Goal: Task Accomplishment & Management: Manage account settings

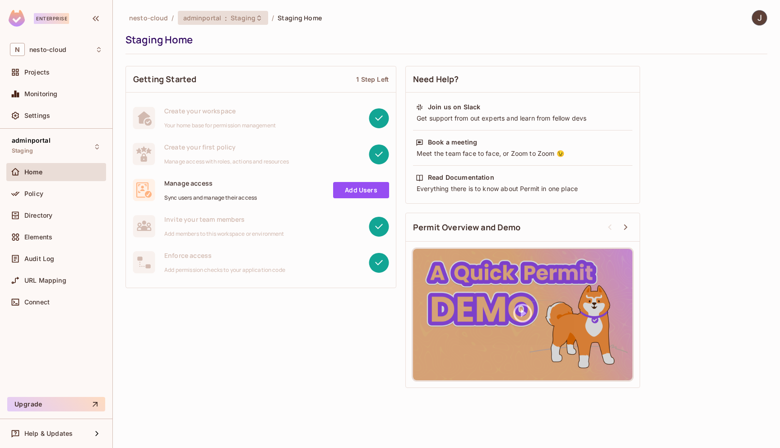
click at [237, 17] on span "Staging" at bounding box center [243, 18] width 25 height 9
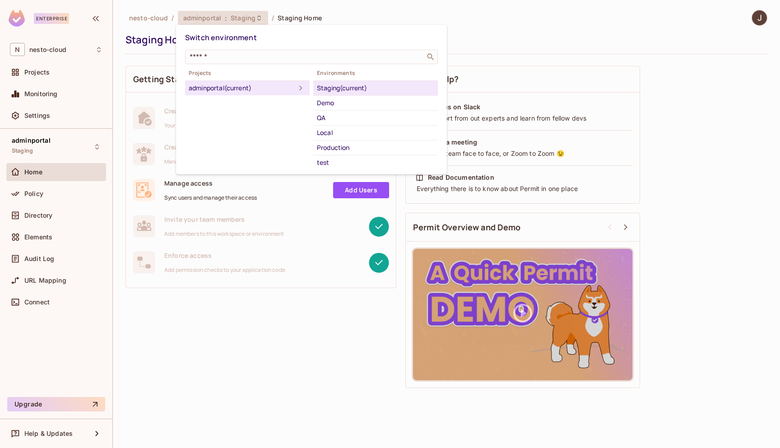
click at [346, 88] on div "Staging (current)" at bounding box center [375, 88] width 117 height 11
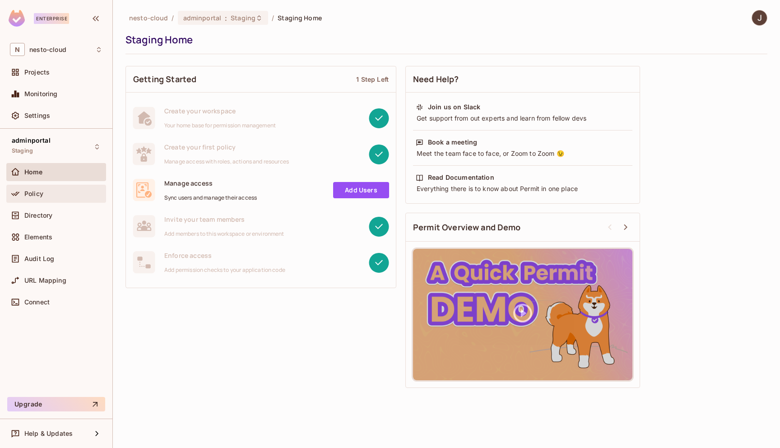
click at [49, 195] on div "Policy" at bounding box center [63, 193] width 78 height 7
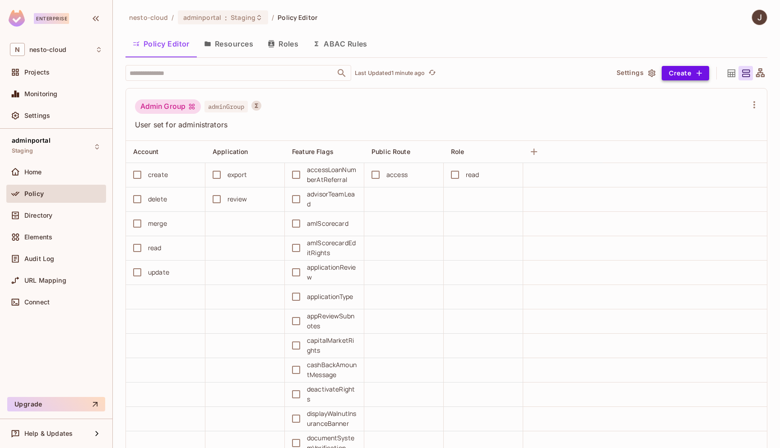
click at [700, 74] on icon "button" at bounding box center [699, 73] width 9 height 9
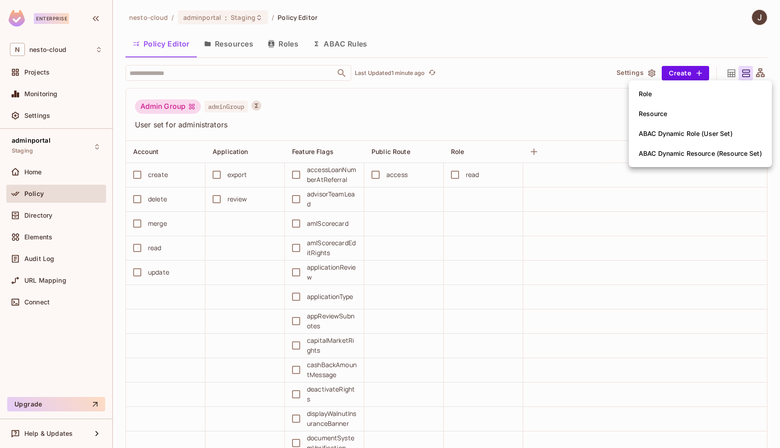
click at [479, 108] on div at bounding box center [390, 224] width 780 height 448
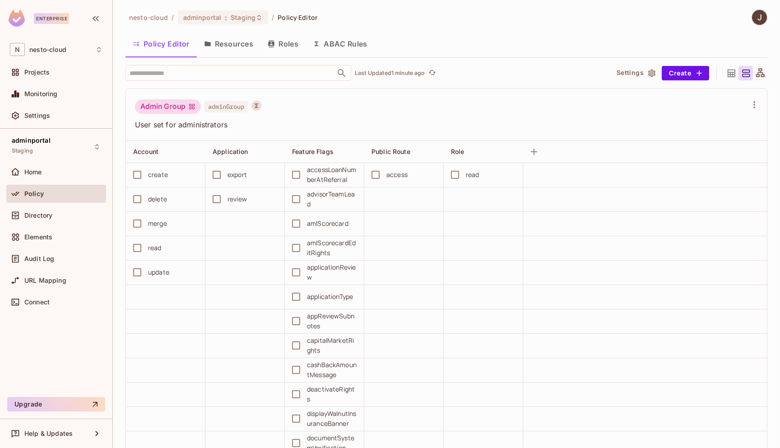
click at [758, 73] on icon at bounding box center [760, 72] width 9 height 9
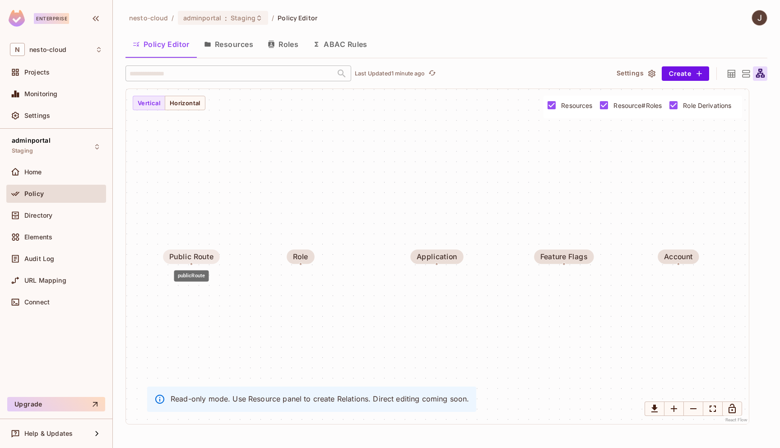
click at [196, 255] on div "Public Route" at bounding box center [191, 257] width 44 height 8
click at [300, 258] on div "Role" at bounding box center [300, 257] width 15 height 8
click at [445, 258] on div "Application" at bounding box center [437, 257] width 41 height 8
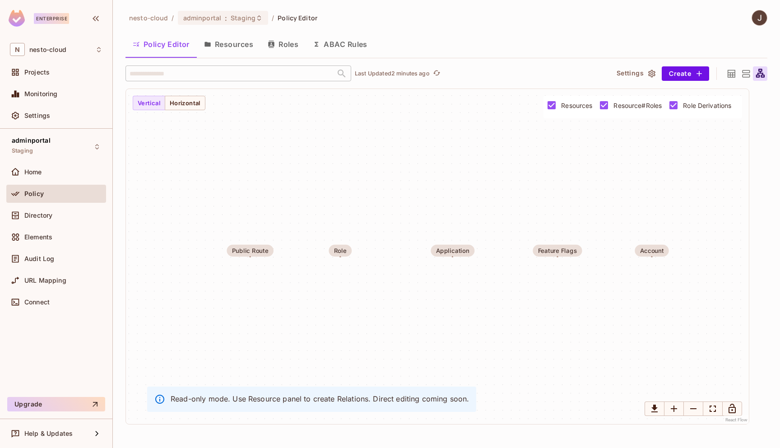
click at [728, 74] on icon at bounding box center [731, 73] width 8 height 8
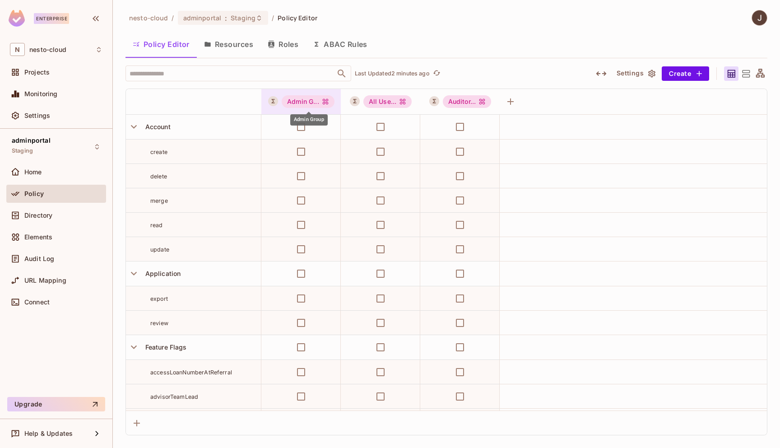
click at [302, 101] on div "Admin G..." at bounding box center [308, 101] width 53 height 13
click at [234, 13] on div "adminportal : Staging" at bounding box center [223, 18] width 91 height 14
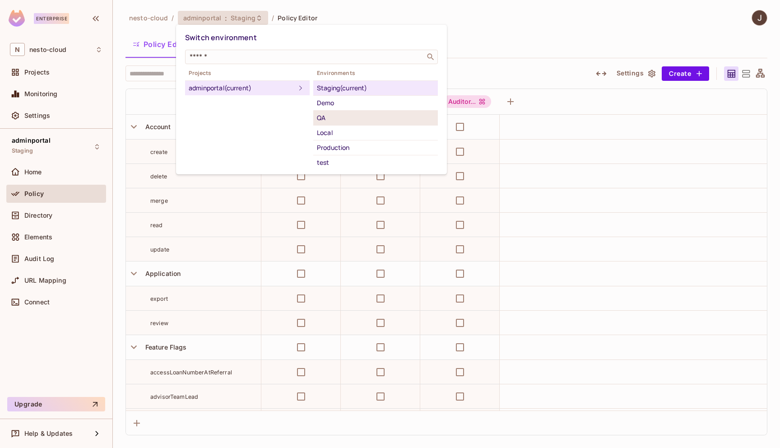
click at [323, 118] on div "QA" at bounding box center [375, 117] width 117 height 11
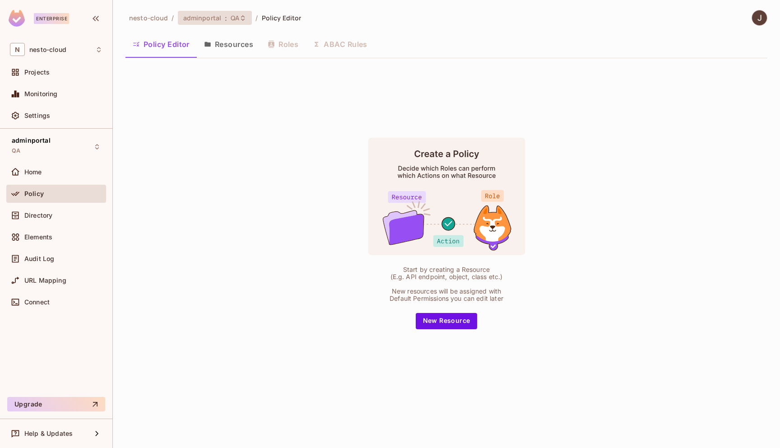
click at [231, 22] on span "QA" at bounding box center [235, 18] width 9 height 9
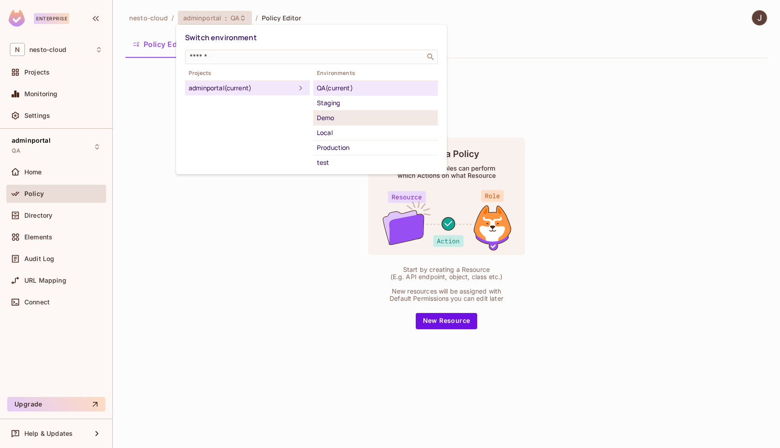
click at [327, 117] on div "Demo" at bounding box center [375, 117] width 117 height 11
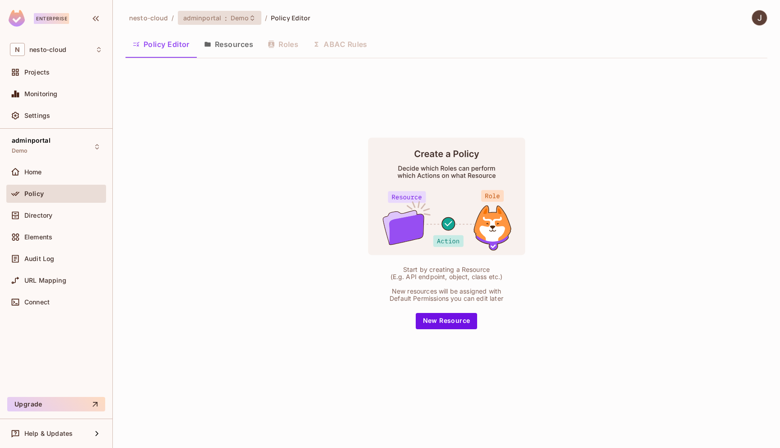
click at [231, 16] on span "Demo" at bounding box center [240, 18] width 18 height 9
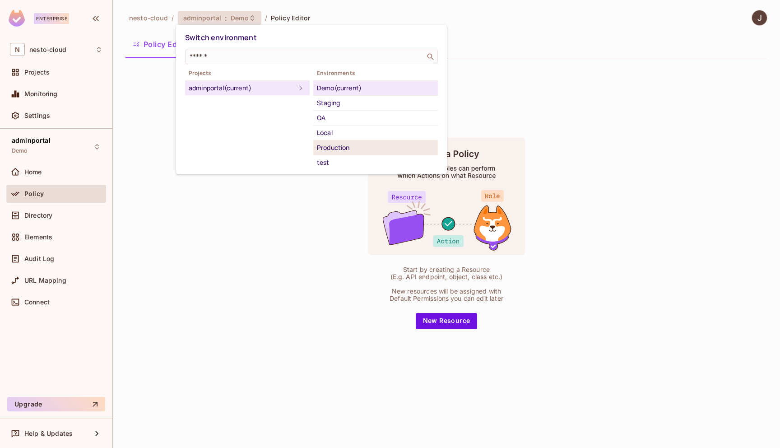
click at [359, 148] on div "Production" at bounding box center [375, 147] width 117 height 11
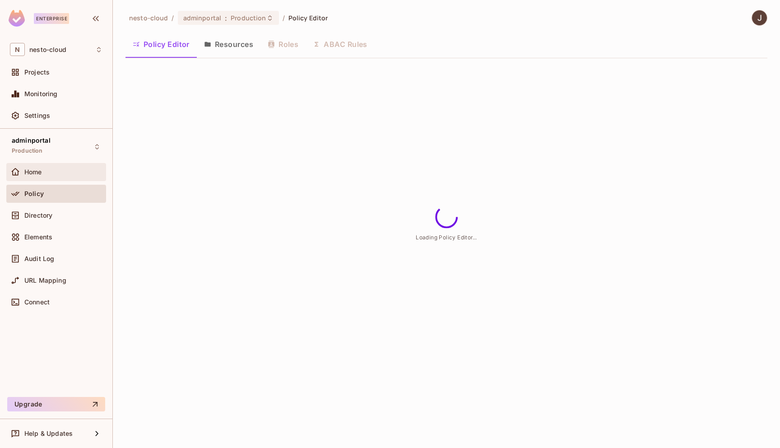
click at [56, 180] on div "Home" at bounding box center [56, 172] width 100 height 18
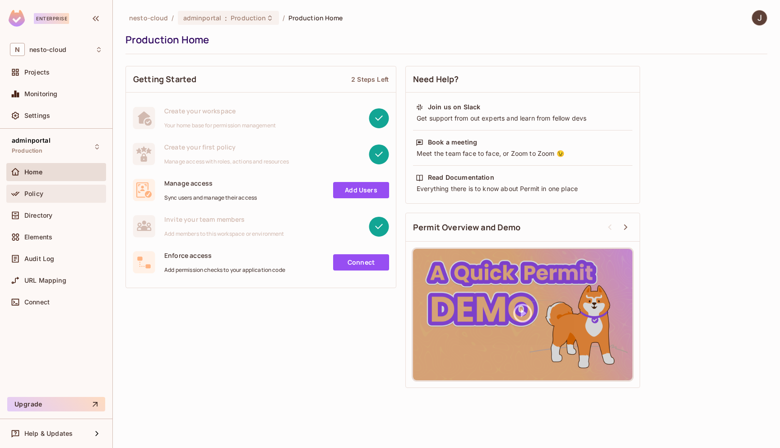
click at [51, 194] on div "Policy" at bounding box center [63, 193] width 78 height 7
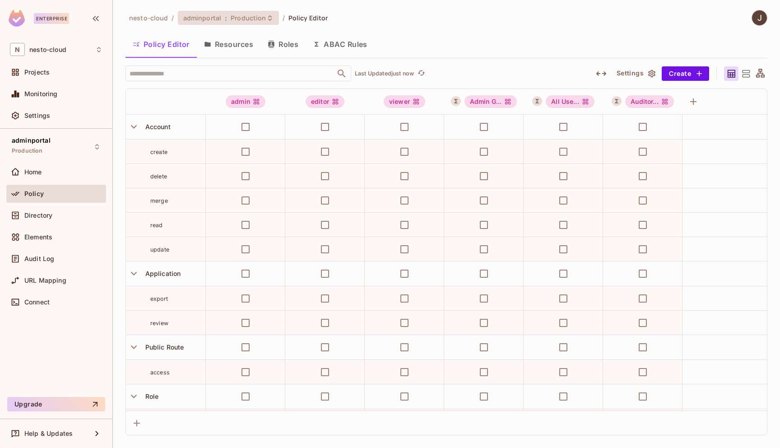
click at [258, 20] on span "Production" at bounding box center [248, 18] width 35 height 9
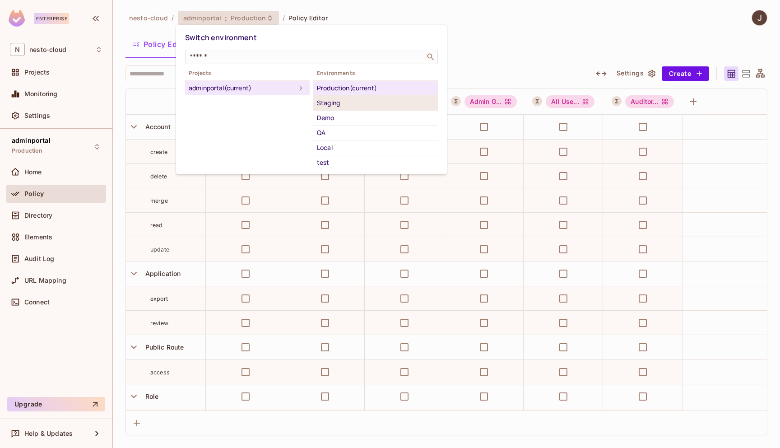
click at [340, 109] on li "Staging" at bounding box center [375, 103] width 125 height 15
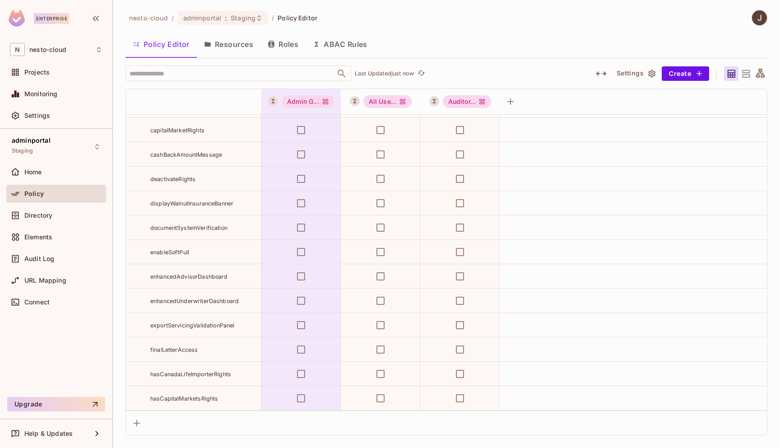
scroll to position [340, 0]
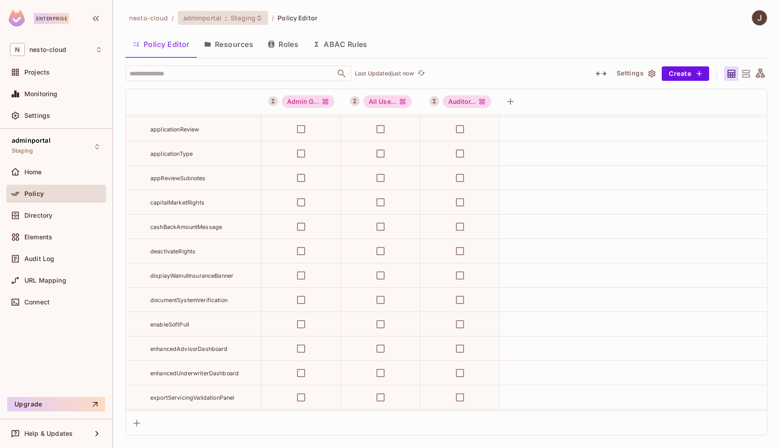
click at [231, 17] on span "Staging" at bounding box center [243, 18] width 25 height 9
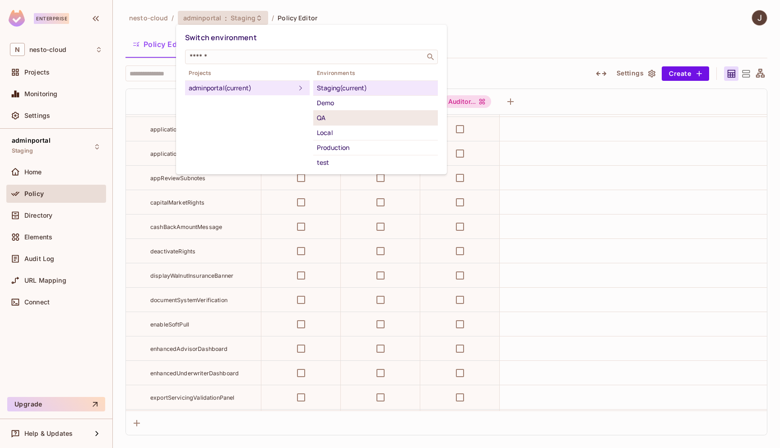
click at [333, 119] on div "QA" at bounding box center [375, 117] width 117 height 11
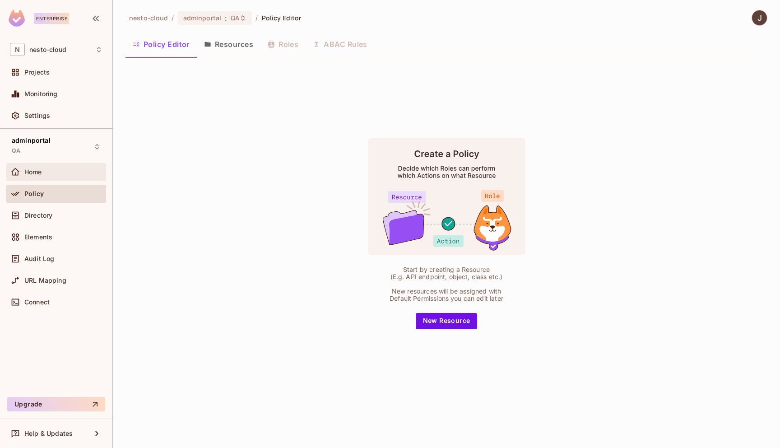
click at [80, 174] on div "Home" at bounding box center [63, 171] width 78 height 7
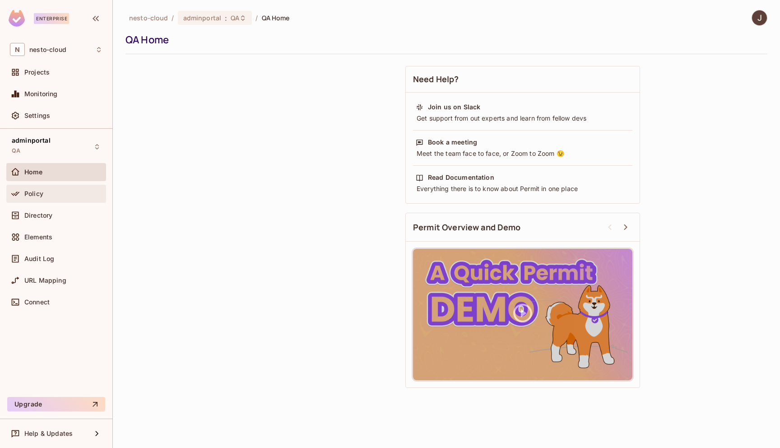
click at [49, 194] on div "Policy" at bounding box center [63, 193] width 78 height 7
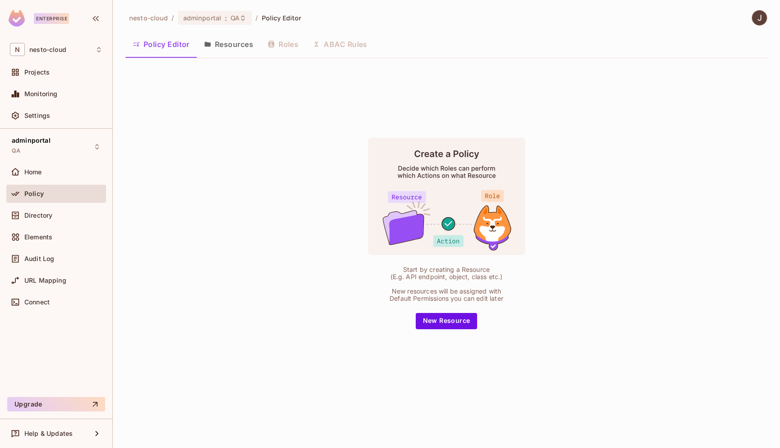
click at [224, 44] on button "Resources" at bounding box center [229, 44] width 64 height 23
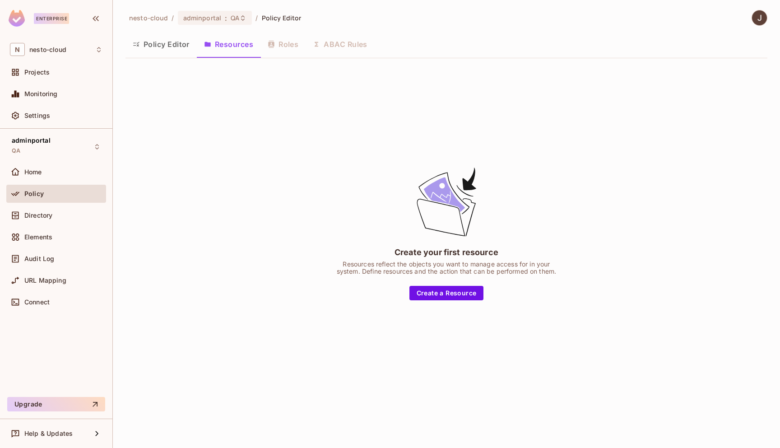
click at [161, 51] on button "Policy Editor" at bounding box center [160, 44] width 71 height 23
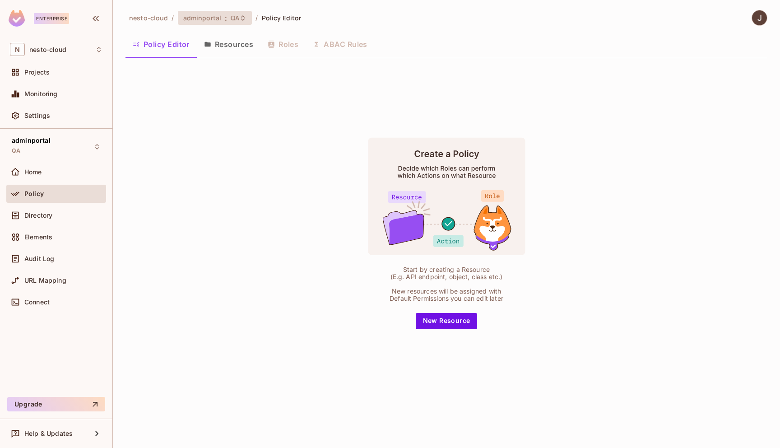
click at [231, 15] on span "QA" at bounding box center [235, 18] width 9 height 9
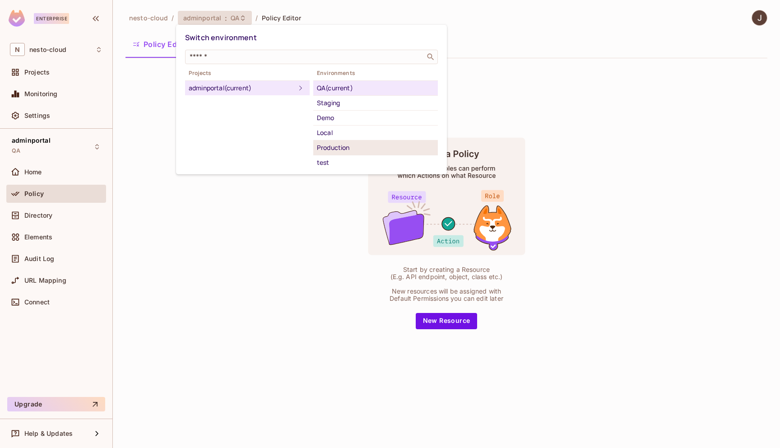
click at [345, 148] on div "Production" at bounding box center [375, 147] width 117 height 11
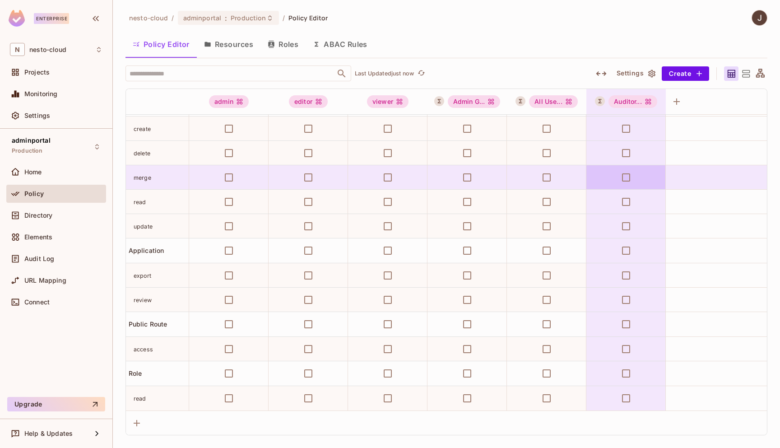
scroll to position [0, 17]
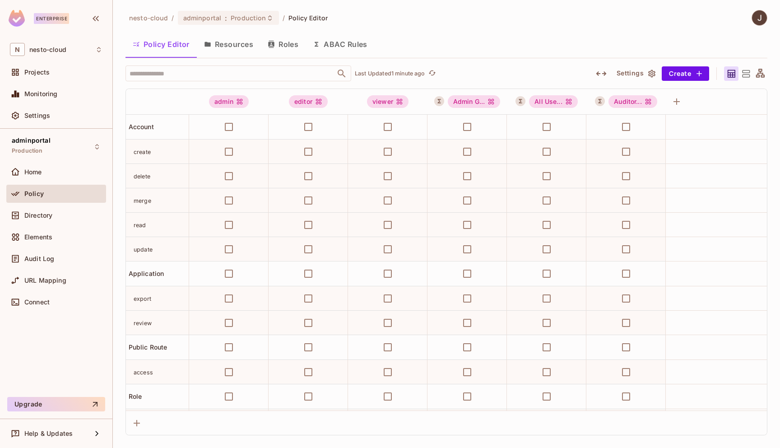
click at [223, 9] on div "nesto-cloud / adminportal : Production / Policy Editor Policy Editor Resources …" at bounding box center [446, 224] width 667 height 448
click at [235, 19] on span "Production" at bounding box center [248, 18] width 35 height 9
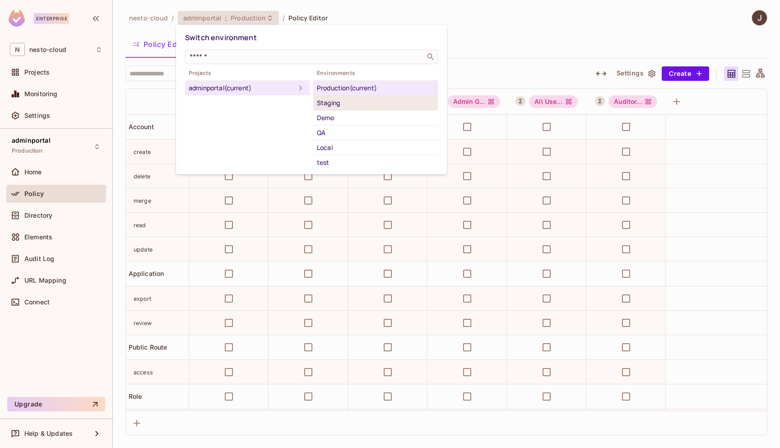
click at [338, 102] on div "Staging" at bounding box center [375, 102] width 117 height 11
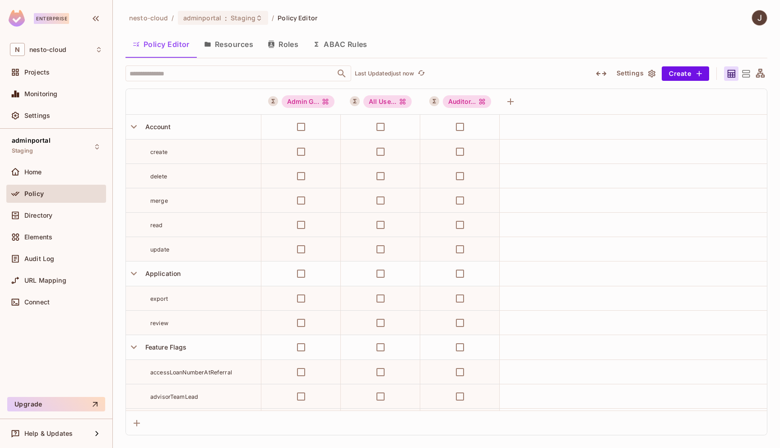
click at [242, 51] on button "Resources" at bounding box center [229, 44] width 64 height 23
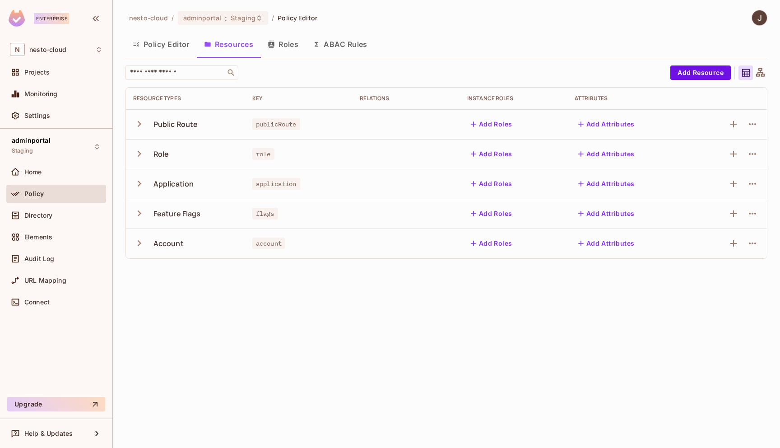
click at [138, 122] on icon "button" at bounding box center [139, 124] width 12 height 12
click at [258, 98] on div "Key" at bounding box center [298, 98] width 93 height 7
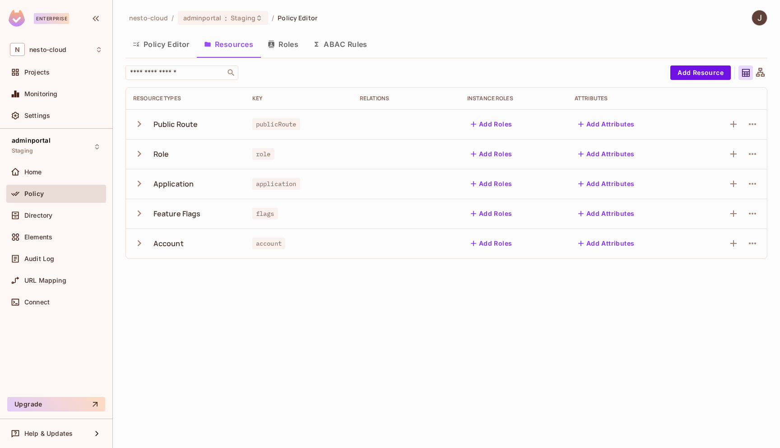
click at [138, 153] on icon "button" at bounding box center [139, 154] width 12 height 12
click at [138, 153] on icon "button" at bounding box center [139, 154] width 6 height 4
click at [142, 213] on icon "button" at bounding box center [139, 213] width 12 height 12
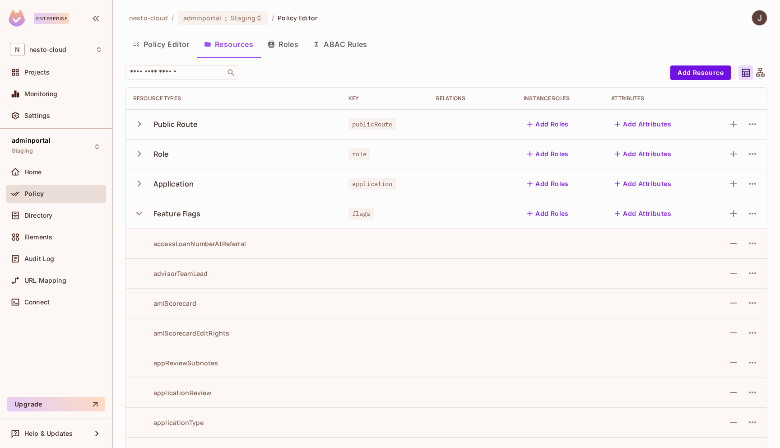
click at [141, 211] on icon "button" at bounding box center [139, 213] width 12 height 12
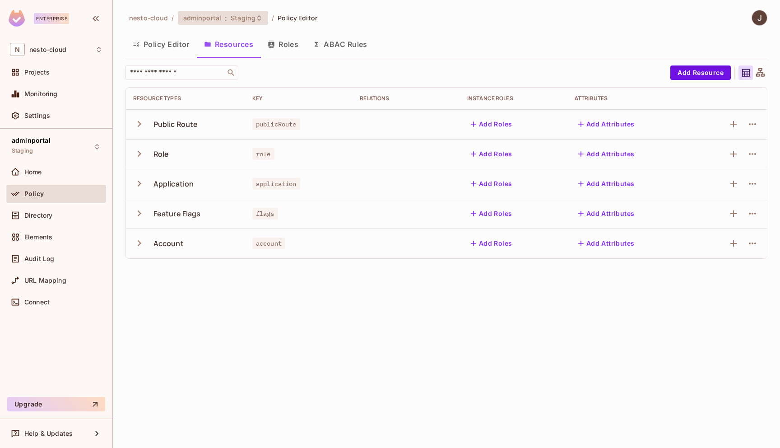
click at [235, 14] on span "Staging" at bounding box center [243, 18] width 25 height 9
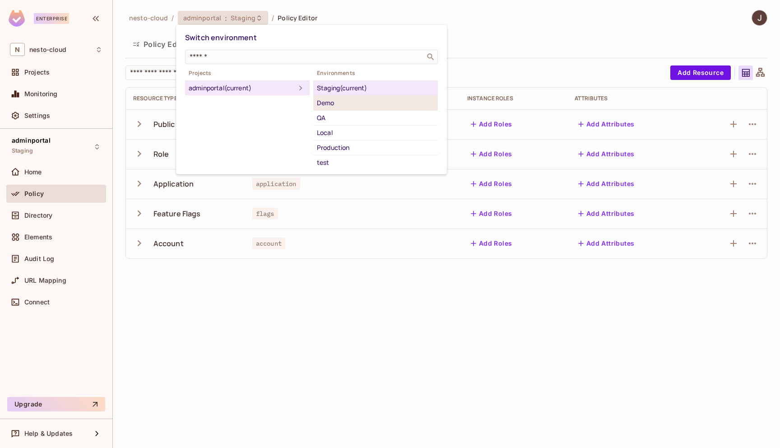
click at [356, 104] on div "Demo" at bounding box center [375, 102] width 117 height 11
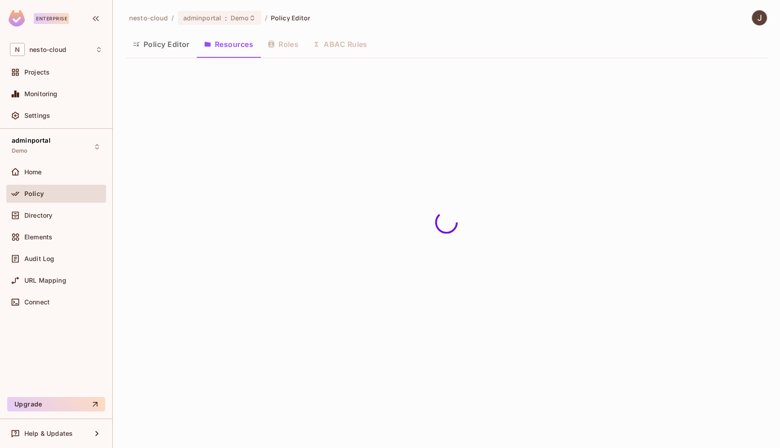
click at [210, 19] on span "adminportal" at bounding box center [202, 18] width 38 height 9
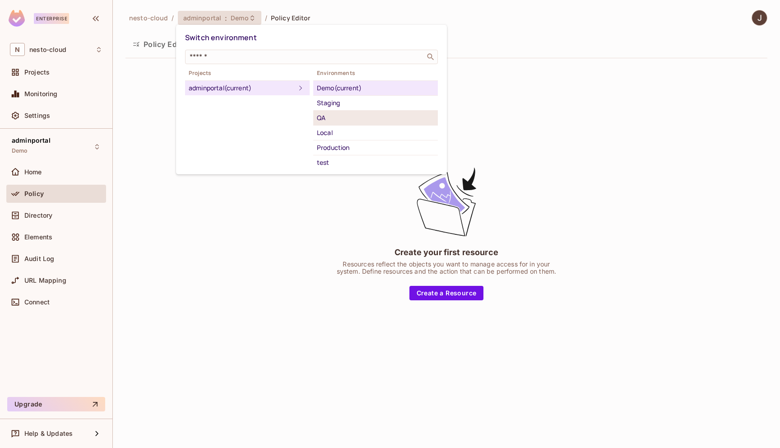
click at [345, 121] on div "QA" at bounding box center [375, 117] width 117 height 11
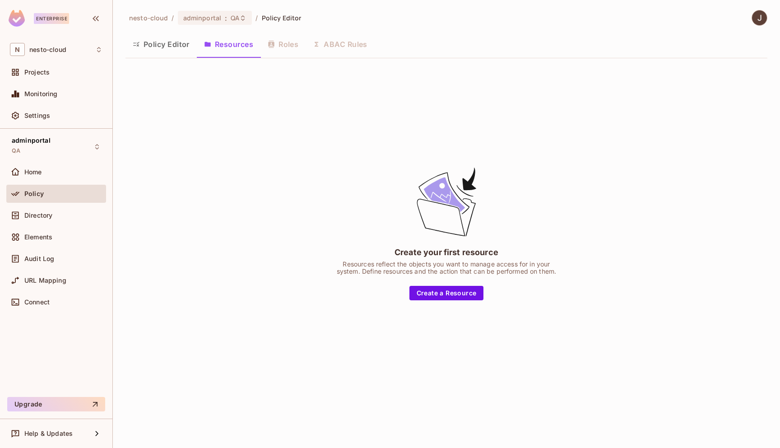
click at [169, 46] on button "Policy Editor" at bounding box center [160, 44] width 71 height 23
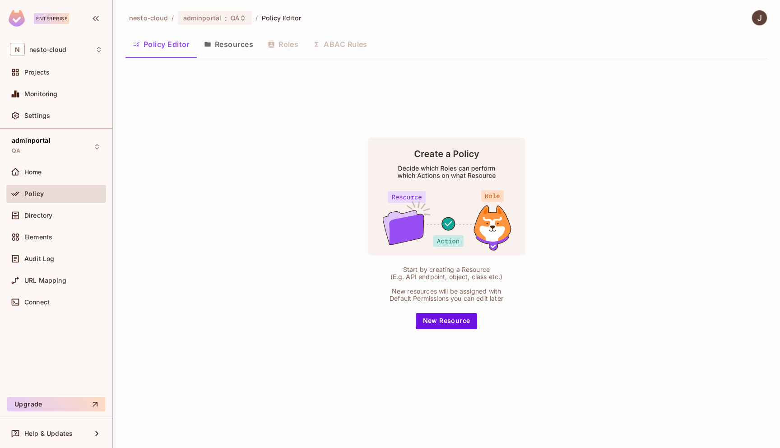
click at [236, 44] on button "Resources" at bounding box center [229, 44] width 64 height 23
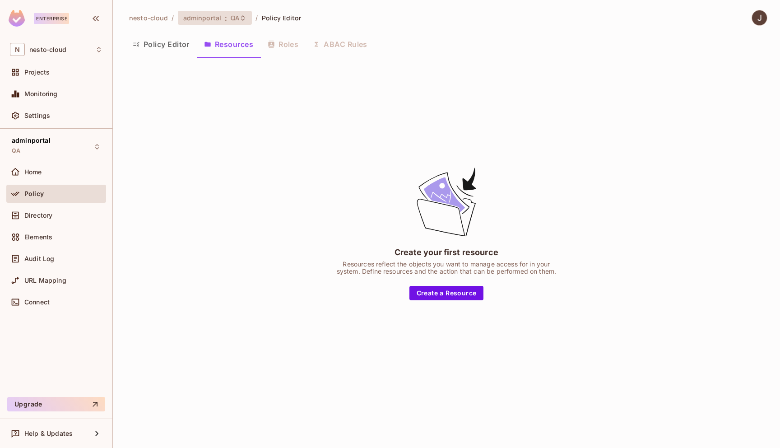
click at [235, 16] on span "QA" at bounding box center [235, 18] width 9 height 9
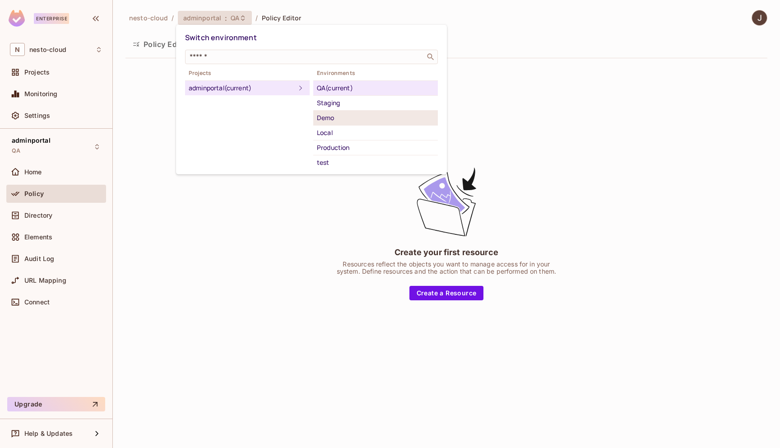
click at [338, 115] on div "Demo" at bounding box center [375, 117] width 117 height 11
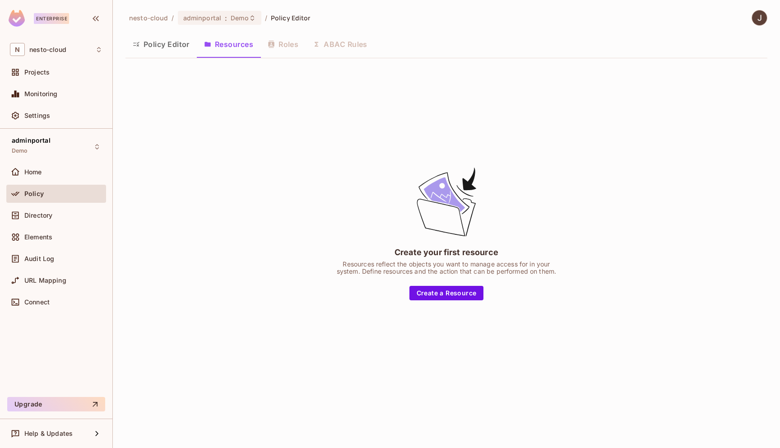
click at [156, 36] on button "Policy Editor" at bounding box center [160, 44] width 71 height 23
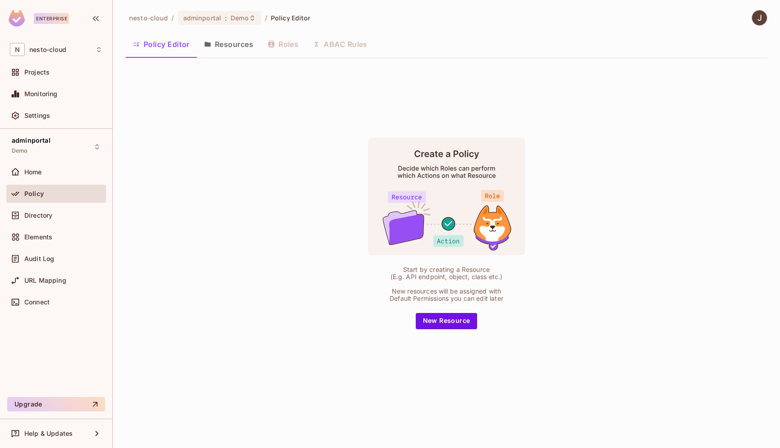
click at [222, 42] on button "Resources" at bounding box center [229, 44] width 64 height 23
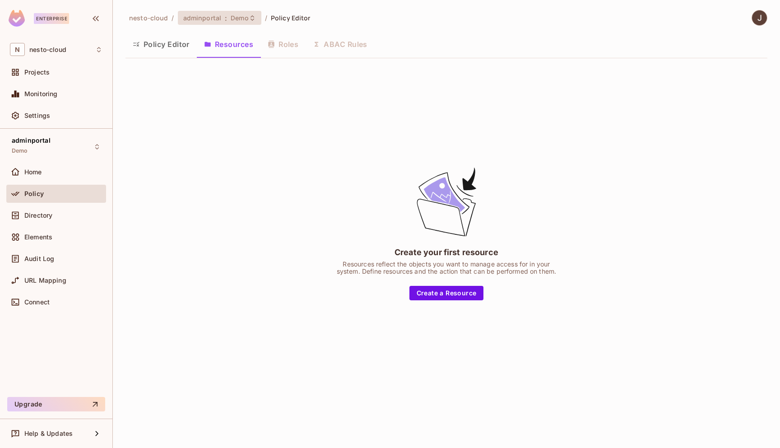
click at [238, 17] on span "Demo" at bounding box center [240, 18] width 18 height 9
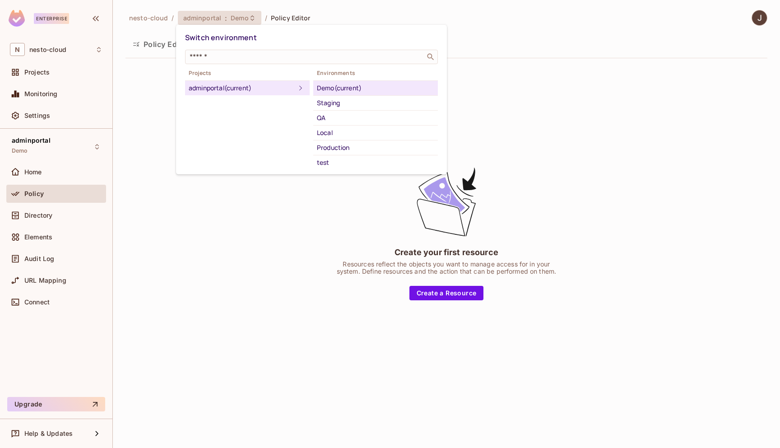
click at [149, 45] on div at bounding box center [390, 224] width 780 height 448
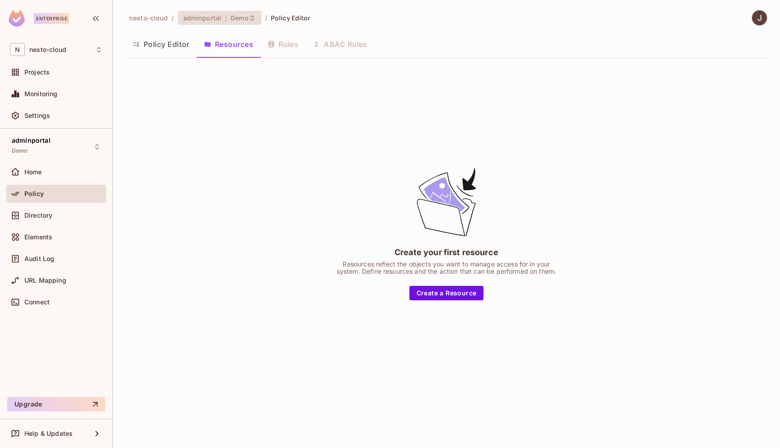
click at [210, 20] on span "adminportal" at bounding box center [202, 18] width 38 height 9
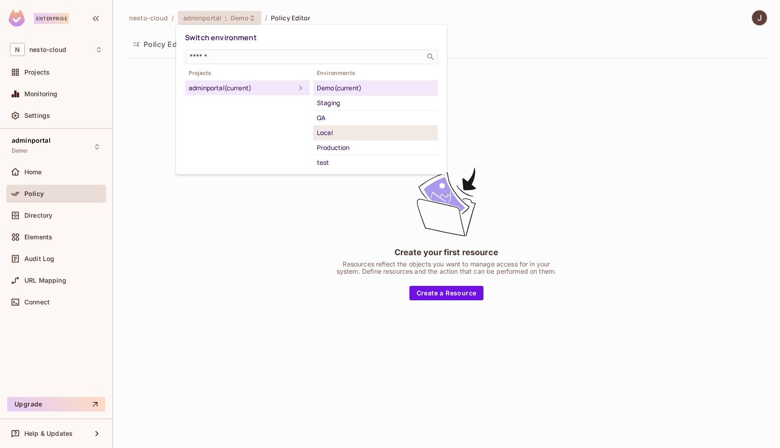
click at [331, 134] on div "Local" at bounding box center [375, 132] width 117 height 11
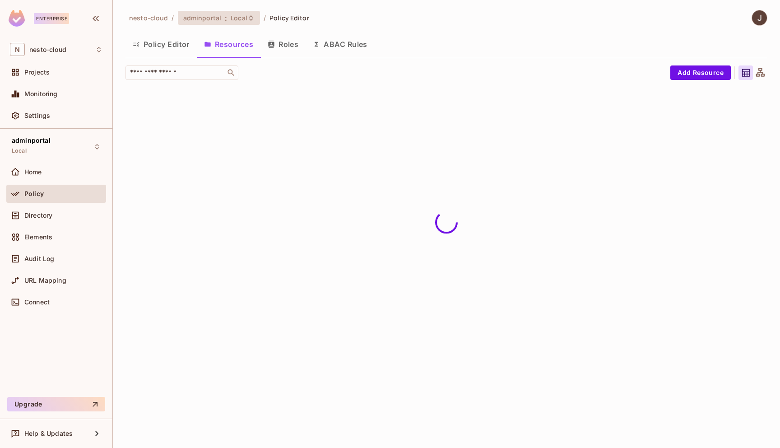
click at [235, 22] on span "Local" at bounding box center [239, 18] width 17 height 9
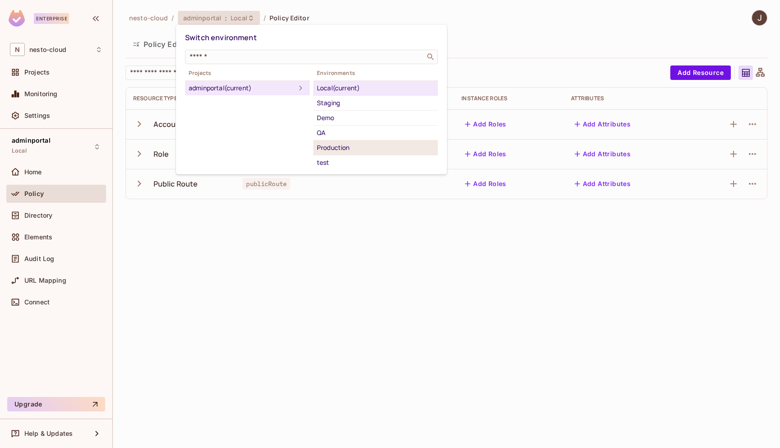
click at [351, 146] on div "Production" at bounding box center [375, 147] width 117 height 11
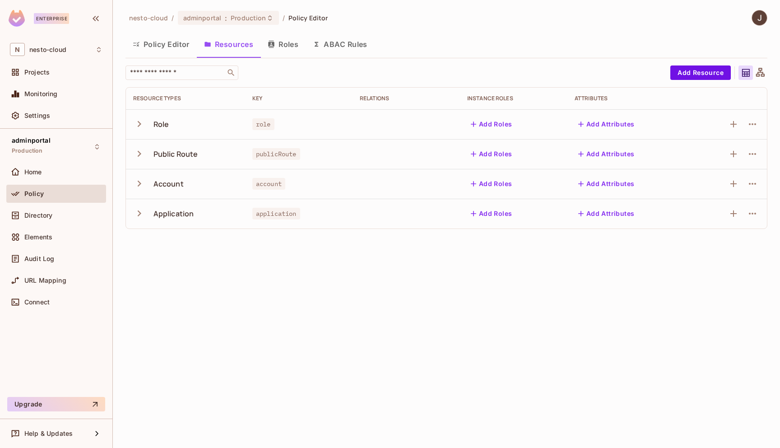
click at [139, 125] on icon "button" at bounding box center [140, 124] width 4 height 6
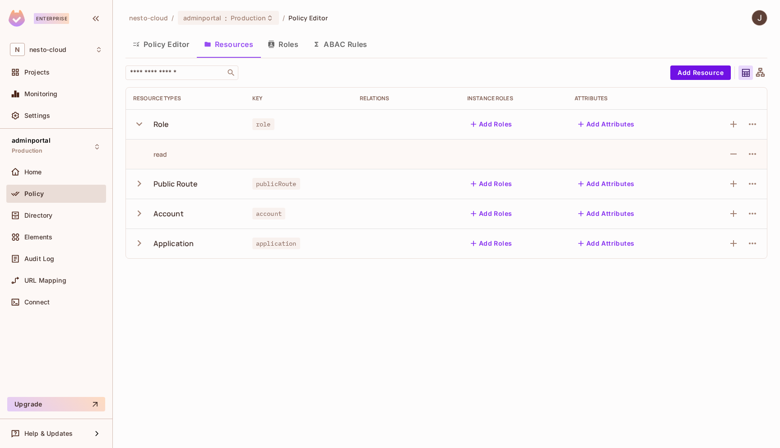
click at [139, 125] on icon "button" at bounding box center [139, 124] width 6 height 4
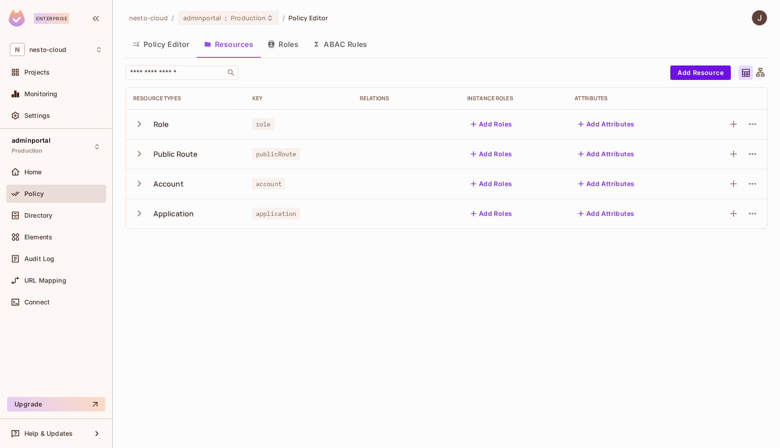
click at [136, 148] on icon "button" at bounding box center [139, 154] width 12 height 12
click at [140, 180] on icon "button" at bounding box center [139, 183] width 12 height 12
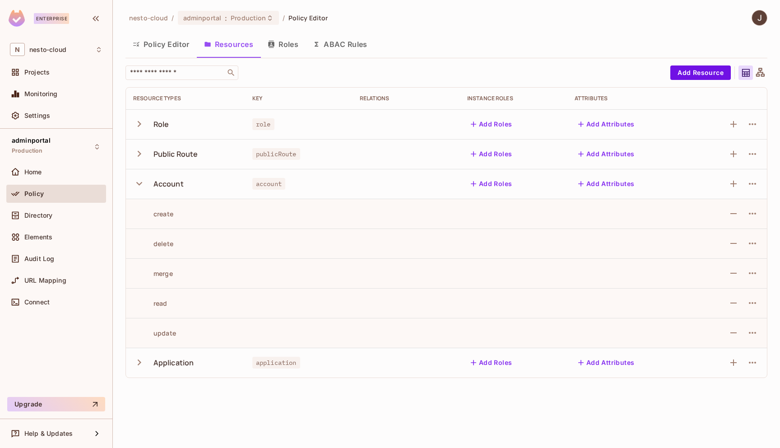
click at [140, 180] on icon "button" at bounding box center [139, 183] width 12 height 12
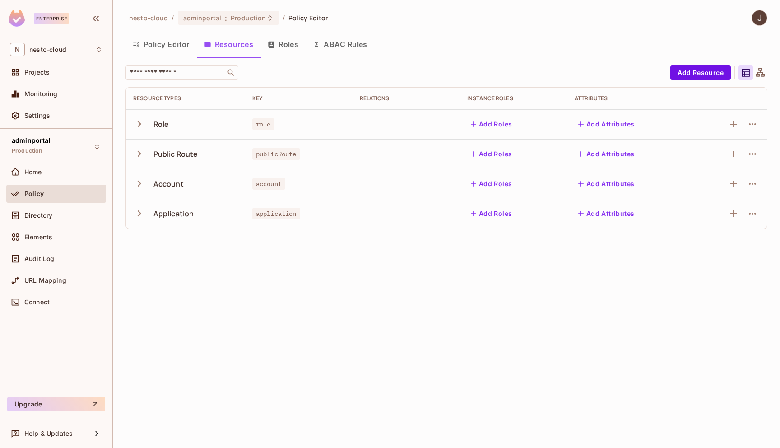
click at [140, 213] on icon "button" at bounding box center [139, 213] width 12 height 12
click at [140, 213] on icon "button" at bounding box center [139, 214] width 6 height 4
click at [246, 22] on span "Production" at bounding box center [248, 18] width 35 height 9
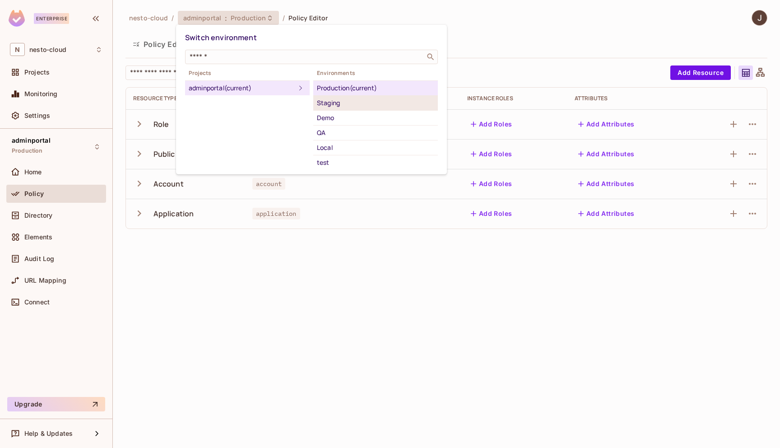
click at [346, 105] on div "Staging" at bounding box center [375, 102] width 117 height 11
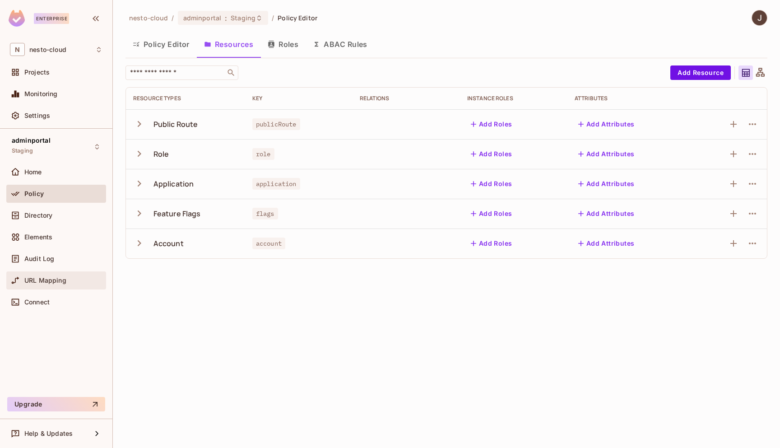
click at [59, 283] on span "URL Mapping" at bounding box center [45, 280] width 42 height 7
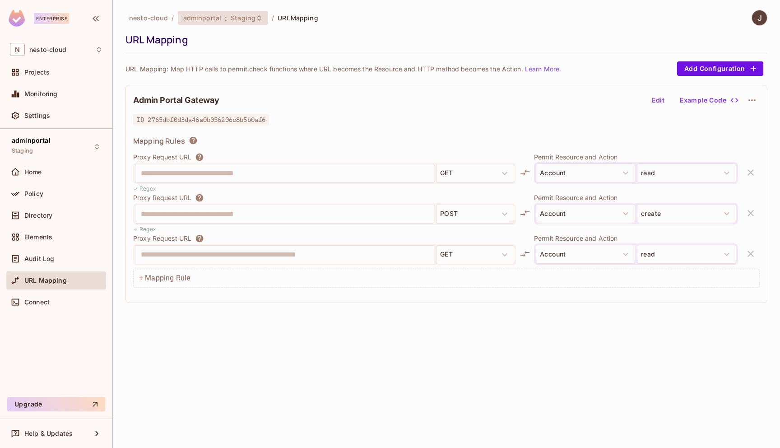
click at [231, 21] on span "Staging" at bounding box center [243, 18] width 25 height 9
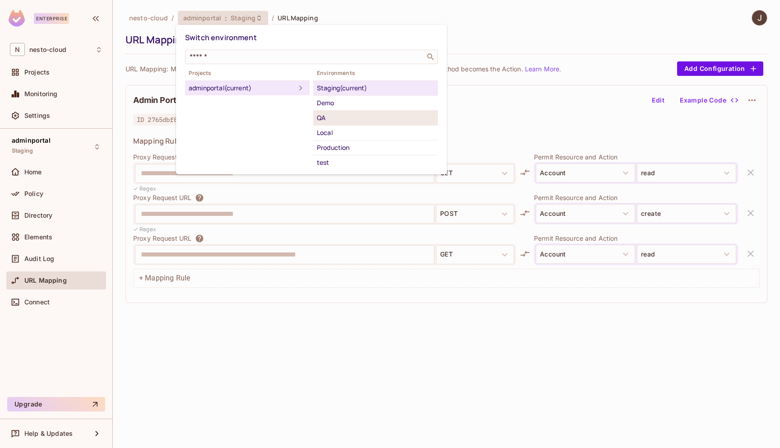
click at [352, 121] on div "QA" at bounding box center [375, 117] width 117 height 11
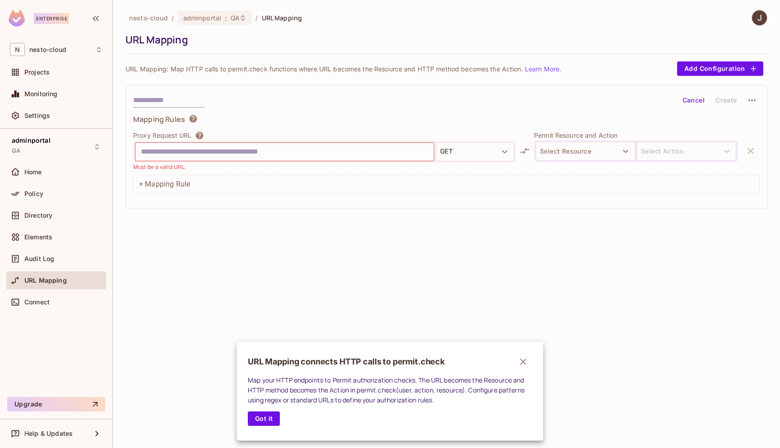
click at [232, 21] on div at bounding box center [390, 224] width 780 height 448
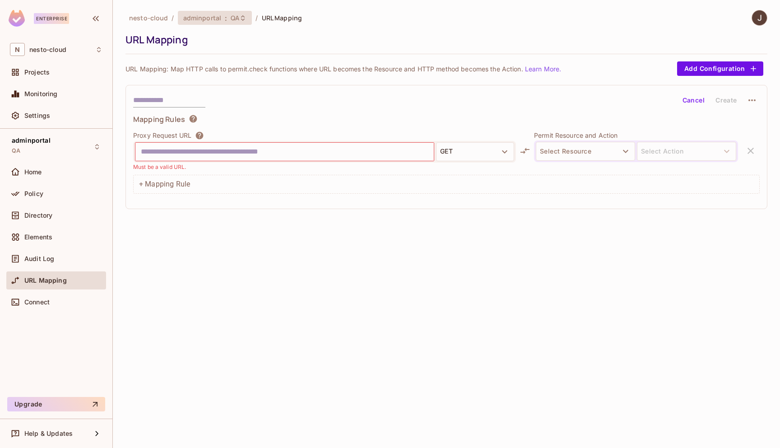
click at [235, 15] on span "QA" at bounding box center [235, 18] width 9 height 9
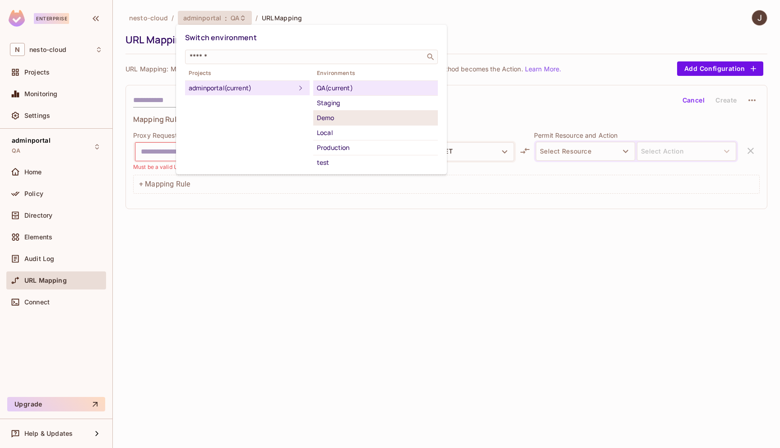
click at [359, 119] on div "Demo" at bounding box center [375, 117] width 117 height 11
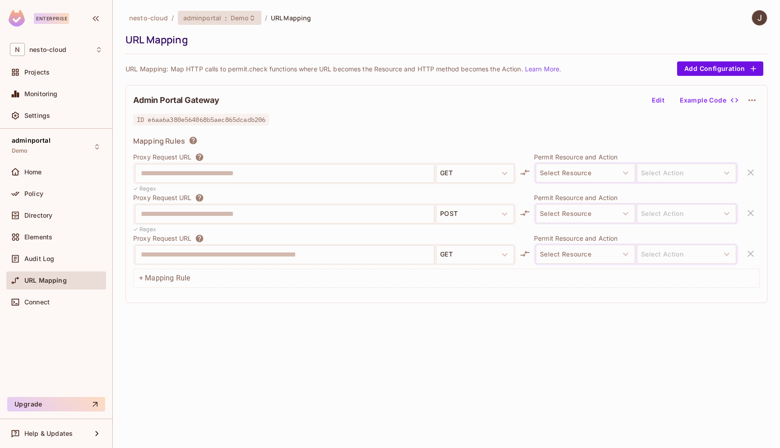
click at [203, 18] on span "adminportal" at bounding box center [202, 18] width 38 height 9
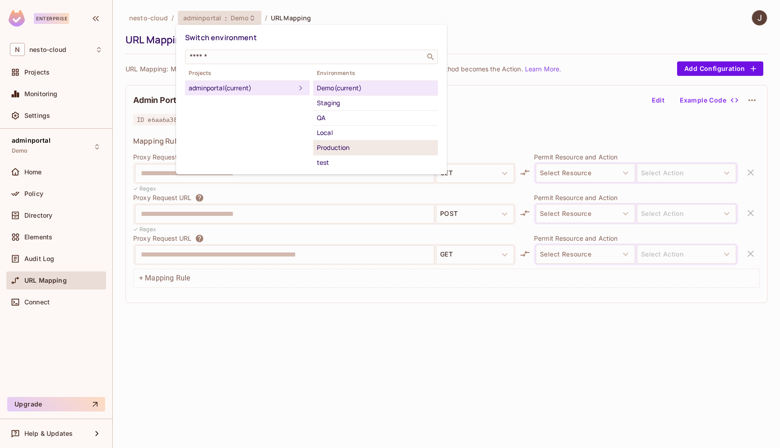
click at [345, 151] on div "Production" at bounding box center [375, 147] width 117 height 11
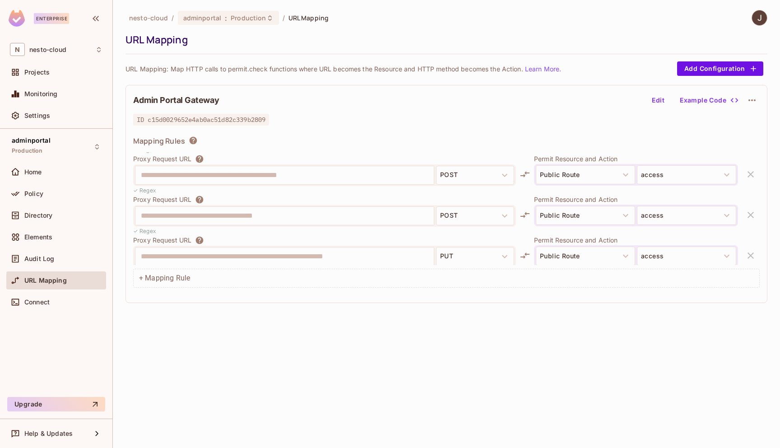
scroll to position [659, 0]
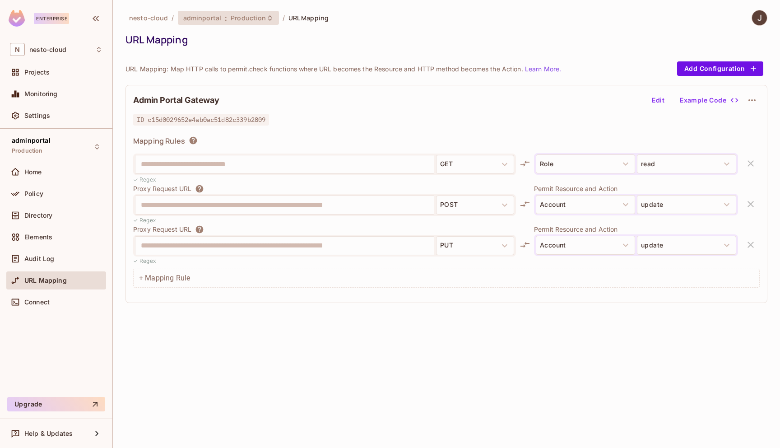
click at [237, 17] on span "Production" at bounding box center [248, 18] width 35 height 9
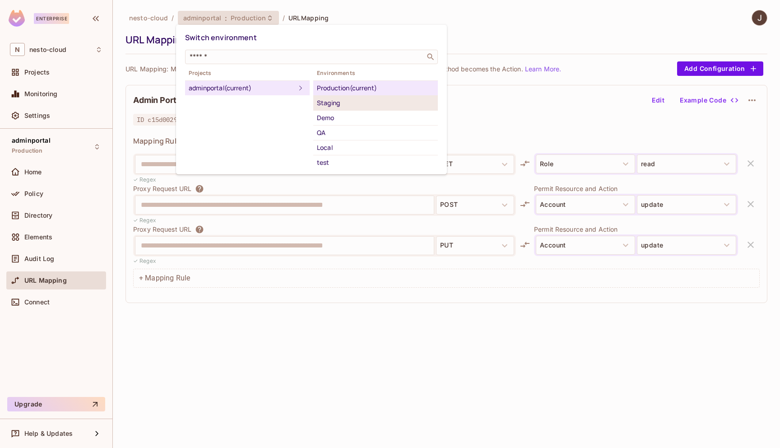
click at [357, 102] on div "Staging" at bounding box center [375, 102] width 117 height 11
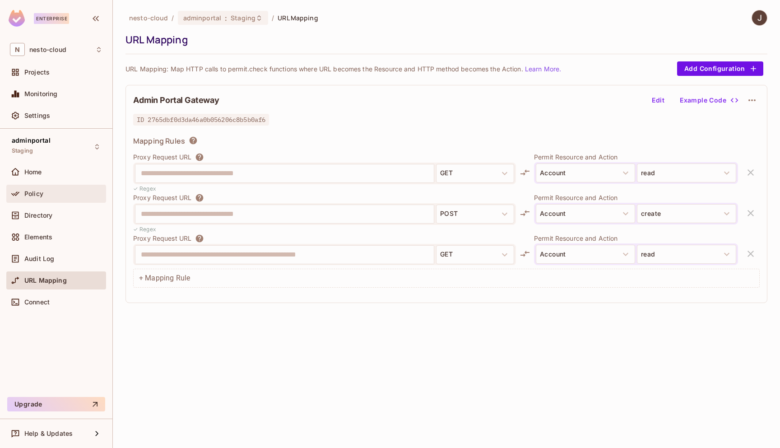
click at [59, 190] on div "Policy" at bounding box center [63, 193] width 78 height 7
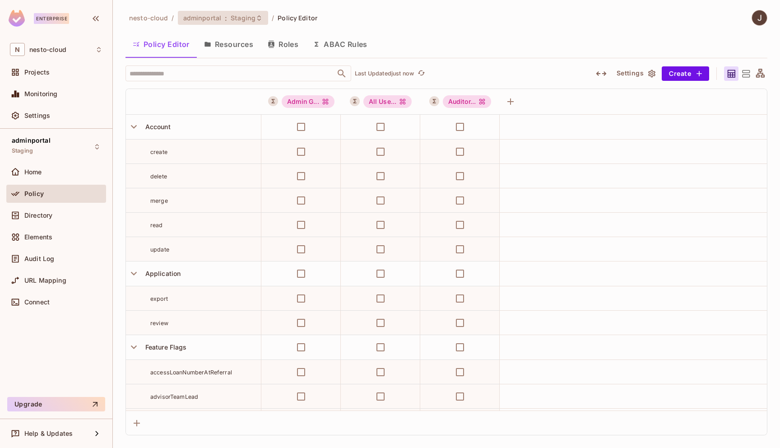
click at [241, 19] on span "Staging" at bounding box center [243, 18] width 25 height 9
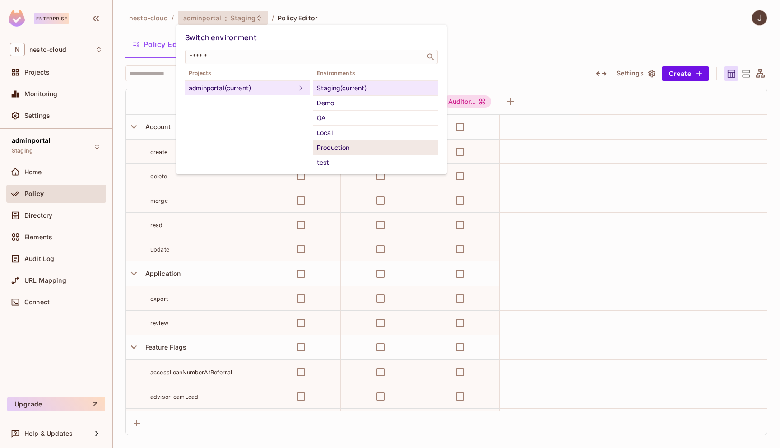
click at [356, 154] on li "Production" at bounding box center [375, 147] width 125 height 15
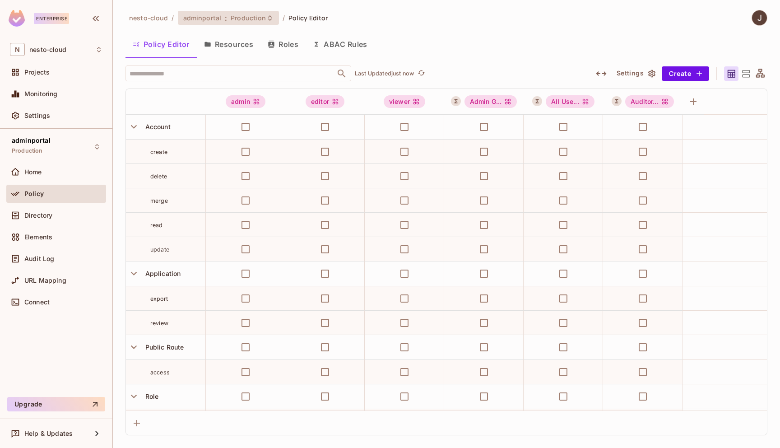
click at [245, 16] on span "Production" at bounding box center [248, 18] width 35 height 9
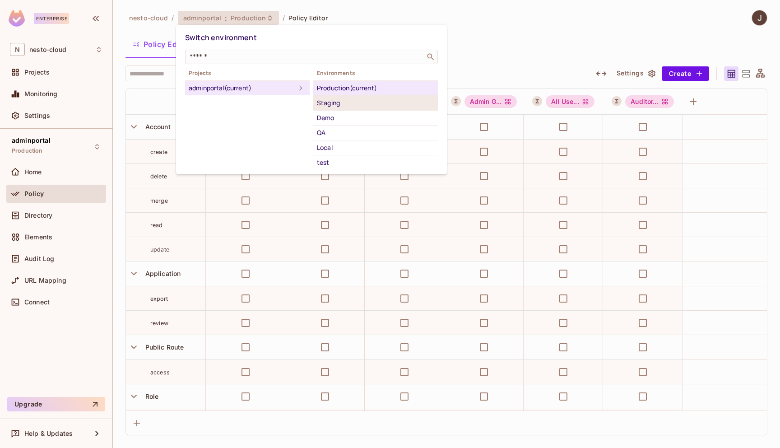
click at [352, 107] on div "Staging" at bounding box center [375, 102] width 117 height 11
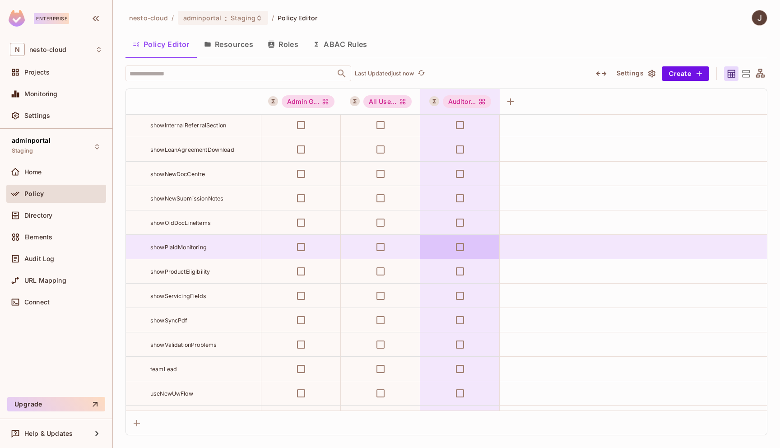
scroll to position [1632, 0]
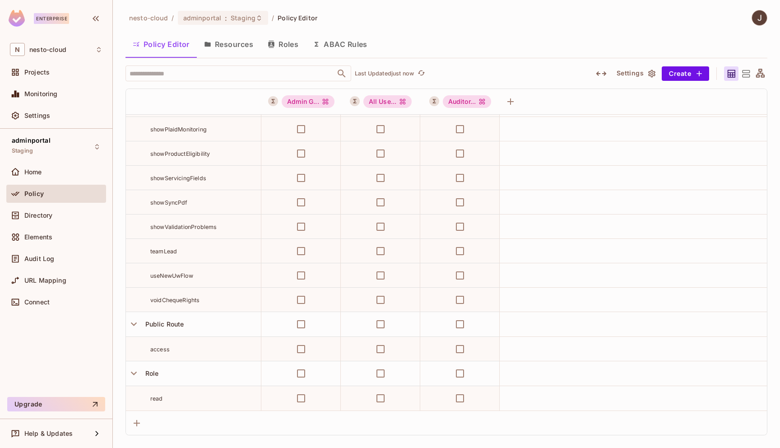
click at [763, 76] on icon at bounding box center [760, 73] width 11 height 11
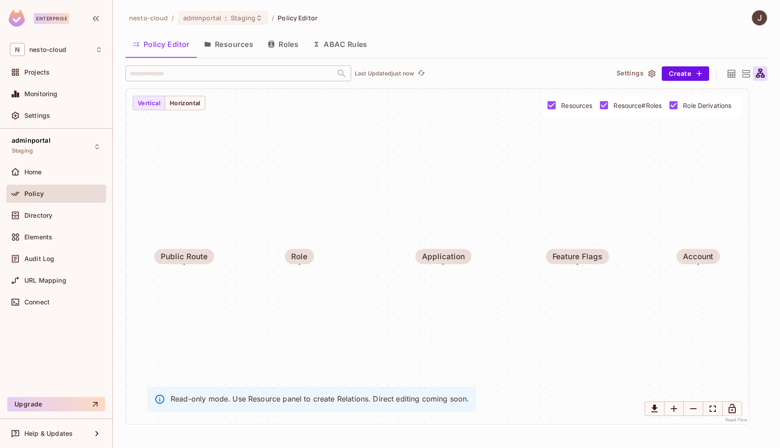
click at [746, 74] on icon at bounding box center [745, 73] width 11 height 11
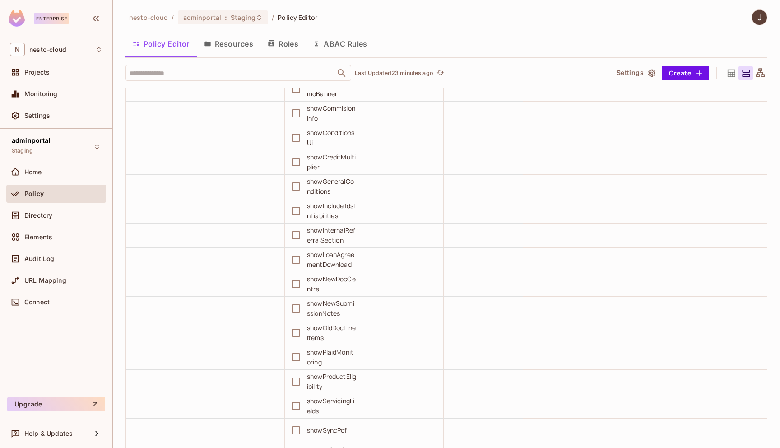
scroll to position [1212, 0]
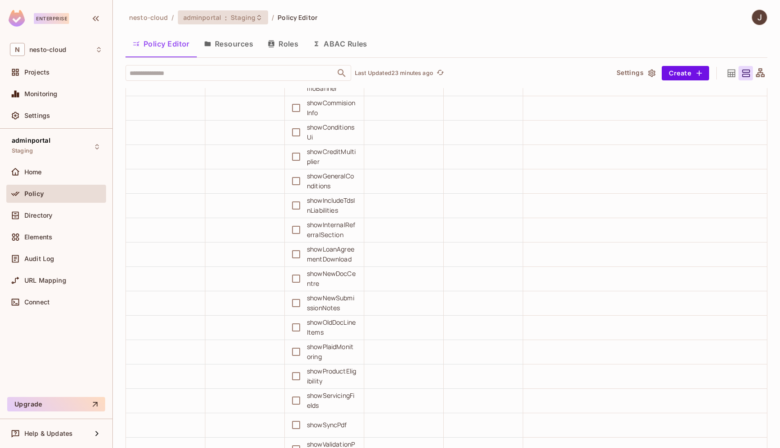
click at [251, 19] on span "Staging" at bounding box center [243, 17] width 25 height 9
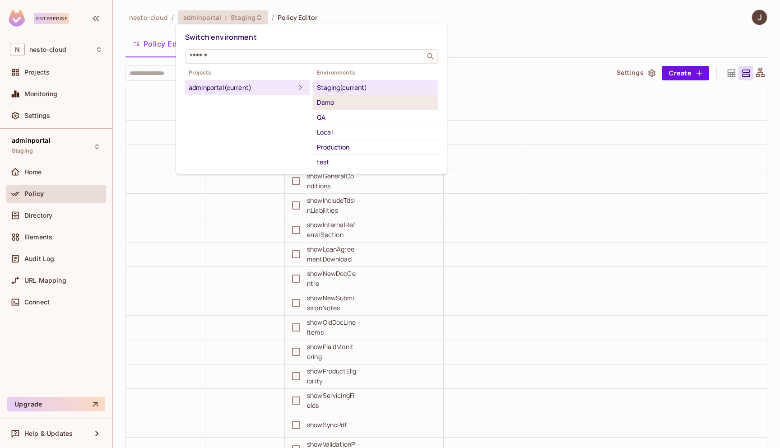
click at [340, 105] on div "Demo" at bounding box center [375, 102] width 117 height 11
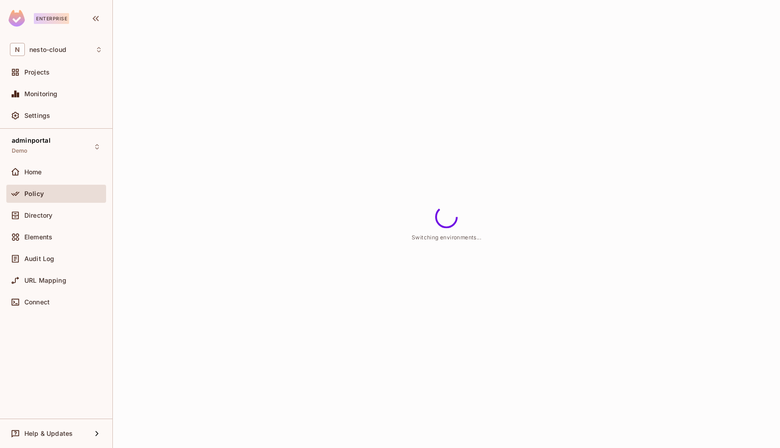
scroll to position [0, 0]
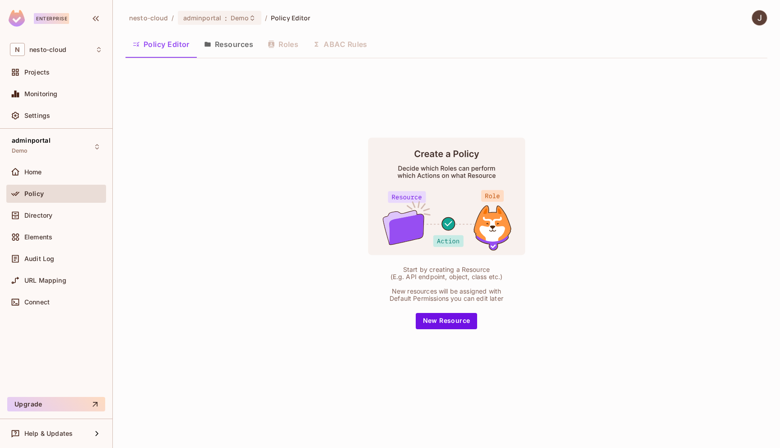
click at [238, 48] on button "Resources" at bounding box center [229, 44] width 64 height 23
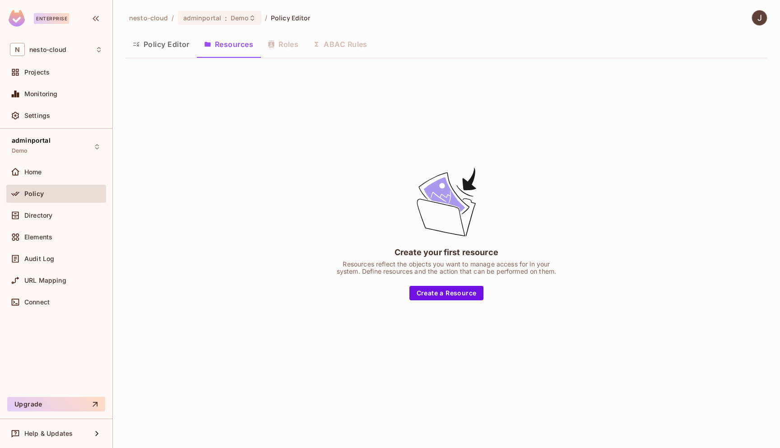
click at [174, 47] on button "Policy Editor" at bounding box center [160, 44] width 71 height 23
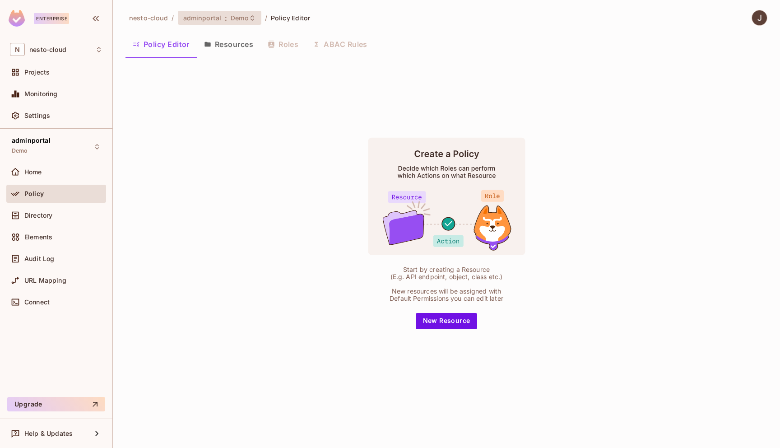
click at [244, 13] on div "adminportal : Demo" at bounding box center [219, 18] width 83 height 14
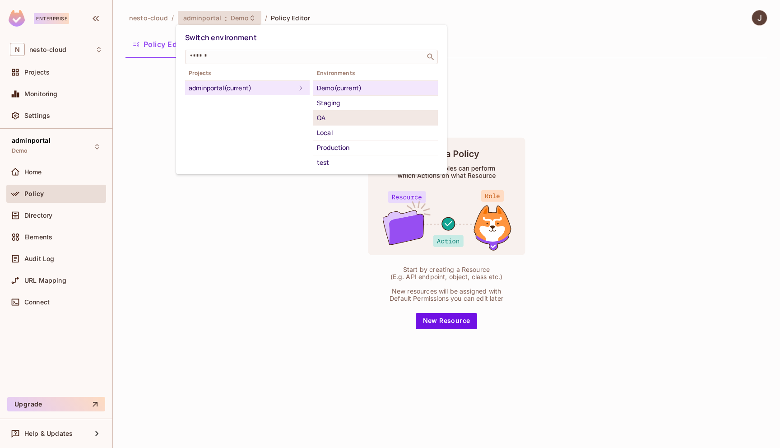
click at [341, 112] on div "QA" at bounding box center [375, 117] width 117 height 11
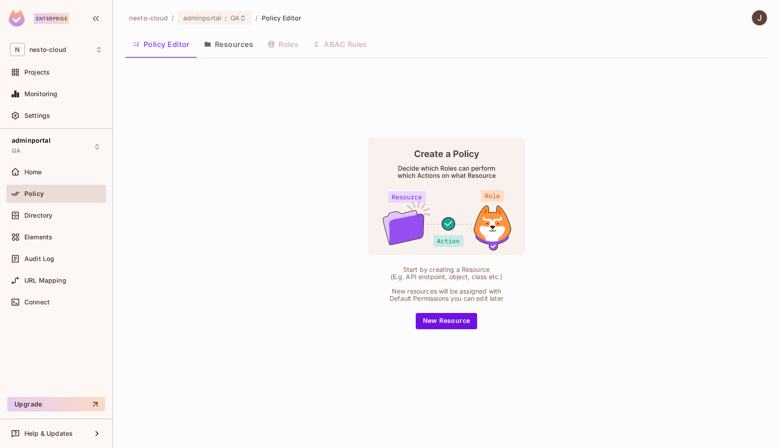
click at [235, 44] on button "Resources" at bounding box center [229, 44] width 64 height 23
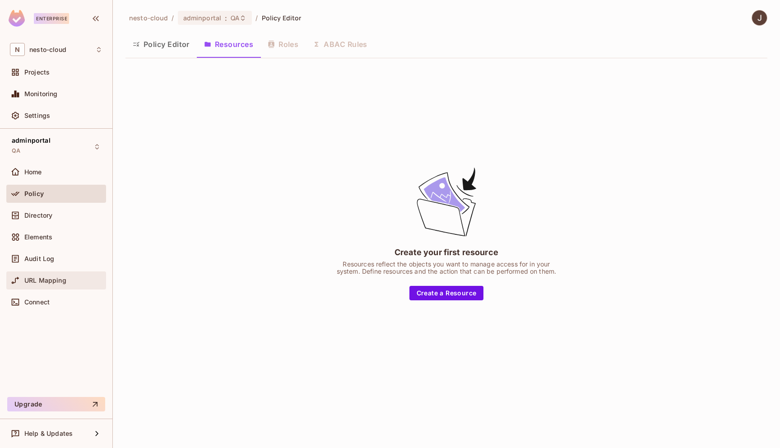
click at [53, 280] on span "URL Mapping" at bounding box center [45, 280] width 42 height 7
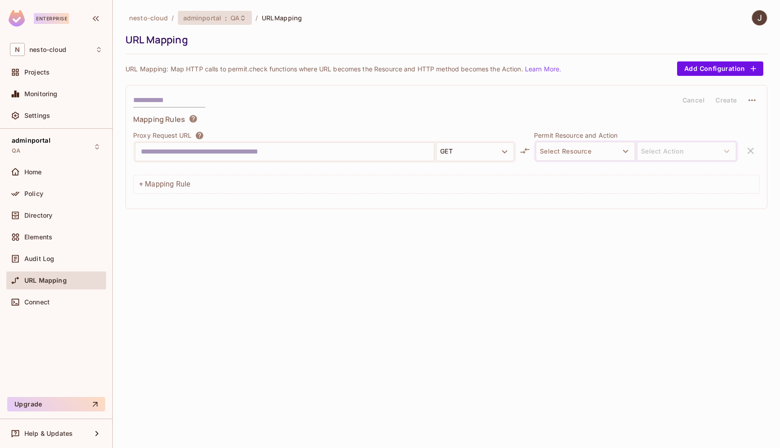
click at [224, 22] on span ":" at bounding box center [225, 17] width 3 height 7
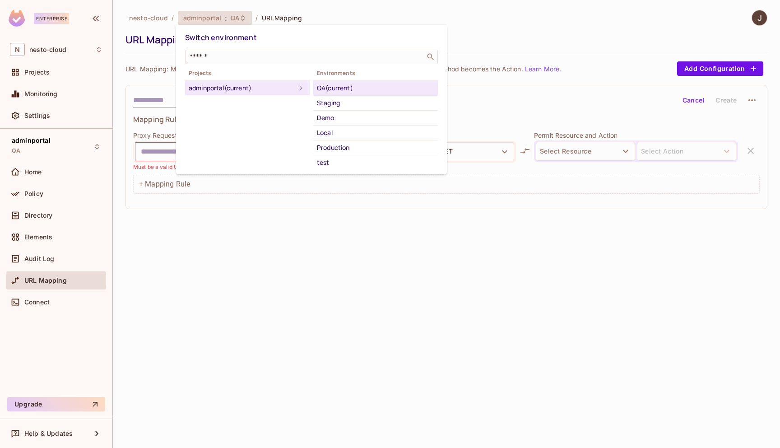
click at [242, 369] on div at bounding box center [390, 224] width 780 height 448
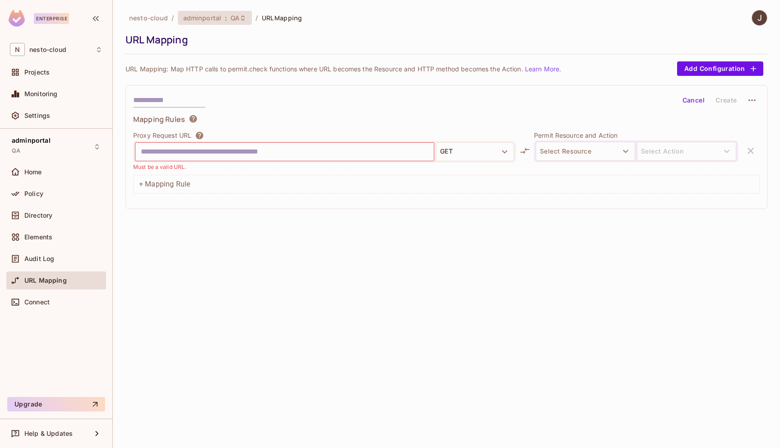
click at [234, 16] on span "QA" at bounding box center [235, 18] width 9 height 9
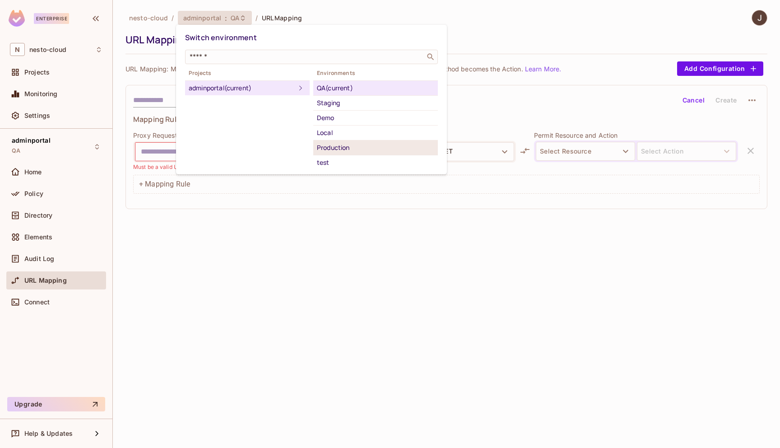
click at [359, 147] on div "Production" at bounding box center [375, 147] width 117 height 11
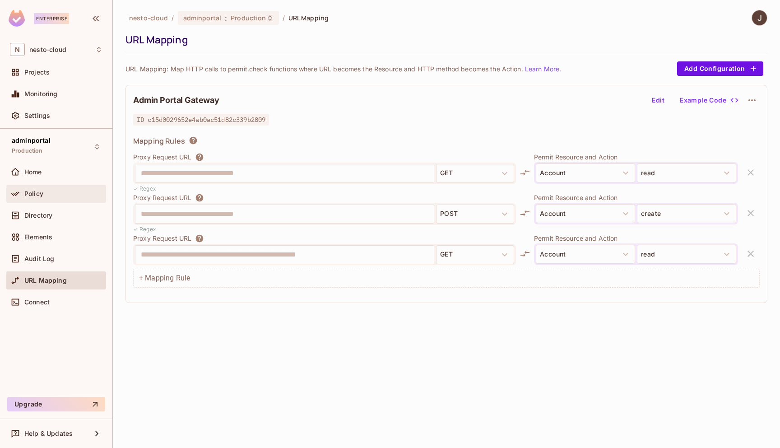
click at [33, 190] on span "Policy" at bounding box center [33, 193] width 19 height 7
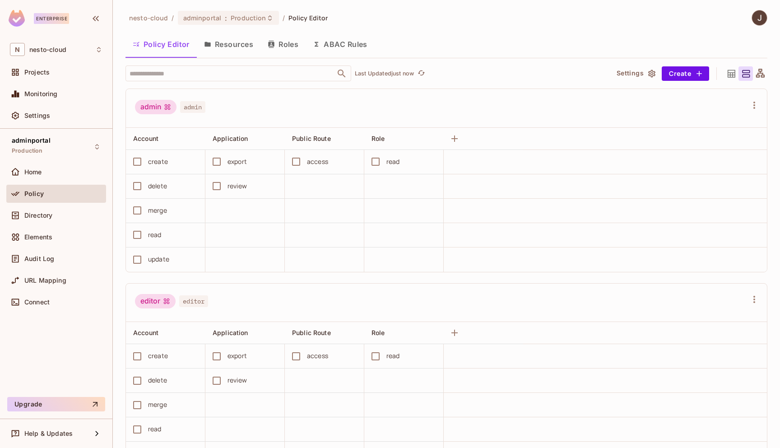
click at [191, 104] on span "admin" at bounding box center [192, 107] width 25 height 12
click at [195, 305] on span "editor" at bounding box center [193, 301] width 29 height 12
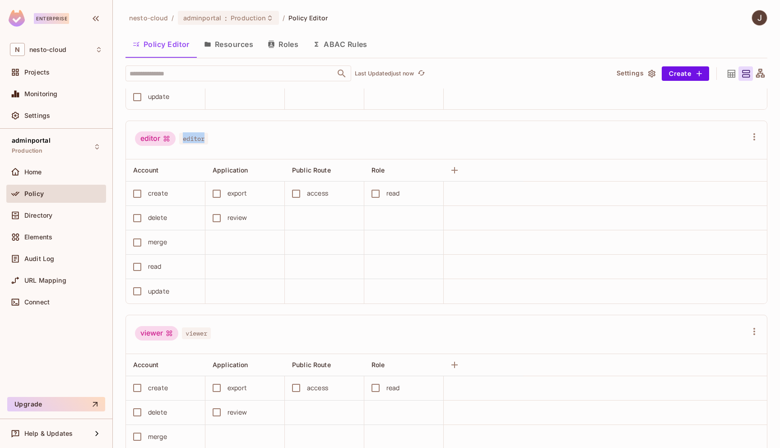
scroll to position [185, 0]
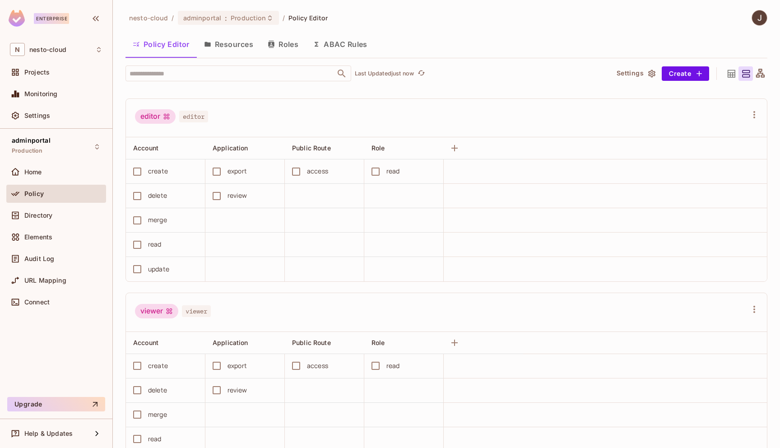
click at [199, 312] on span "viewer" at bounding box center [196, 311] width 29 height 12
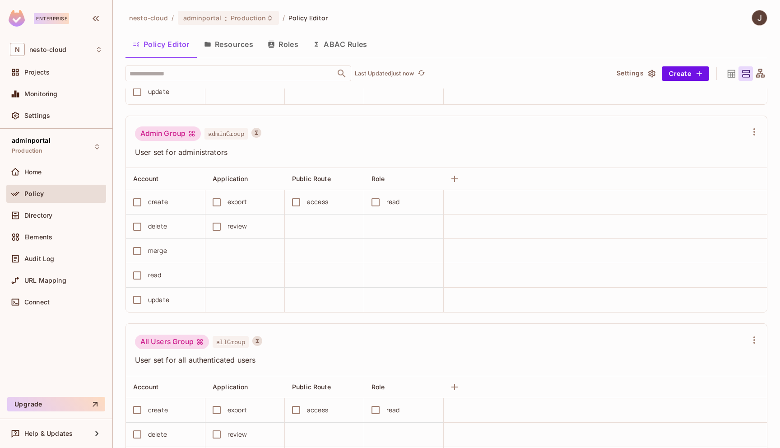
scroll to position [421, 0]
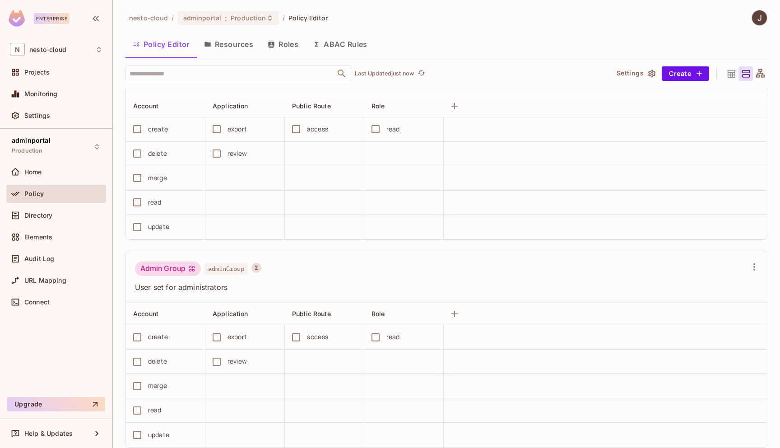
click at [229, 272] on span "adminGroup" at bounding box center [225, 269] width 43 height 12
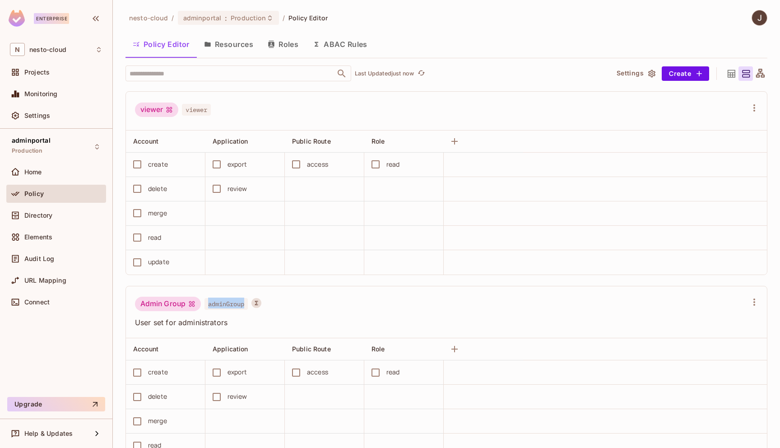
scroll to position [0, 0]
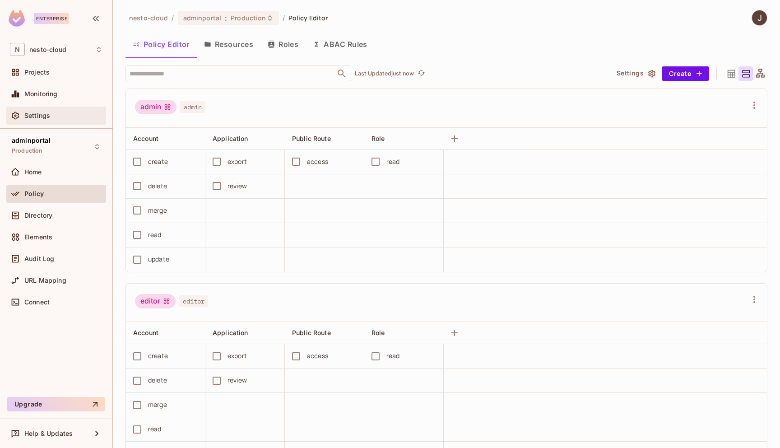
click at [35, 117] on span "Settings" at bounding box center [37, 115] width 26 height 7
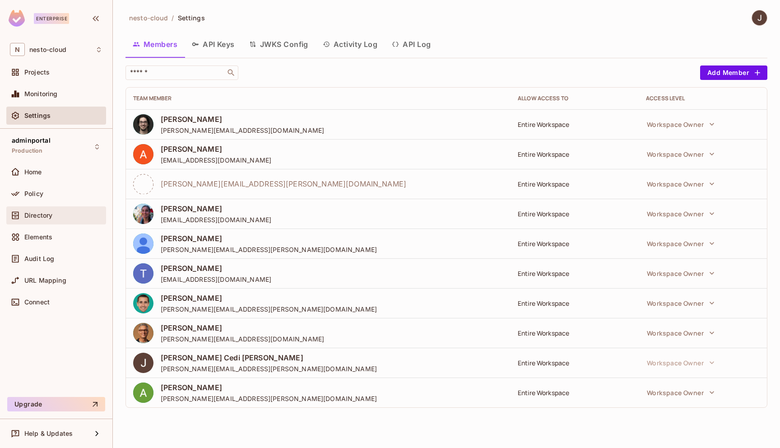
click at [46, 223] on div "Directory" at bounding box center [56, 215] width 100 height 18
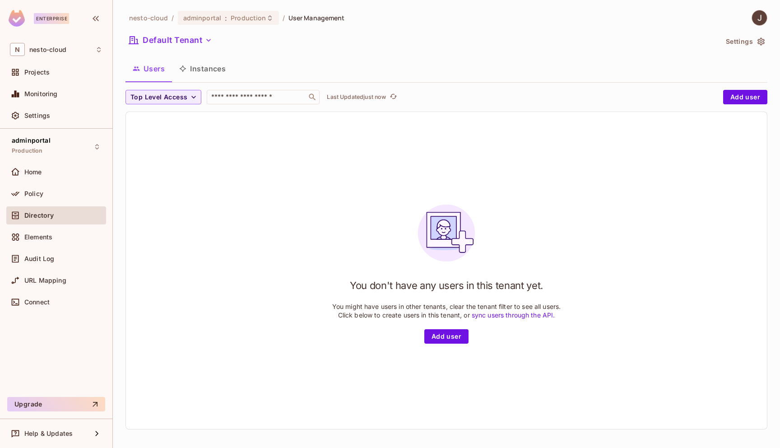
click at [760, 42] on icon "button" at bounding box center [760, 42] width 7 height 8
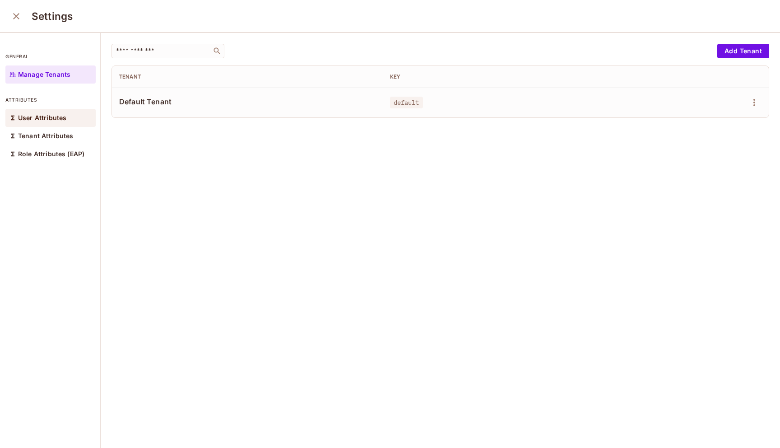
click at [38, 118] on p "User Attributes" at bounding box center [42, 117] width 48 height 7
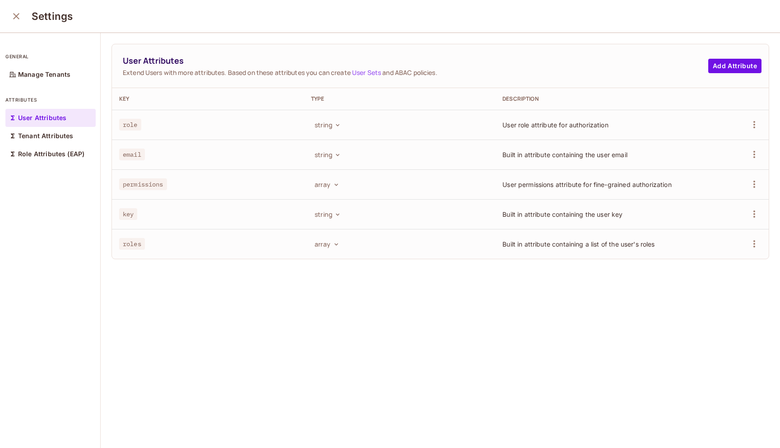
scroll to position [1, 0]
click at [128, 125] on span "role" at bounding box center [130, 124] width 22 height 12
click at [148, 188] on span "permissions" at bounding box center [143, 183] width 48 height 12
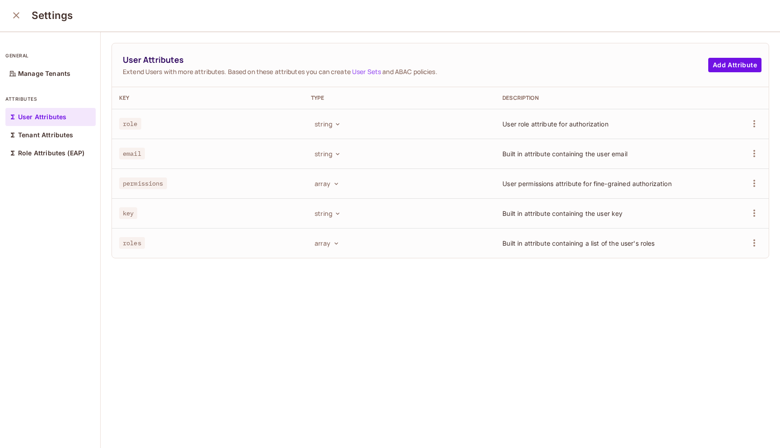
click at [149, 184] on span "permissions" at bounding box center [143, 183] width 48 height 12
click at [132, 125] on span "role" at bounding box center [130, 124] width 22 height 12
click at [57, 134] on p "Tenant Attributes" at bounding box center [46, 134] width 56 height 7
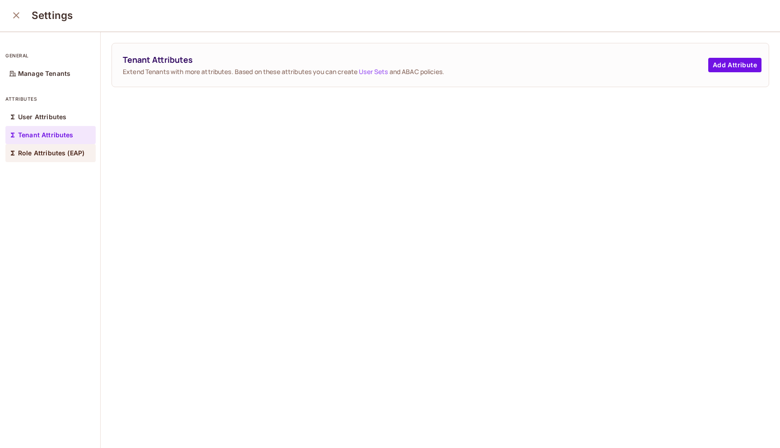
click at [59, 148] on div "Role Attributes (EAP)" at bounding box center [50, 153] width 90 height 18
click at [59, 121] on div "User Attributes" at bounding box center [50, 117] width 90 height 18
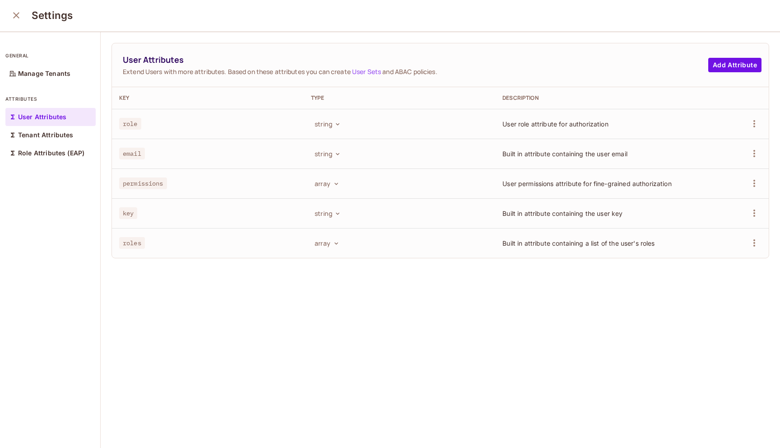
click at [14, 17] on icon "close" at bounding box center [16, 15] width 11 height 11
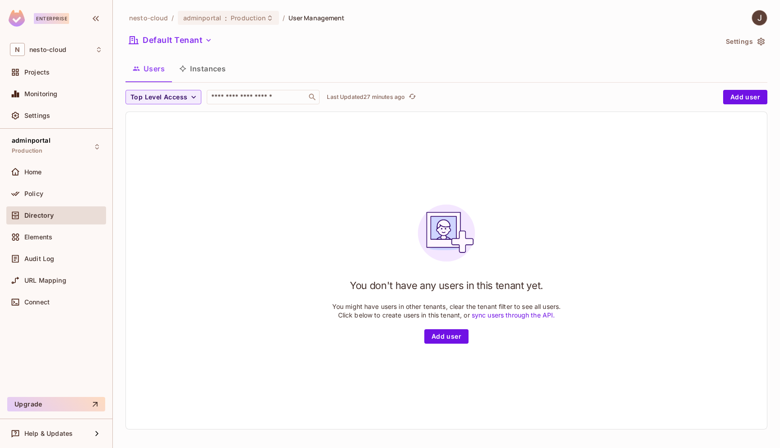
click at [286, 169] on div "You don't have any users in this tenant yet. You might have users in other tena…" at bounding box center [446, 270] width 641 height 317
click at [756, 40] on icon "button" at bounding box center [760, 41] width 9 height 9
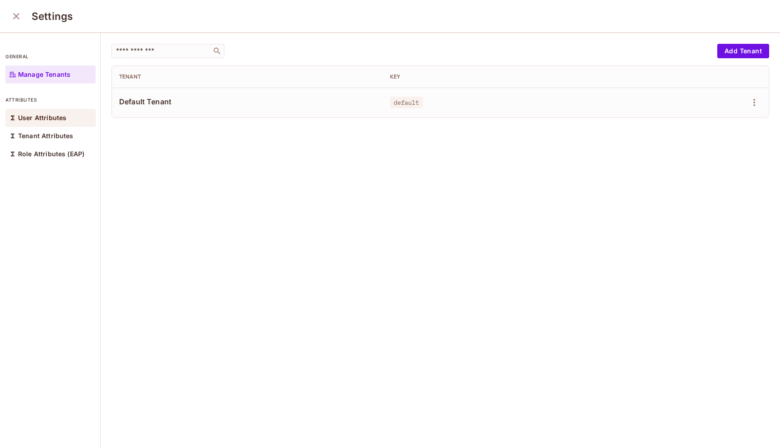
click at [52, 122] on div "User Attributes" at bounding box center [50, 118] width 90 height 18
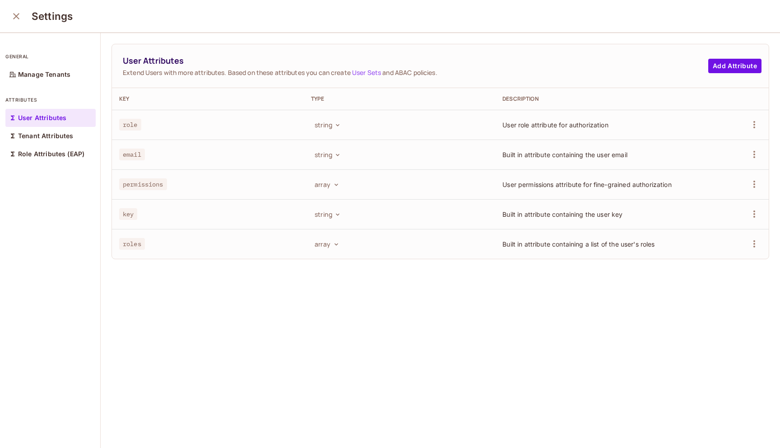
click at [14, 16] on icon "close" at bounding box center [16, 16] width 11 height 11
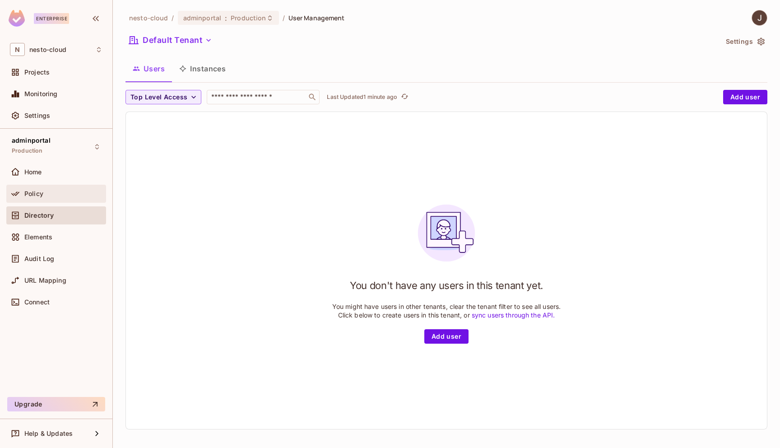
click at [56, 198] on div "Policy" at bounding box center [56, 193] width 93 height 11
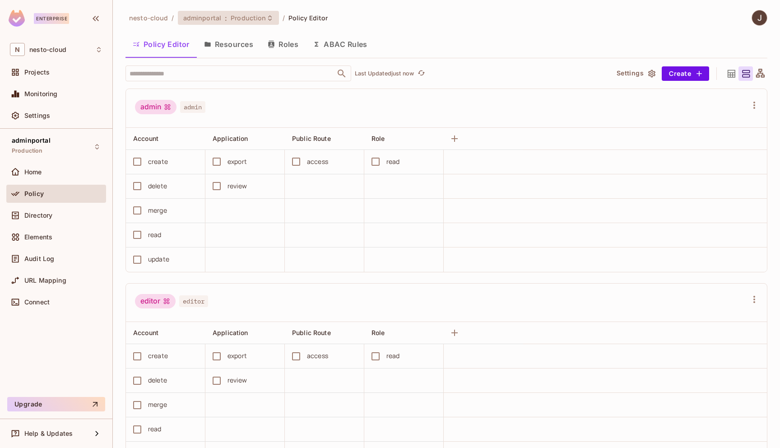
click at [268, 19] on icon at bounding box center [270, 17] width 4 height 5
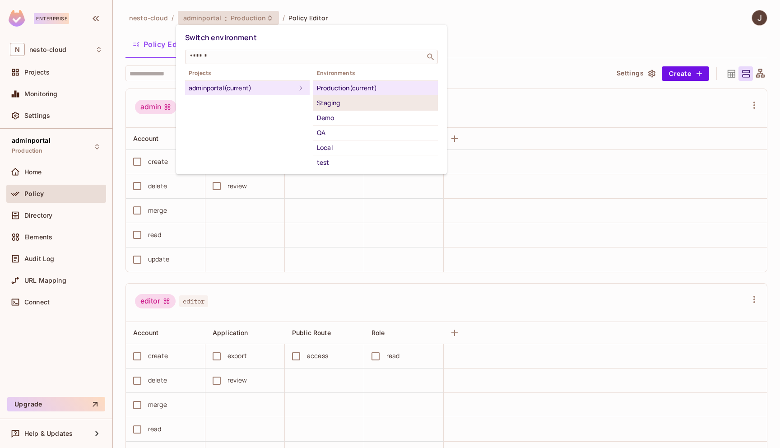
click at [365, 106] on div "Staging" at bounding box center [375, 102] width 117 height 11
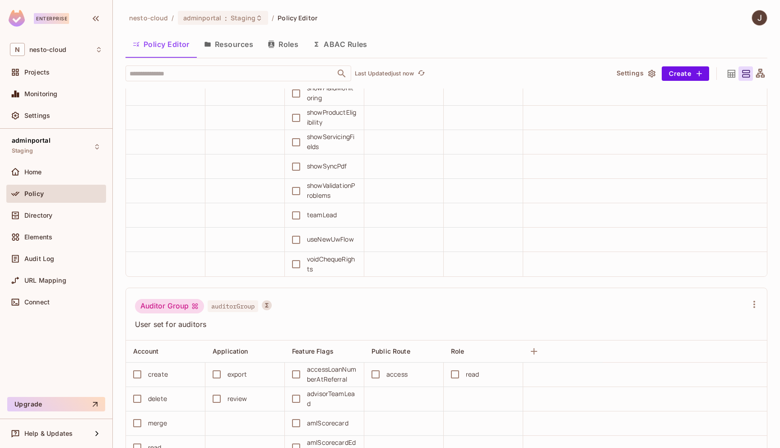
scroll to position [3324, 0]
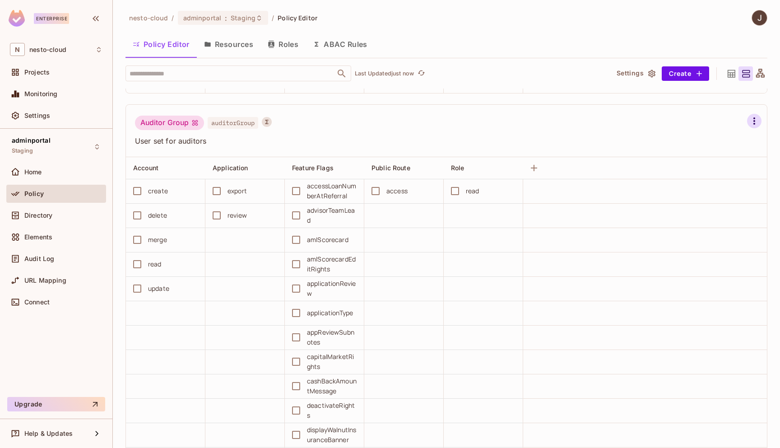
click at [755, 120] on icon "button" at bounding box center [754, 121] width 11 height 11
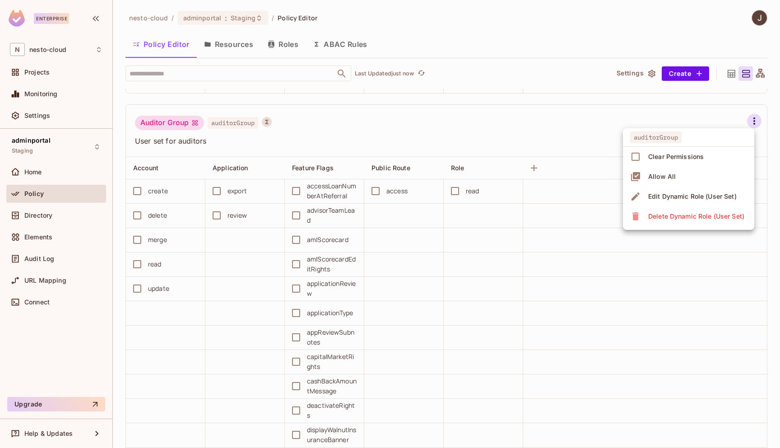
click at [521, 102] on div at bounding box center [390, 224] width 780 height 448
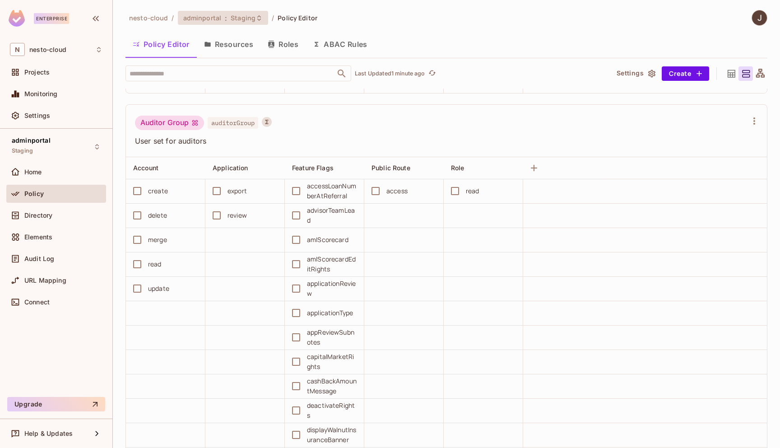
click at [249, 23] on div "adminportal : Staging" at bounding box center [223, 18] width 91 height 14
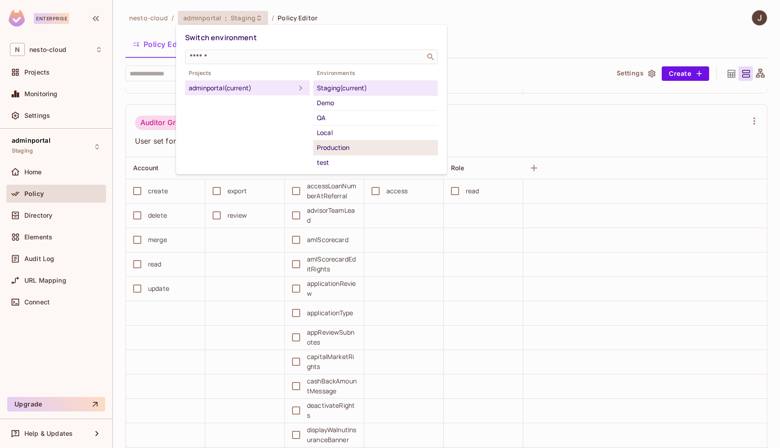
click at [367, 148] on div "Production" at bounding box center [375, 147] width 117 height 11
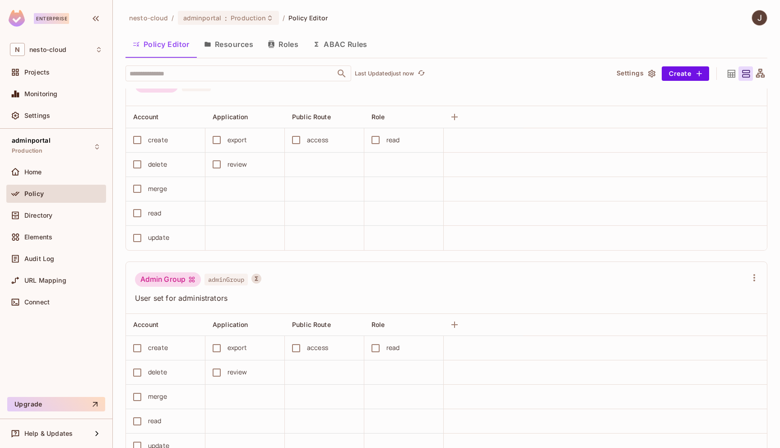
scroll to position [0, 0]
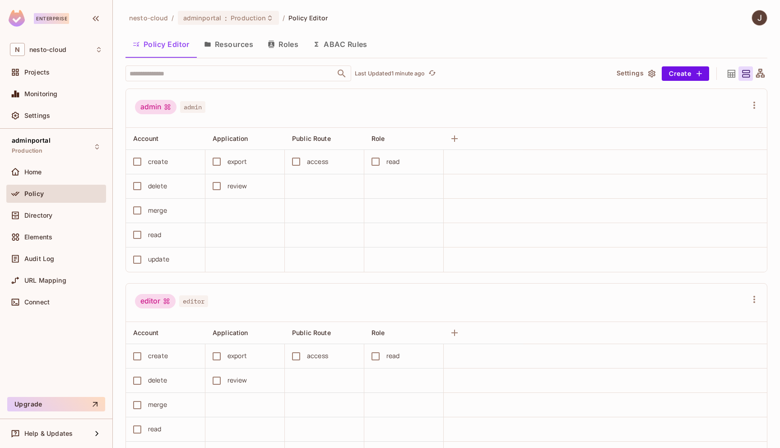
click at [197, 107] on span "admin" at bounding box center [192, 107] width 25 height 12
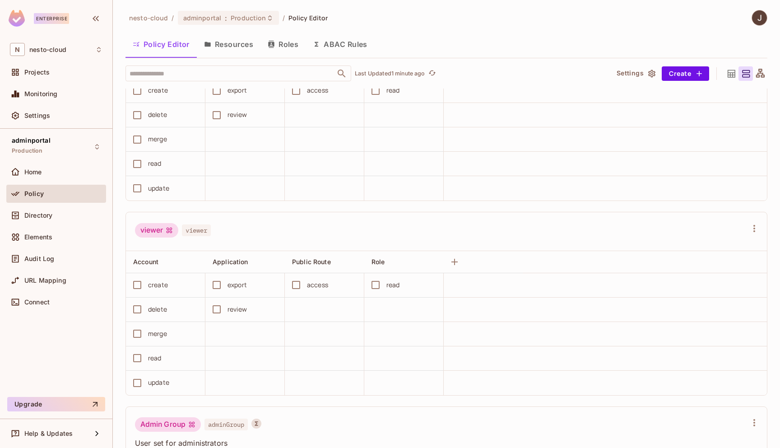
scroll to position [329, 0]
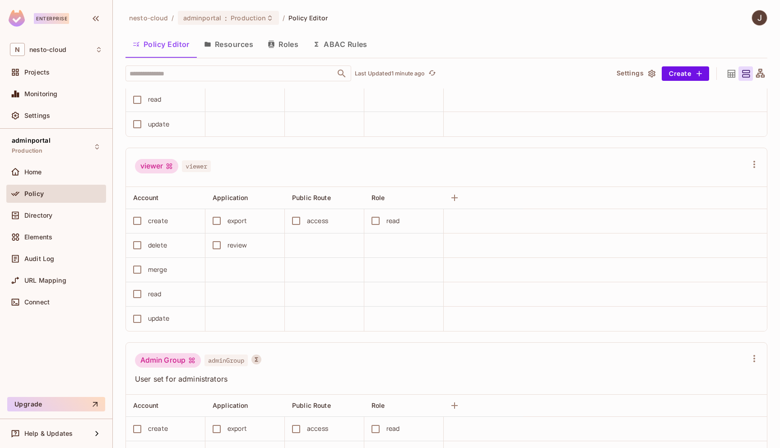
click at [227, 357] on span "adminGroup" at bounding box center [225, 360] width 43 height 12
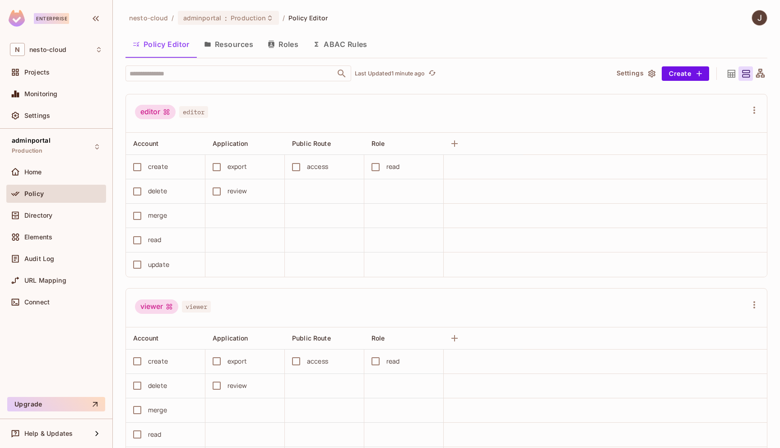
scroll to position [174, 0]
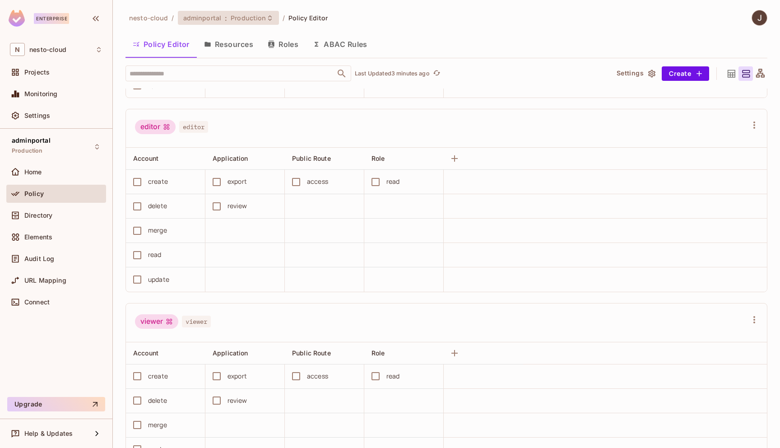
click at [259, 21] on span "Production" at bounding box center [248, 18] width 35 height 9
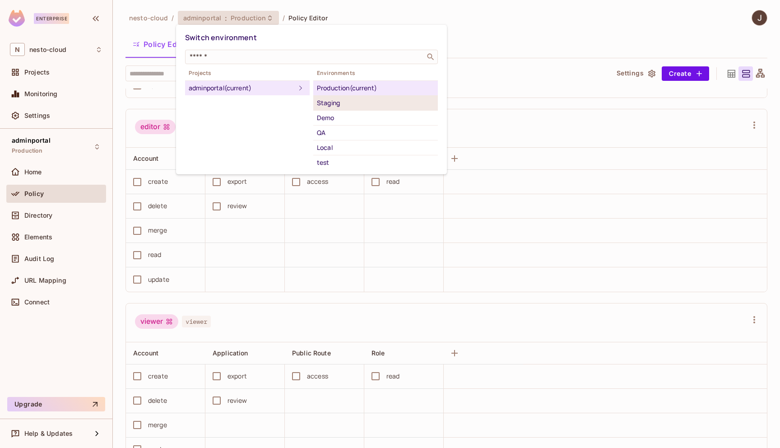
click at [342, 101] on div "Staging" at bounding box center [375, 102] width 117 height 11
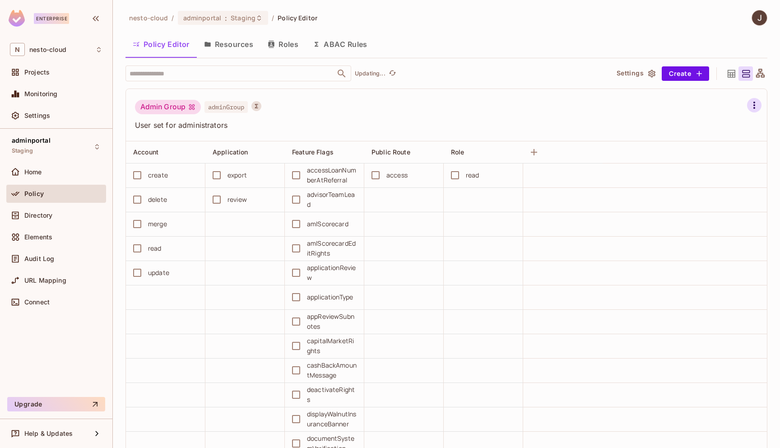
click at [758, 100] on icon "button" at bounding box center [754, 105] width 11 height 11
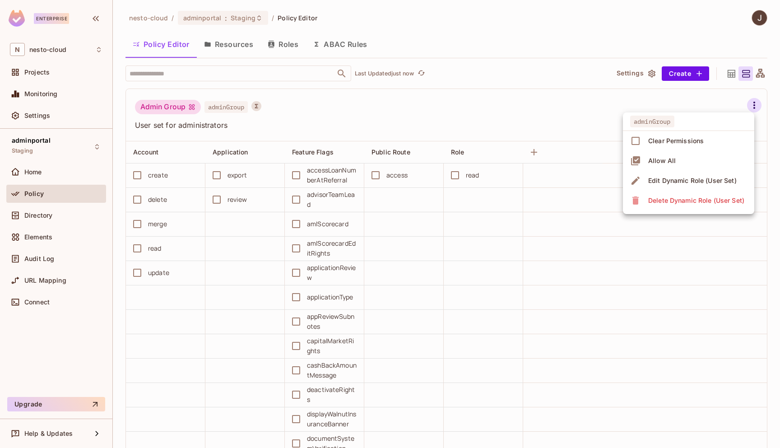
click at [585, 44] on div at bounding box center [390, 224] width 780 height 448
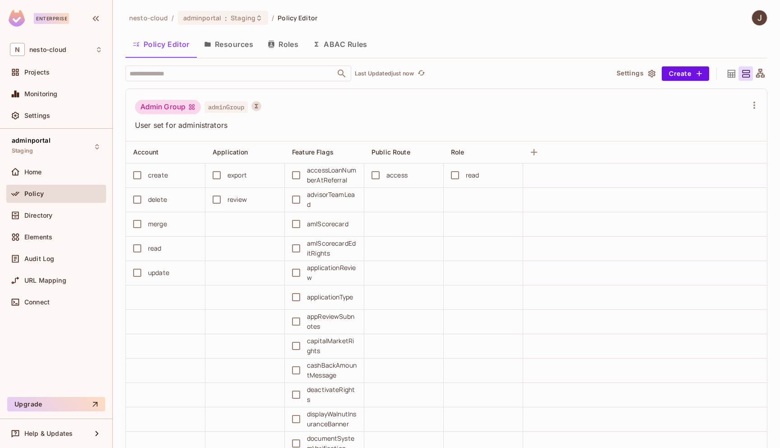
click at [467, 99] on div "Admin Group adminGroup User set for administrators" at bounding box center [446, 115] width 641 height 52
click at [755, 108] on icon "button" at bounding box center [754, 105] width 11 height 11
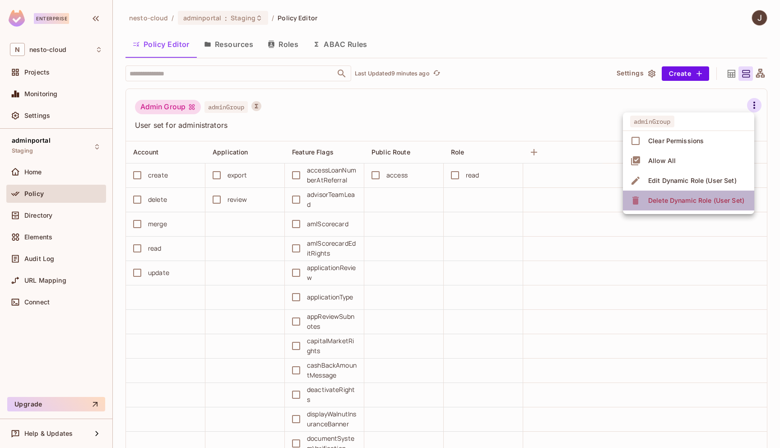
click at [692, 204] on div "Delete Dynamic Role (User Set)" at bounding box center [696, 200] width 96 height 9
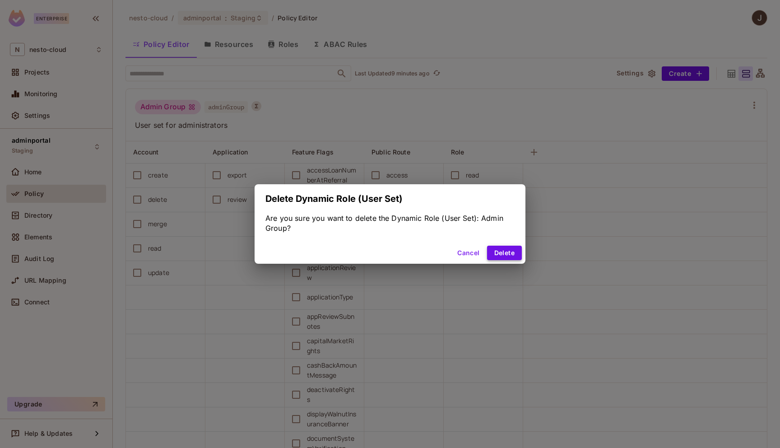
click at [510, 255] on button "Delete" at bounding box center [504, 252] width 35 height 14
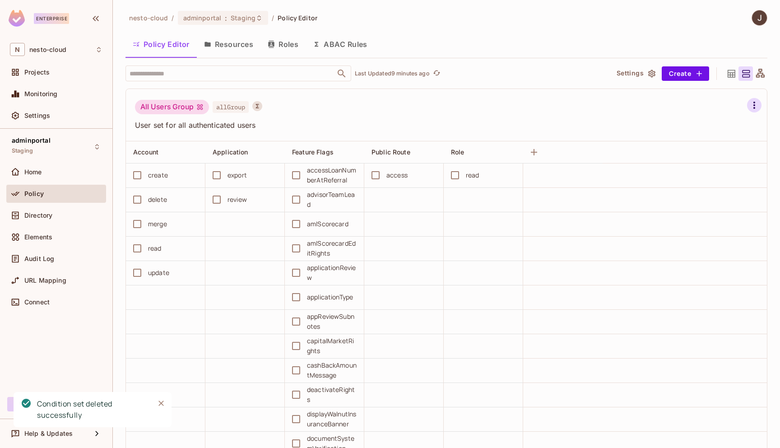
click at [756, 99] on button "button" at bounding box center [754, 105] width 14 height 14
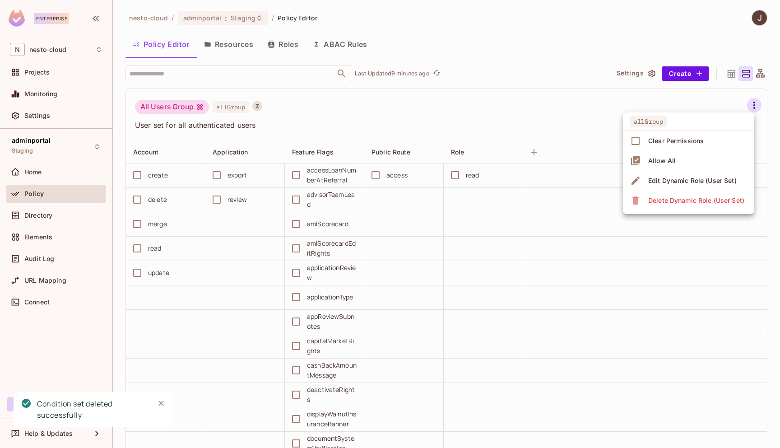
click at [665, 201] on div "Delete Dynamic Role (User Set)" at bounding box center [696, 200] width 96 height 9
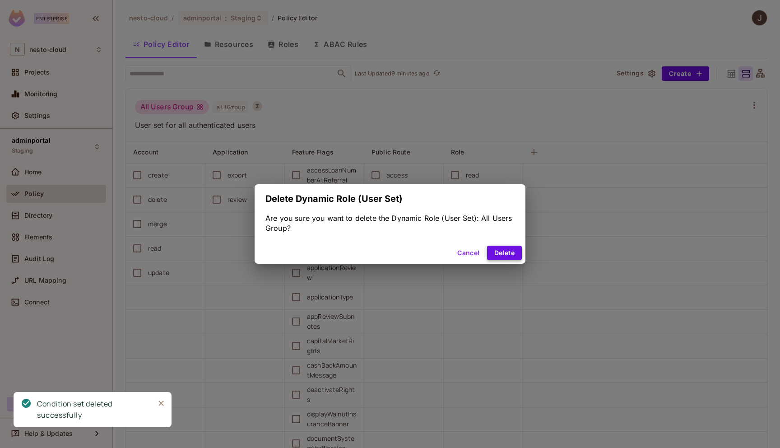
click at [509, 254] on button "Delete" at bounding box center [504, 252] width 35 height 14
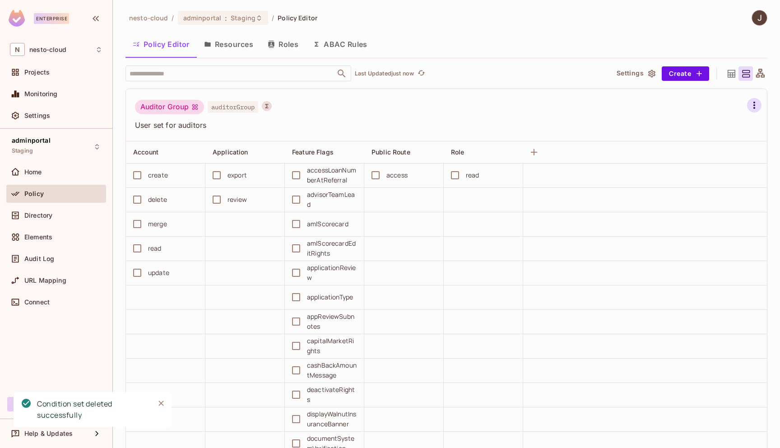
click at [748, 103] on button "button" at bounding box center [754, 105] width 14 height 14
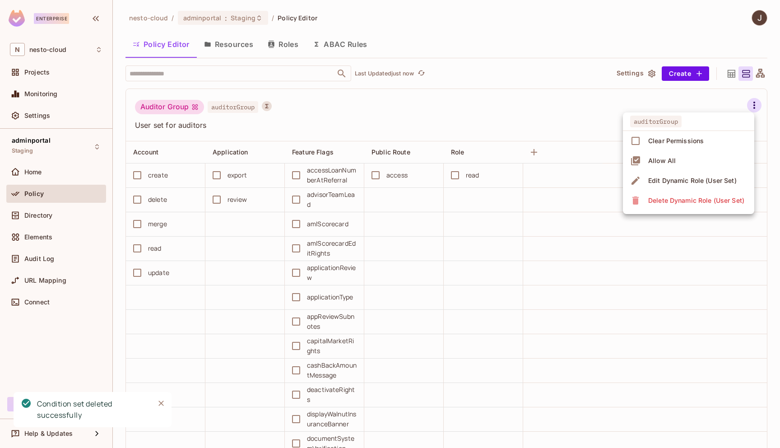
click at [688, 201] on div "Delete Dynamic Role (User Set)" at bounding box center [696, 200] width 96 height 9
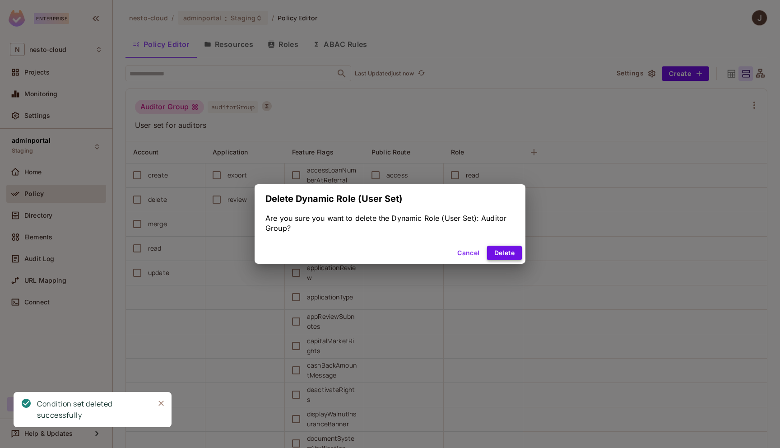
click at [507, 247] on button "Delete" at bounding box center [504, 252] width 35 height 14
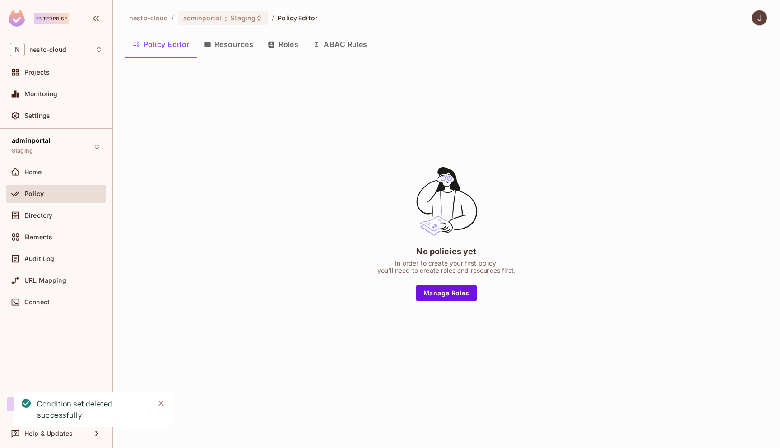
click at [186, 147] on div "No policies yet In order to create your first policy, you'll need to create rol…" at bounding box center [446, 232] width 642 height 335
click at [227, 49] on button "Resources" at bounding box center [229, 44] width 64 height 23
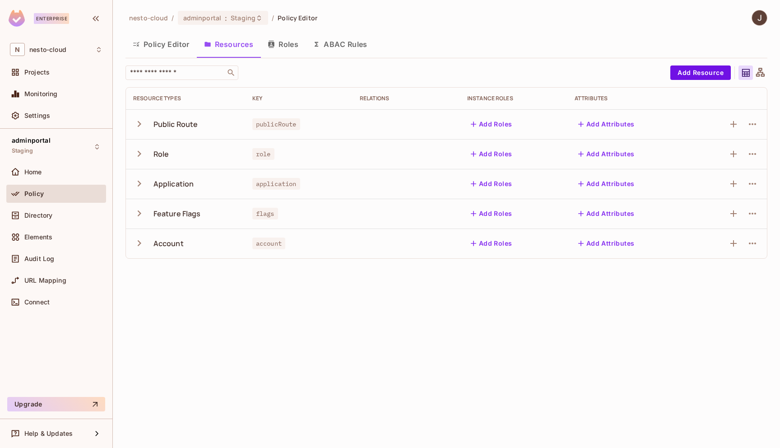
click at [763, 123] on td at bounding box center [729, 124] width 76 height 30
click at [752, 122] on icon "button" at bounding box center [752, 124] width 11 height 11
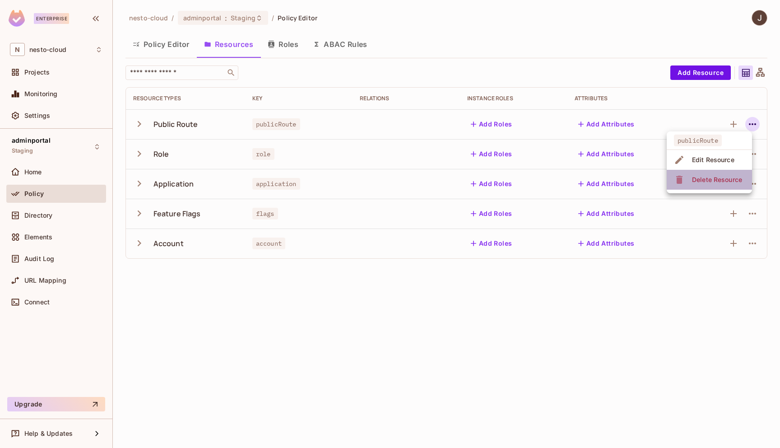
click at [725, 182] on div "Delete Resource" at bounding box center [717, 179] width 50 height 9
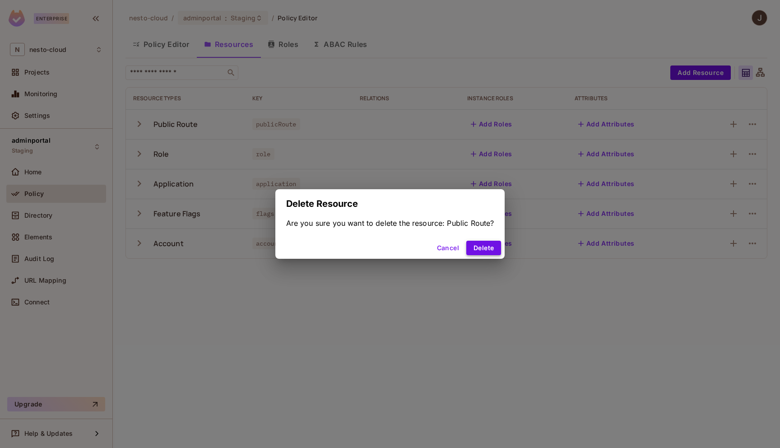
click at [477, 251] on button "Delete" at bounding box center [483, 248] width 35 height 14
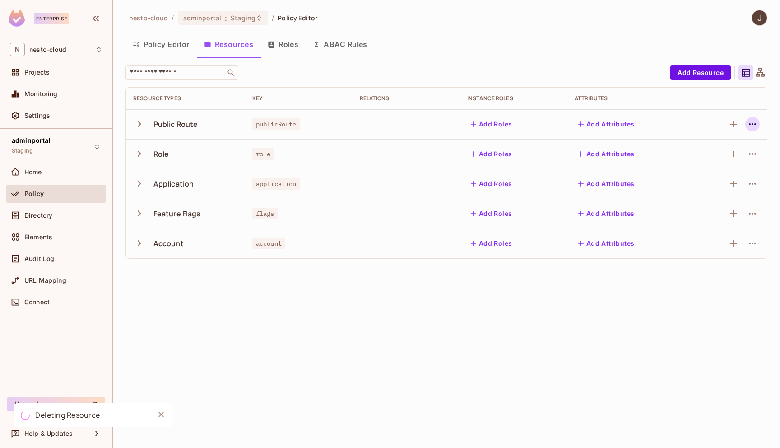
click at [755, 121] on icon "button" at bounding box center [752, 124] width 11 height 11
click at [709, 183] on div "Delete Resource" at bounding box center [717, 179] width 50 height 9
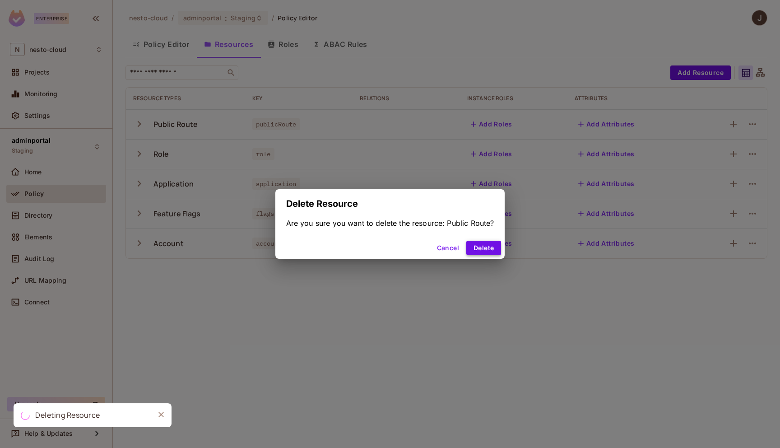
click at [490, 250] on button "Delete" at bounding box center [483, 248] width 35 height 14
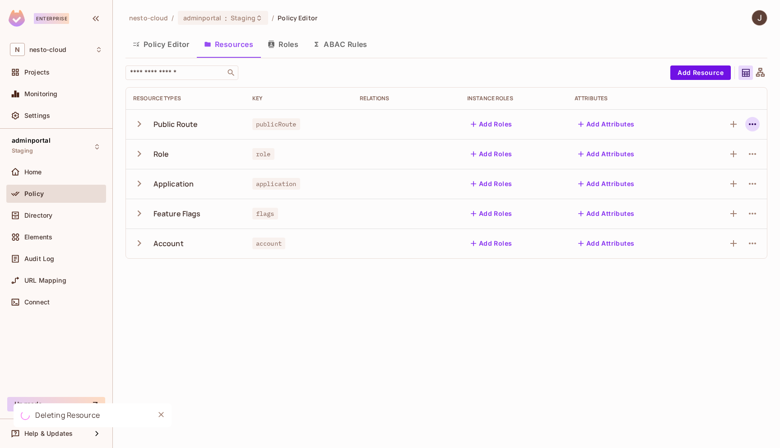
click at [757, 125] on icon "button" at bounding box center [752, 124] width 11 height 11
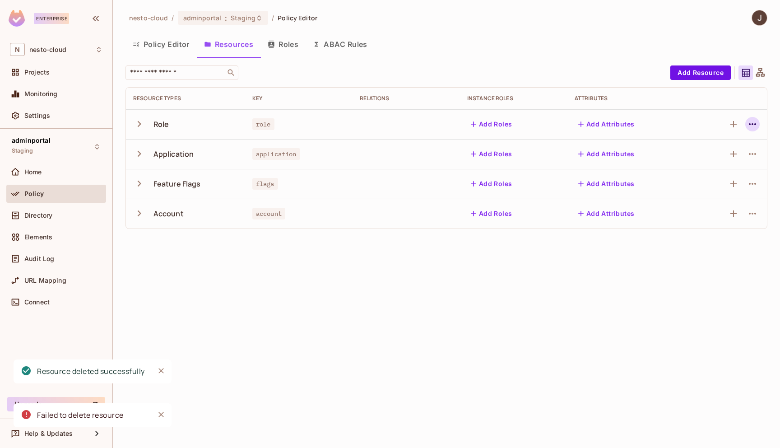
click at [750, 130] on button "button" at bounding box center [752, 124] width 14 height 14
click at [728, 177] on div "Delete Resource" at bounding box center [717, 179] width 50 height 9
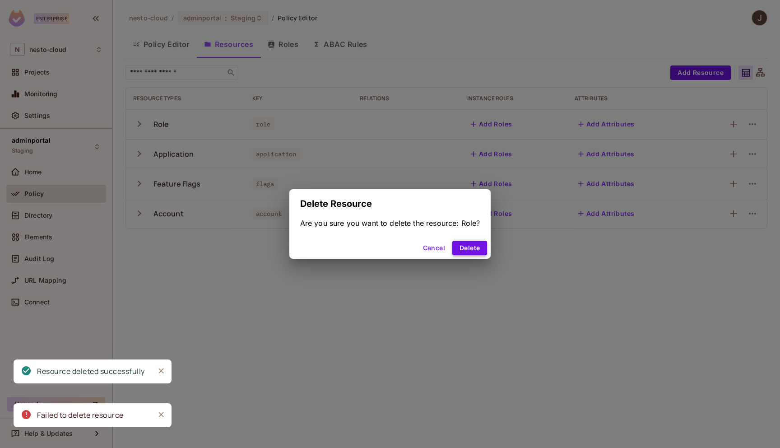
click at [476, 246] on button "Delete" at bounding box center [469, 248] width 35 height 14
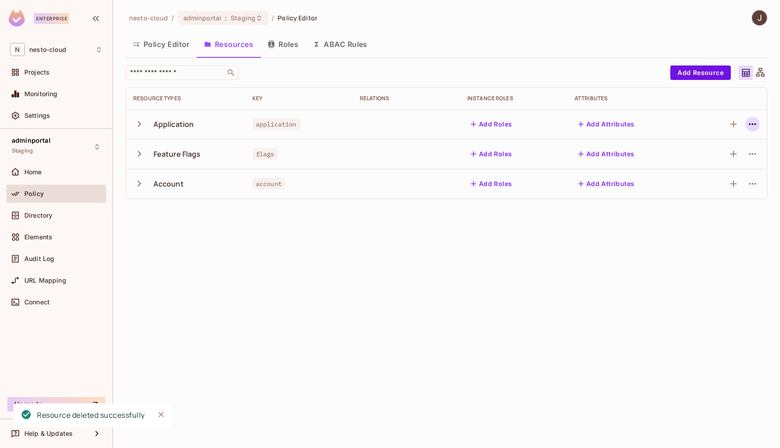
click at [753, 124] on icon "button" at bounding box center [752, 124] width 11 height 11
click at [727, 179] on div "Delete Resource" at bounding box center [717, 179] width 50 height 9
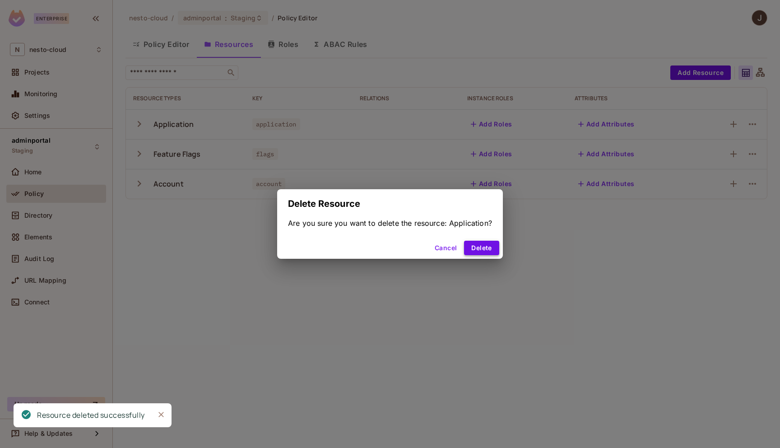
click at [484, 251] on button "Delete" at bounding box center [481, 248] width 35 height 14
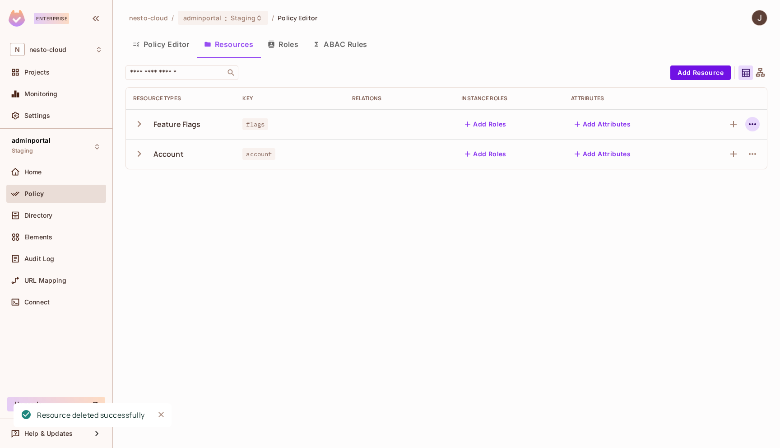
click at [755, 122] on icon "button" at bounding box center [752, 124] width 11 height 11
click at [688, 182] on div "Delete Resource" at bounding box center [709, 179] width 71 height 14
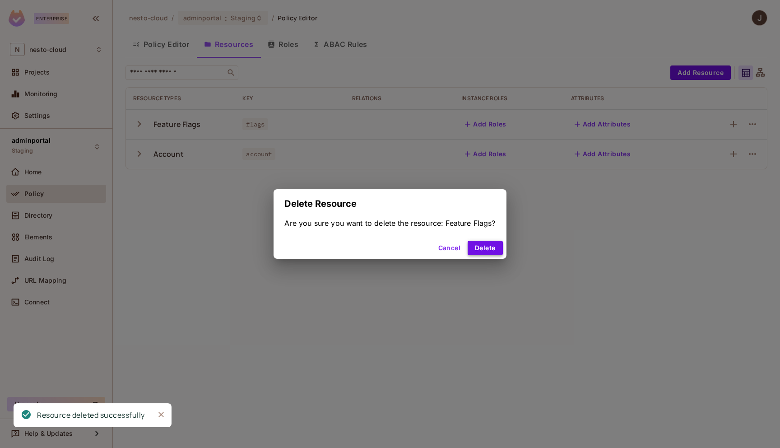
click at [488, 253] on button "Delete" at bounding box center [485, 248] width 35 height 14
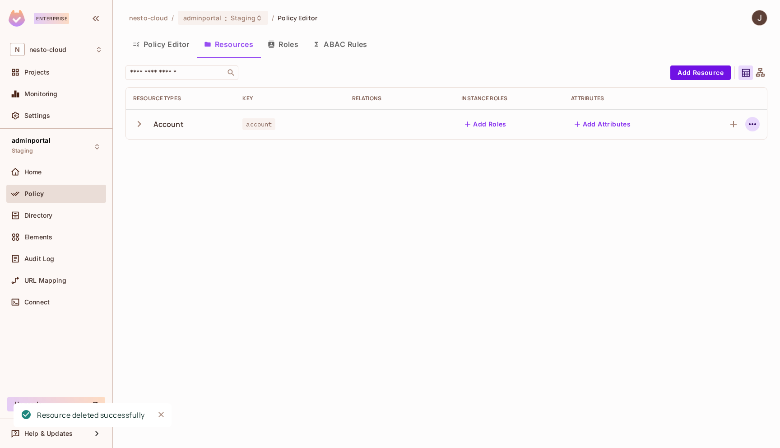
click at [749, 126] on icon "button" at bounding box center [752, 124] width 11 height 11
click at [721, 181] on div "Delete Resource" at bounding box center [717, 179] width 50 height 9
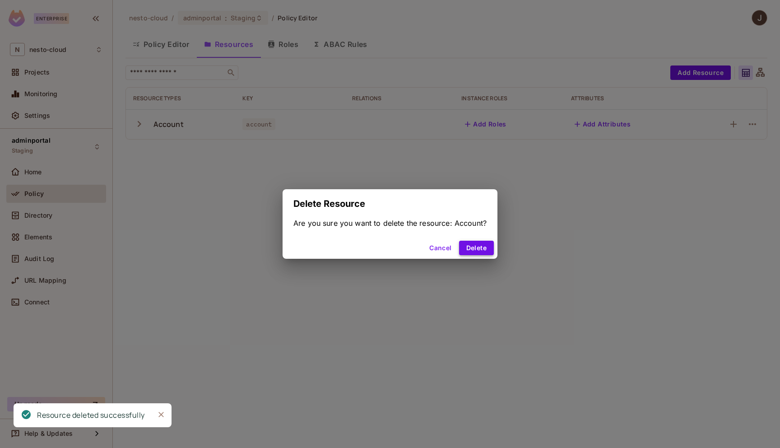
click at [482, 248] on button "Delete" at bounding box center [476, 248] width 35 height 14
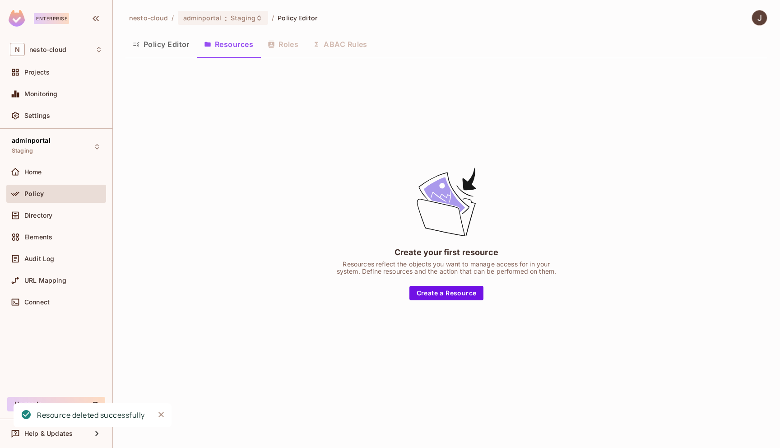
click at [160, 40] on button "Policy Editor" at bounding box center [160, 44] width 71 height 23
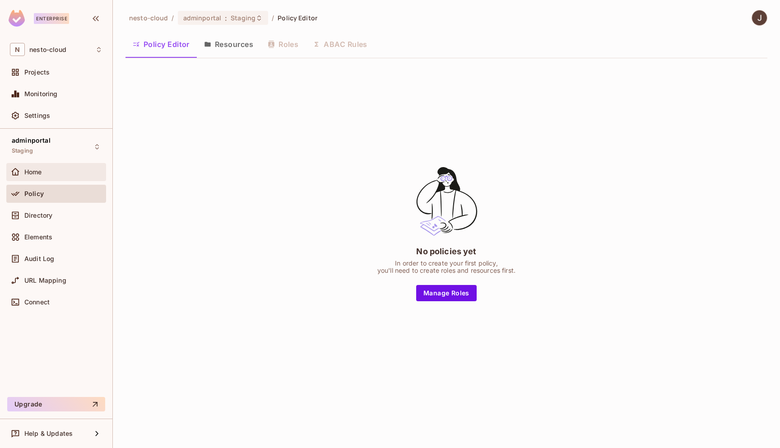
click at [53, 171] on div "Home" at bounding box center [63, 171] width 78 height 7
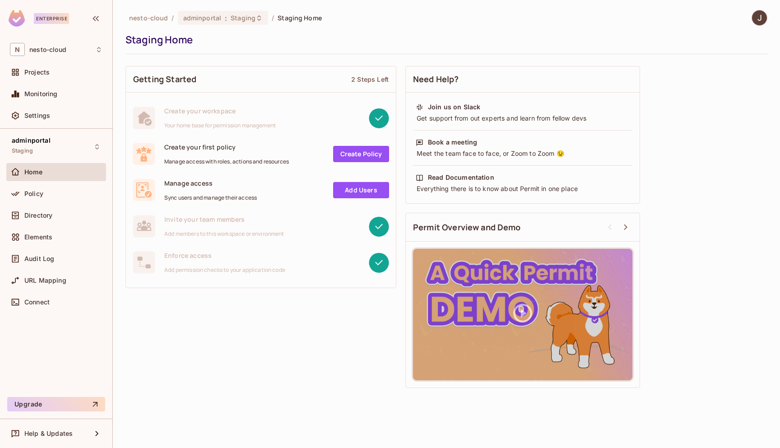
click at [45, 204] on div "Policy" at bounding box center [56, 196] width 100 height 22
click at [45, 195] on div "Policy" at bounding box center [63, 193] width 78 height 7
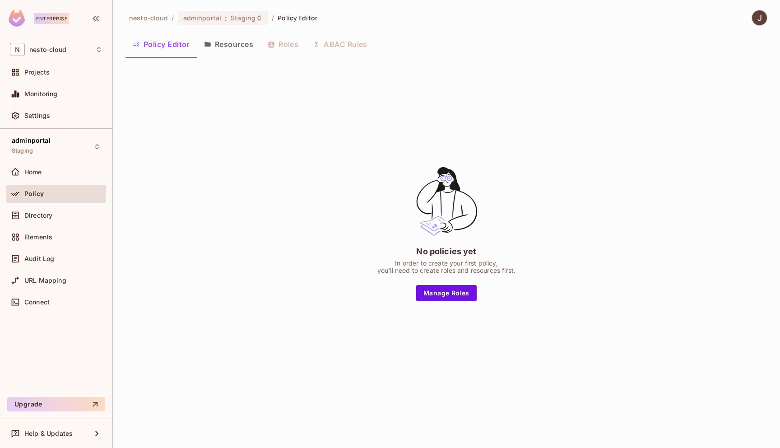
click at [702, 30] on div "nesto-cloud / adminportal : Staging / Policy Editor Policy Editor Resources Rol…" at bounding box center [446, 205] width 642 height 390
click at [49, 277] on span "URL Mapping" at bounding box center [45, 280] width 42 height 7
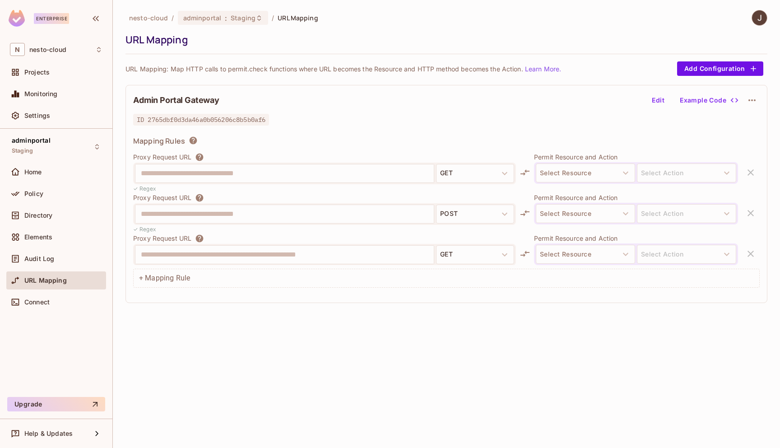
click at [752, 172] on div "**********" at bounding box center [446, 172] width 626 height 41
click at [750, 172] on div "**********" at bounding box center [446, 172] width 626 height 41
click at [748, 101] on icon "button" at bounding box center [751, 100] width 11 height 11
click at [746, 126] on span "Delete" at bounding box center [752, 121] width 25 height 14
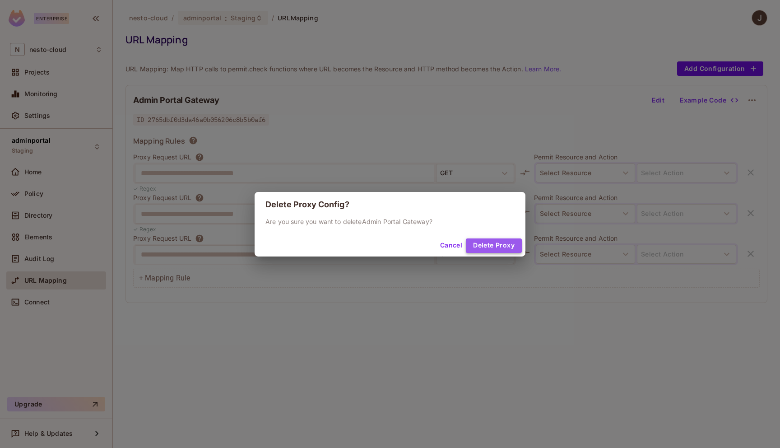
click at [490, 249] on button "Delete Proxy" at bounding box center [494, 245] width 56 height 14
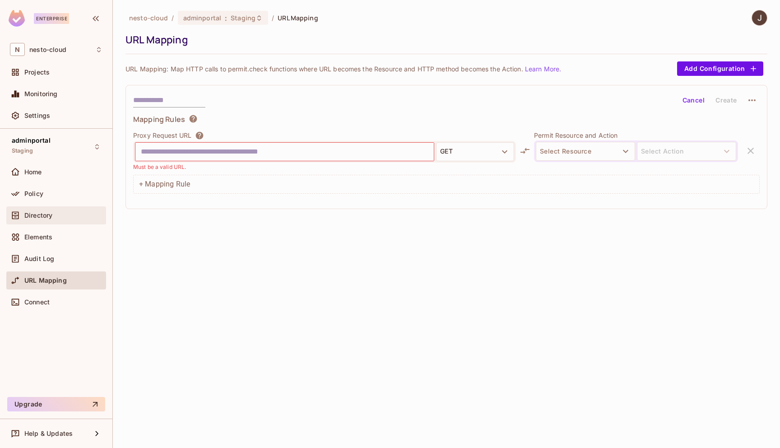
click at [46, 213] on span "Directory" at bounding box center [38, 215] width 28 height 7
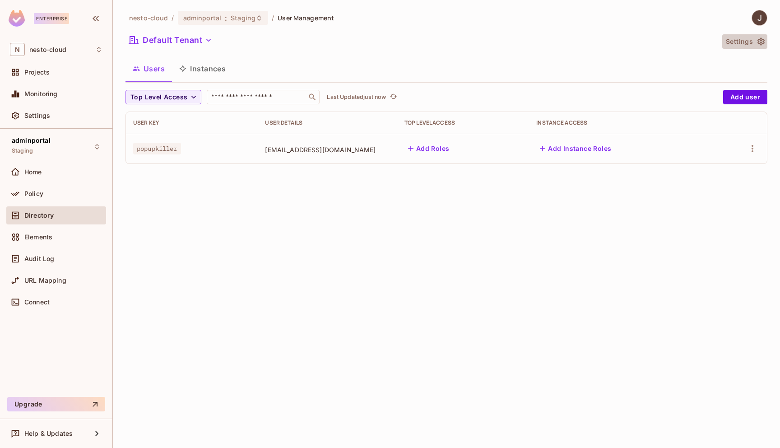
click at [763, 41] on icon "button" at bounding box center [760, 42] width 7 height 8
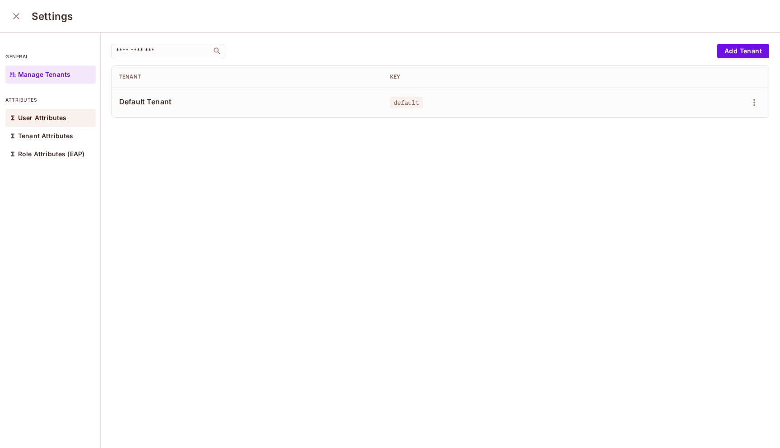
click at [58, 119] on p "User Attributes" at bounding box center [42, 117] width 48 height 7
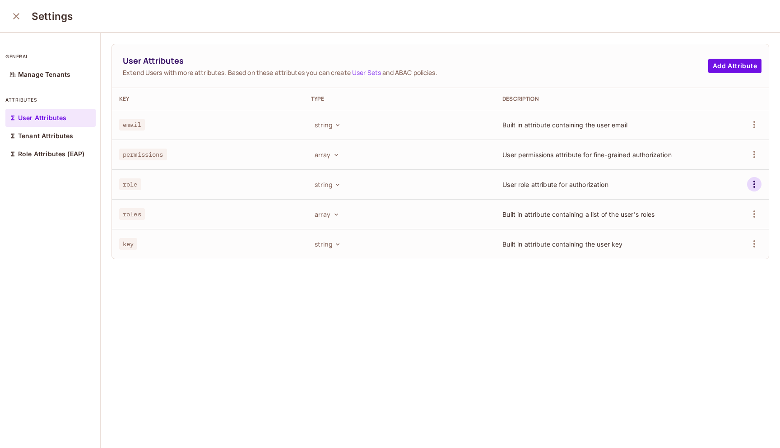
click at [751, 185] on icon "button" at bounding box center [754, 184] width 11 height 11
click at [732, 225] on div "Delete Attribute" at bounding box center [720, 224] width 49 height 9
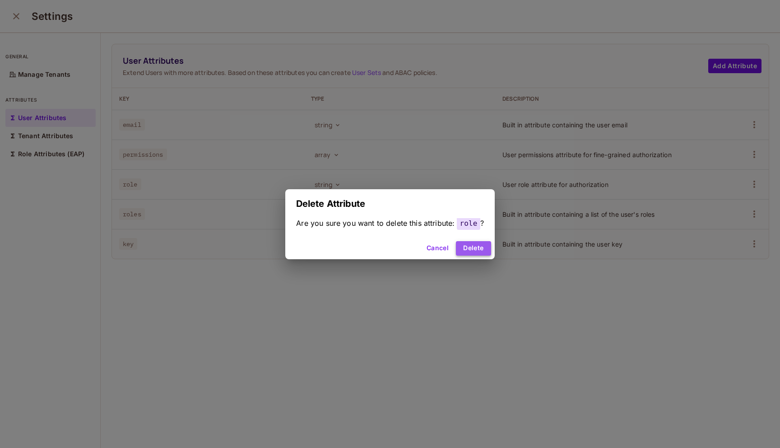
click at [476, 245] on button "Delete" at bounding box center [473, 248] width 35 height 14
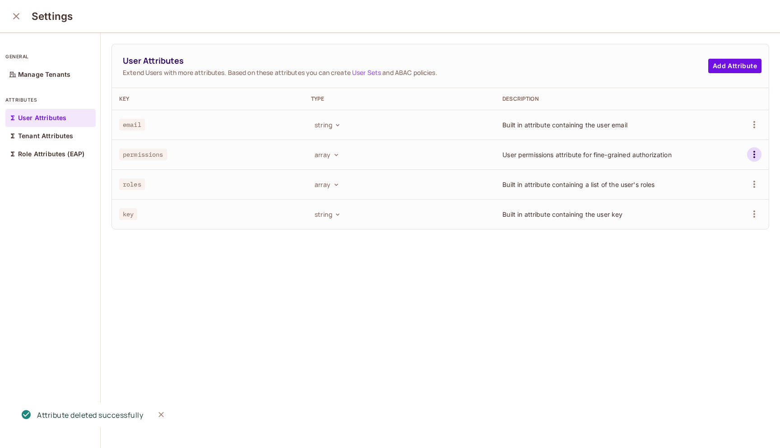
click at [755, 154] on icon "button" at bounding box center [754, 154] width 2 height 7
click at [734, 198] on div "Delete Attribute" at bounding box center [720, 194] width 49 height 9
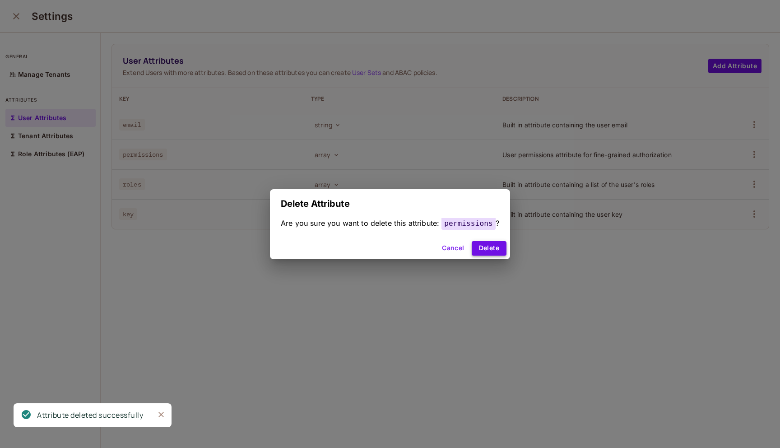
click at [493, 249] on button "Delete" at bounding box center [489, 248] width 35 height 14
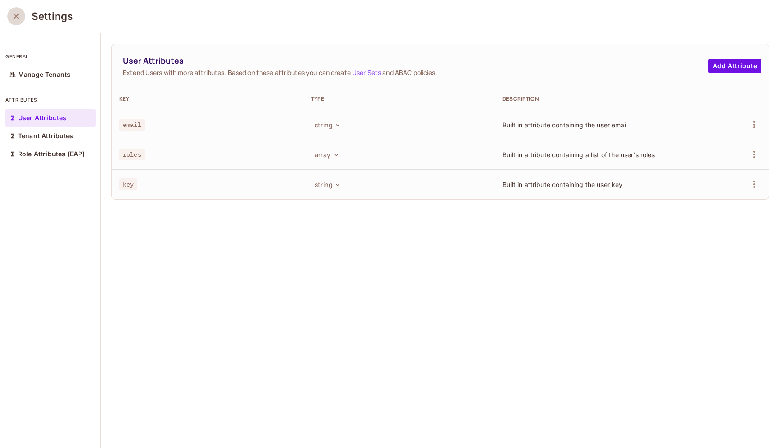
click at [17, 14] on icon "close" at bounding box center [16, 16] width 11 height 11
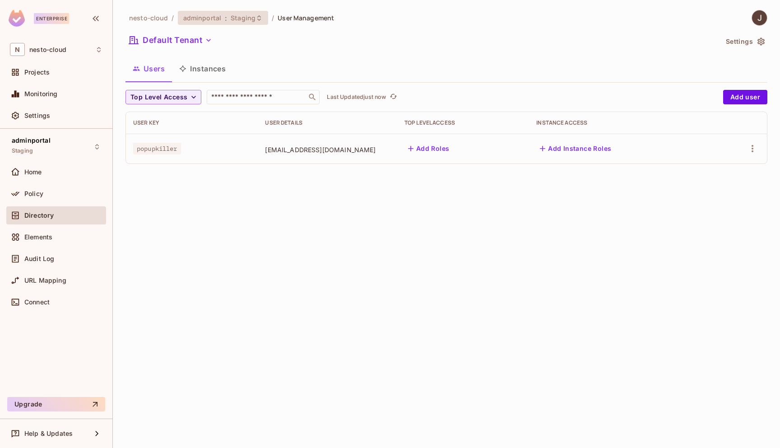
click at [255, 14] on icon at bounding box center [258, 17] width 7 height 7
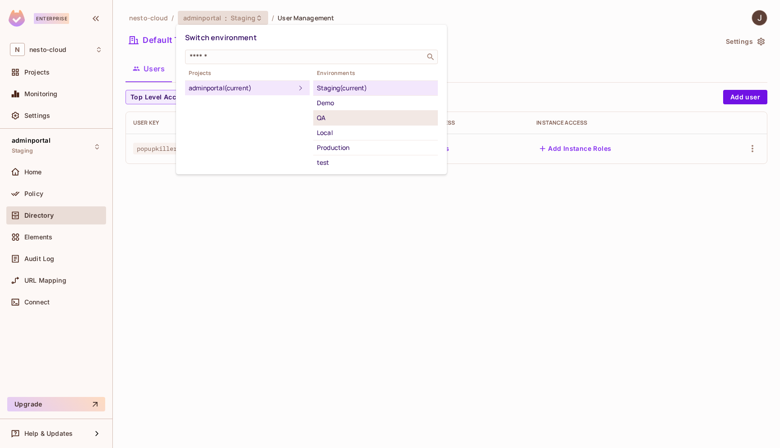
click at [368, 120] on div "QA" at bounding box center [375, 117] width 117 height 11
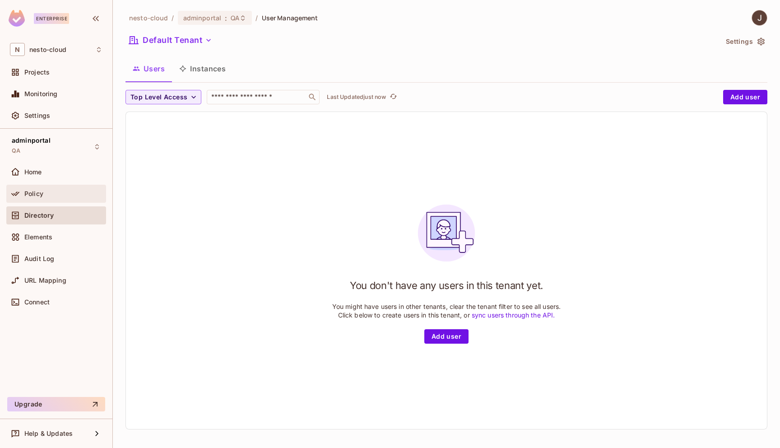
click at [50, 195] on div "Policy" at bounding box center [63, 193] width 78 height 7
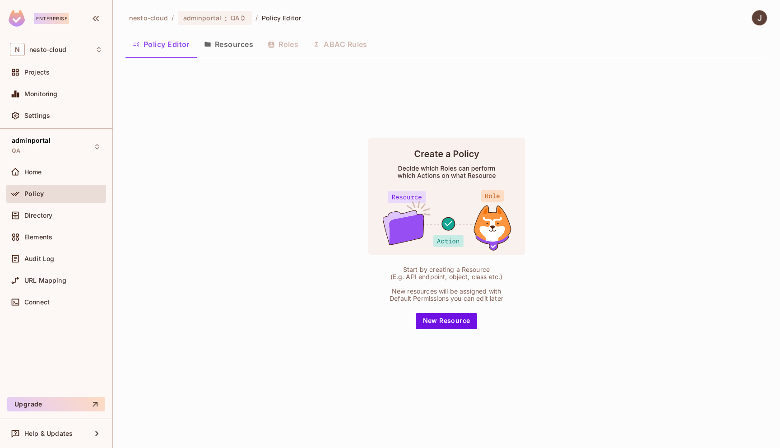
click at [232, 48] on button "Resources" at bounding box center [229, 44] width 64 height 23
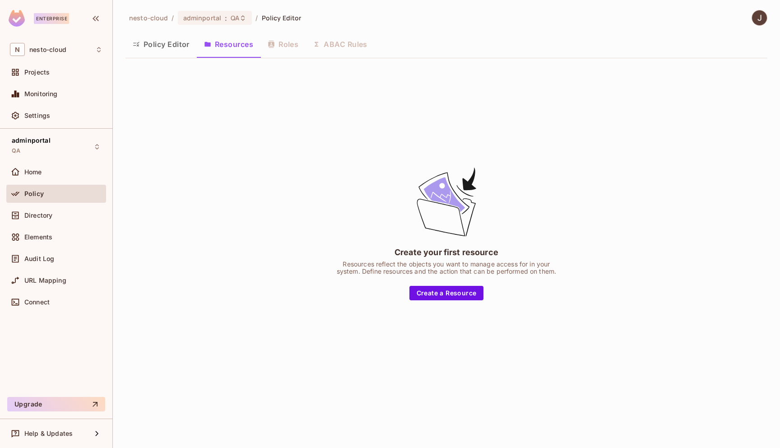
click at [167, 43] on button "Policy Editor" at bounding box center [160, 44] width 71 height 23
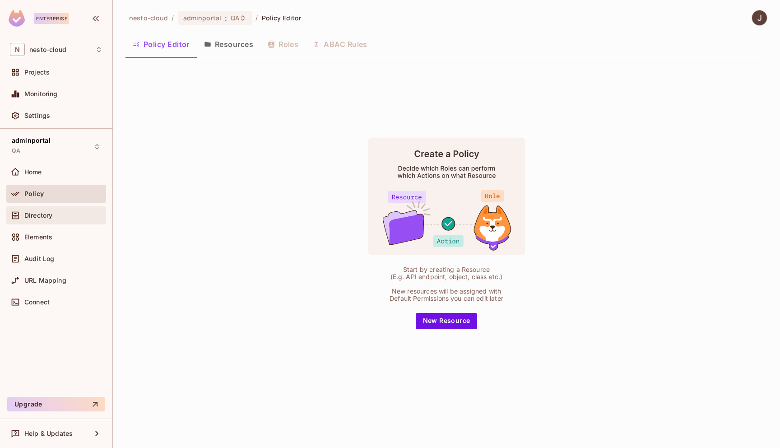
click at [53, 212] on div "Directory" at bounding box center [63, 215] width 78 height 7
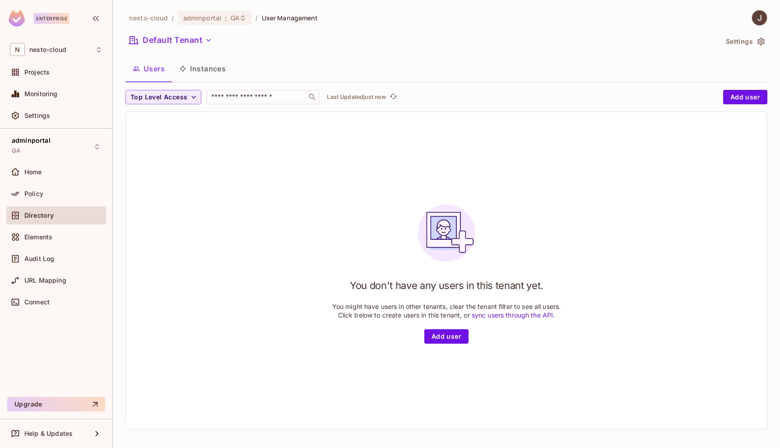
click at [764, 40] on icon "button" at bounding box center [760, 42] width 7 height 8
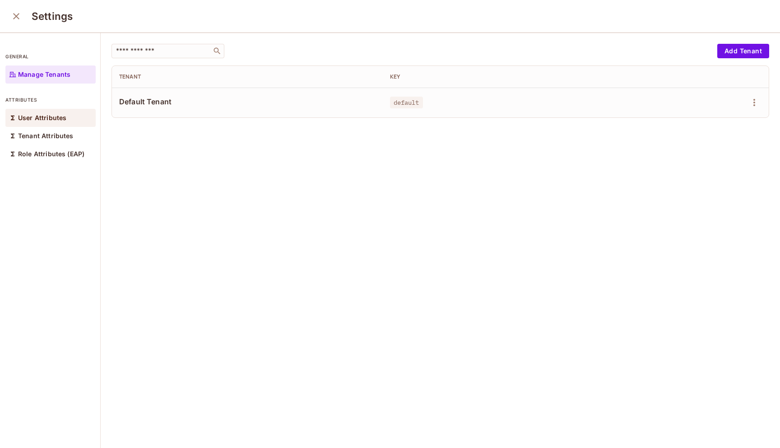
click at [42, 117] on p "User Attributes" at bounding box center [42, 117] width 48 height 7
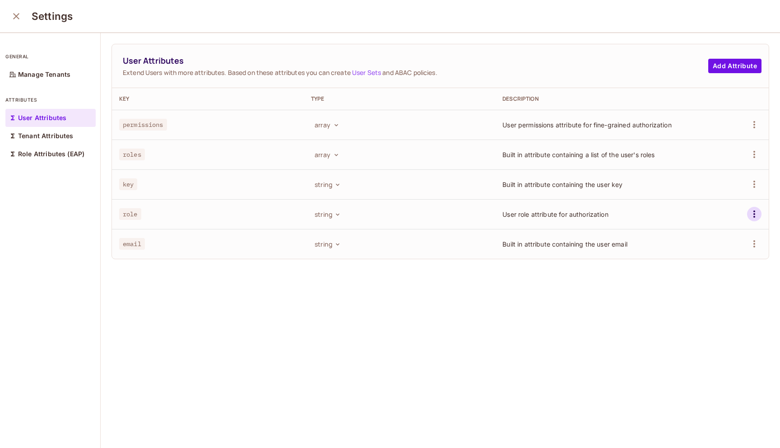
click at [753, 212] on icon "button" at bounding box center [754, 213] width 11 height 11
click at [715, 255] on div "Delete Attribute" at bounding box center [720, 254] width 49 height 9
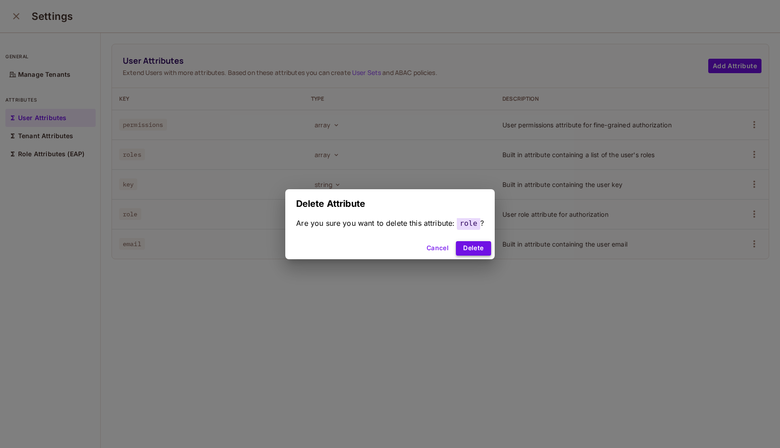
click at [473, 247] on button "Delete" at bounding box center [473, 248] width 35 height 14
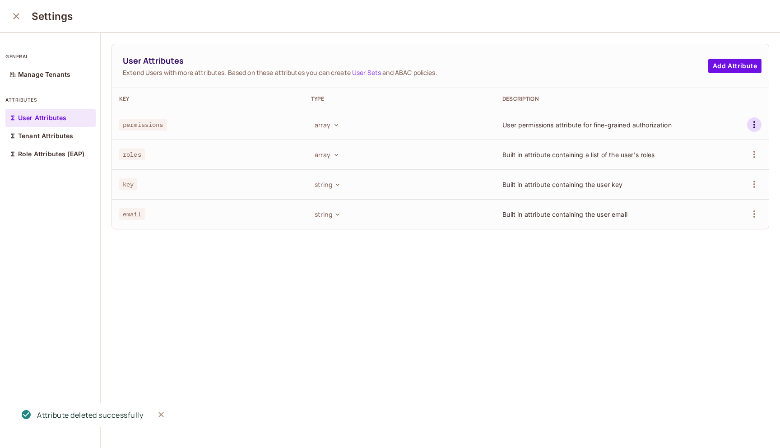
click at [753, 122] on icon "button" at bounding box center [754, 124] width 2 height 7
click at [720, 162] on div "Delete Attribute" at bounding box center [720, 165] width 49 height 9
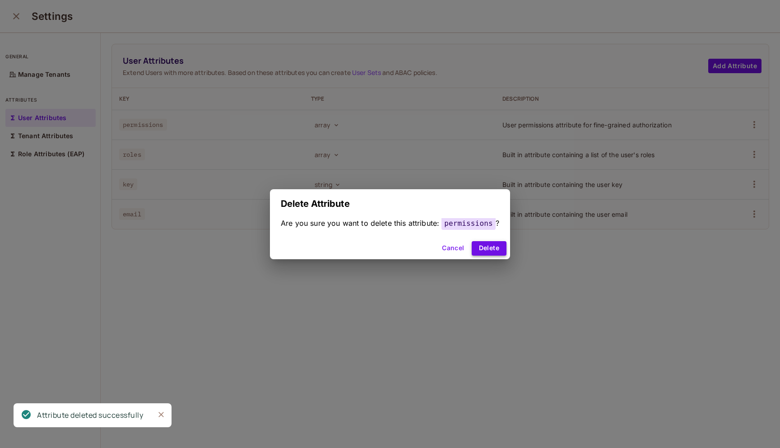
click at [488, 247] on button "Delete" at bounding box center [489, 248] width 35 height 14
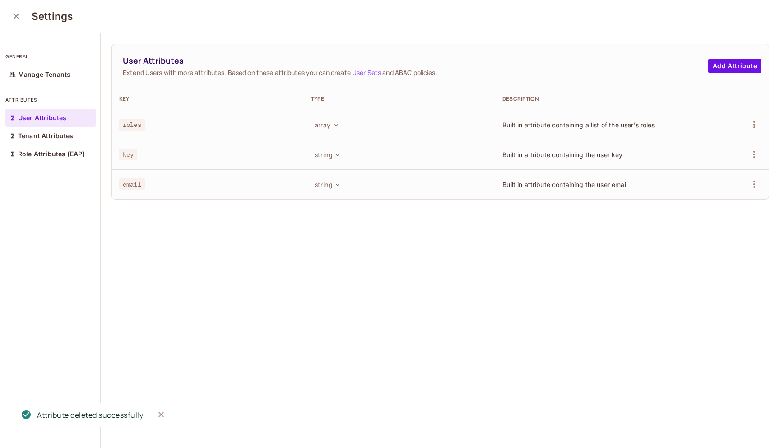
click at [18, 16] on icon "close" at bounding box center [16, 16] width 11 height 11
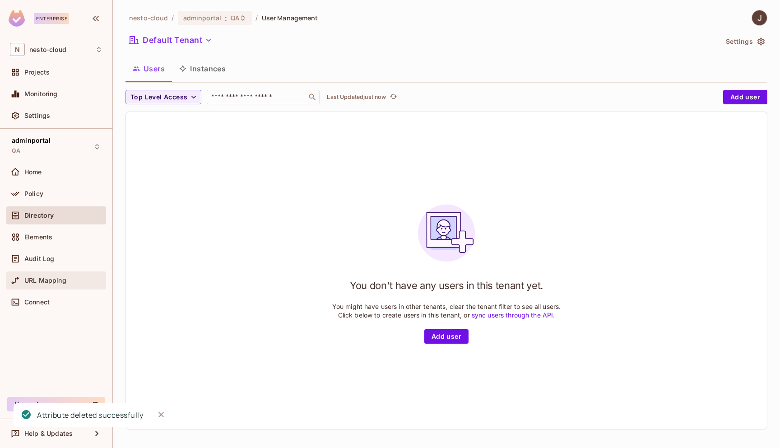
click at [48, 277] on span "URL Mapping" at bounding box center [45, 280] width 42 height 7
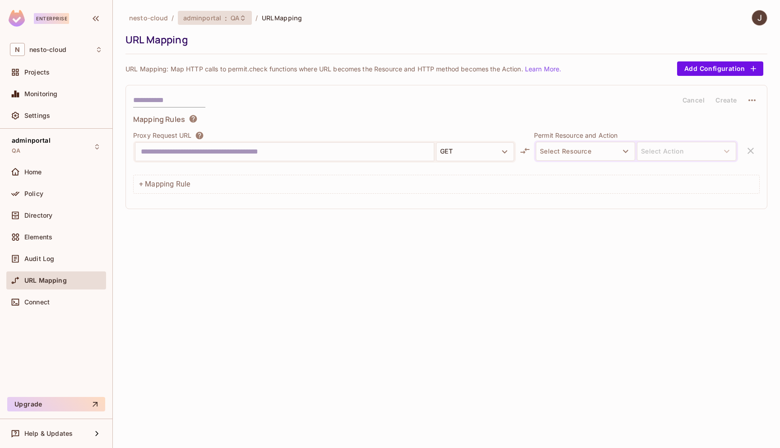
click at [233, 23] on div "adminportal : QA" at bounding box center [215, 18] width 74 height 14
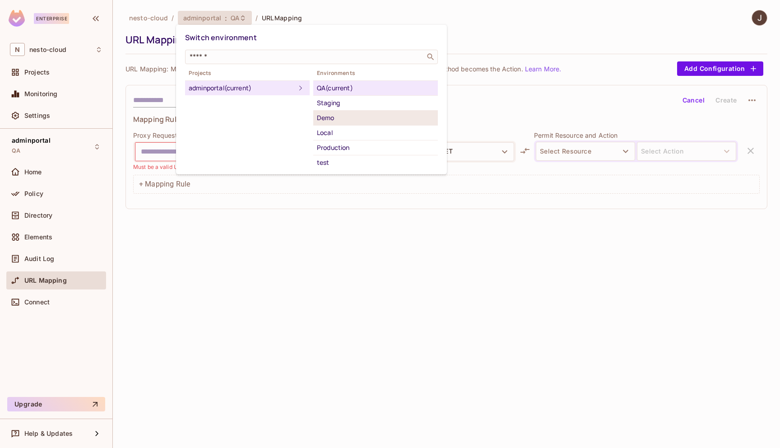
click at [338, 118] on div "Demo" at bounding box center [375, 117] width 117 height 11
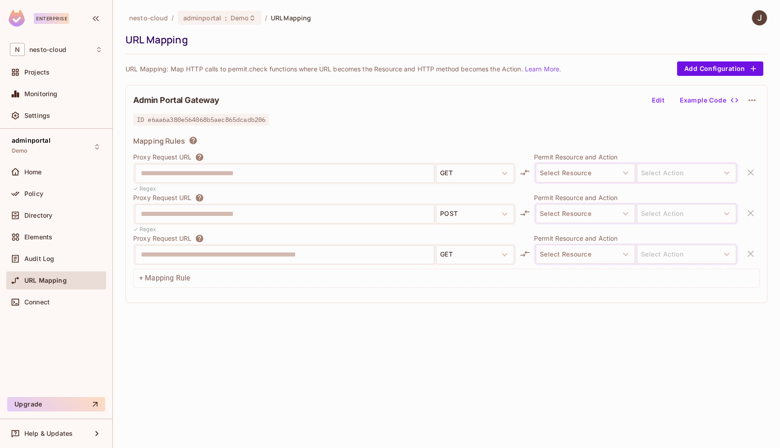
click at [746, 102] on icon "button" at bounding box center [751, 100] width 11 height 11
click at [749, 124] on div "Delete" at bounding box center [753, 121] width 20 height 9
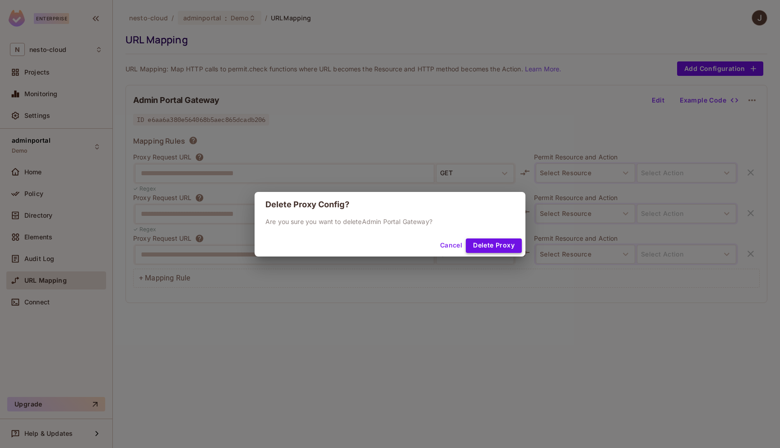
click at [506, 246] on button "Delete Proxy" at bounding box center [494, 245] width 56 height 14
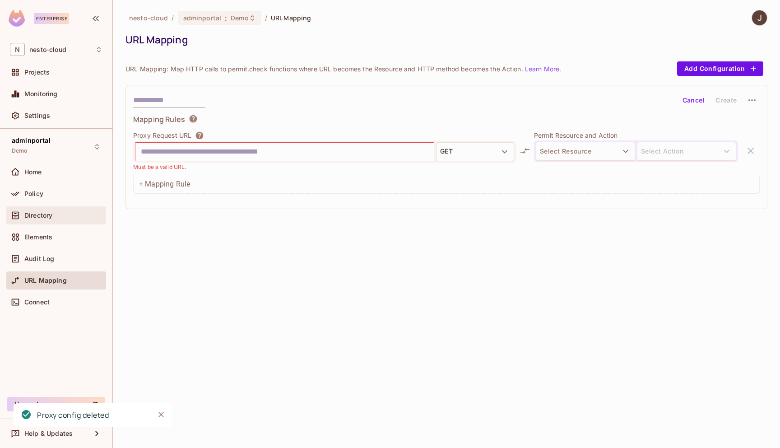
click at [43, 213] on span "Directory" at bounding box center [38, 215] width 28 height 7
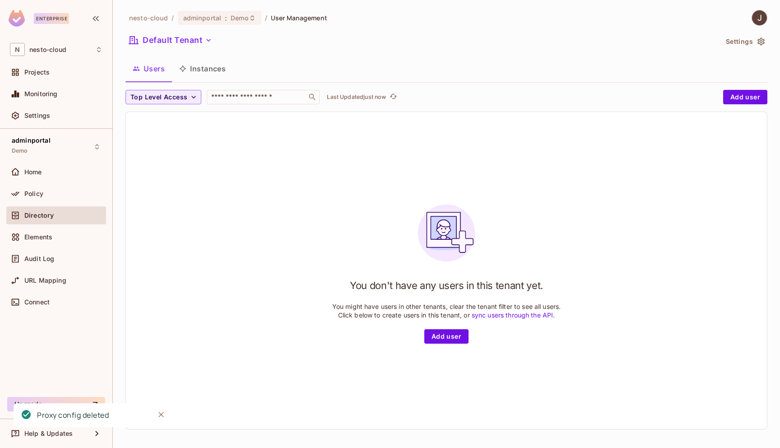
click at [767, 40] on button "Settings" at bounding box center [744, 41] width 45 height 14
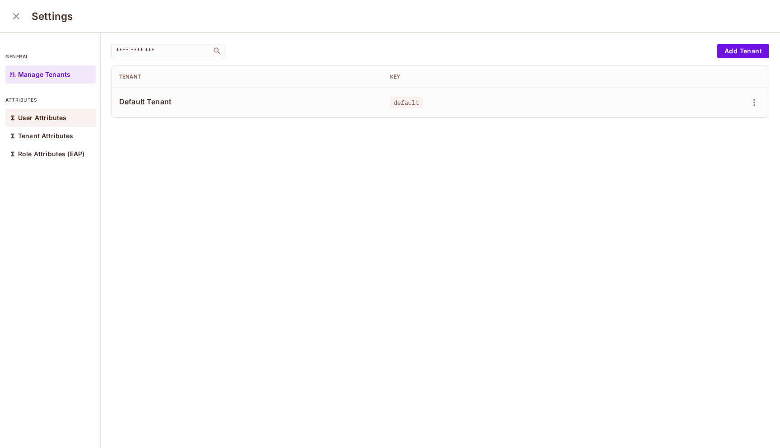
click at [46, 121] on p "User Attributes" at bounding box center [42, 117] width 48 height 7
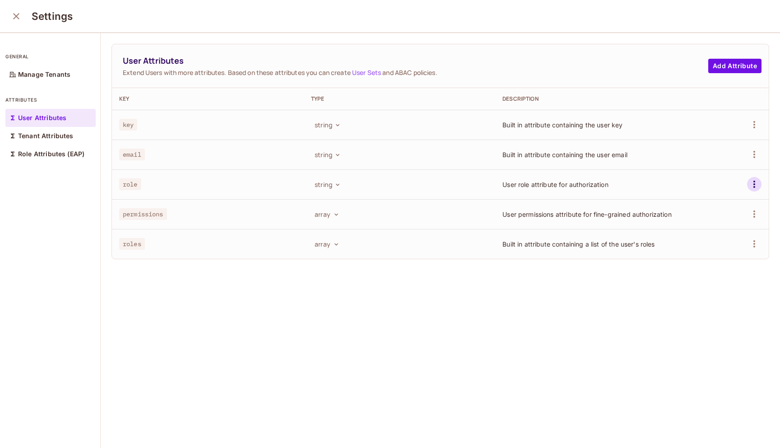
click at [755, 184] on icon "button" at bounding box center [754, 184] width 11 height 11
click at [721, 226] on div "Delete Attribute" at bounding box center [720, 224] width 49 height 9
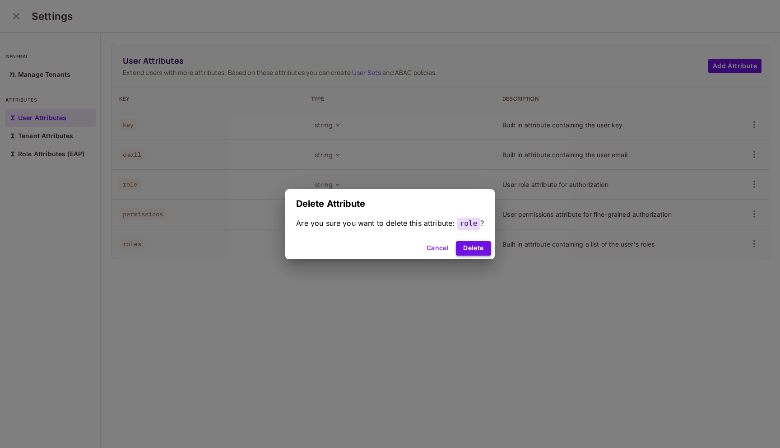
click at [477, 252] on button "Delete" at bounding box center [473, 248] width 35 height 14
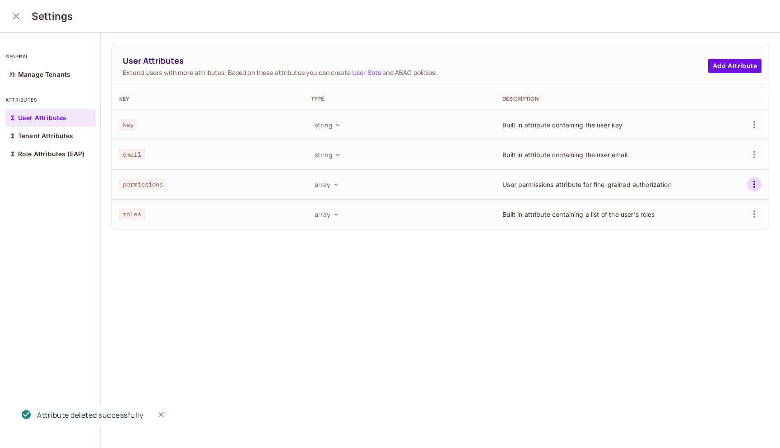
click at [754, 186] on icon "button" at bounding box center [754, 184] width 2 height 7
click at [717, 227] on div "Delete Attribute" at bounding box center [720, 224] width 49 height 9
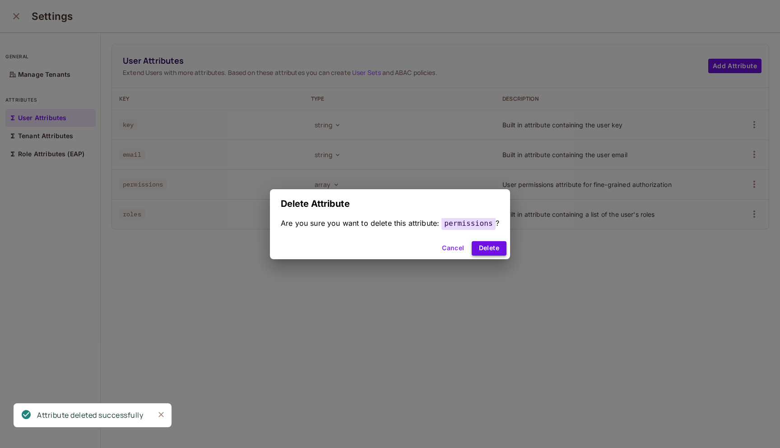
click at [495, 249] on button "Delete" at bounding box center [489, 248] width 35 height 14
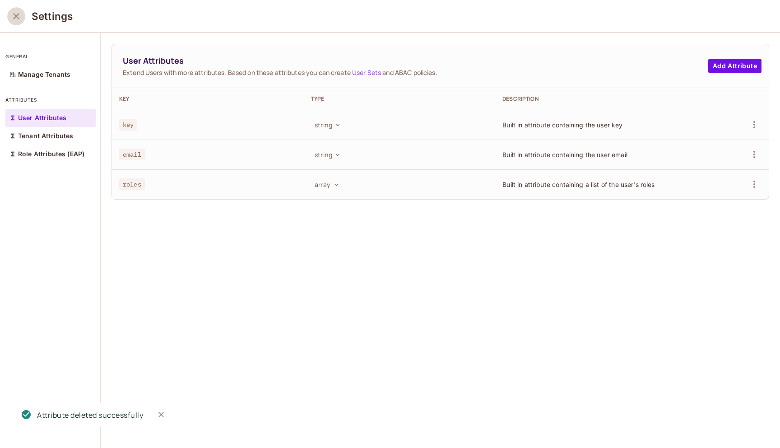
click at [16, 18] on icon "close" at bounding box center [16, 16] width 11 height 11
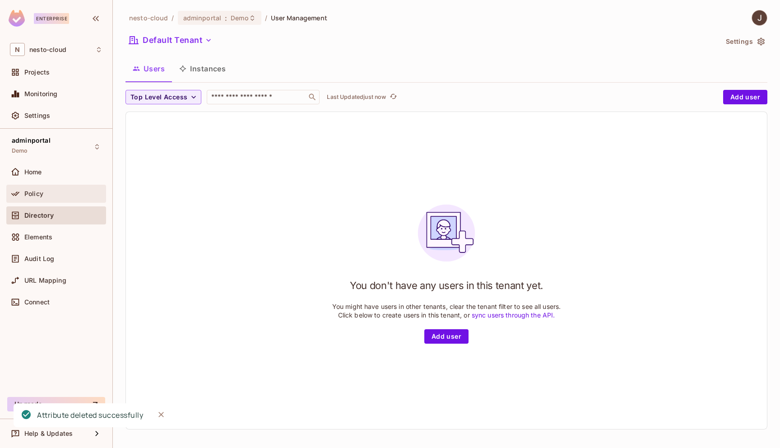
click at [60, 190] on div "Policy" at bounding box center [63, 193] width 78 height 7
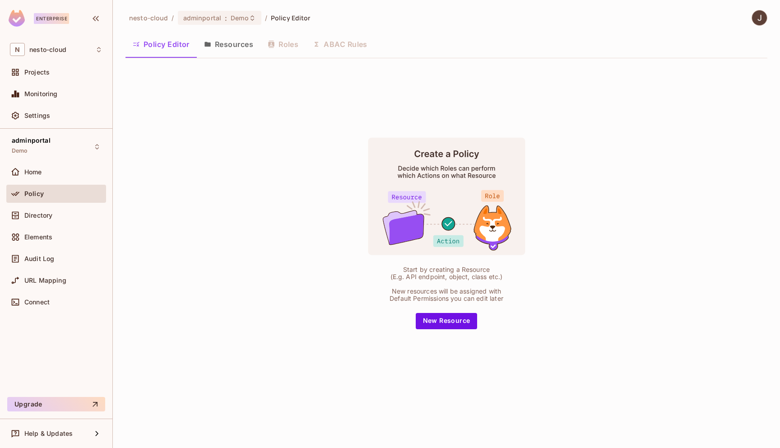
click at [239, 46] on button "Resources" at bounding box center [229, 44] width 64 height 23
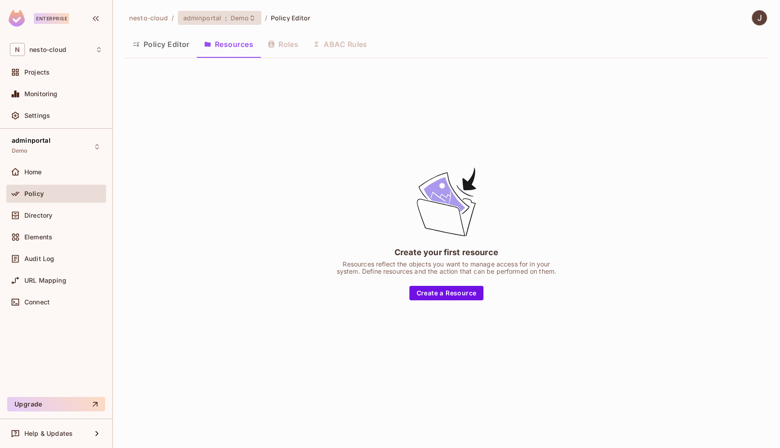
click at [243, 15] on span "Demo" at bounding box center [240, 18] width 18 height 9
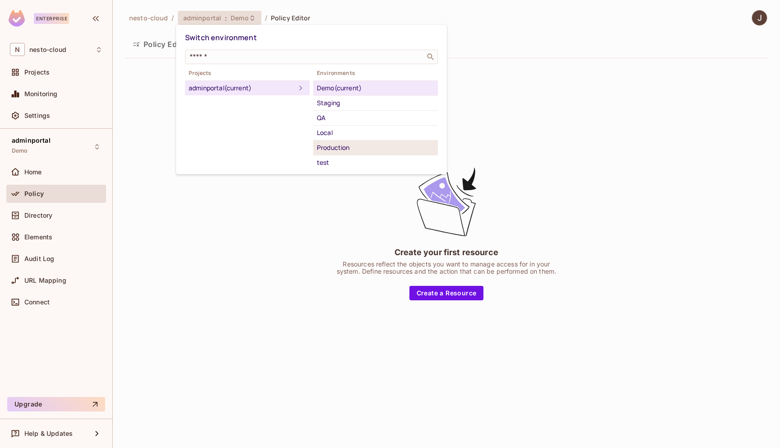
click at [362, 146] on div "Production" at bounding box center [375, 147] width 117 height 11
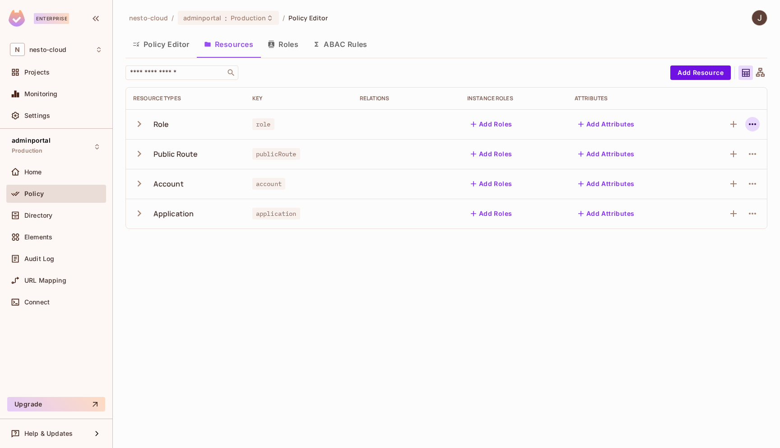
click at [751, 124] on icon "button" at bounding box center [752, 124] width 11 height 11
click at [727, 185] on span "Delete Resource" at bounding box center [717, 179] width 56 height 14
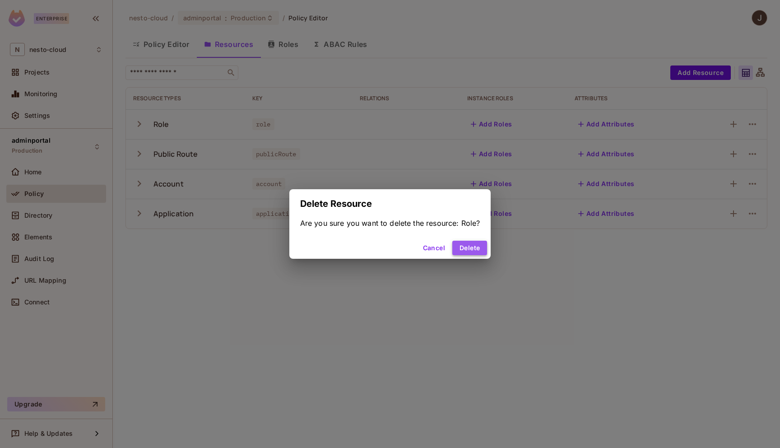
click at [472, 247] on button "Delete" at bounding box center [469, 248] width 35 height 14
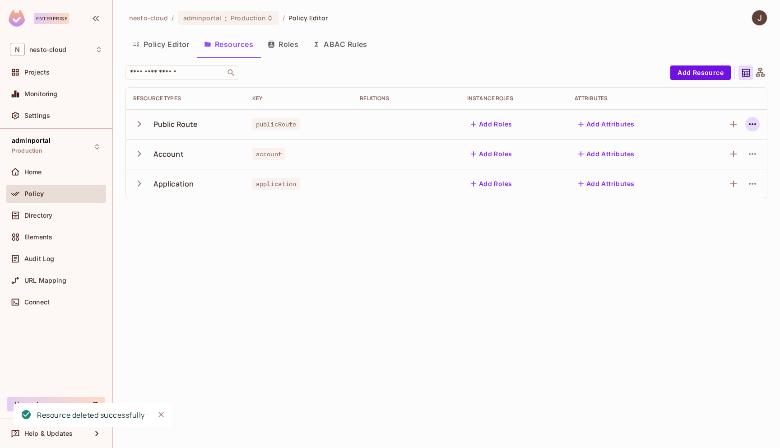
click at [750, 126] on icon "button" at bounding box center [752, 124] width 11 height 11
click at [709, 184] on div "Delete Resource" at bounding box center [717, 179] width 50 height 9
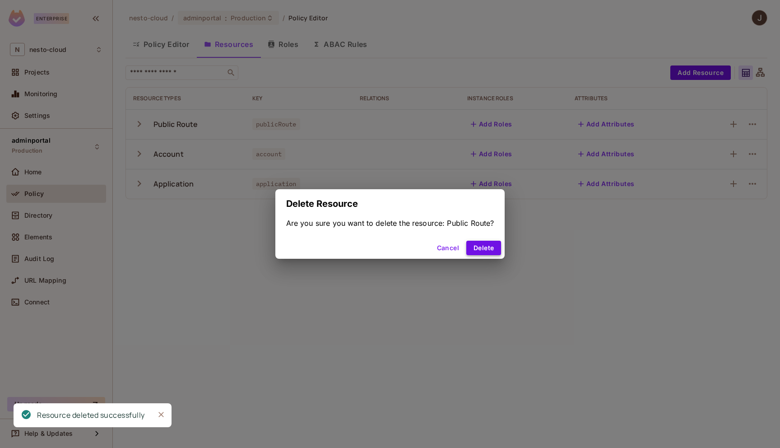
click at [482, 252] on button "Delete" at bounding box center [483, 248] width 35 height 14
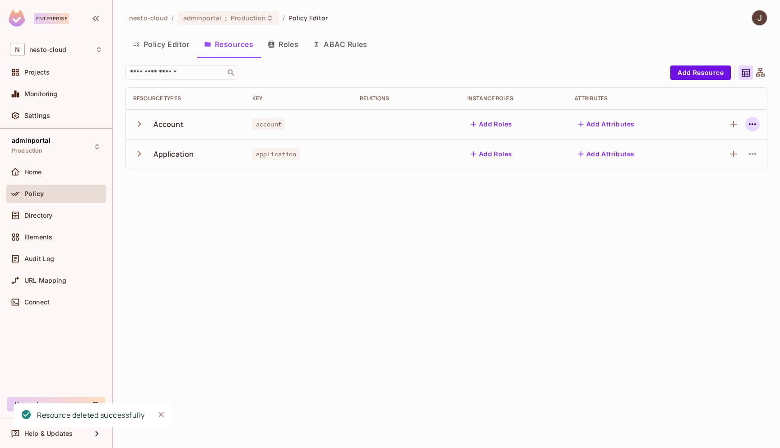
click at [752, 121] on icon "button" at bounding box center [752, 124] width 11 height 11
click at [718, 176] on div "Delete Resource" at bounding box center [717, 179] width 50 height 9
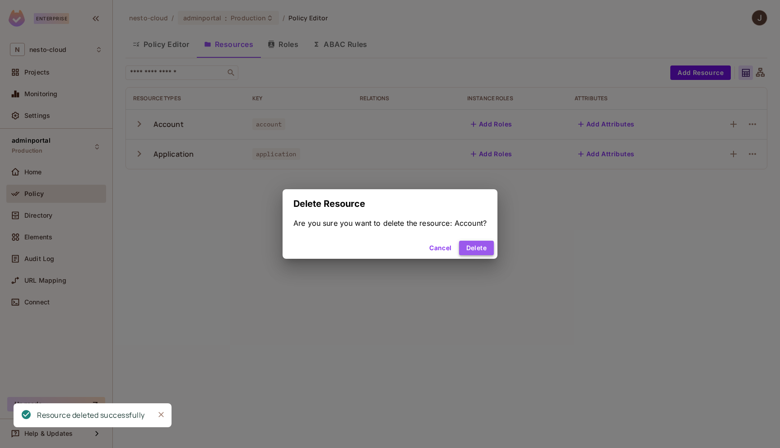
click at [471, 246] on button "Delete" at bounding box center [476, 248] width 35 height 14
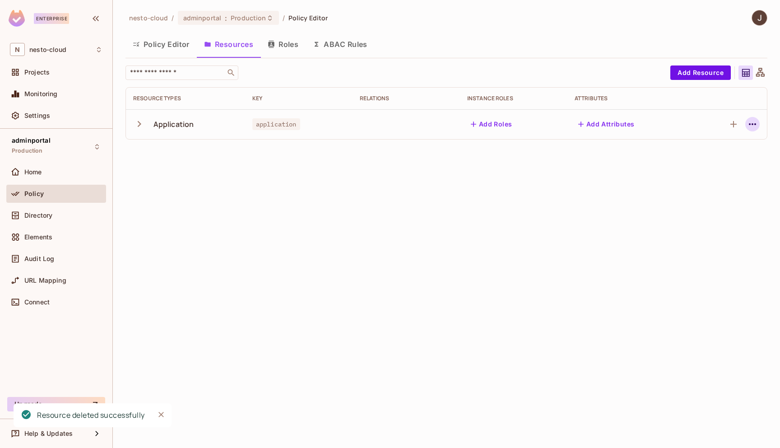
click at [754, 124] on icon "button" at bounding box center [752, 124] width 11 height 11
click at [716, 179] on div "Delete Resource" at bounding box center [717, 179] width 50 height 9
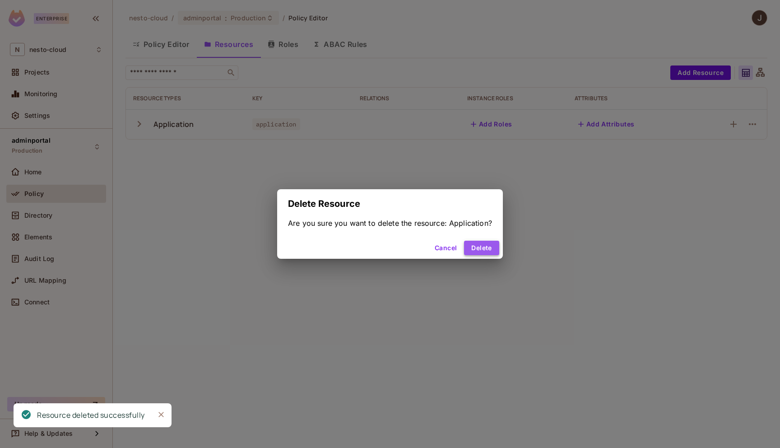
click at [472, 252] on button "Delete" at bounding box center [481, 248] width 35 height 14
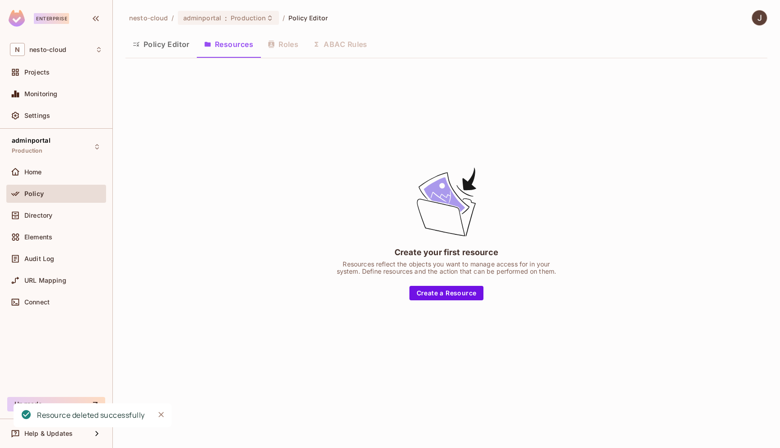
click at [162, 46] on button "Policy Editor" at bounding box center [160, 44] width 71 height 23
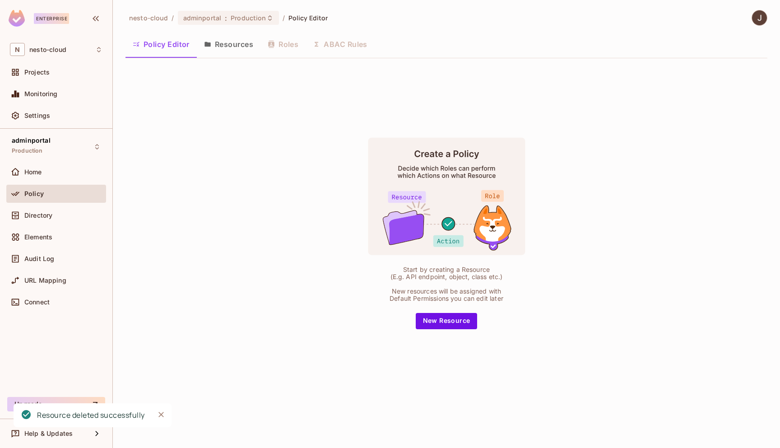
click at [235, 47] on button "Resources" at bounding box center [229, 44] width 64 height 23
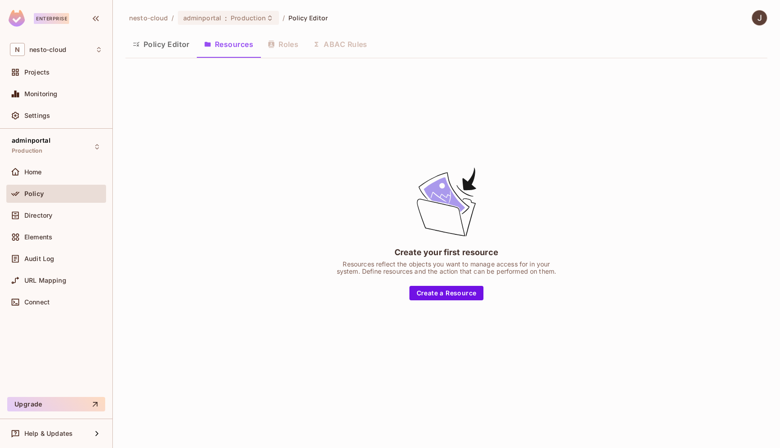
click at [163, 43] on button "Policy Editor" at bounding box center [160, 44] width 71 height 23
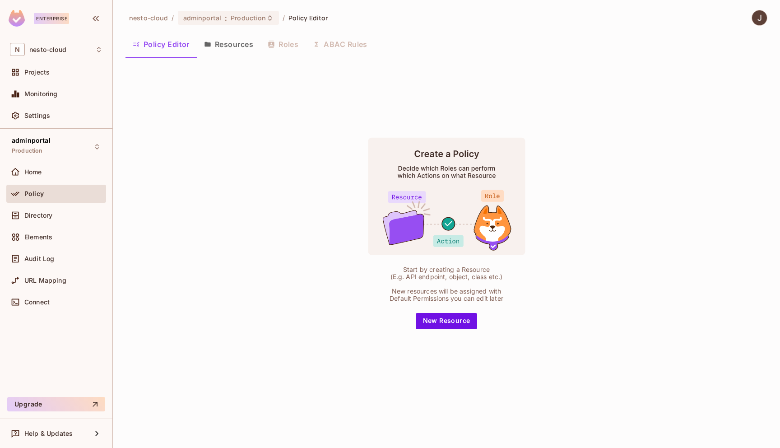
click at [220, 45] on button "Resources" at bounding box center [229, 44] width 64 height 23
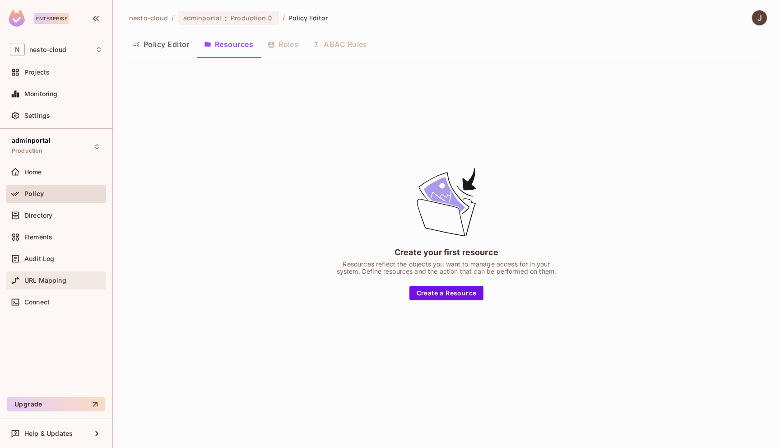
click at [51, 278] on span "URL Mapping" at bounding box center [45, 280] width 42 height 7
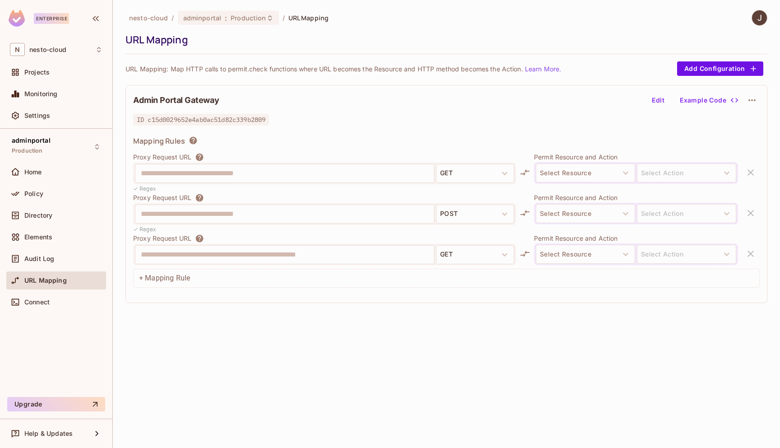
scroll to position [7, 0]
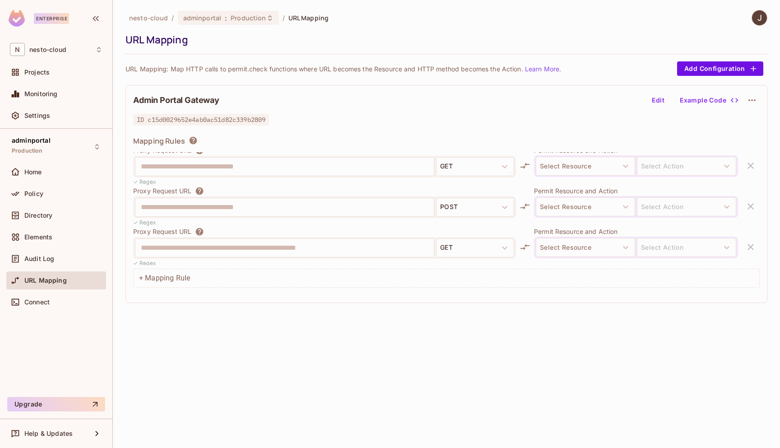
click at [752, 101] on icon "button" at bounding box center [751, 100] width 11 height 11
click at [758, 124] on div "Delete" at bounding box center [753, 121] width 20 height 9
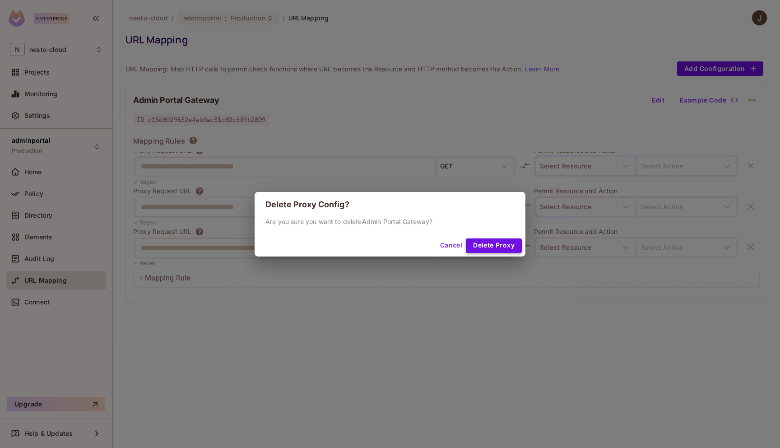
click at [491, 246] on button "Delete Proxy" at bounding box center [494, 245] width 56 height 14
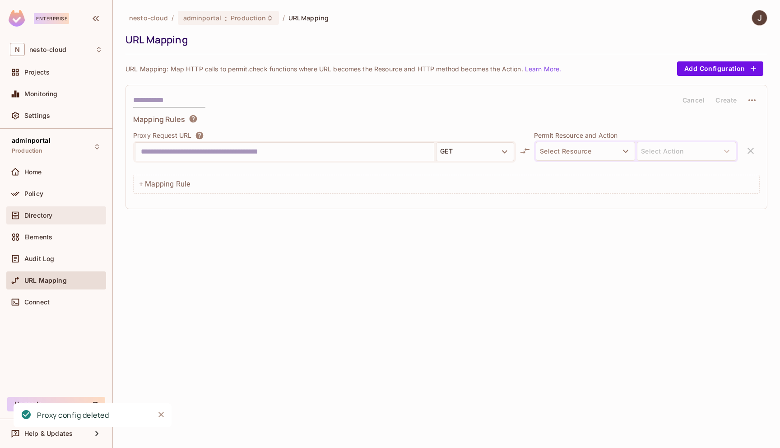
click at [42, 222] on div "Directory" at bounding box center [56, 215] width 100 height 18
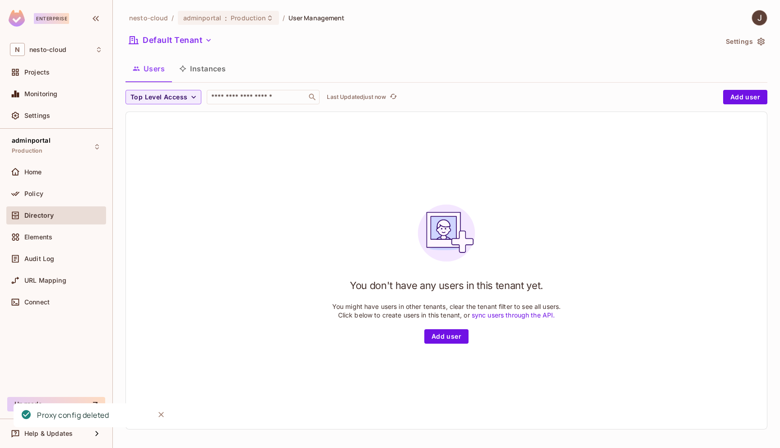
click at [760, 40] on icon "button" at bounding box center [760, 41] width 9 height 9
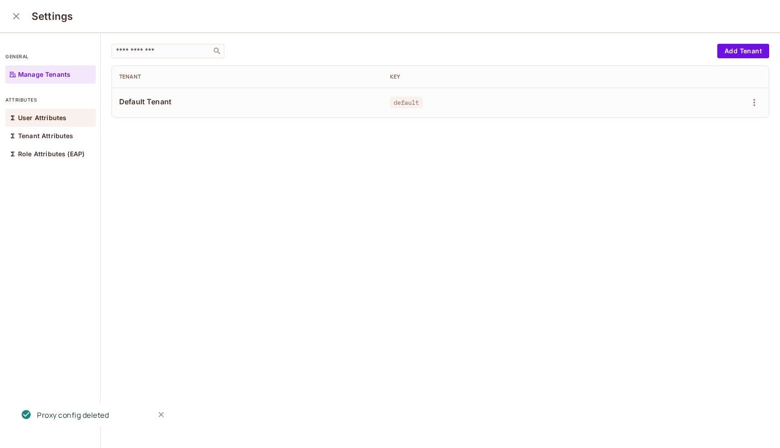
click at [43, 120] on p "User Attributes" at bounding box center [42, 117] width 48 height 7
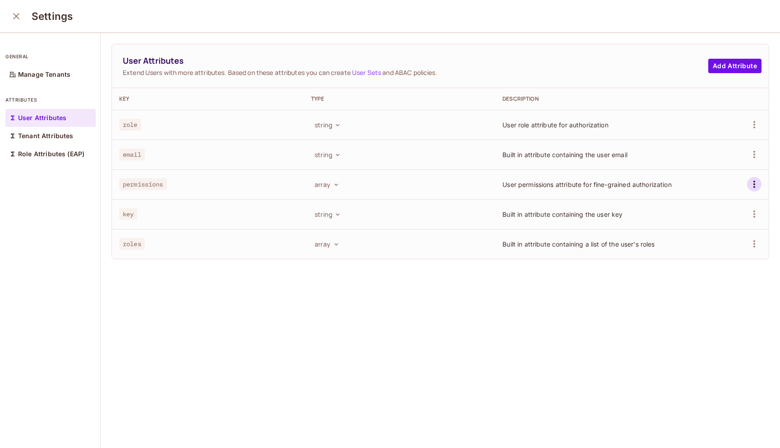
click at [756, 184] on icon "button" at bounding box center [754, 184] width 11 height 11
click at [721, 222] on div "Delete Attribute" at bounding box center [720, 224] width 49 height 9
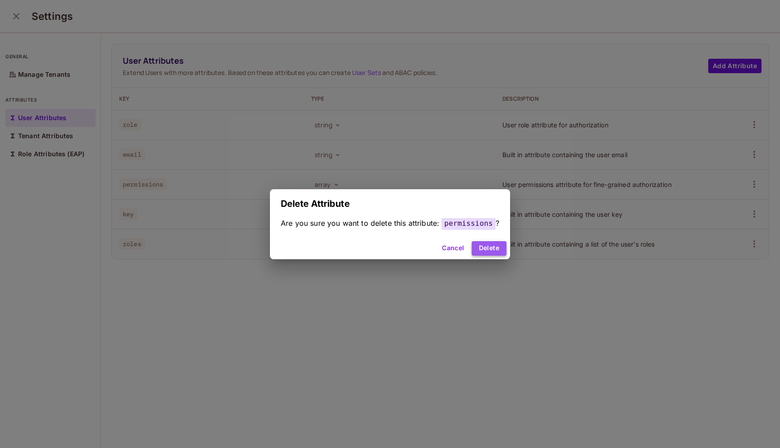
click at [492, 250] on button "Delete" at bounding box center [489, 248] width 35 height 14
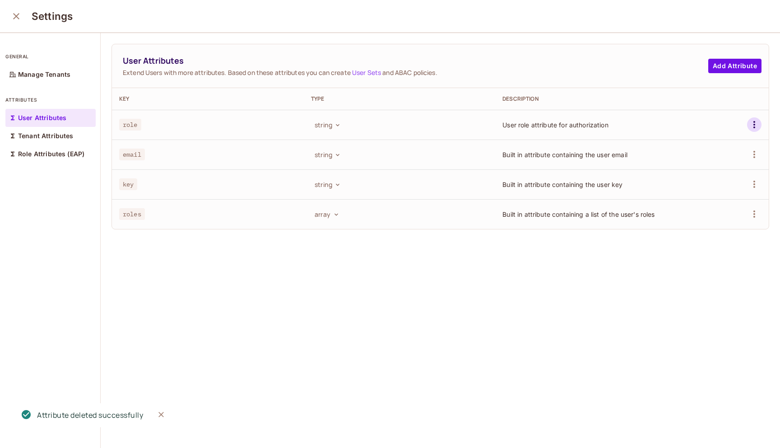
click at [755, 123] on icon "button" at bounding box center [754, 124] width 11 height 11
click at [723, 169] on div "Delete Attribute" at bounding box center [720, 165] width 49 height 9
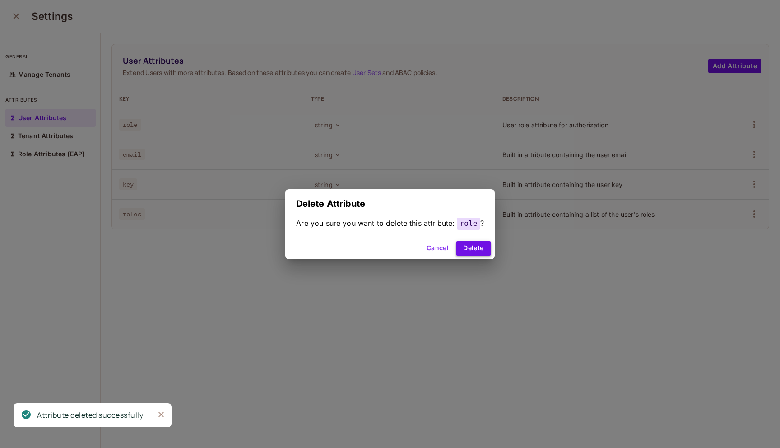
click at [475, 249] on button "Delete" at bounding box center [473, 248] width 35 height 14
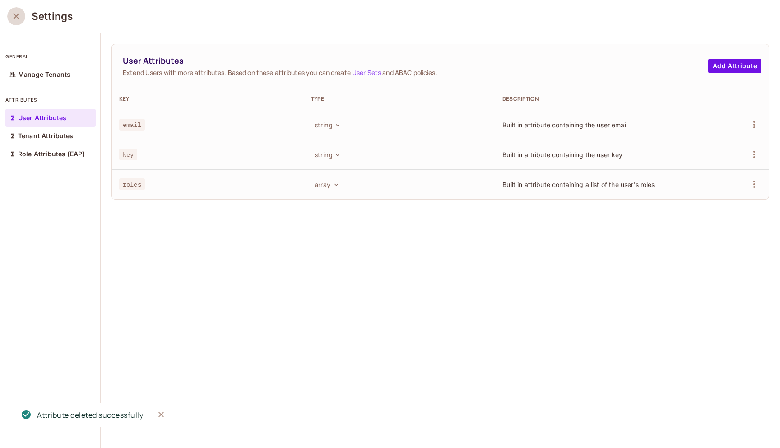
click at [17, 20] on icon "close" at bounding box center [16, 16] width 11 height 11
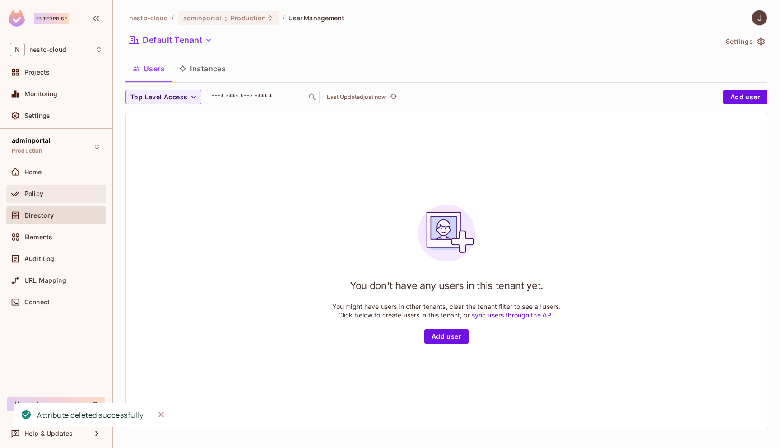
click at [41, 190] on span "Policy" at bounding box center [33, 193] width 19 height 7
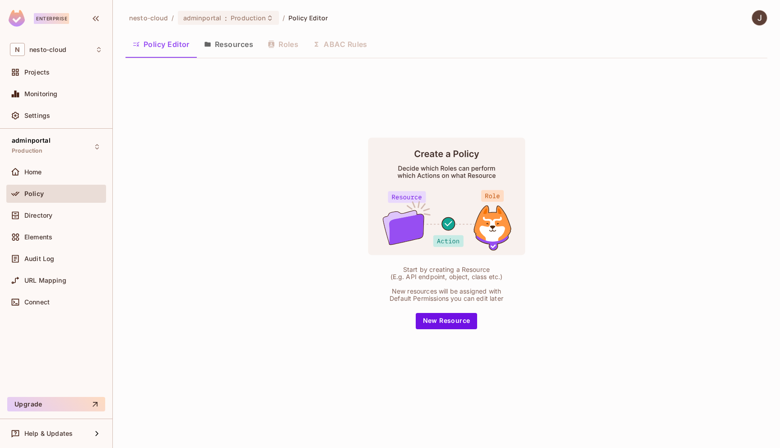
click at [234, 51] on button "Resources" at bounding box center [229, 44] width 64 height 23
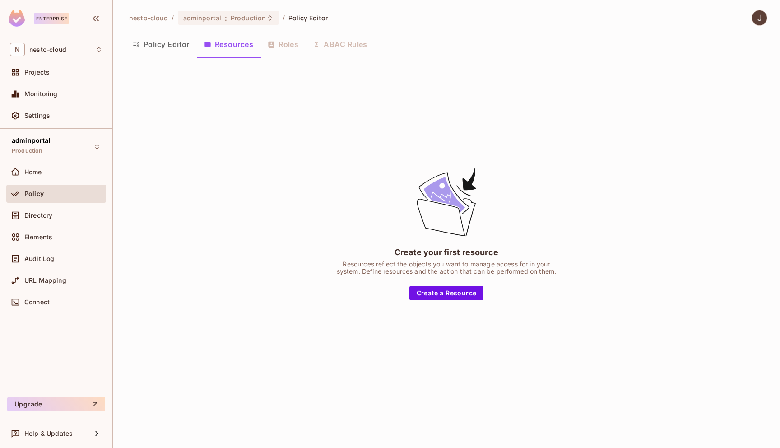
click at [172, 49] on button "Policy Editor" at bounding box center [160, 44] width 71 height 23
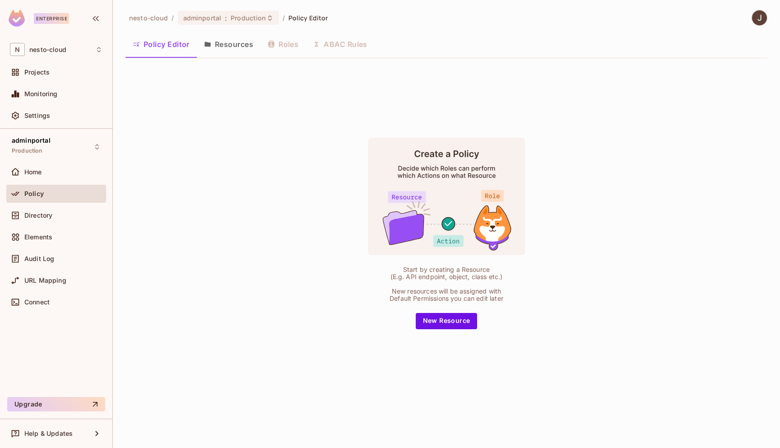
click at [602, 185] on div "Start by creating a Resource (E.g. API endpoint, object, class etc.) New resour…" at bounding box center [446, 232] width 642 height 335
click at [244, 20] on span "Production" at bounding box center [248, 18] width 35 height 9
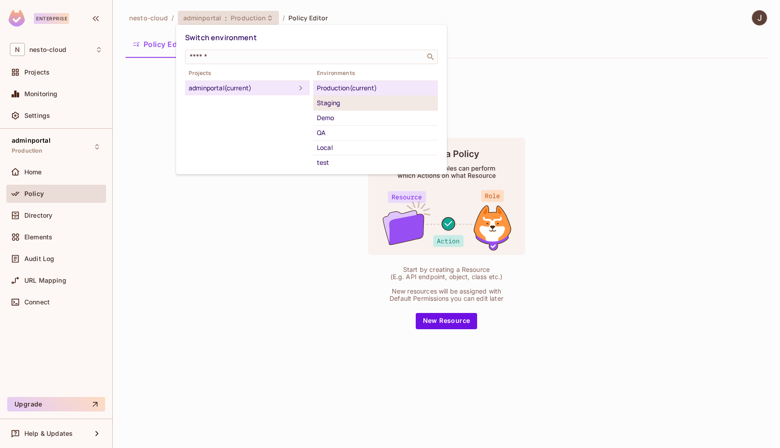
click at [356, 104] on div "Staging" at bounding box center [375, 102] width 117 height 11
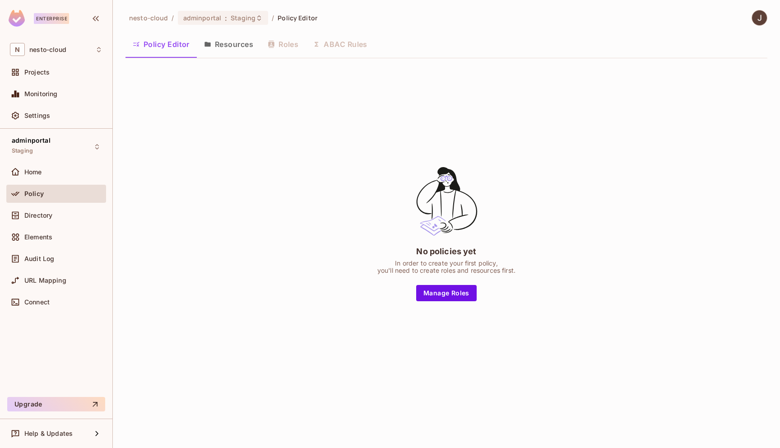
click at [210, 42] on icon "button" at bounding box center [207, 44] width 7 height 7
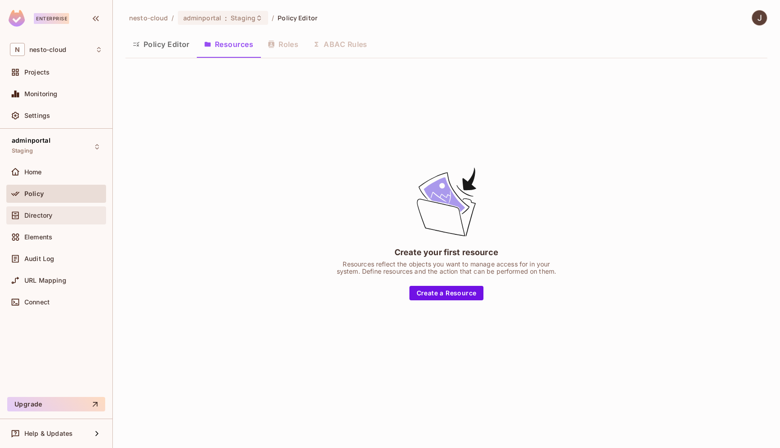
click at [31, 220] on div "Directory" at bounding box center [56, 215] width 93 height 11
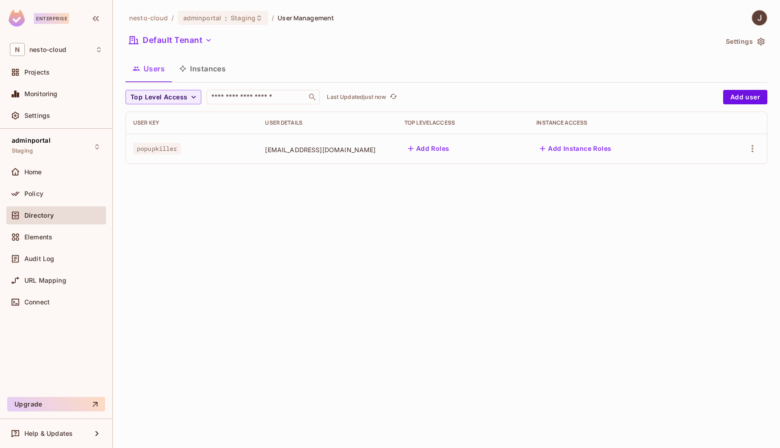
click at [761, 39] on icon "button" at bounding box center [760, 42] width 7 height 8
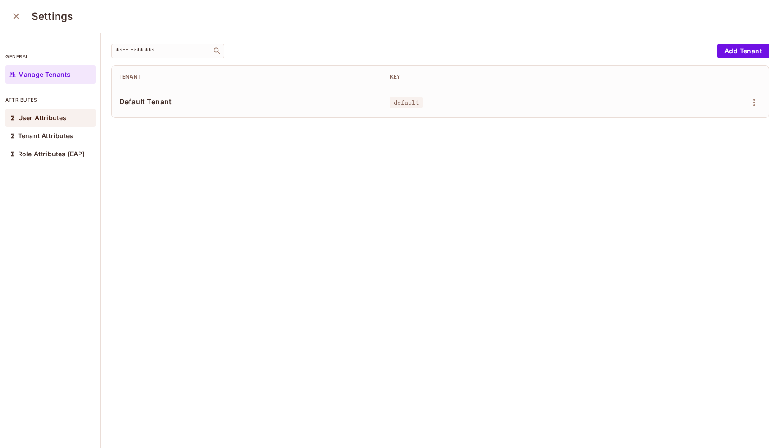
click at [55, 123] on div "User Attributes" at bounding box center [50, 118] width 90 height 18
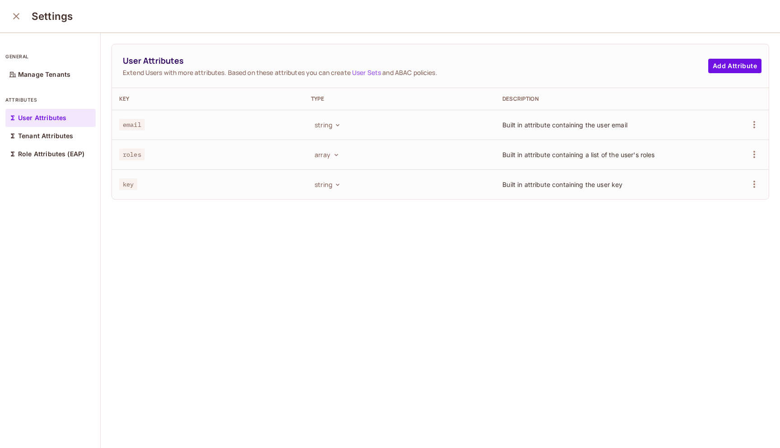
click at [13, 15] on icon "close" at bounding box center [16, 16] width 11 height 11
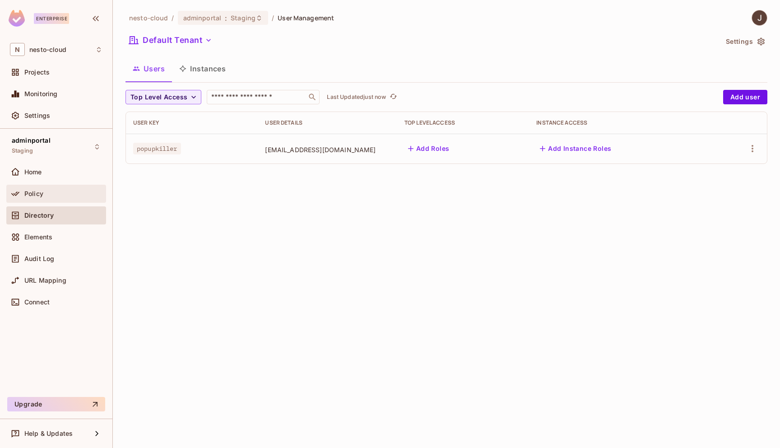
click at [58, 194] on div "Policy" at bounding box center [63, 193] width 78 height 7
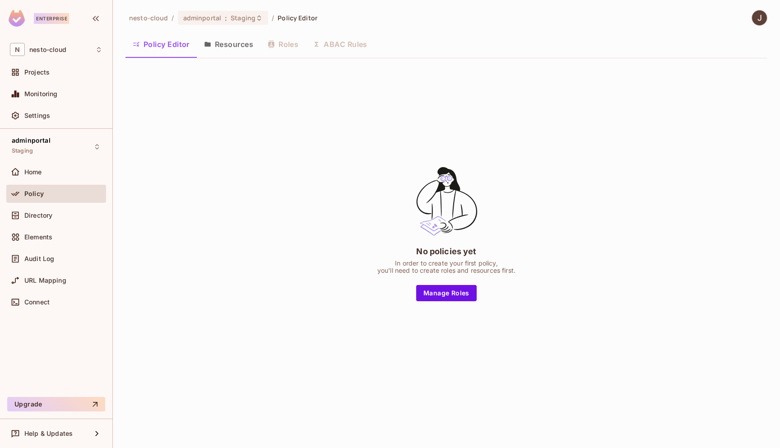
click at [239, 45] on button "Resources" at bounding box center [229, 44] width 64 height 23
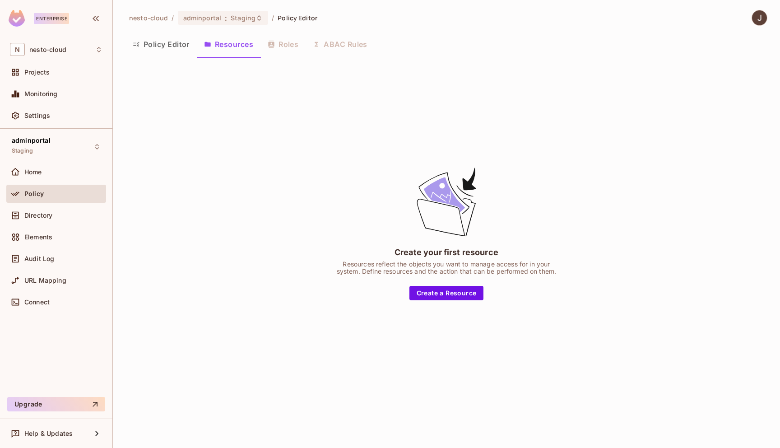
click at [222, 52] on button "Resources" at bounding box center [229, 44] width 64 height 23
click at [177, 49] on button "Policy Editor" at bounding box center [160, 44] width 71 height 23
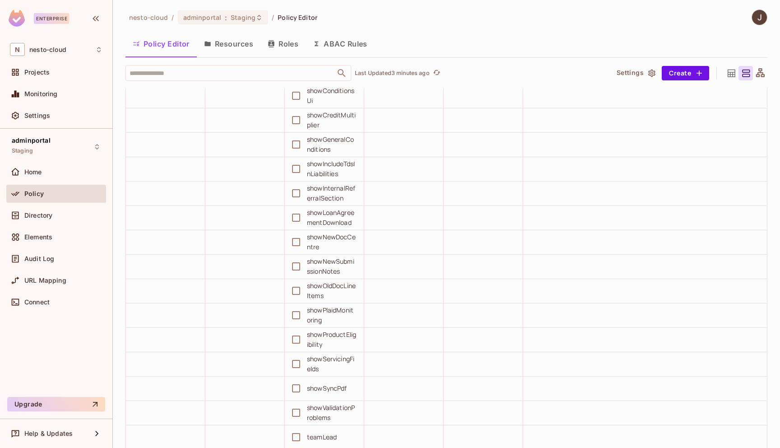
scroll to position [1250, 0]
click at [241, 14] on span "Staging" at bounding box center [243, 17] width 25 height 9
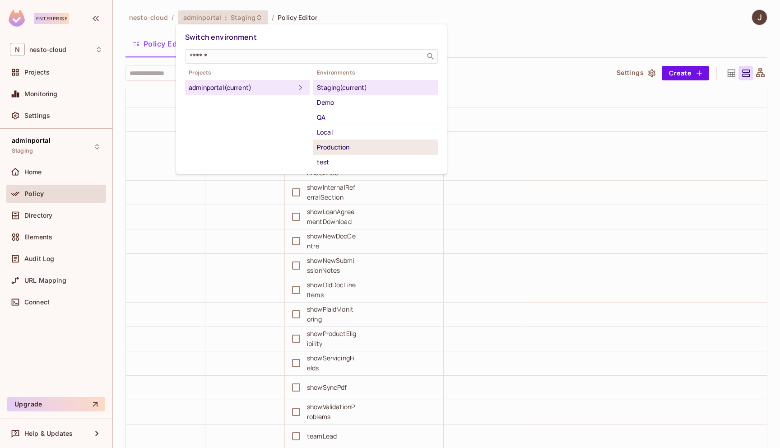
click at [347, 148] on div "Production" at bounding box center [375, 147] width 117 height 11
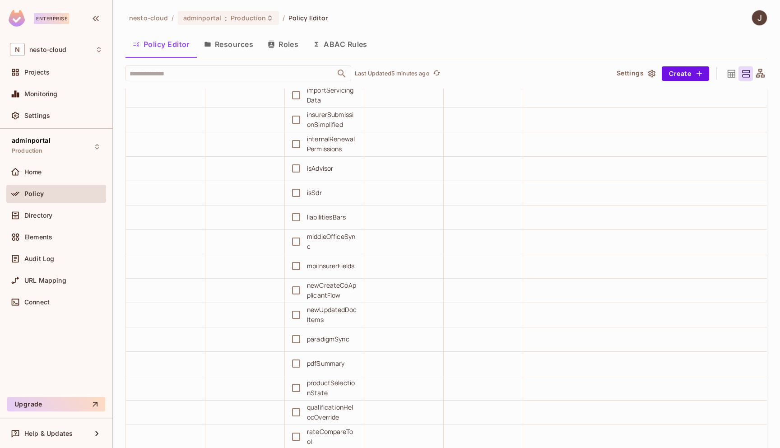
scroll to position [0, 0]
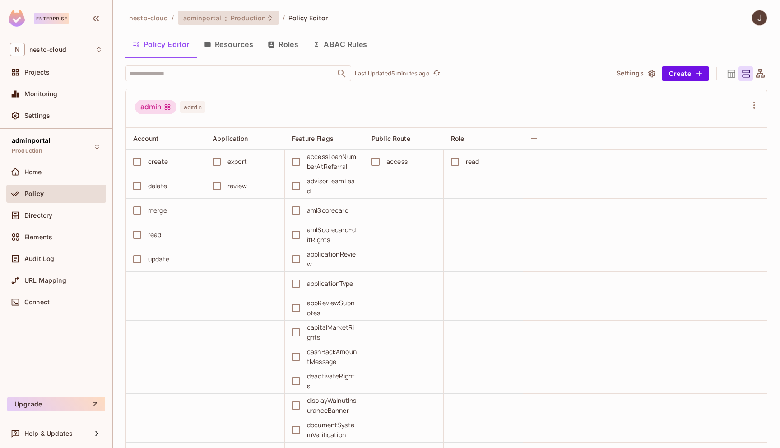
click at [239, 16] on span "Production" at bounding box center [248, 18] width 35 height 9
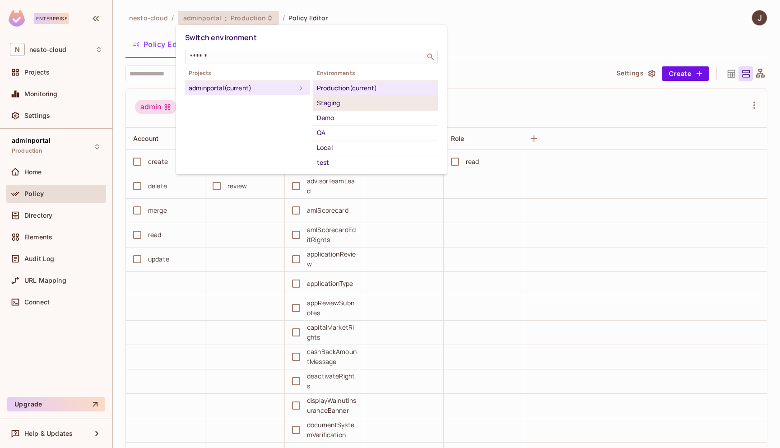
click at [352, 105] on div "Staging" at bounding box center [375, 102] width 117 height 11
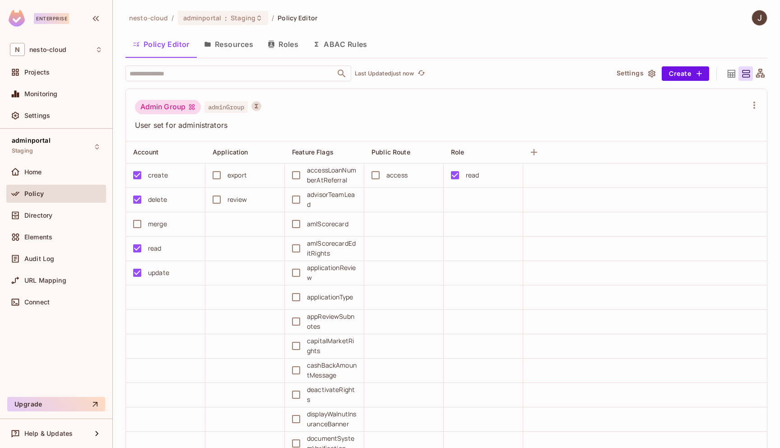
click at [232, 50] on button "Resources" at bounding box center [229, 44] width 64 height 23
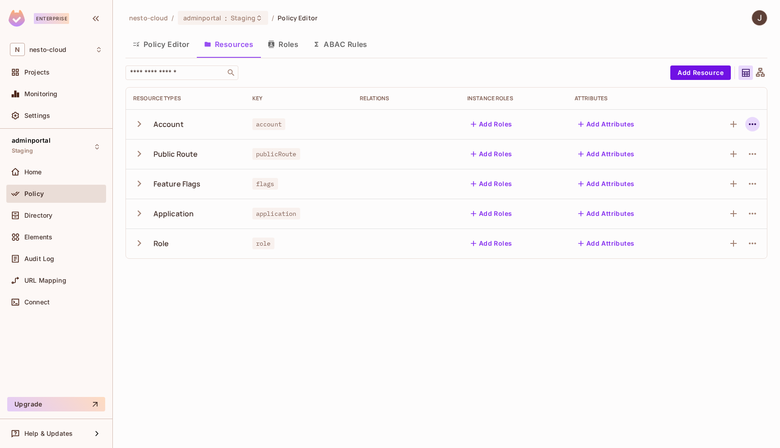
click at [750, 123] on icon "button" at bounding box center [752, 124] width 11 height 11
click at [721, 180] on div "Delete Resource" at bounding box center [717, 179] width 50 height 9
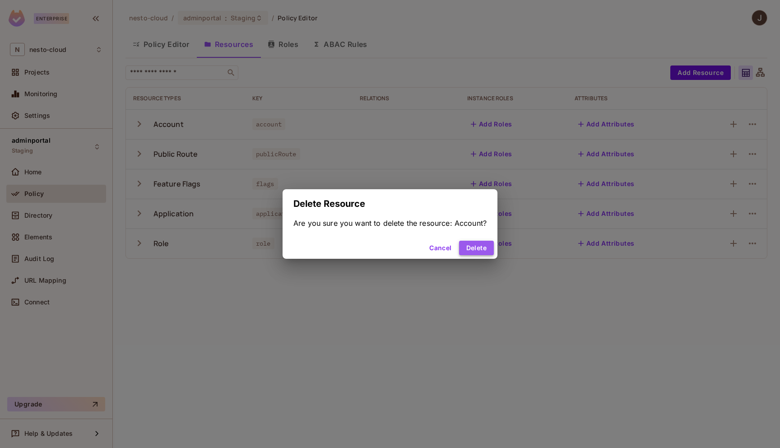
click at [478, 250] on button "Delete" at bounding box center [476, 248] width 35 height 14
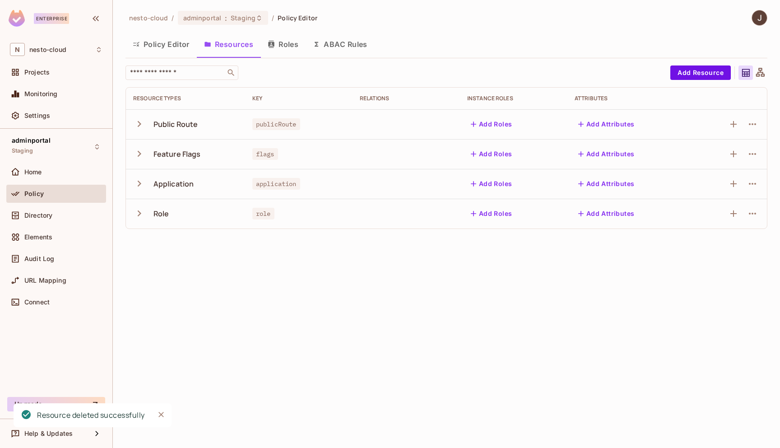
click at [754, 126] on icon "button" at bounding box center [752, 124] width 11 height 11
click at [729, 182] on div "Delete Resource" at bounding box center [717, 179] width 50 height 9
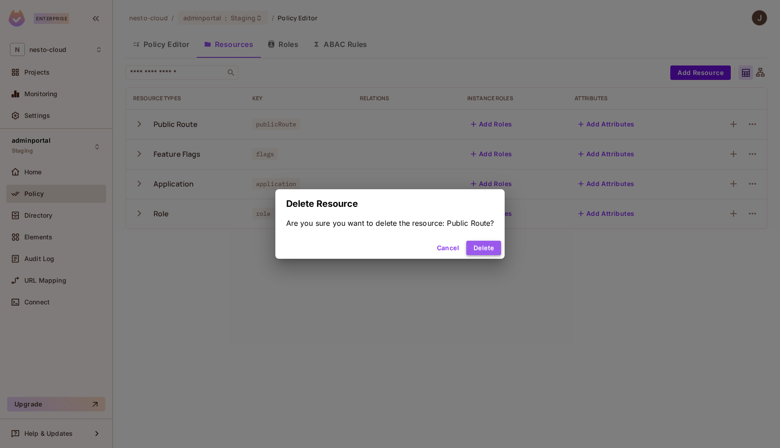
click at [492, 248] on button "Delete" at bounding box center [483, 248] width 35 height 14
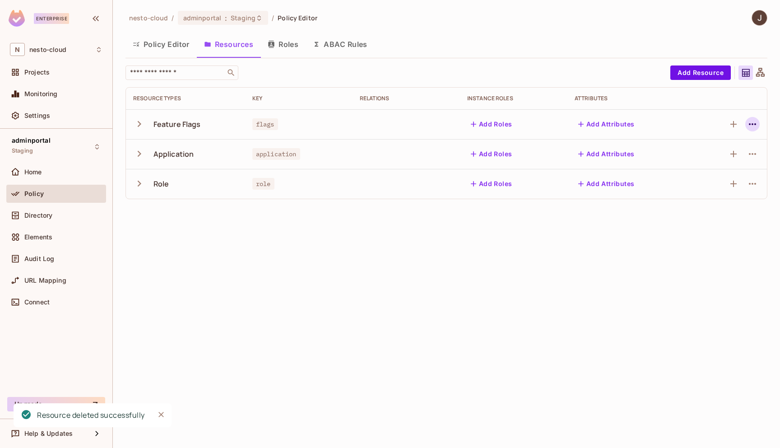
click at [754, 120] on icon "button" at bounding box center [752, 124] width 11 height 11
click at [721, 181] on div "Delete Resource" at bounding box center [717, 179] width 50 height 9
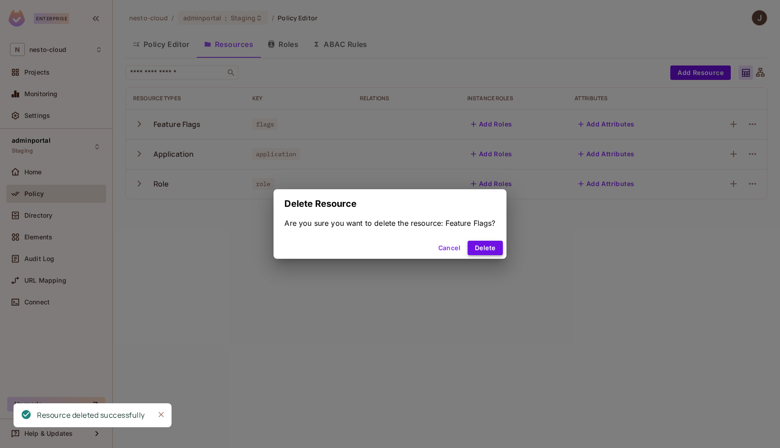
click at [494, 249] on button "Delete" at bounding box center [485, 248] width 35 height 14
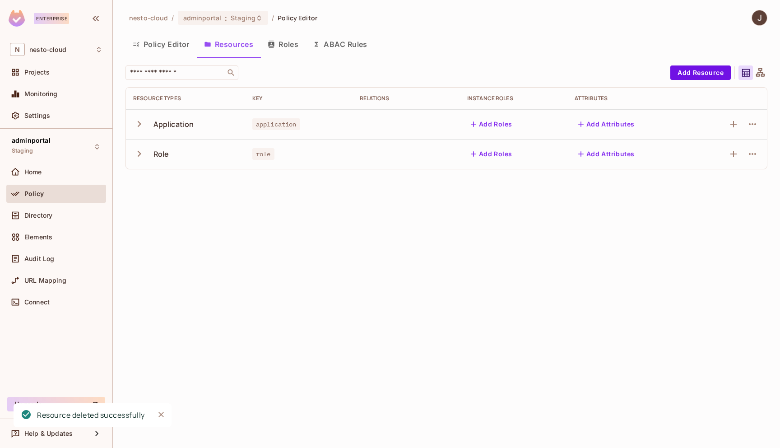
click at [753, 127] on icon "button" at bounding box center [752, 124] width 11 height 11
click at [737, 180] on div "Delete Resource" at bounding box center [717, 179] width 50 height 9
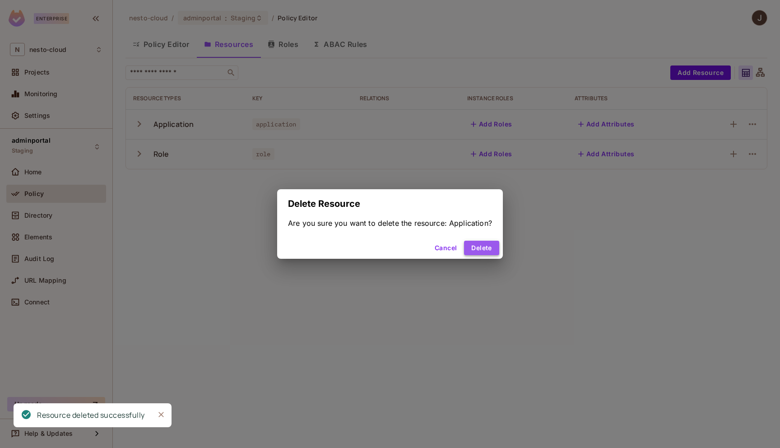
click at [485, 249] on button "Delete" at bounding box center [481, 248] width 35 height 14
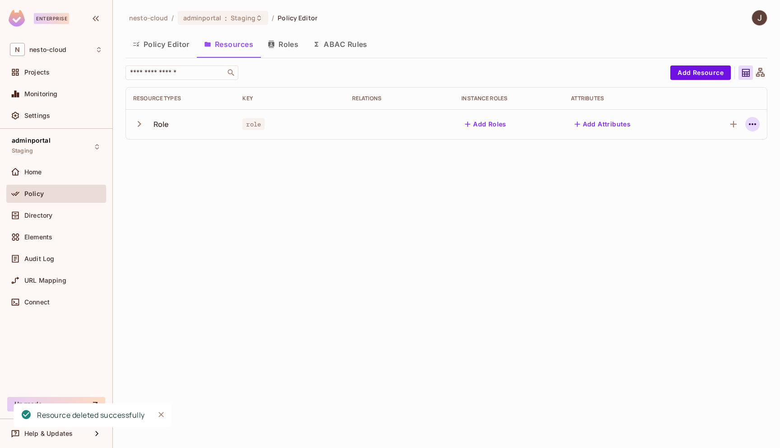
click at [754, 128] on icon "button" at bounding box center [752, 124] width 11 height 11
click at [732, 177] on div "Delete Resource" at bounding box center [717, 179] width 50 height 9
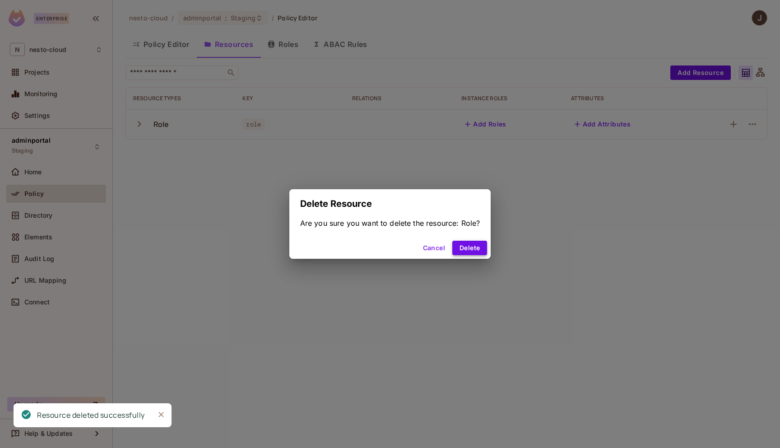
click at [465, 251] on button "Delete" at bounding box center [469, 248] width 35 height 14
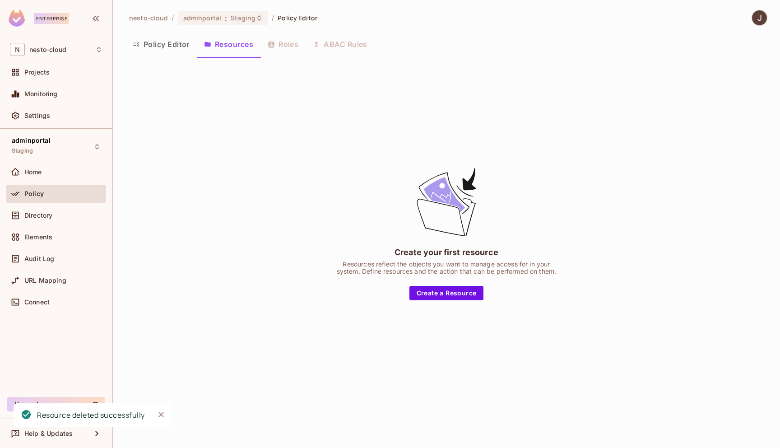
click at [177, 47] on button "Policy Editor" at bounding box center [160, 44] width 71 height 23
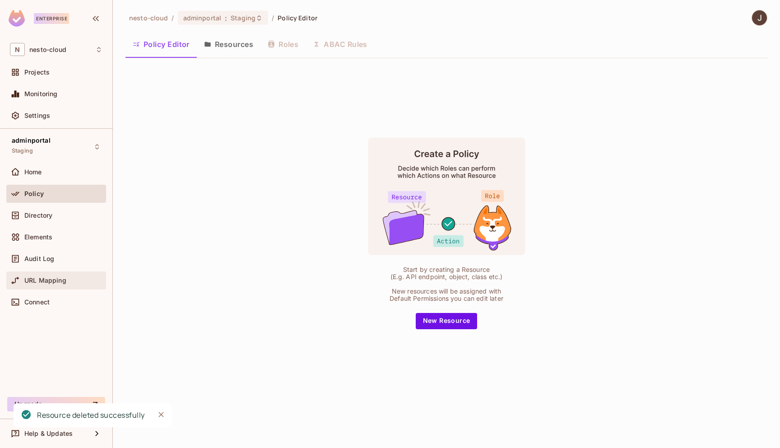
click at [58, 277] on span "URL Mapping" at bounding box center [45, 280] width 42 height 7
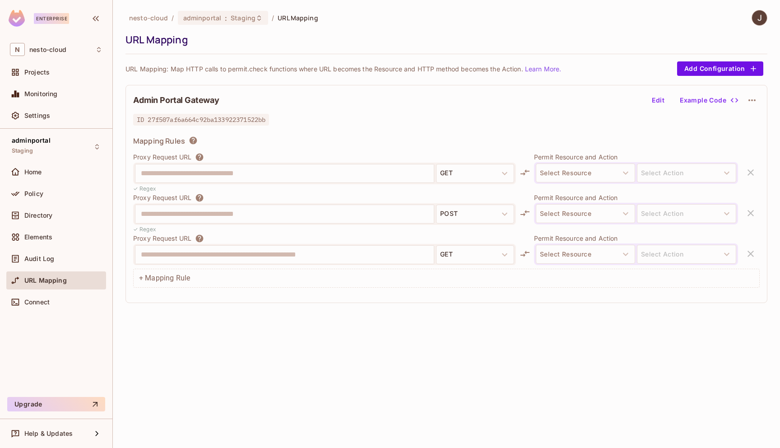
click at [753, 99] on icon "button" at bounding box center [751, 100] width 11 height 11
click at [747, 126] on span "Delete" at bounding box center [752, 121] width 25 height 14
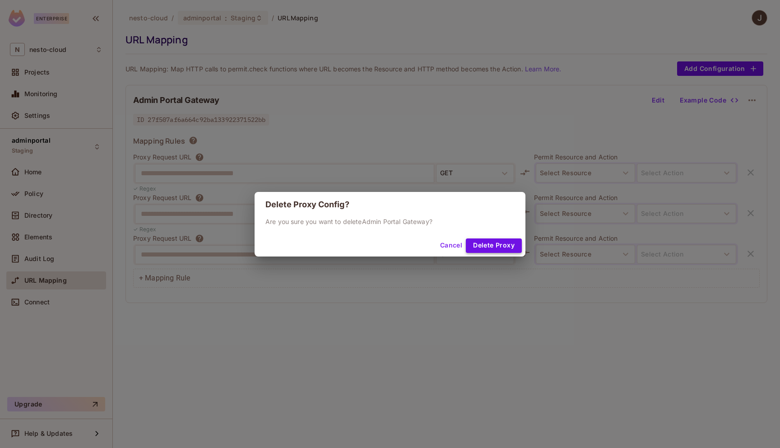
click at [495, 242] on button "Delete Proxy" at bounding box center [494, 245] width 56 height 14
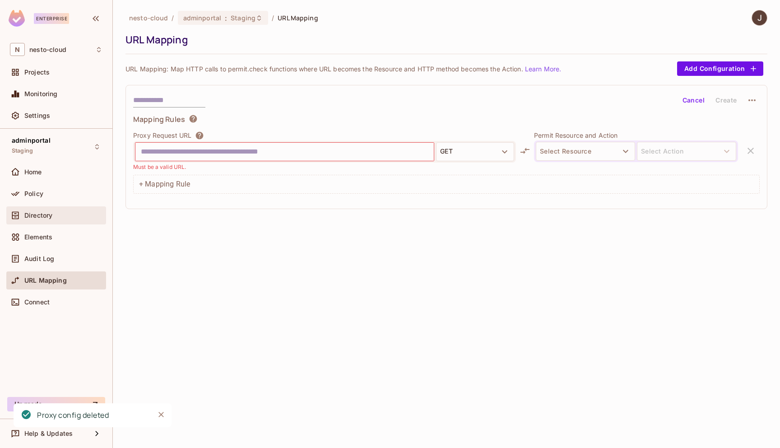
click at [69, 206] on div "Directory" at bounding box center [56, 215] width 100 height 18
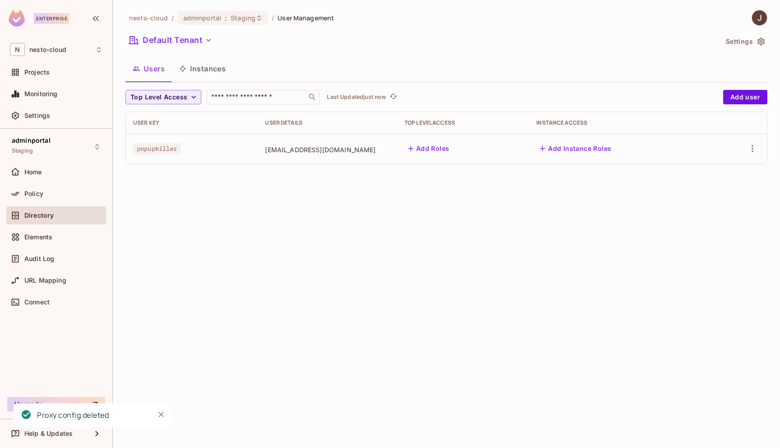
click at [760, 40] on icon "button" at bounding box center [760, 41] width 9 height 9
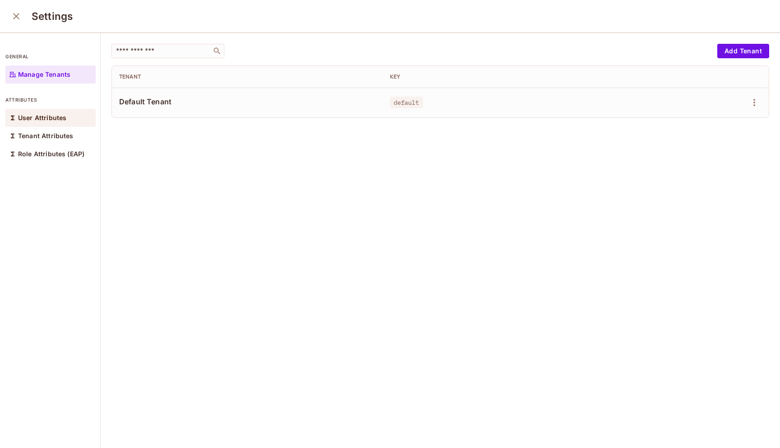
click at [62, 119] on p "User Attributes" at bounding box center [42, 117] width 48 height 7
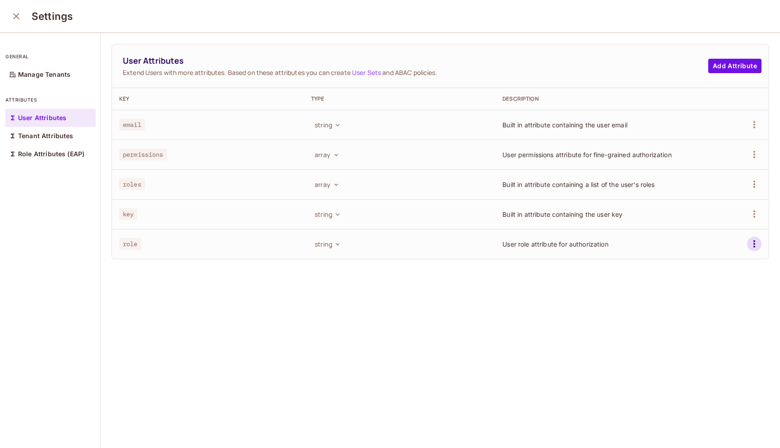
click at [750, 242] on icon "button" at bounding box center [754, 243] width 11 height 11
click at [726, 283] on div "Delete Attribute" at bounding box center [720, 284] width 49 height 9
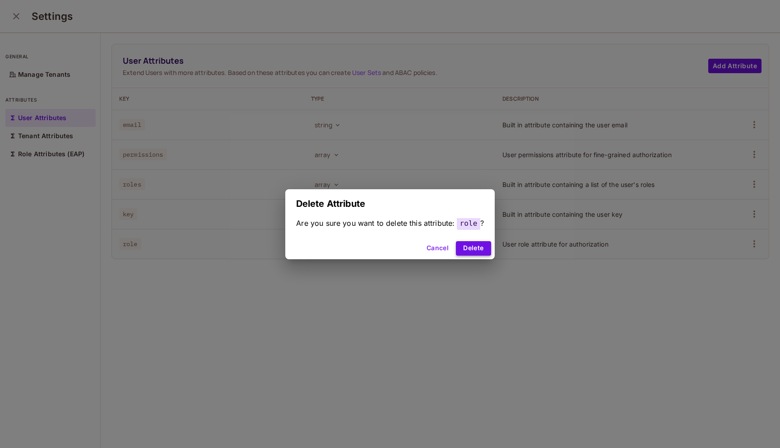
click at [477, 250] on button "Delete" at bounding box center [473, 248] width 35 height 14
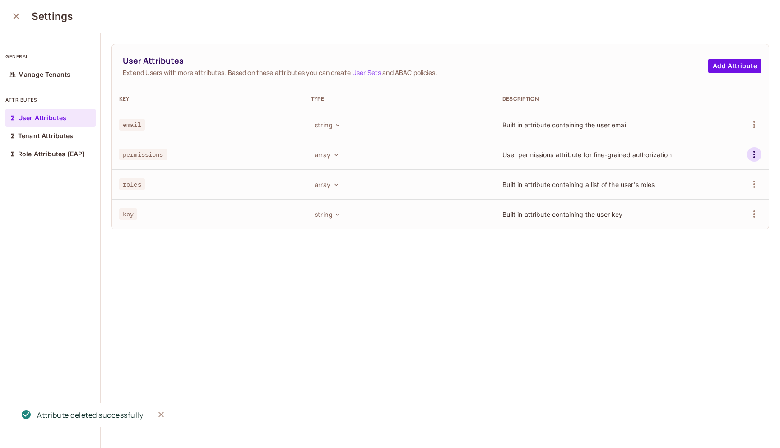
click at [755, 155] on icon "button" at bounding box center [754, 154] width 11 height 11
click at [733, 196] on div "Delete Attribute" at bounding box center [720, 194] width 49 height 9
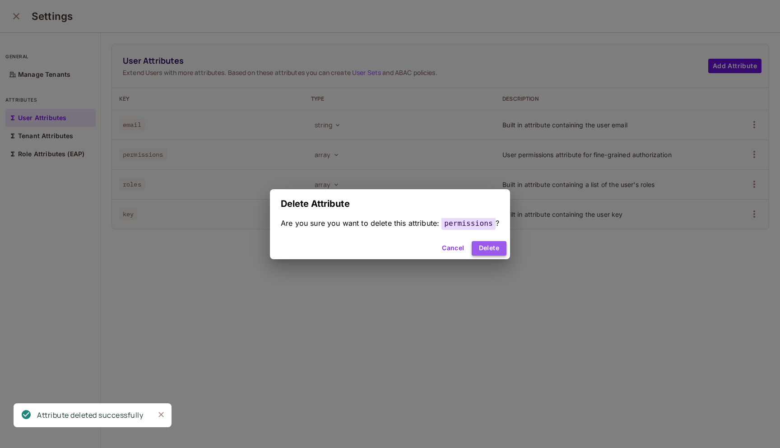
click at [487, 246] on button "Delete" at bounding box center [489, 248] width 35 height 14
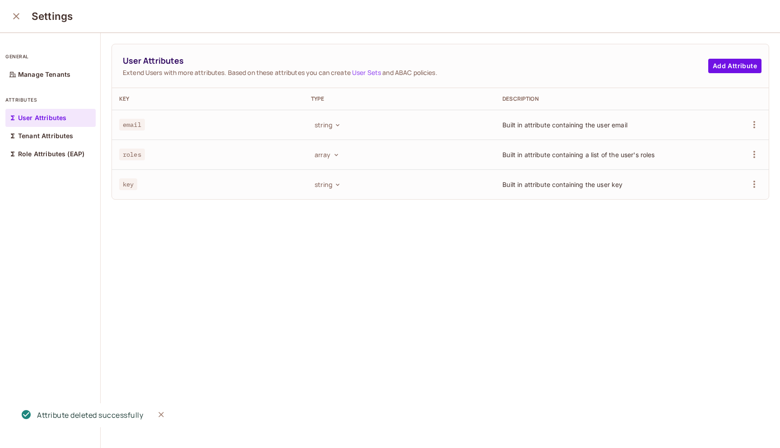
click at [15, 18] on icon "close" at bounding box center [16, 16] width 6 height 6
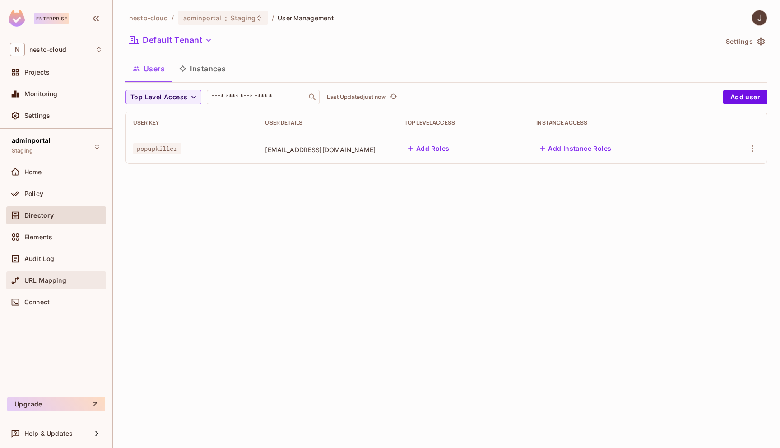
click at [53, 281] on span "URL Mapping" at bounding box center [45, 280] width 42 height 7
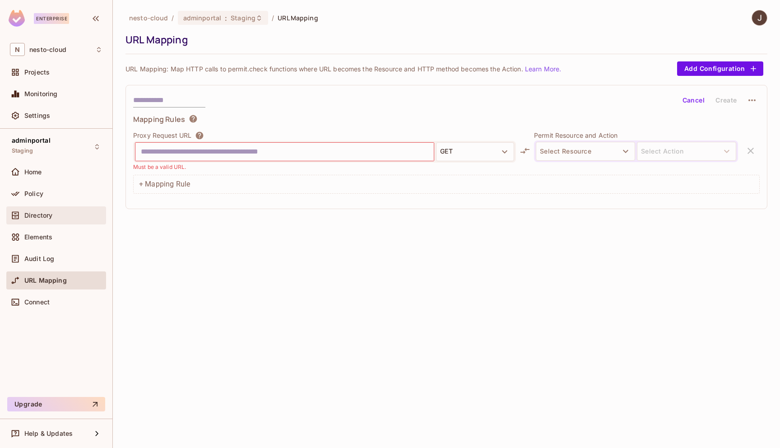
click at [60, 219] on div "Directory" at bounding box center [56, 215] width 93 height 11
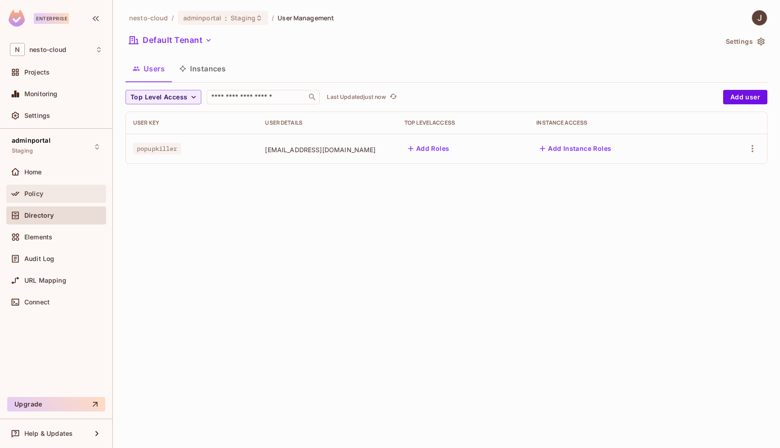
click at [61, 191] on div "Policy" at bounding box center [63, 193] width 78 height 7
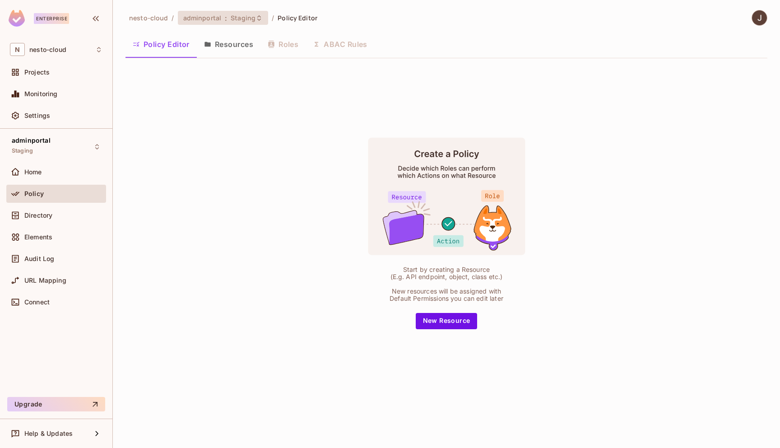
click at [234, 16] on span "Staging" at bounding box center [243, 18] width 25 height 9
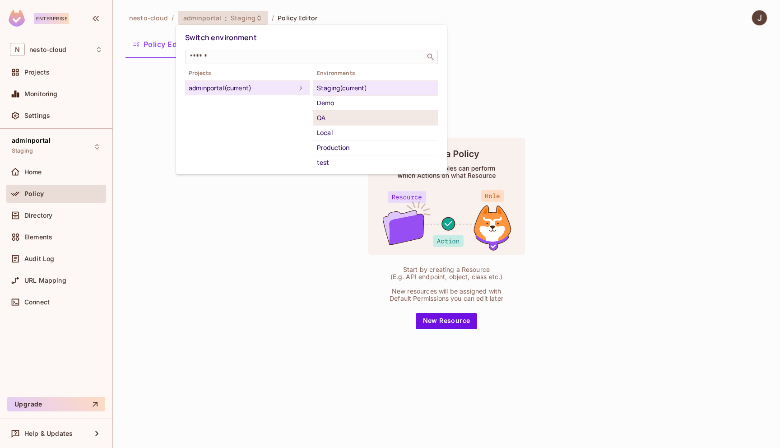
click at [374, 120] on div "QA" at bounding box center [375, 117] width 117 height 11
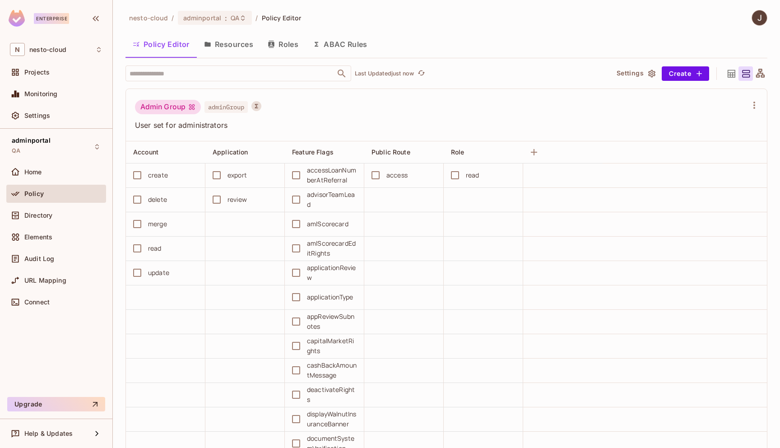
click at [242, 46] on button "Resources" at bounding box center [229, 44] width 64 height 23
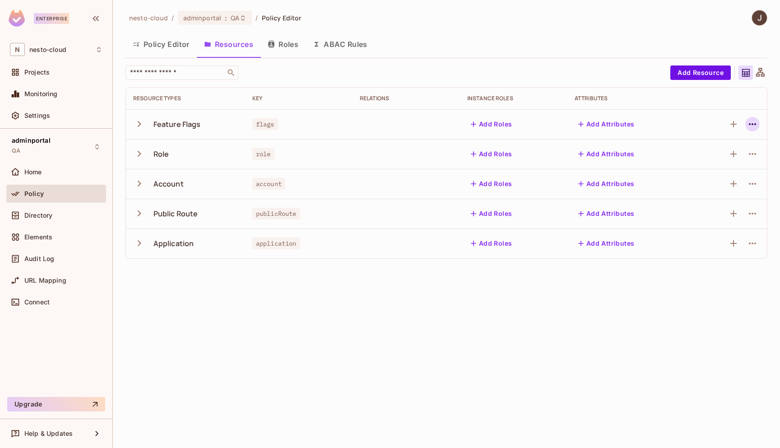
click at [755, 122] on icon "button" at bounding box center [752, 124] width 11 height 11
click at [735, 177] on div "Delete Resource" at bounding box center [717, 179] width 50 height 9
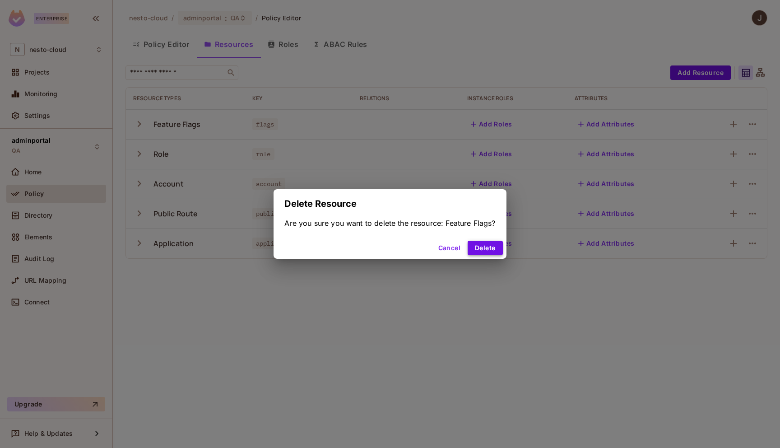
click at [486, 245] on button "Delete" at bounding box center [485, 248] width 35 height 14
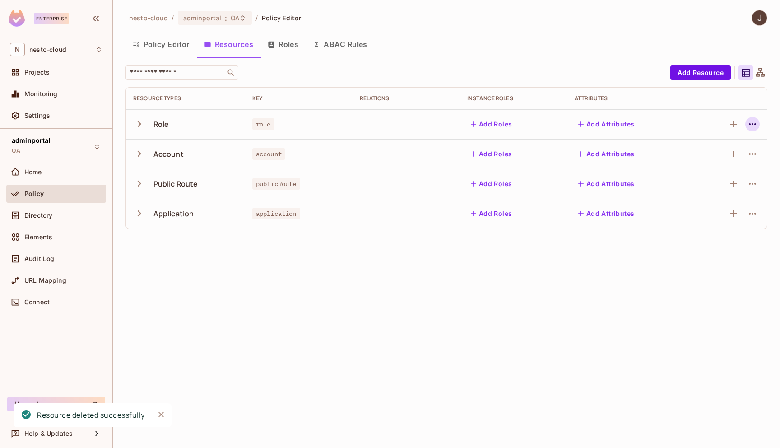
click at [752, 120] on icon "button" at bounding box center [752, 124] width 11 height 11
click at [724, 174] on span "Delete Resource" at bounding box center [717, 179] width 56 height 14
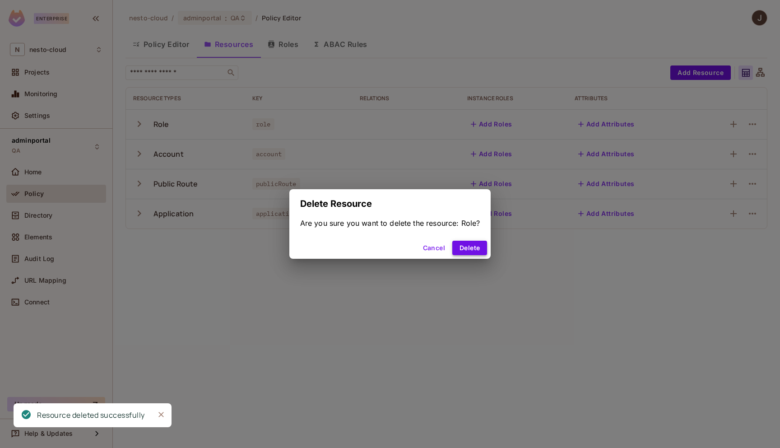
click at [482, 243] on button "Delete" at bounding box center [469, 248] width 35 height 14
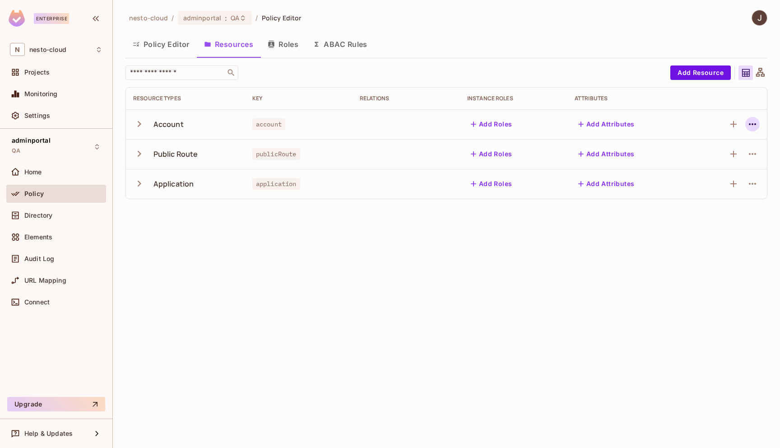
click at [750, 125] on icon "button" at bounding box center [752, 124] width 7 height 2
click at [714, 178] on div "Delete Resource" at bounding box center [717, 179] width 50 height 9
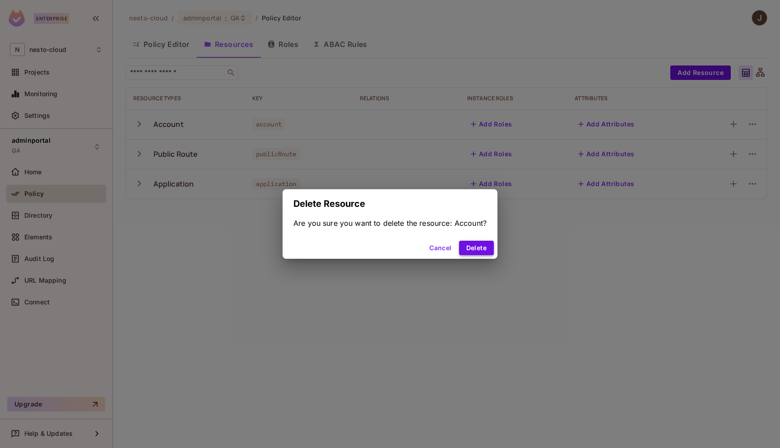
click at [479, 250] on button "Delete" at bounding box center [476, 248] width 35 height 14
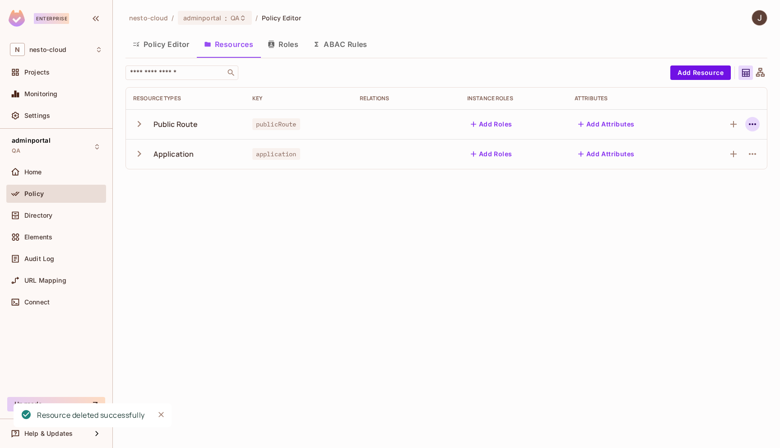
click at [751, 124] on icon "button" at bounding box center [752, 124] width 11 height 11
click at [734, 178] on div "Delete Resource" at bounding box center [717, 179] width 50 height 9
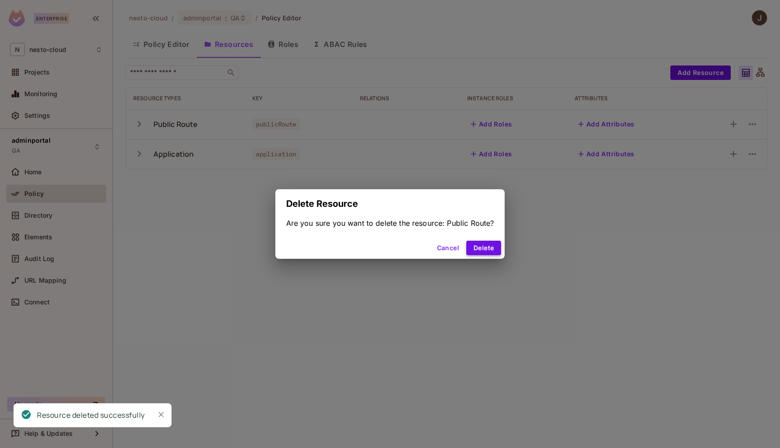
click at [486, 247] on button "Delete" at bounding box center [483, 248] width 35 height 14
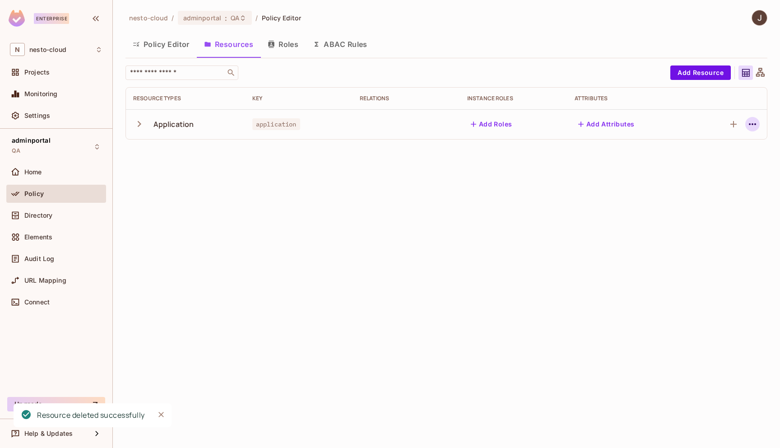
click at [755, 125] on icon "button" at bounding box center [752, 124] width 11 height 11
click at [727, 179] on div "Delete Resource" at bounding box center [717, 179] width 50 height 9
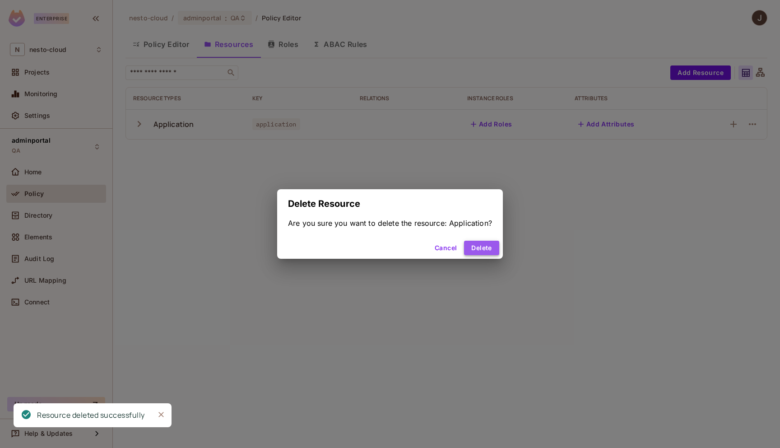
click at [489, 249] on button "Delete" at bounding box center [481, 248] width 35 height 14
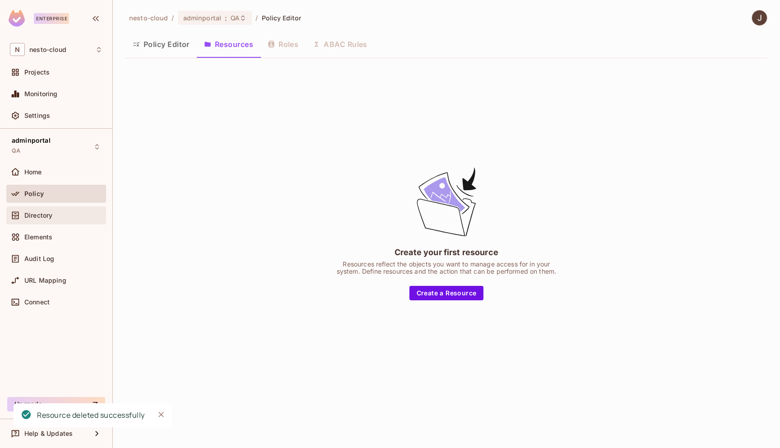
click at [41, 220] on div "Directory" at bounding box center [56, 215] width 93 height 11
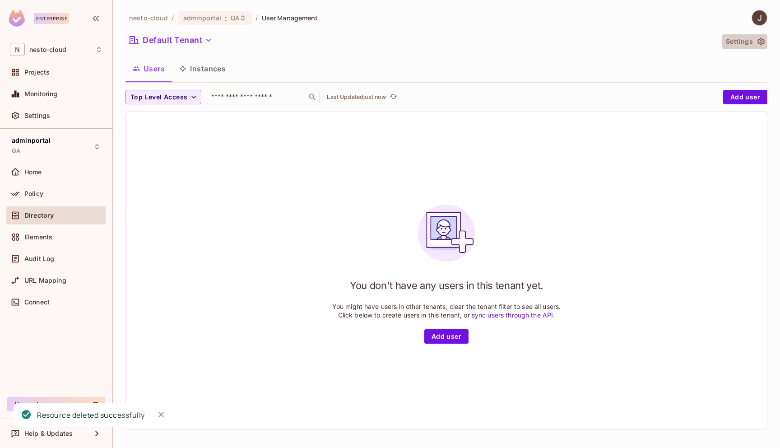
click at [760, 42] on icon "button" at bounding box center [760, 41] width 9 height 9
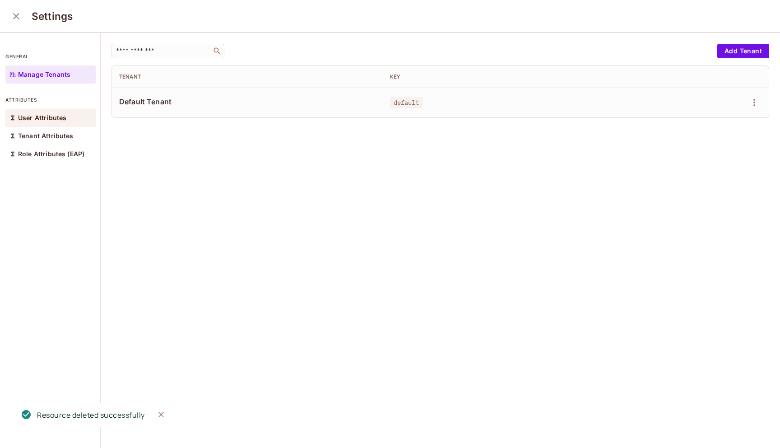
click at [59, 120] on p "User Attributes" at bounding box center [42, 117] width 48 height 7
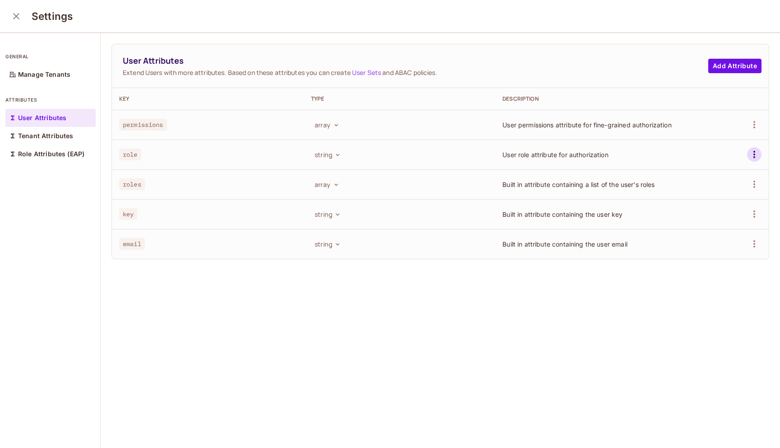
click at [750, 152] on icon "button" at bounding box center [754, 154] width 11 height 11
click at [722, 199] on span "Delete Attribute" at bounding box center [720, 195] width 54 height 14
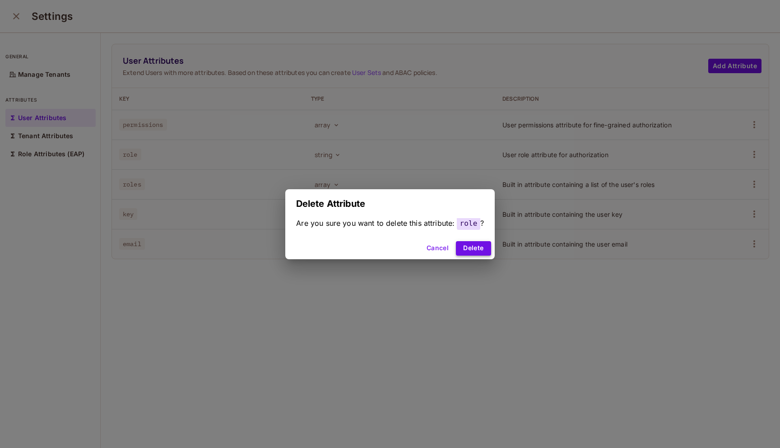
click at [467, 252] on button "Delete" at bounding box center [473, 248] width 35 height 14
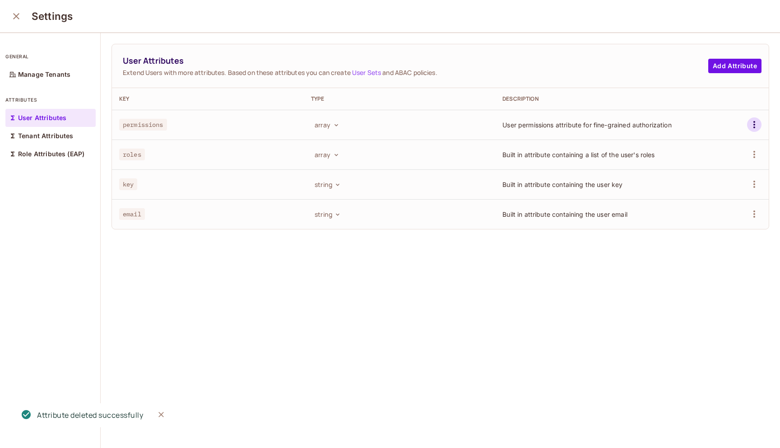
click at [752, 120] on icon "button" at bounding box center [754, 124] width 11 height 11
click at [733, 165] on div "Delete Attribute" at bounding box center [720, 165] width 49 height 9
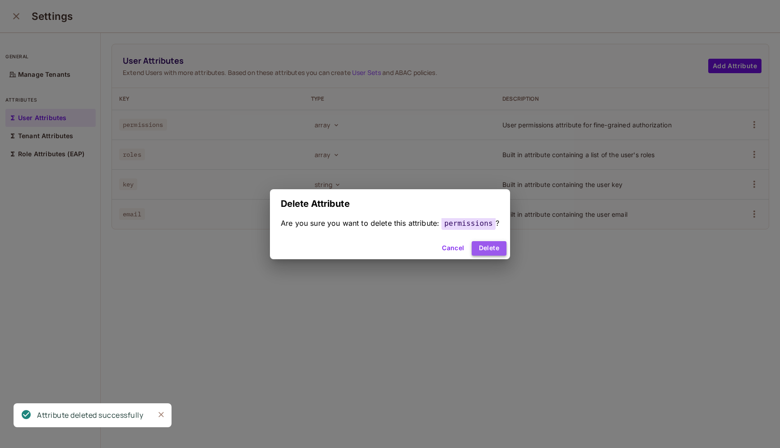
click at [497, 242] on button "Delete" at bounding box center [489, 248] width 35 height 14
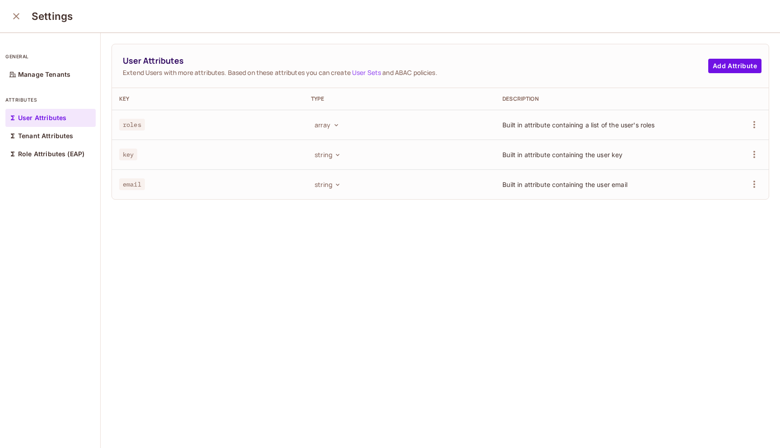
click at [13, 13] on icon "close" at bounding box center [16, 16] width 11 height 11
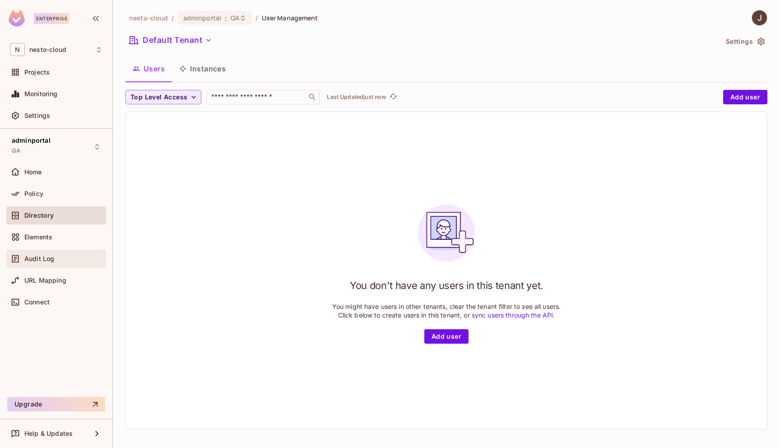
click at [48, 257] on span "Audit Log" at bounding box center [39, 258] width 30 height 7
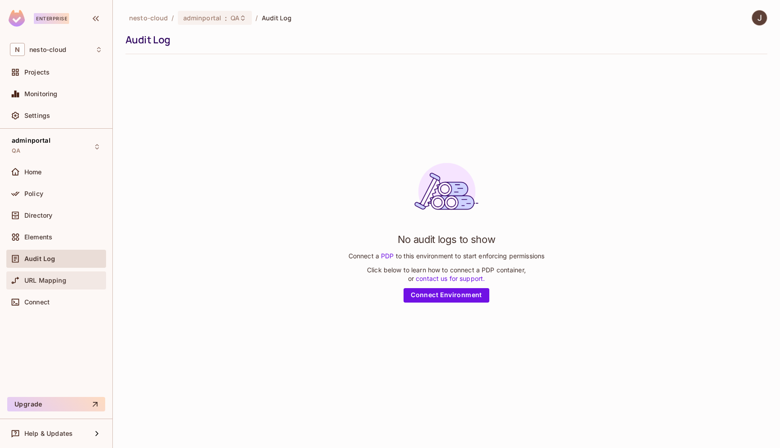
click at [52, 279] on span "URL Mapping" at bounding box center [45, 280] width 42 height 7
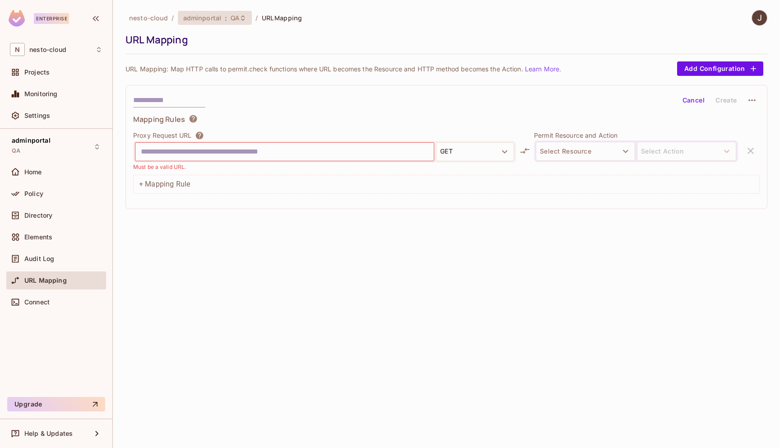
click at [231, 21] on span "QA" at bounding box center [235, 18] width 9 height 9
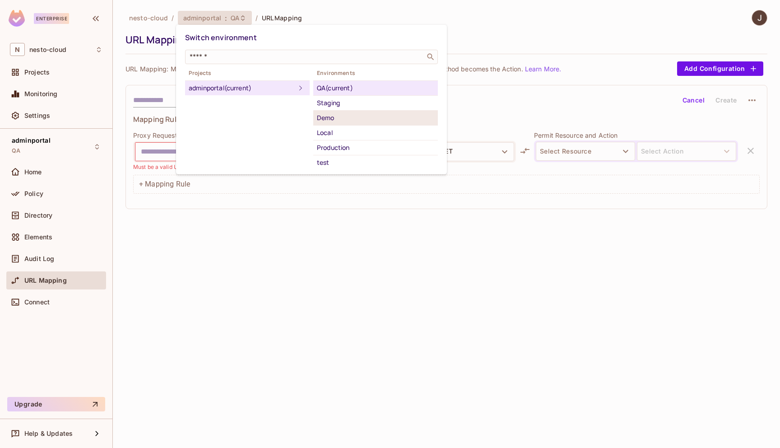
click at [352, 118] on div "Demo" at bounding box center [375, 117] width 117 height 11
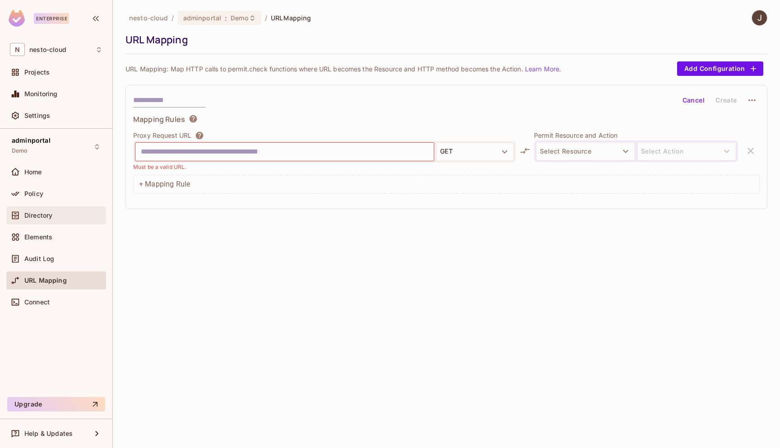
click at [64, 209] on div "Directory" at bounding box center [56, 215] width 100 height 18
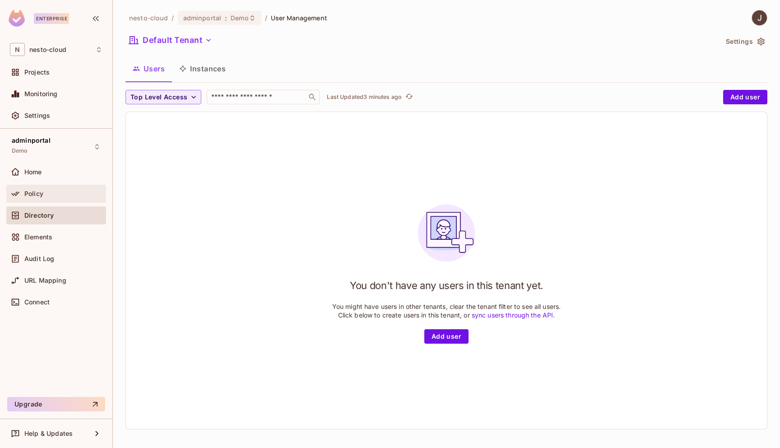
click at [55, 185] on div "Policy" at bounding box center [56, 194] width 100 height 18
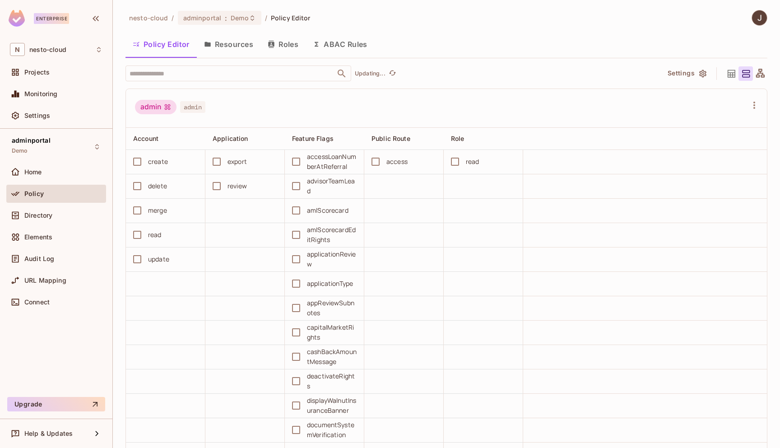
click at [236, 42] on button "Resources" at bounding box center [229, 44] width 64 height 23
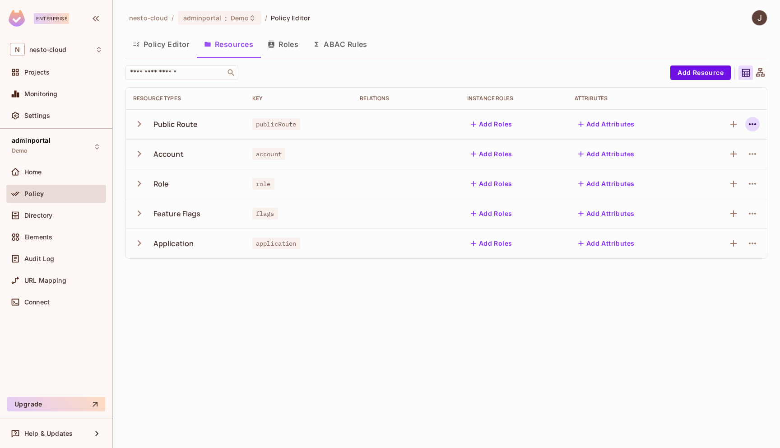
click at [755, 122] on icon "button" at bounding box center [752, 124] width 11 height 11
click at [732, 182] on div "Delete Resource" at bounding box center [717, 179] width 50 height 9
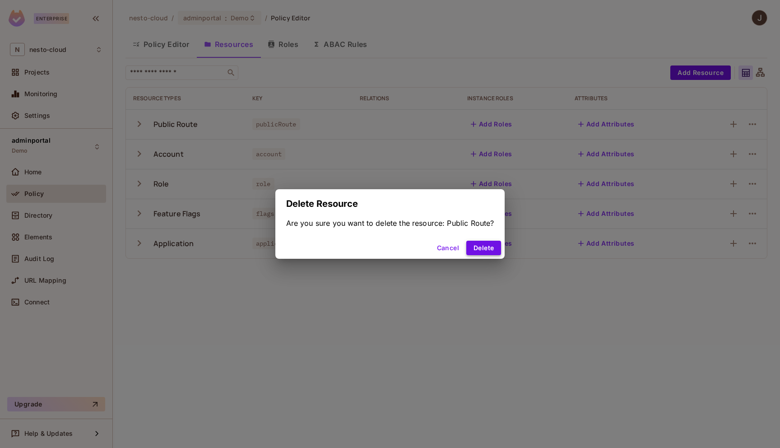
click at [491, 248] on button "Delete" at bounding box center [483, 248] width 35 height 14
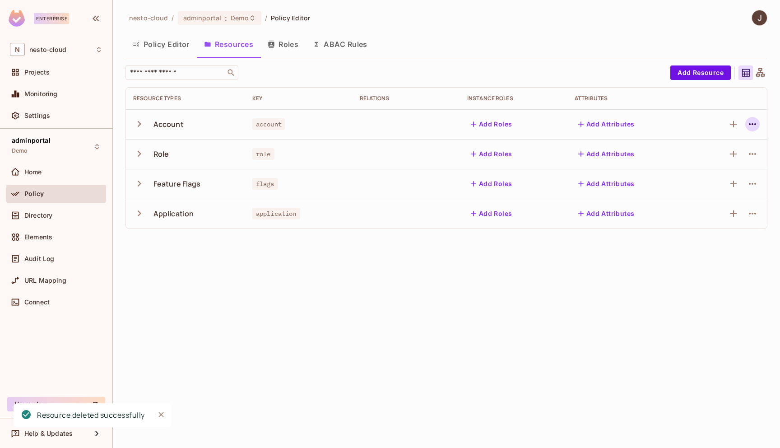
click at [754, 126] on icon "button" at bounding box center [752, 124] width 11 height 11
click at [725, 176] on div "Delete Resource" at bounding box center [717, 179] width 50 height 9
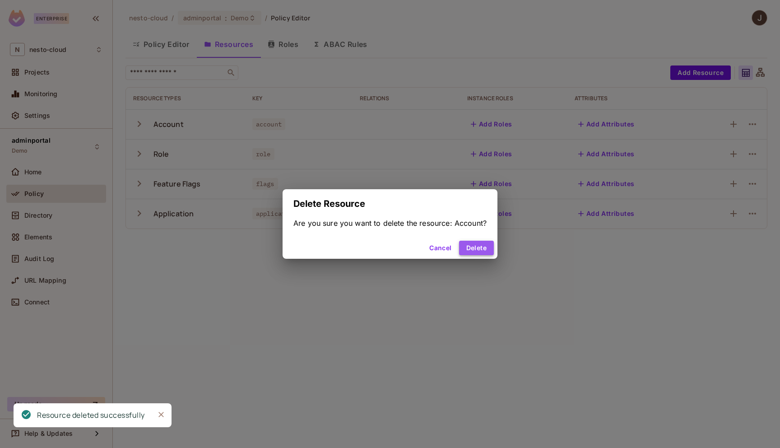
click at [483, 247] on button "Delete" at bounding box center [476, 248] width 35 height 14
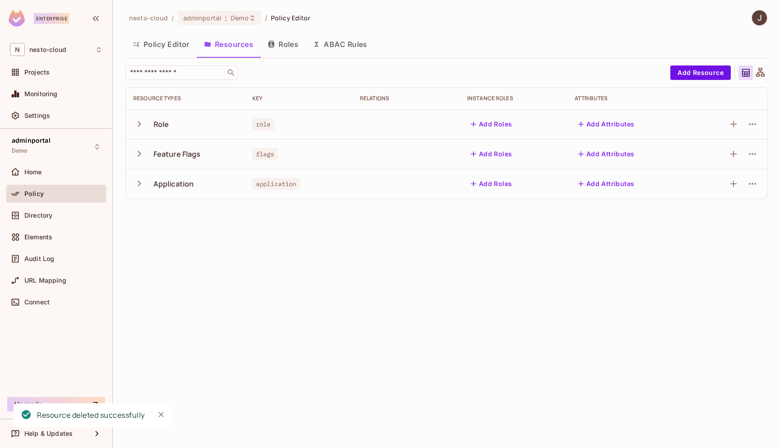
click at [750, 122] on icon "button" at bounding box center [752, 124] width 11 height 11
click at [712, 184] on div "Delete Resource" at bounding box center [717, 179] width 50 height 9
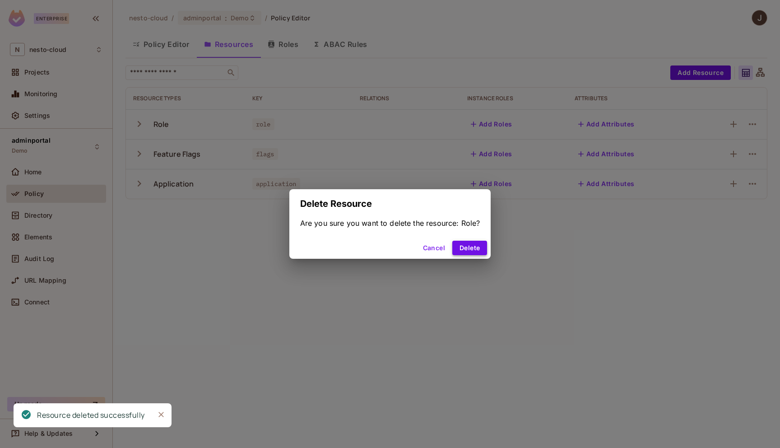
click at [465, 252] on button "Delete" at bounding box center [469, 248] width 35 height 14
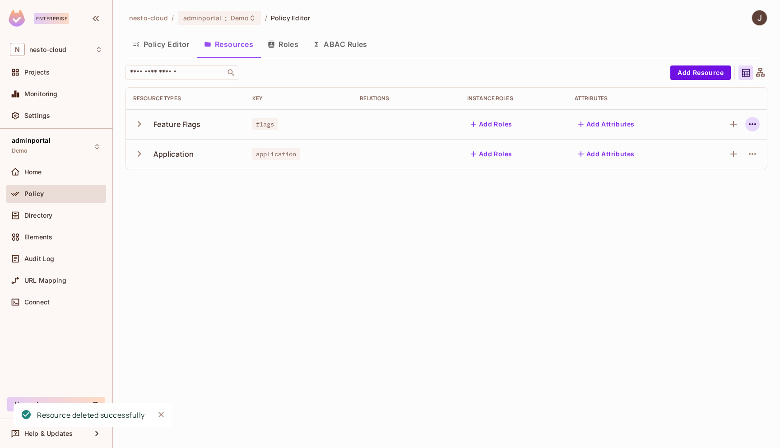
click at [755, 125] on icon "button" at bounding box center [752, 124] width 11 height 11
click at [729, 184] on div "Delete Resource" at bounding box center [717, 179] width 50 height 9
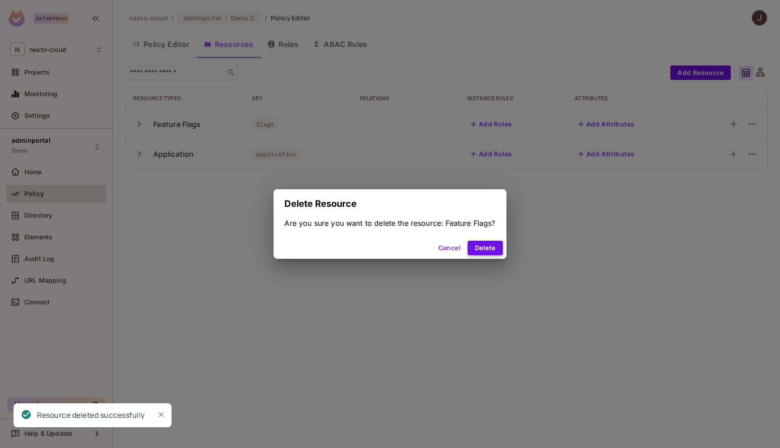
click at [483, 249] on button "Delete" at bounding box center [485, 248] width 35 height 14
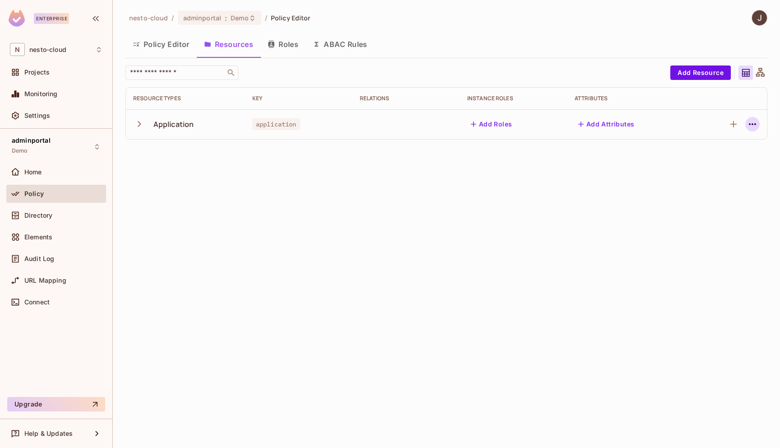
click at [755, 125] on icon "button" at bounding box center [752, 124] width 11 height 11
click at [730, 179] on div "Delete Resource" at bounding box center [717, 179] width 50 height 9
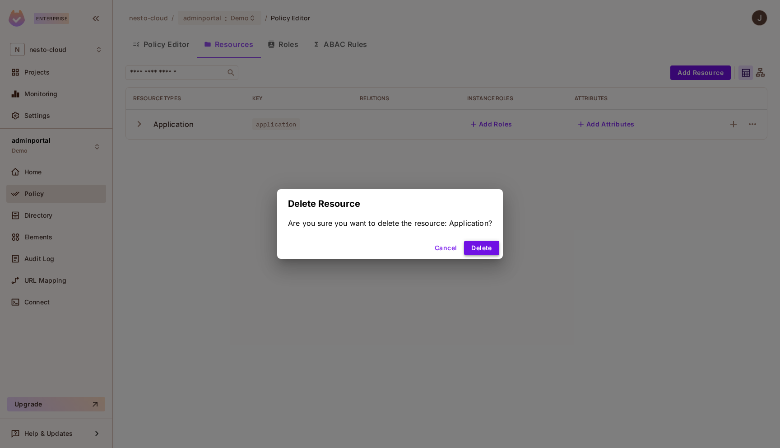
click at [488, 247] on button "Delete" at bounding box center [481, 248] width 35 height 14
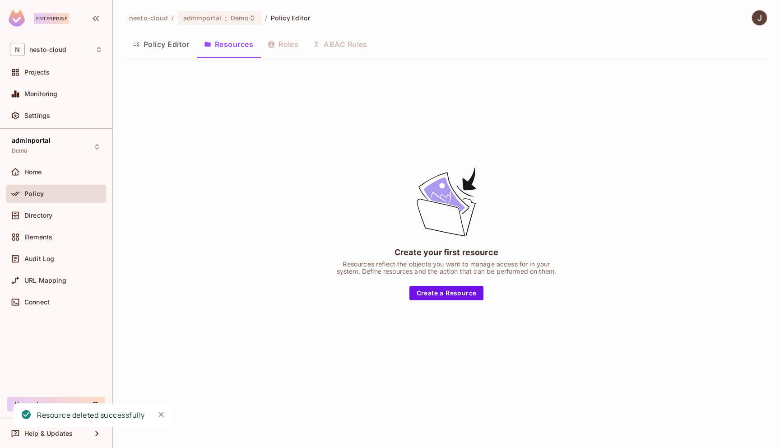
click at [178, 47] on button "Policy Editor" at bounding box center [160, 44] width 71 height 23
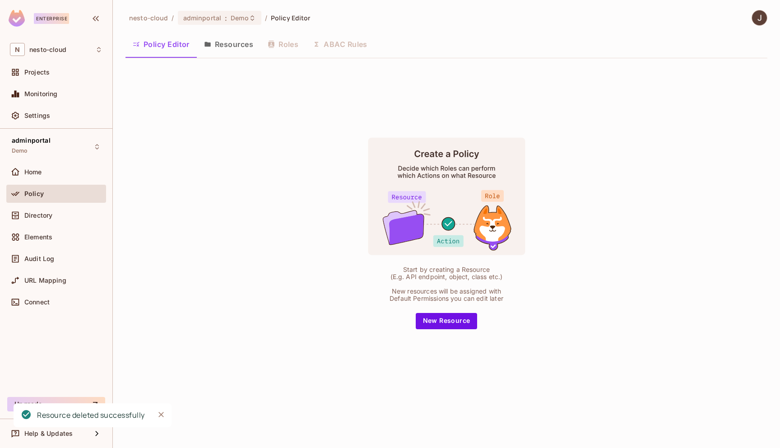
click at [223, 45] on button "Resources" at bounding box center [229, 44] width 64 height 23
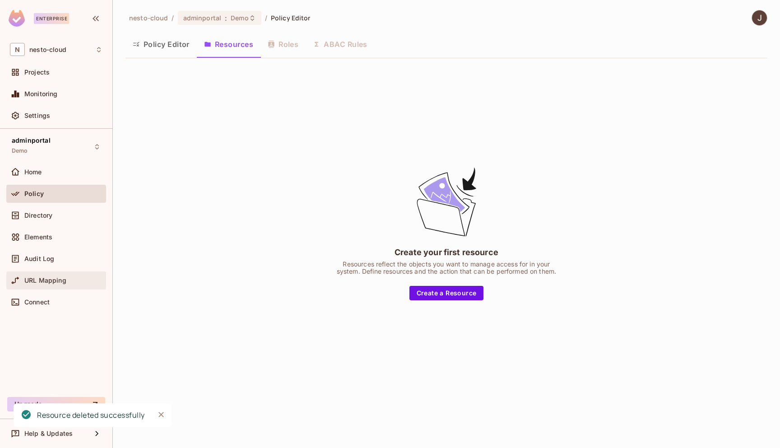
click at [55, 279] on span "URL Mapping" at bounding box center [45, 280] width 42 height 7
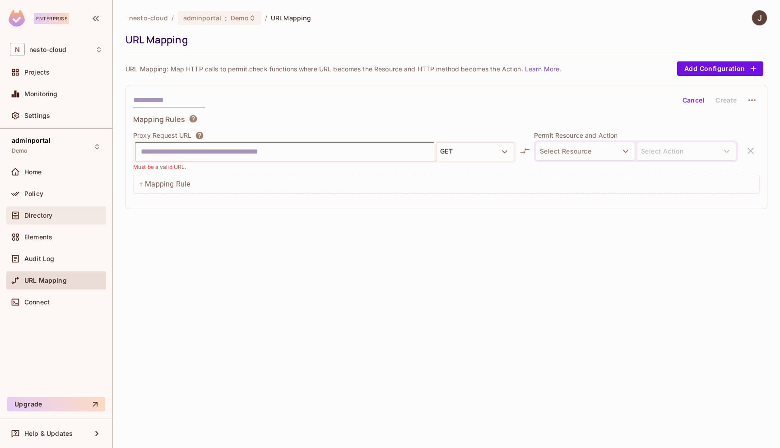
click at [51, 219] on div "Directory" at bounding box center [56, 215] width 93 height 11
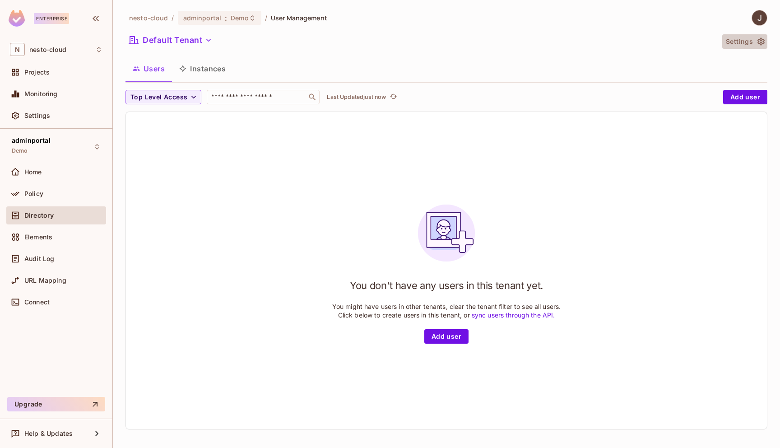
click at [744, 36] on button "Settings" at bounding box center [744, 41] width 45 height 14
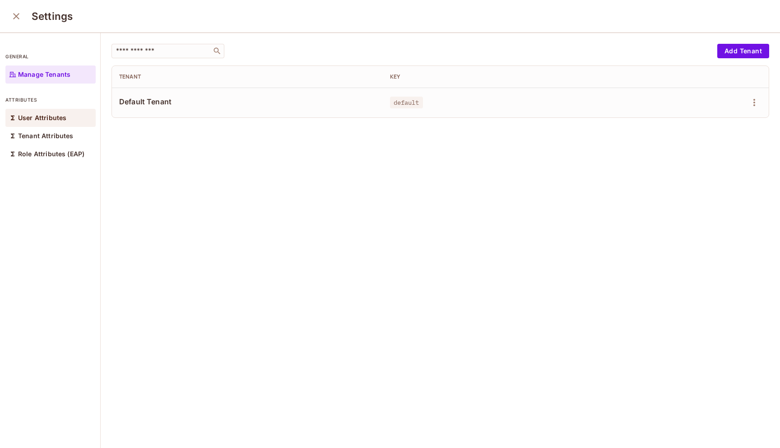
click at [43, 116] on p "User Attributes" at bounding box center [42, 117] width 48 height 7
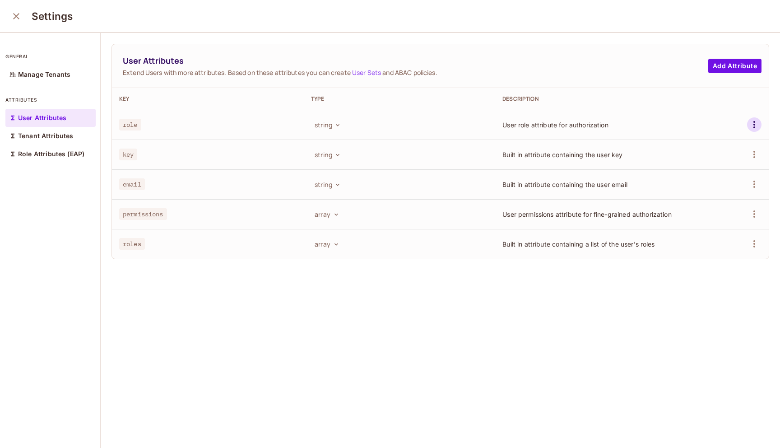
click at [753, 124] on icon "button" at bounding box center [754, 124] width 11 height 11
click at [727, 166] on div "Delete Attribute" at bounding box center [720, 165] width 49 height 9
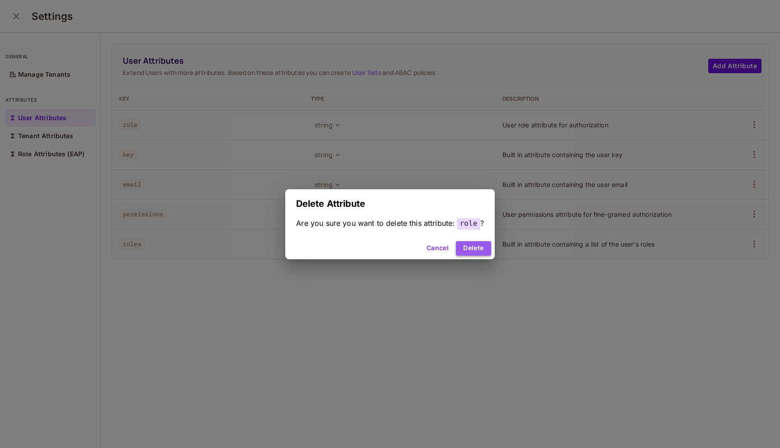
click at [472, 250] on button "Delete" at bounding box center [473, 248] width 35 height 14
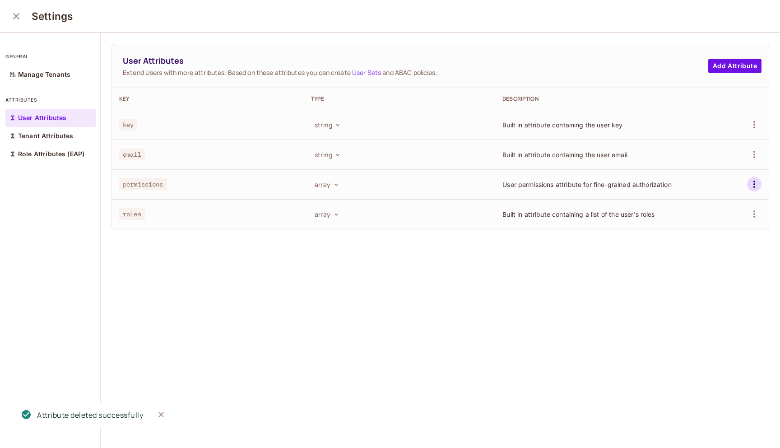
click at [753, 184] on icon "button" at bounding box center [754, 184] width 11 height 11
click at [725, 223] on div "Delete Attribute" at bounding box center [720, 224] width 49 height 9
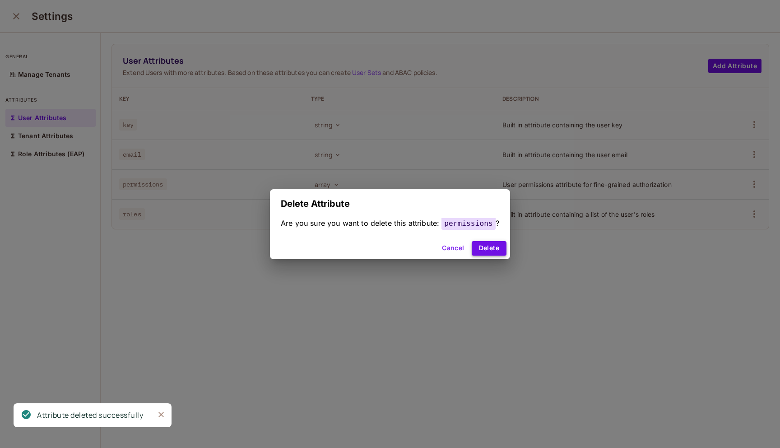
click at [480, 248] on button "Delete" at bounding box center [489, 248] width 35 height 14
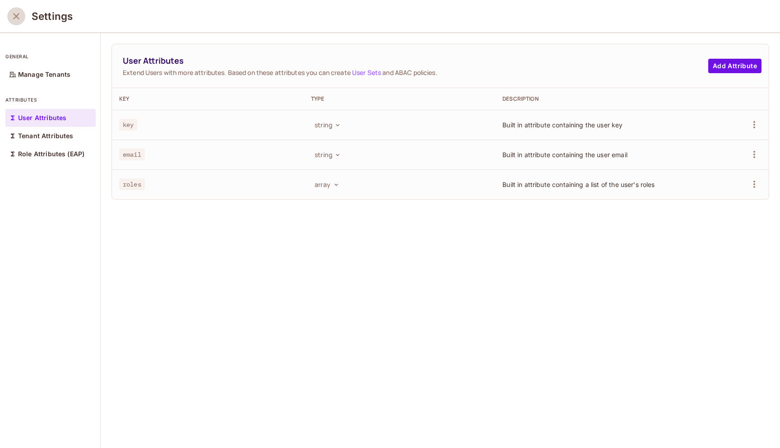
click at [18, 16] on icon "close" at bounding box center [16, 16] width 11 height 11
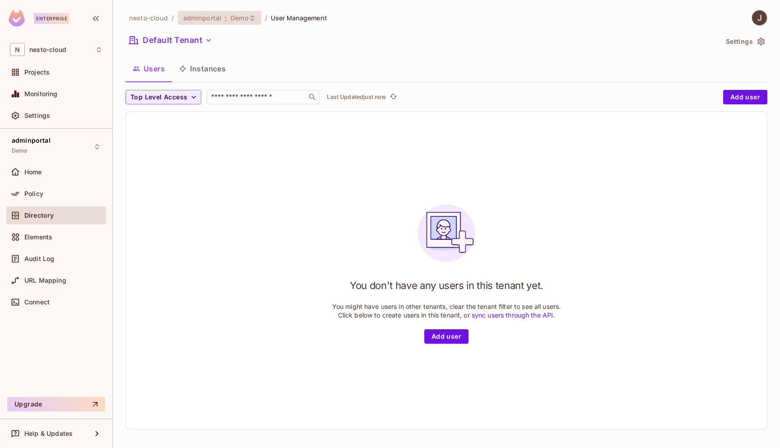
click at [245, 17] on span "Demo" at bounding box center [240, 18] width 18 height 9
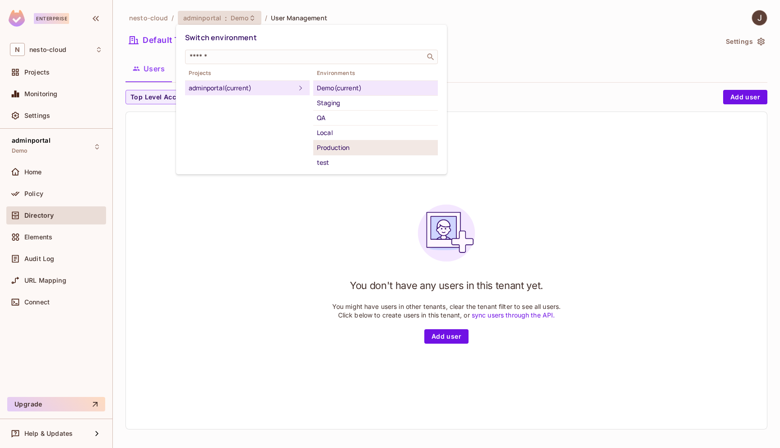
click at [373, 145] on div "Production" at bounding box center [375, 147] width 117 height 11
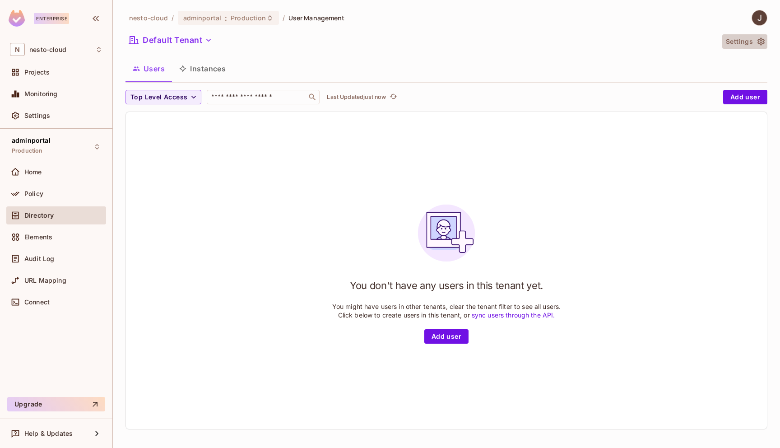
click at [759, 41] on icon "button" at bounding box center [760, 41] width 9 height 9
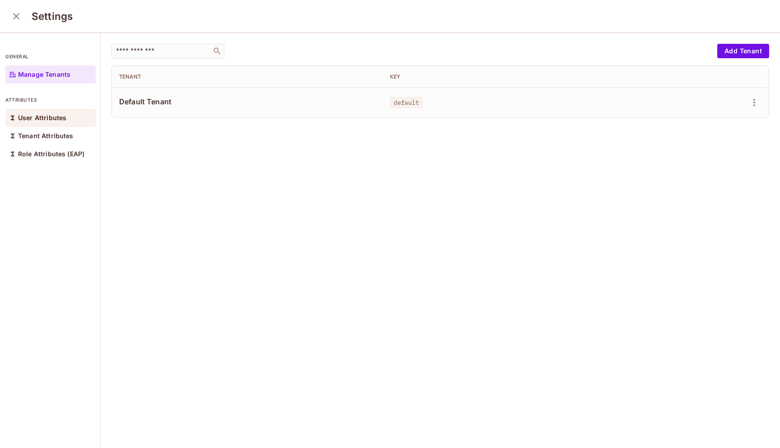
click at [42, 121] on p "User Attributes" at bounding box center [42, 117] width 48 height 7
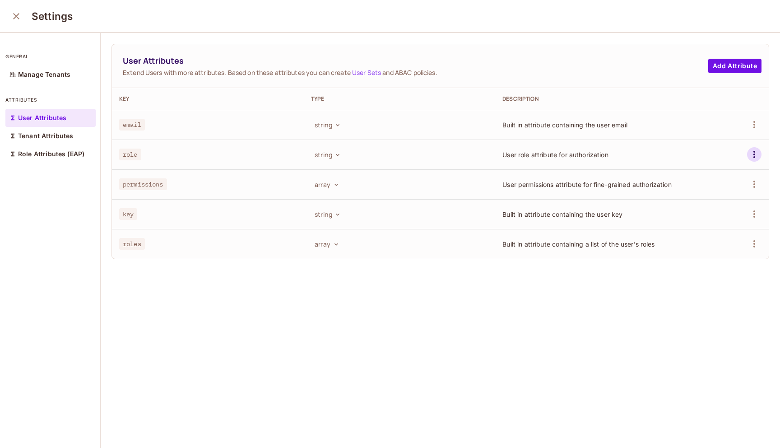
click at [755, 155] on icon "button" at bounding box center [754, 154] width 11 height 11
click at [736, 199] on div "Delete Attribute" at bounding box center [720, 194] width 49 height 9
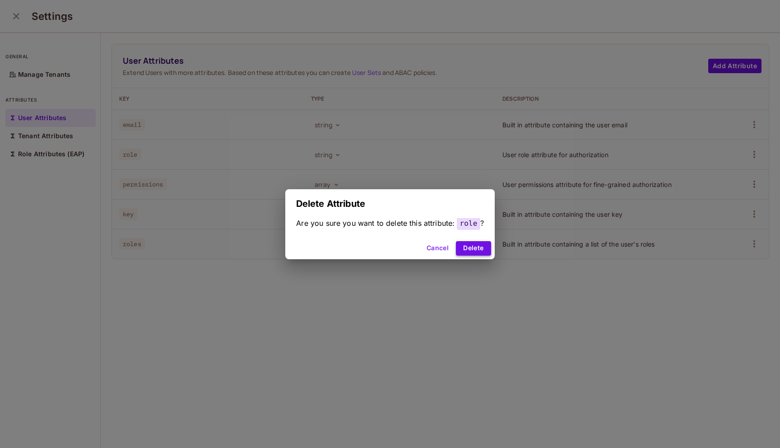
click at [478, 248] on button "Delete" at bounding box center [473, 248] width 35 height 14
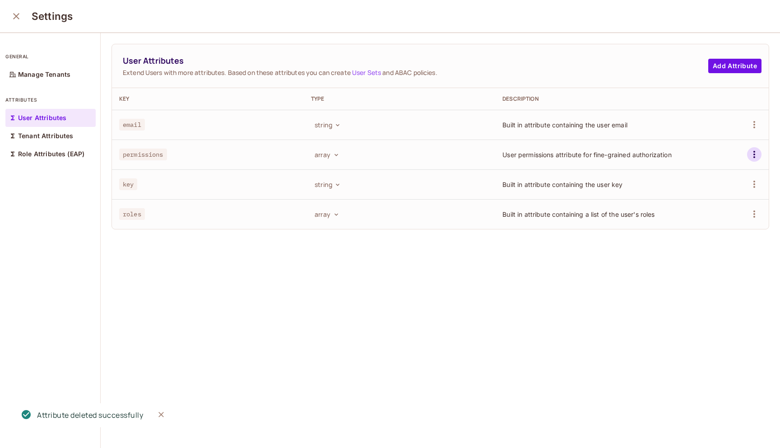
click at [755, 158] on icon "button" at bounding box center [754, 154] width 11 height 11
click at [729, 199] on div "Delete Attribute" at bounding box center [720, 194] width 49 height 9
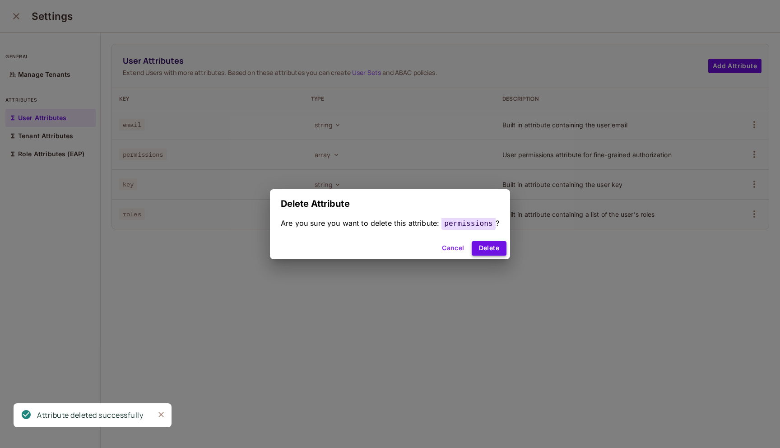
click at [491, 245] on button "Delete" at bounding box center [489, 248] width 35 height 14
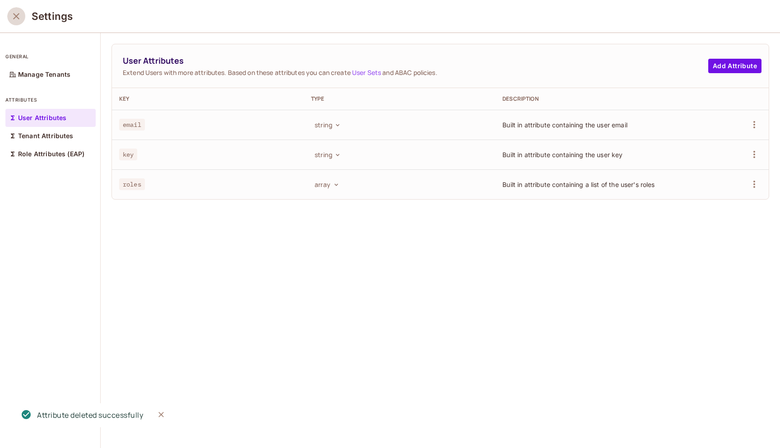
click at [14, 20] on icon "close" at bounding box center [16, 16] width 11 height 11
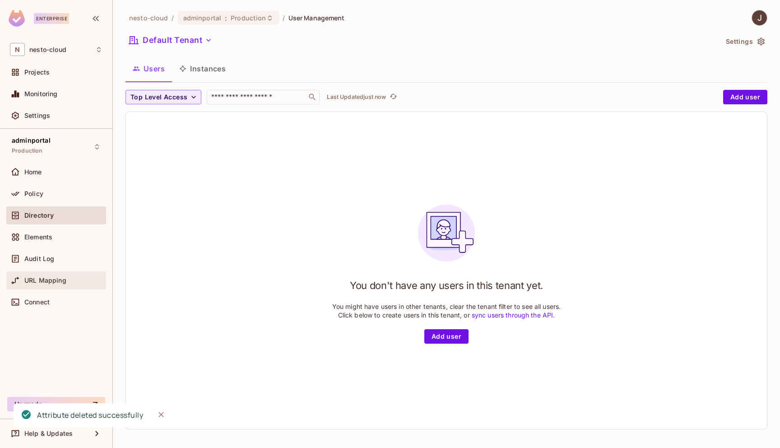
click at [45, 278] on span "URL Mapping" at bounding box center [45, 280] width 42 height 7
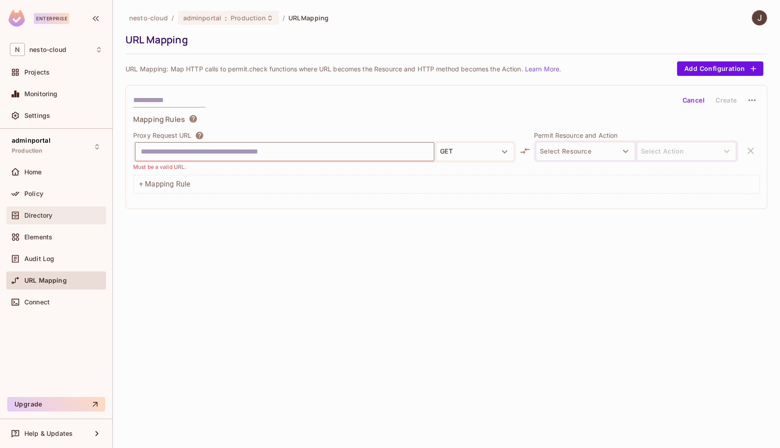
click at [47, 221] on div "Directory" at bounding box center [56, 215] width 100 height 18
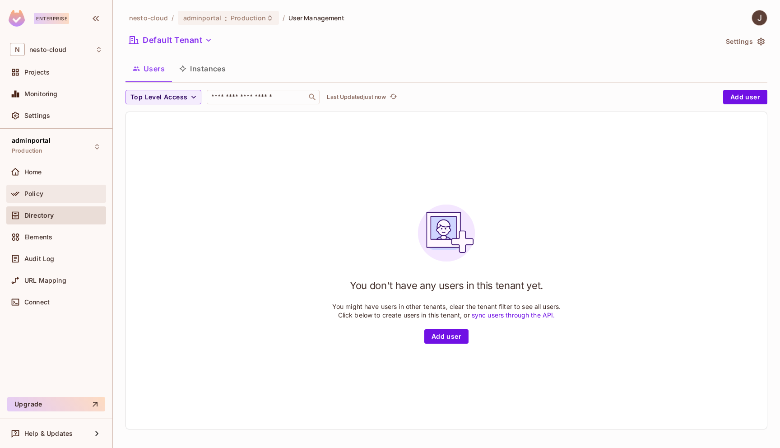
click at [47, 192] on div "Policy" at bounding box center [63, 193] width 78 height 7
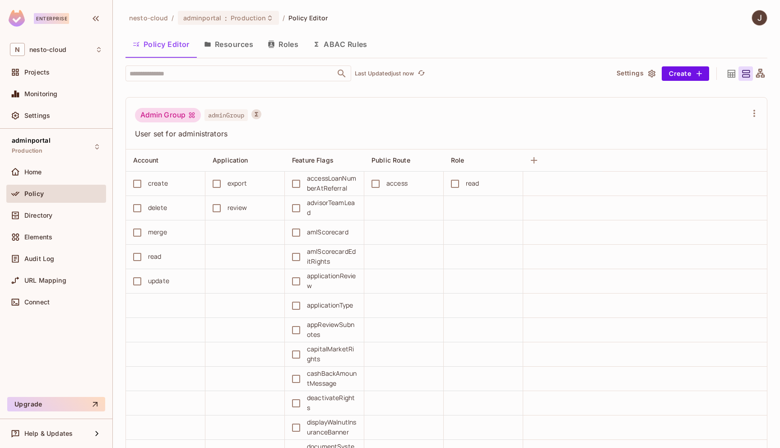
scroll to position [4957, 0]
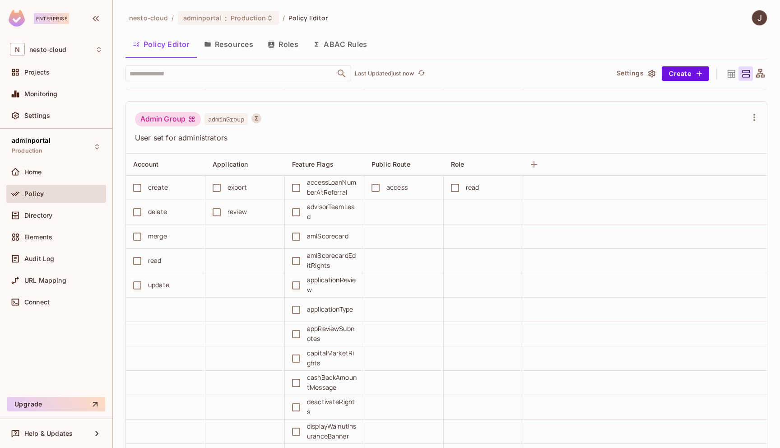
click at [241, 49] on button "Resources" at bounding box center [229, 44] width 64 height 23
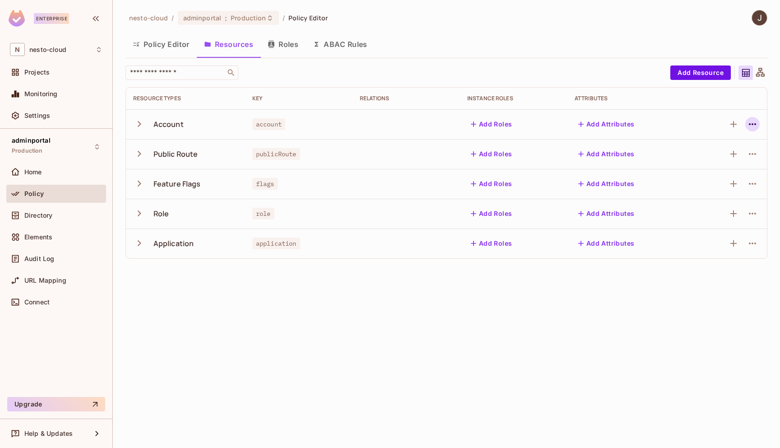
click at [754, 121] on icon "button" at bounding box center [752, 124] width 11 height 11
click at [732, 176] on div "Delete Resource" at bounding box center [717, 179] width 50 height 9
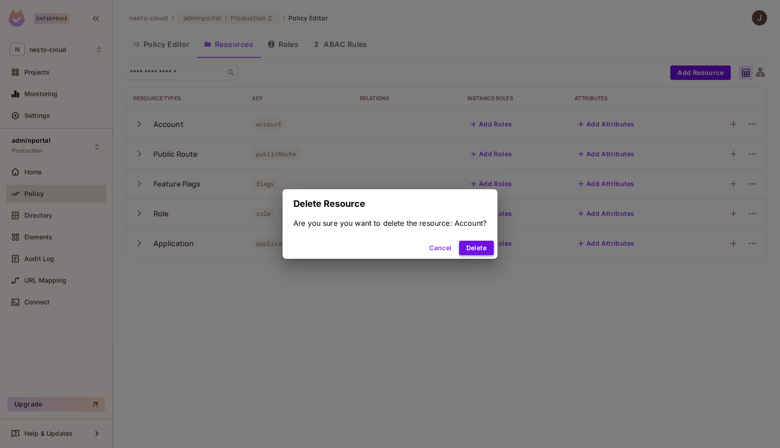
click at [484, 249] on button "Delete" at bounding box center [476, 248] width 35 height 14
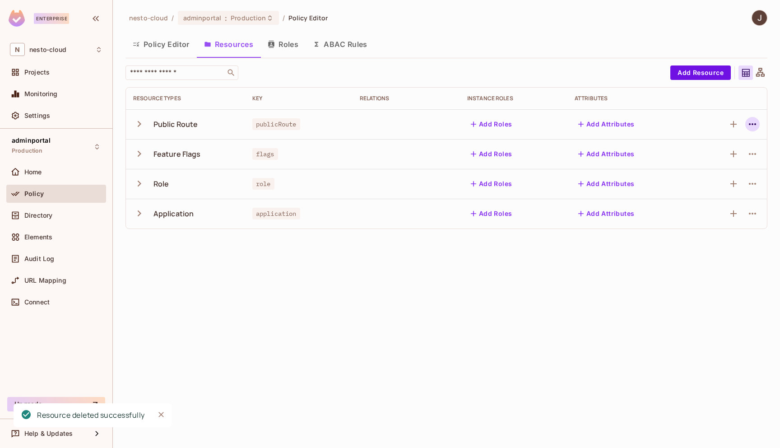
click at [751, 124] on icon "button" at bounding box center [752, 124] width 11 height 11
click at [724, 179] on div "Delete Resource" at bounding box center [717, 179] width 50 height 9
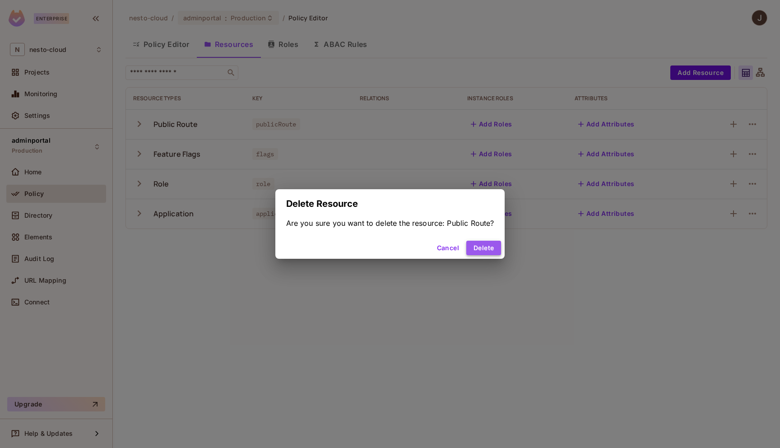
click at [487, 248] on button "Delete" at bounding box center [483, 248] width 35 height 14
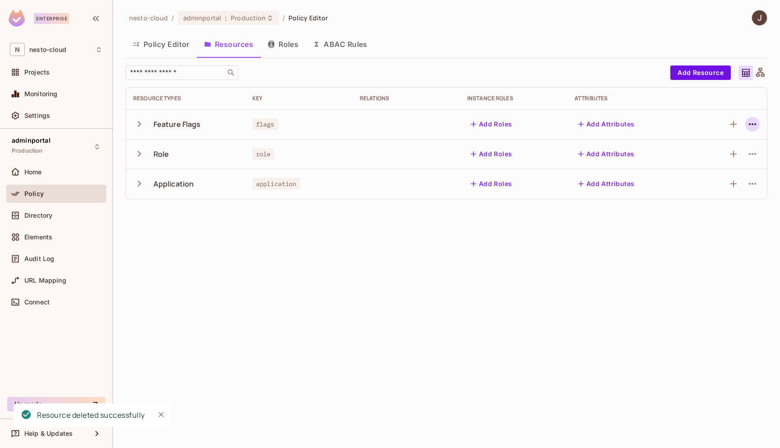
click at [753, 120] on icon "button" at bounding box center [752, 124] width 11 height 11
click at [722, 177] on div "Delete Resource" at bounding box center [717, 179] width 50 height 9
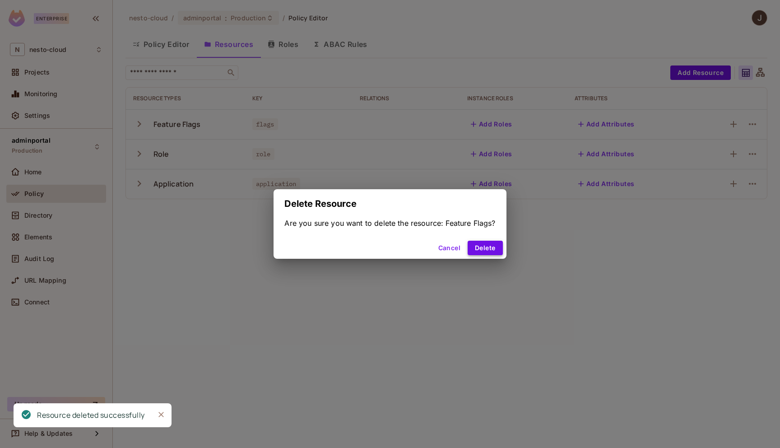
click at [485, 245] on button "Delete" at bounding box center [485, 248] width 35 height 14
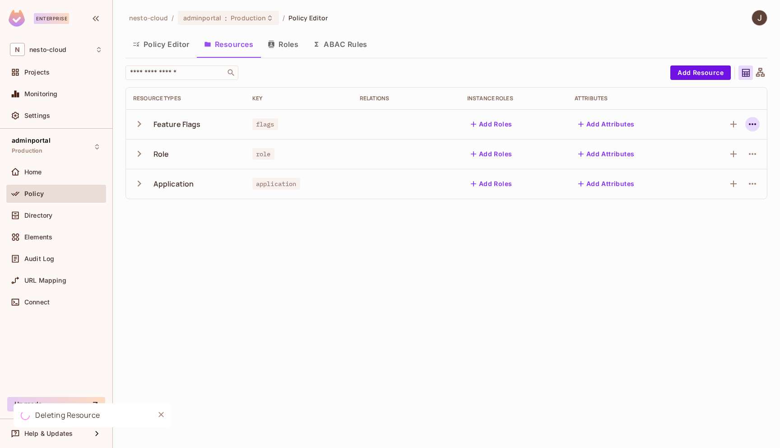
click at [752, 126] on icon "button" at bounding box center [752, 124] width 11 height 11
click at [720, 173] on span "Delete Resource" at bounding box center [717, 179] width 56 height 14
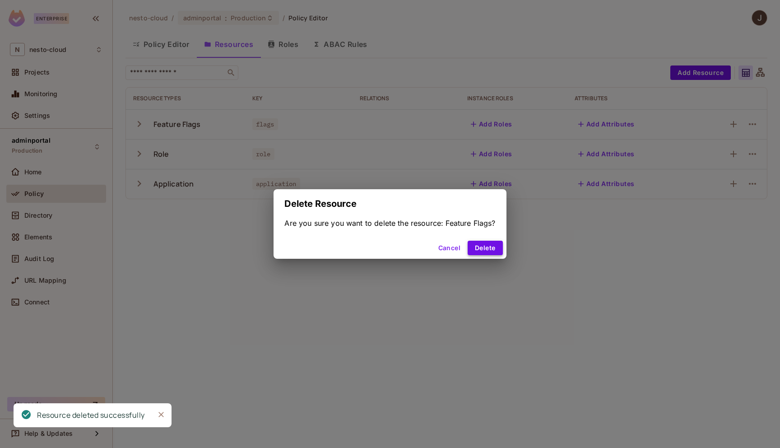
click at [494, 246] on button "Delete" at bounding box center [485, 248] width 35 height 14
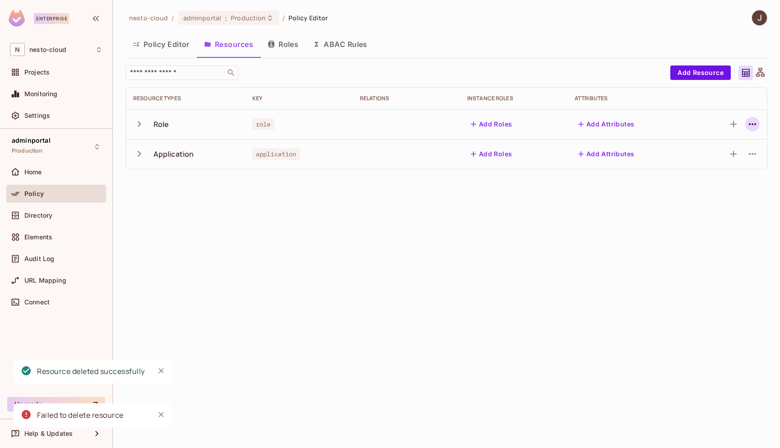
click at [756, 123] on icon "button" at bounding box center [752, 124] width 11 height 11
click at [702, 183] on div "Delete Resource" at bounding box center [717, 179] width 50 height 9
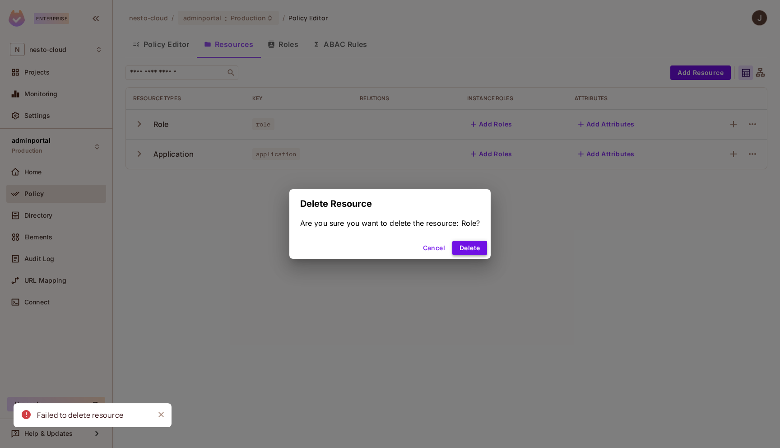
click at [470, 251] on button "Delete" at bounding box center [469, 248] width 35 height 14
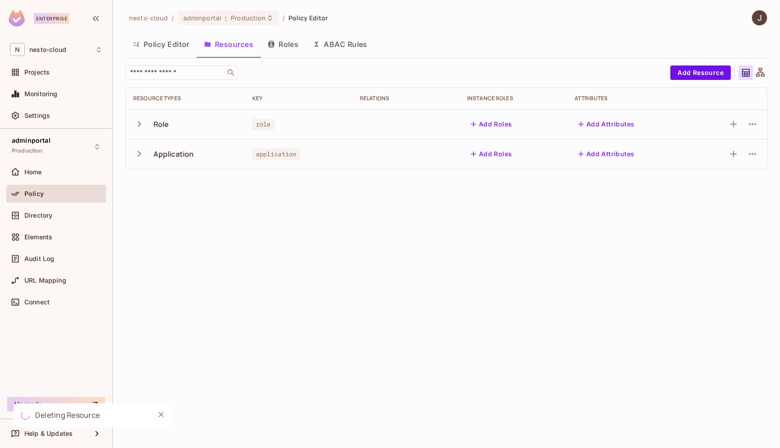
click at [526, 343] on div "nesto-cloud / adminportal : Production / Policy Editor Policy Editor Resources …" at bounding box center [446, 224] width 667 height 448
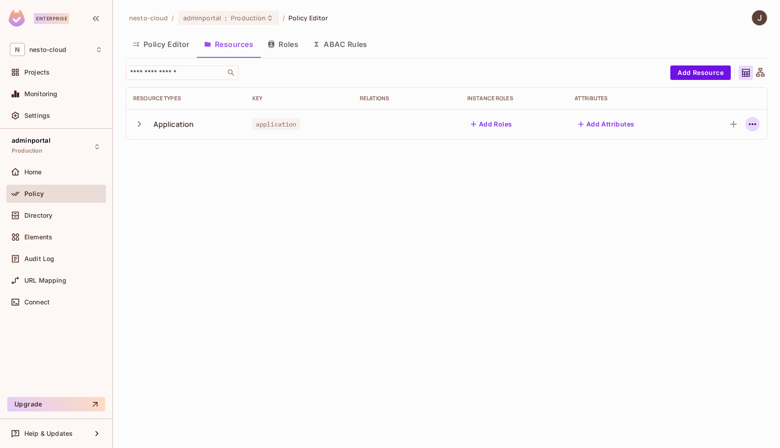
click at [751, 130] on button "button" at bounding box center [752, 124] width 14 height 14
click at [713, 174] on span "Delete Resource" at bounding box center [717, 179] width 56 height 14
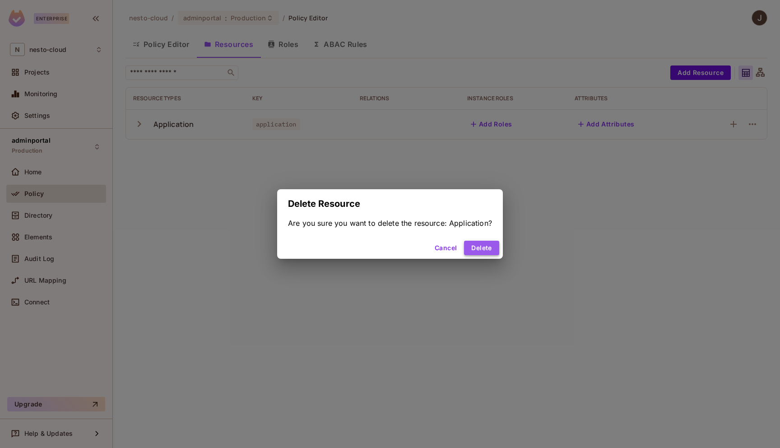
click at [479, 248] on button "Delete" at bounding box center [481, 248] width 35 height 14
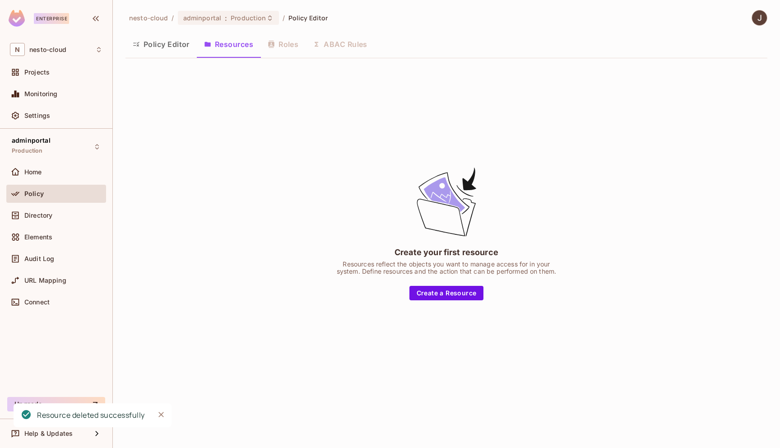
click at [165, 46] on button "Policy Editor" at bounding box center [160, 44] width 71 height 23
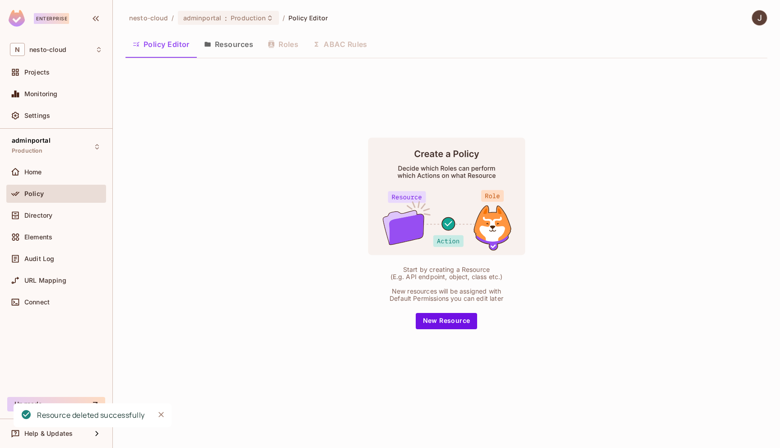
click at [220, 51] on button "Resources" at bounding box center [229, 44] width 64 height 23
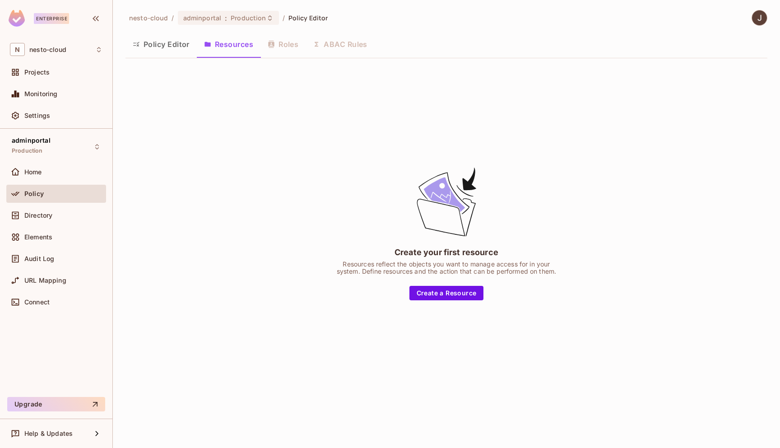
click at [158, 44] on button "Policy Editor" at bounding box center [160, 44] width 71 height 23
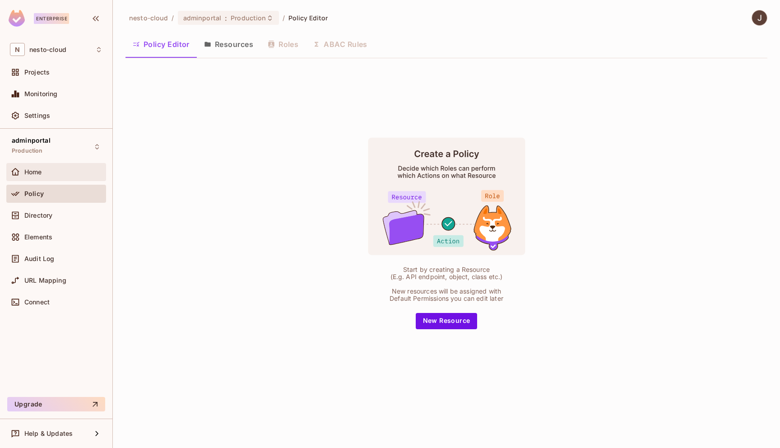
click at [54, 175] on div "Home" at bounding box center [63, 171] width 78 height 7
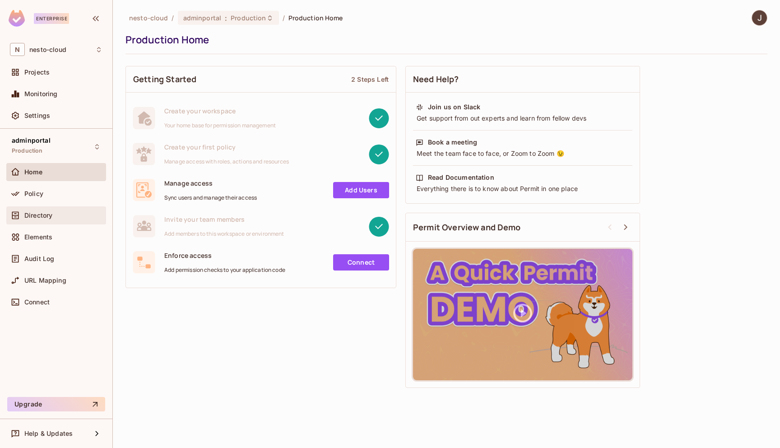
click at [53, 212] on div "Directory" at bounding box center [63, 215] width 78 height 7
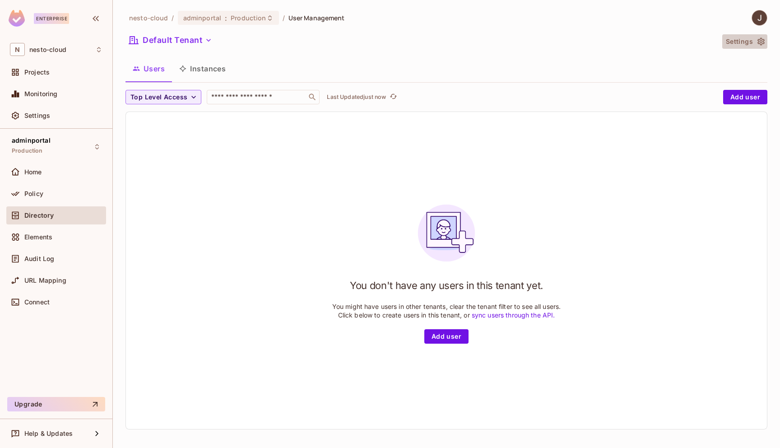
click at [764, 40] on icon "button" at bounding box center [760, 42] width 7 height 8
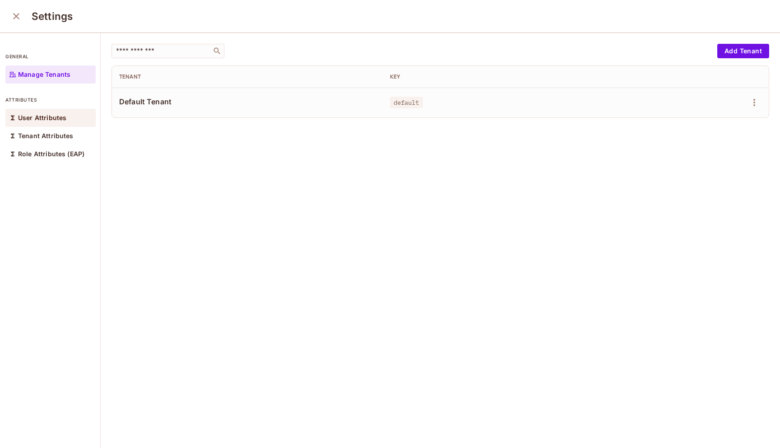
click at [33, 113] on div "User Attributes" at bounding box center [50, 118] width 90 height 18
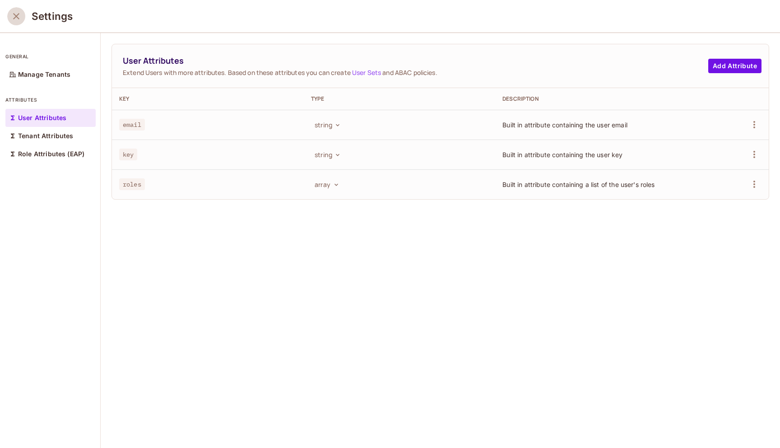
click at [13, 19] on icon "close" at bounding box center [16, 16] width 6 height 6
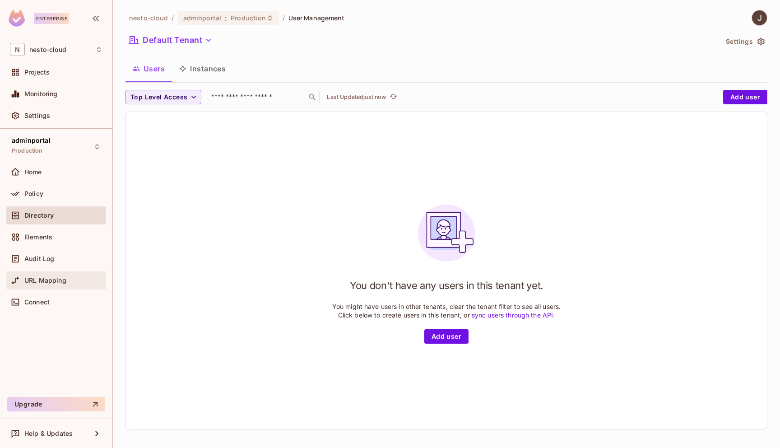
click at [44, 277] on span "URL Mapping" at bounding box center [45, 280] width 42 height 7
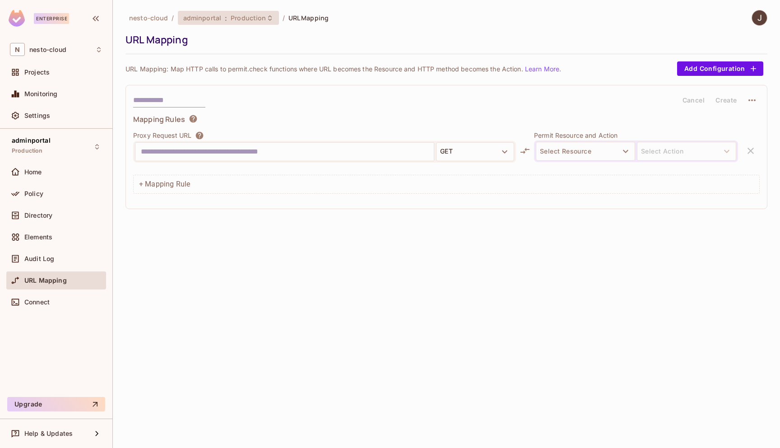
click at [258, 20] on span "Production" at bounding box center [248, 18] width 35 height 9
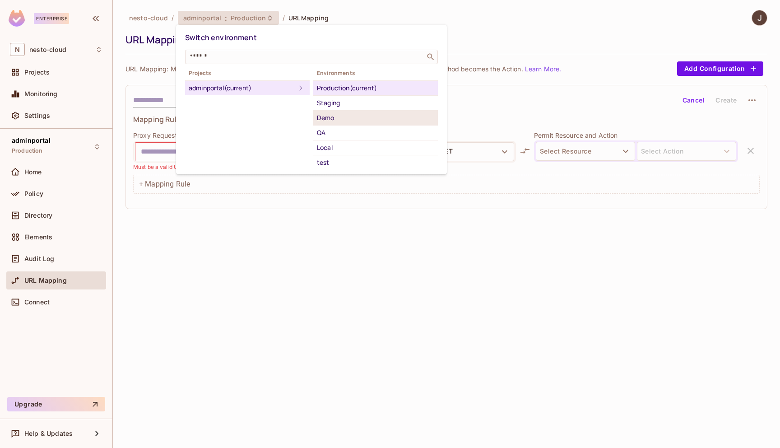
click at [349, 114] on div "Demo" at bounding box center [375, 117] width 117 height 11
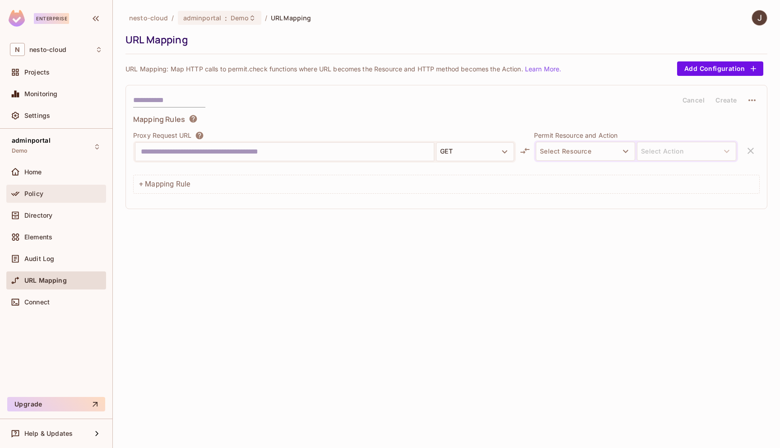
click at [58, 193] on div "Policy" at bounding box center [63, 193] width 78 height 7
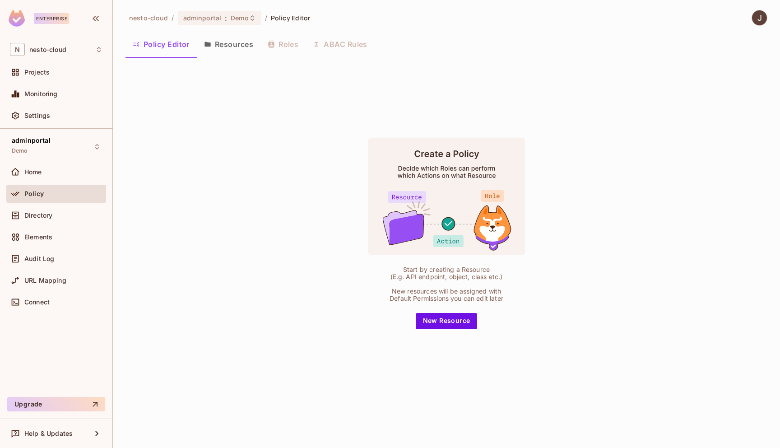
click at [237, 45] on button "Resources" at bounding box center [229, 44] width 64 height 23
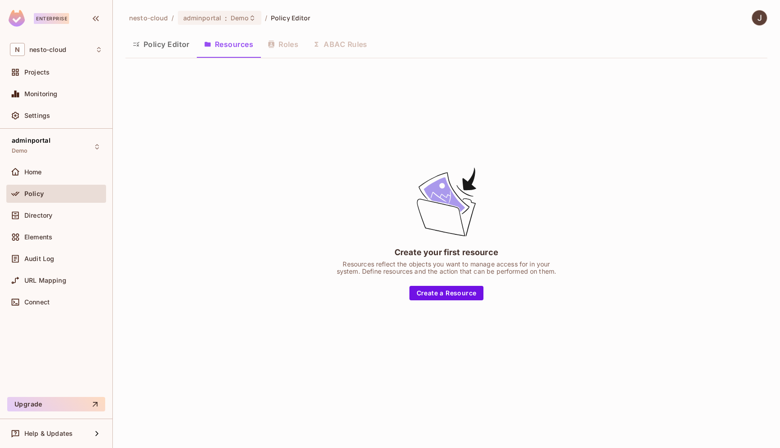
click at [151, 46] on button "Policy Editor" at bounding box center [160, 44] width 71 height 23
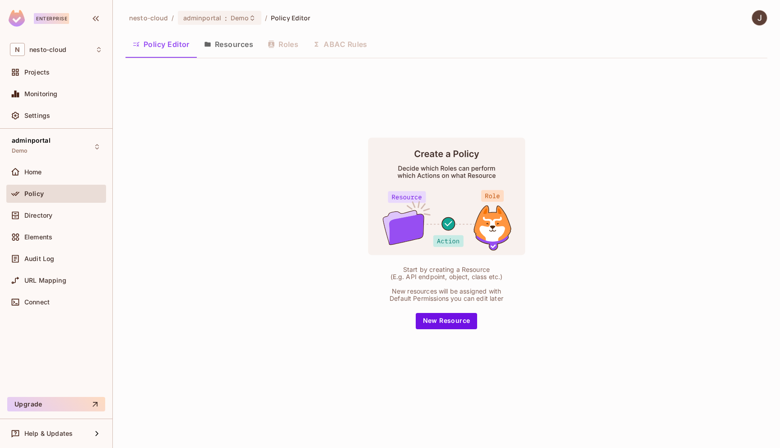
click at [231, 45] on button "Resources" at bounding box center [229, 44] width 64 height 23
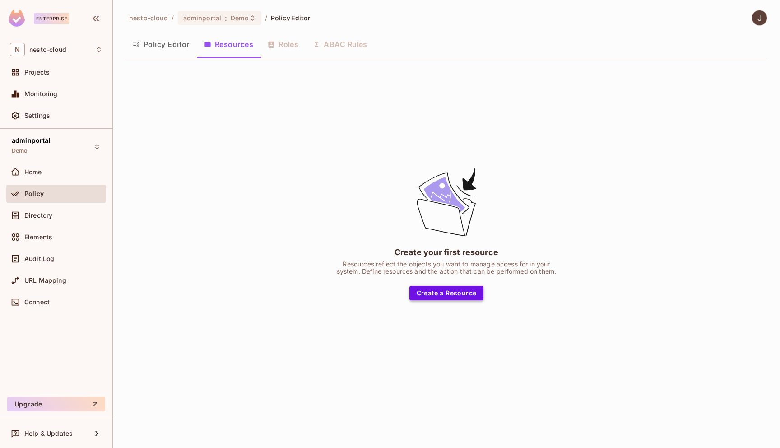
click at [458, 291] on button "Create a Resource" at bounding box center [446, 293] width 74 height 14
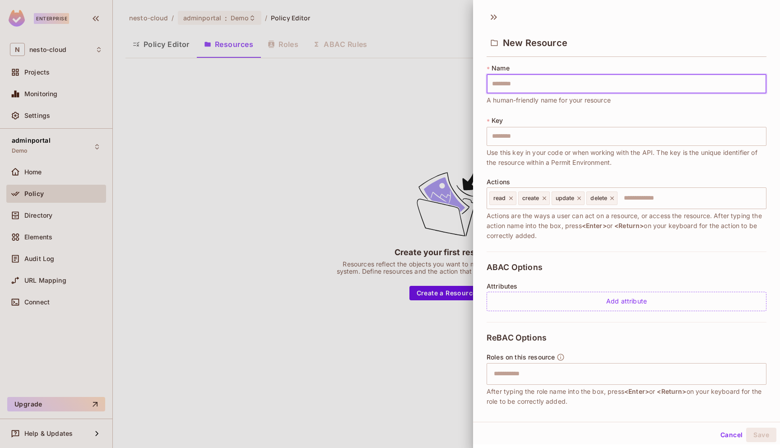
type input "*"
type input "**"
type input "***"
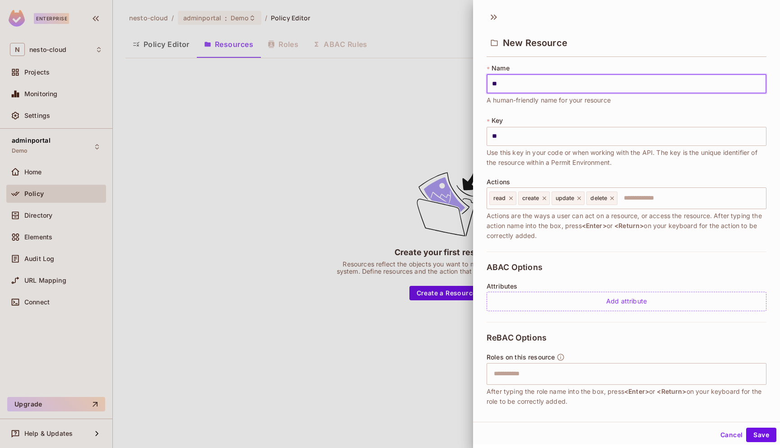
type input "***"
type input "****"
type input "*****"
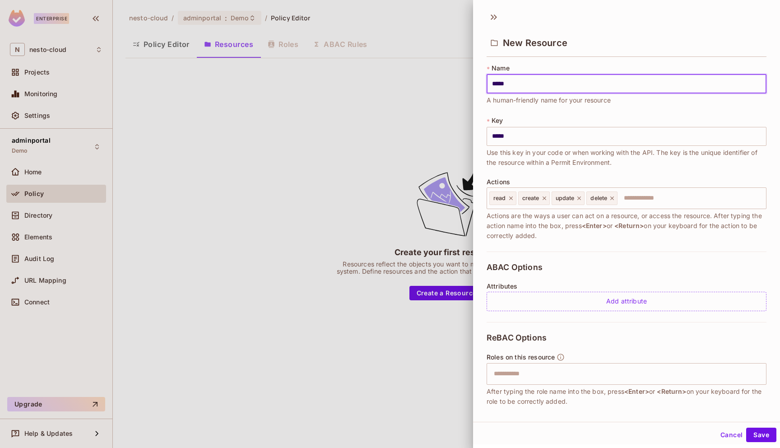
type input "******"
type input "*******"
type input "********"
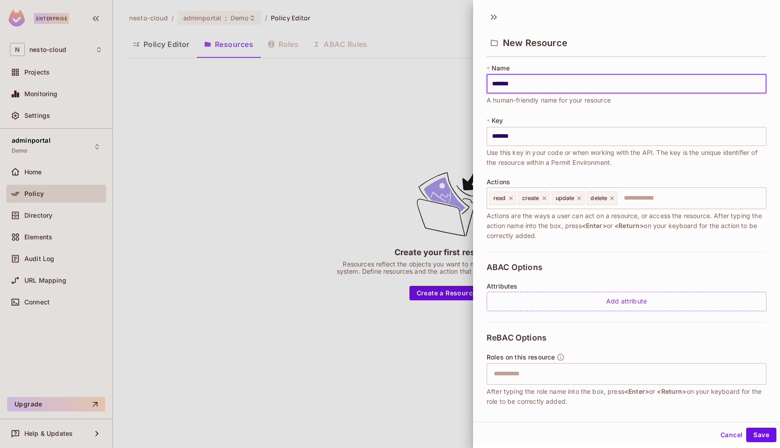
type input "********"
type input "*********"
type input "**********"
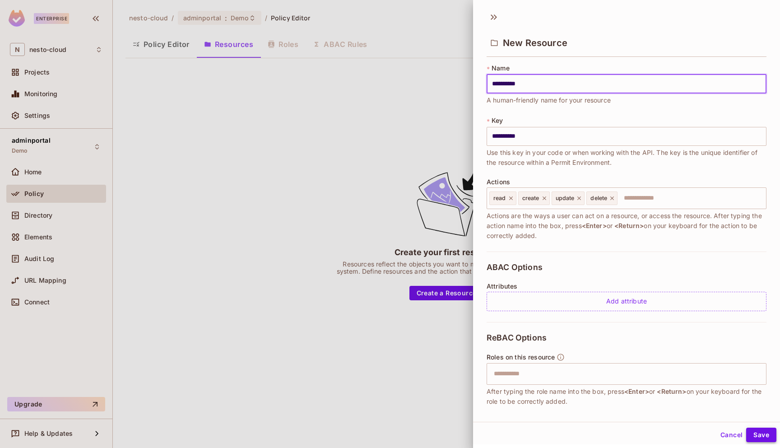
type input "**********"
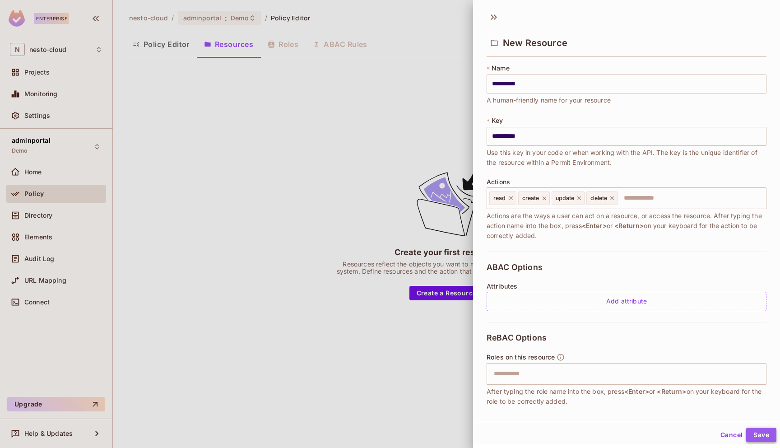
click at [760, 431] on button "Save" at bounding box center [761, 434] width 30 height 14
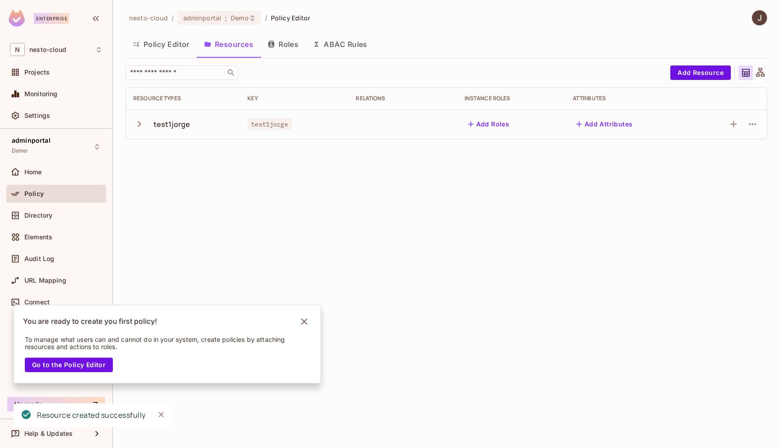
click at [171, 53] on button "Policy Editor" at bounding box center [160, 44] width 71 height 23
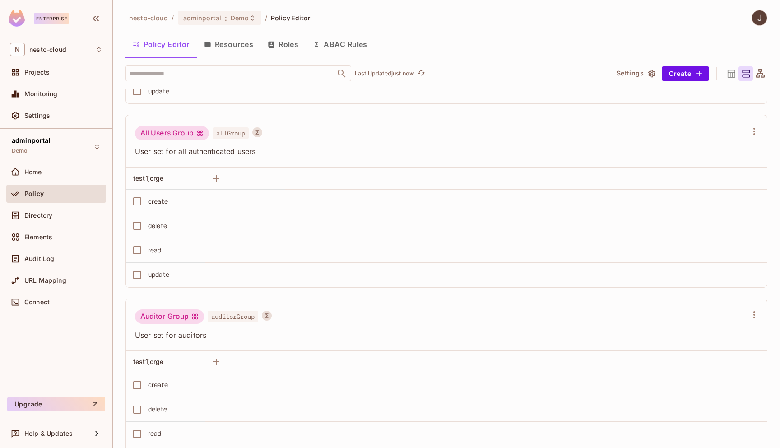
scroll to position [712, 0]
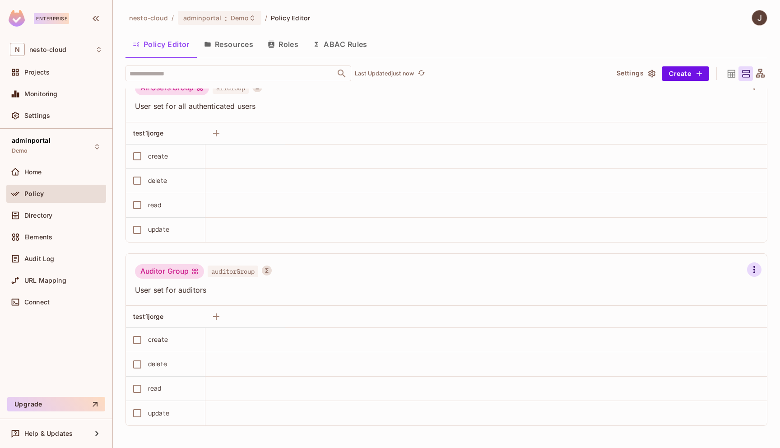
click at [748, 271] on button "button" at bounding box center [754, 269] width 14 height 14
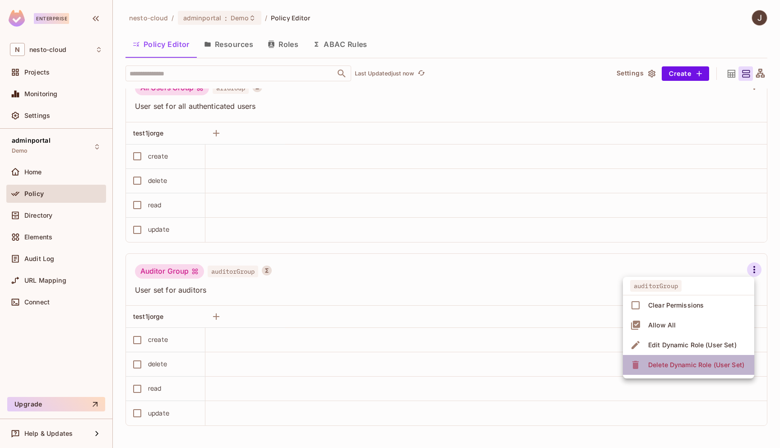
click at [706, 366] on div "Delete Dynamic Role (User Set)" at bounding box center [696, 364] width 96 height 9
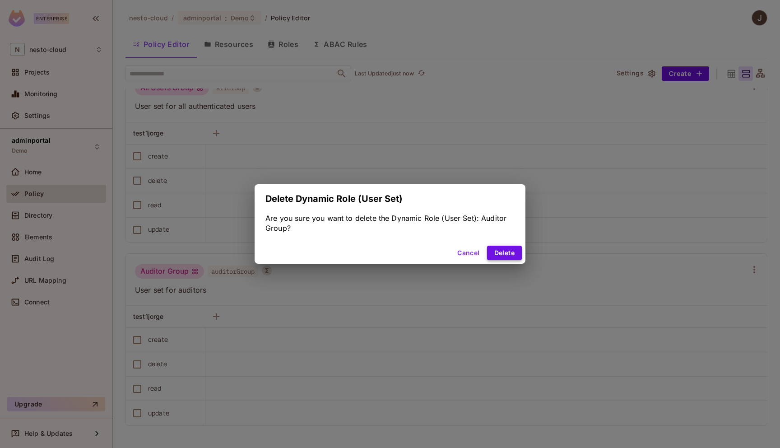
click at [505, 254] on button "Delete" at bounding box center [504, 252] width 35 height 14
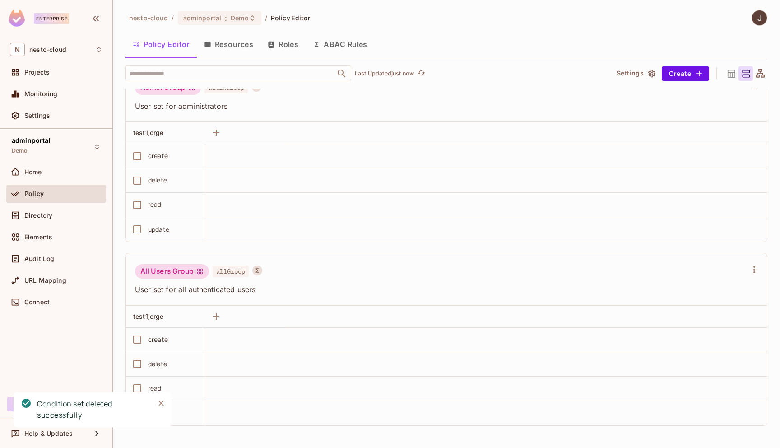
scroll to position [528, 0]
click at [751, 266] on icon "button" at bounding box center [754, 269] width 11 height 11
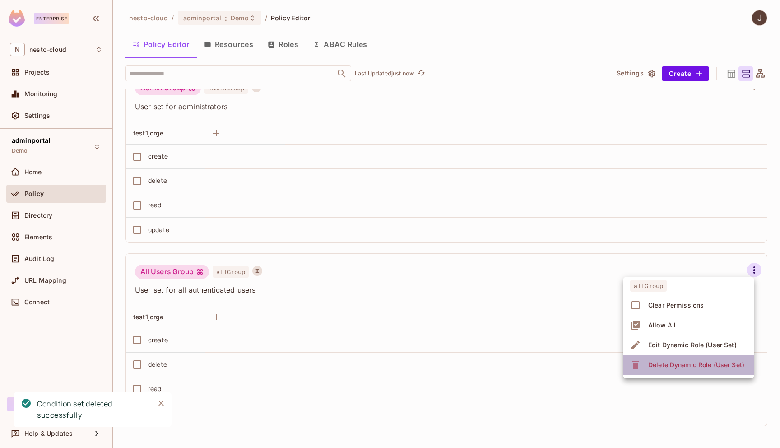
click at [705, 367] on div "Delete Dynamic Role (User Set)" at bounding box center [696, 364] width 96 height 9
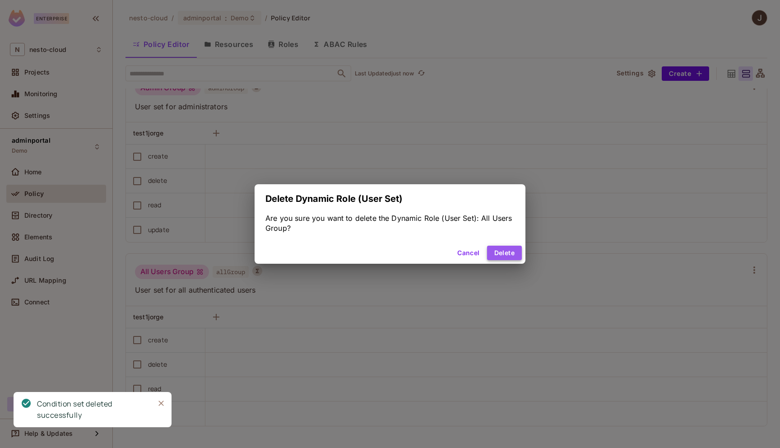
click at [506, 253] on button "Delete" at bounding box center [504, 252] width 35 height 14
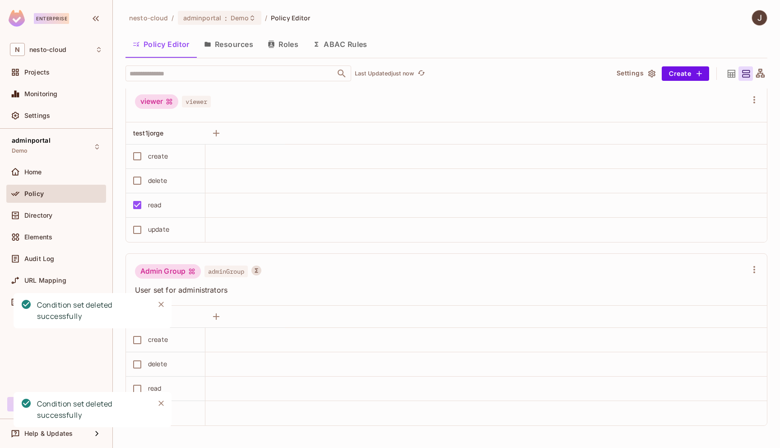
scroll to position [345, 0]
click at [753, 270] on icon "button" at bounding box center [754, 269] width 11 height 11
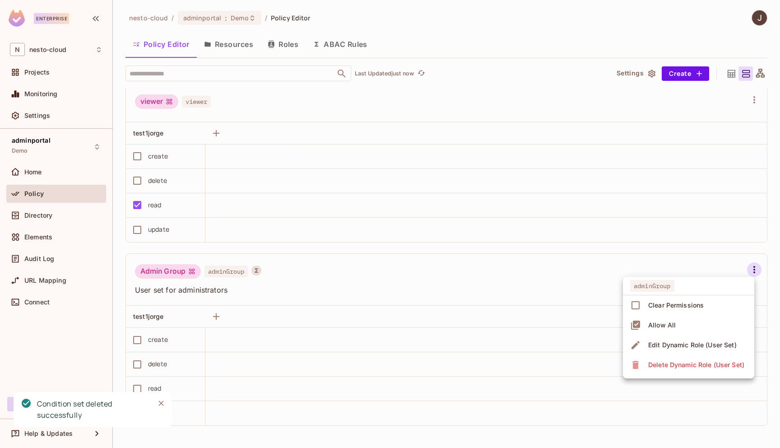
click at [715, 364] on div "Delete Dynamic Role (User Set)" at bounding box center [696, 364] width 96 height 9
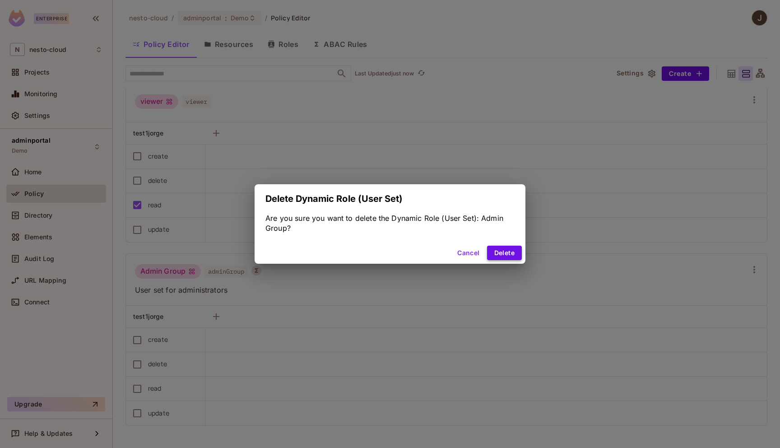
click at [506, 253] on button "Delete" at bounding box center [504, 252] width 35 height 14
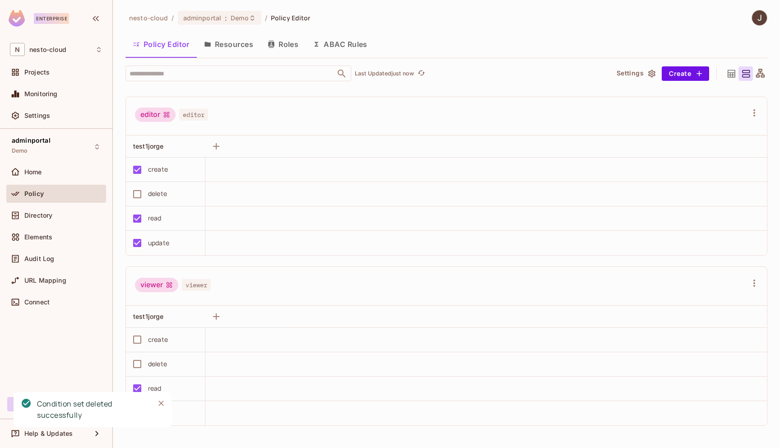
scroll to position [162, 0]
click at [233, 49] on button "Resources" at bounding box center [229, 44] width 64 height 23
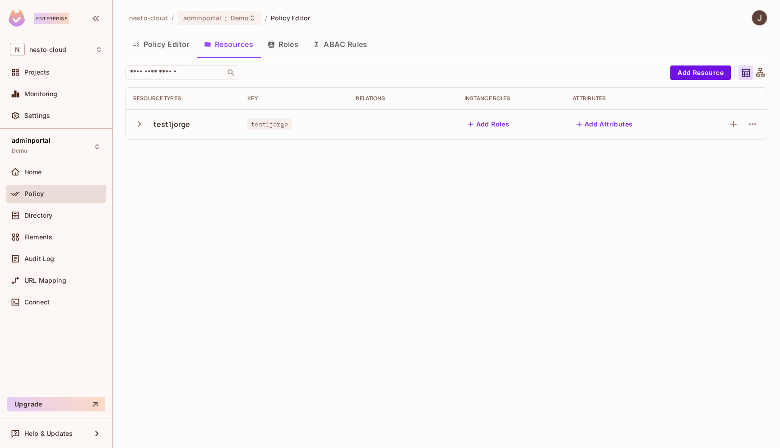
click at [270, 124] on span "test1jorge" at bounding box center [269, 124] width 44 height 12
copy span "test1jorge"
click at [242, 22] on div "adminportal : Demo" at bounding box center [219, 18] width 83 height 14
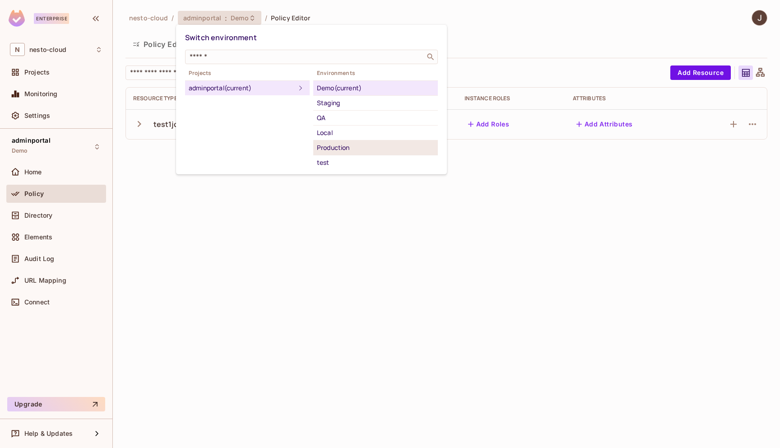
click at [363, 150] on div "Production" at bounding box center [375, 147] width 117 height 11
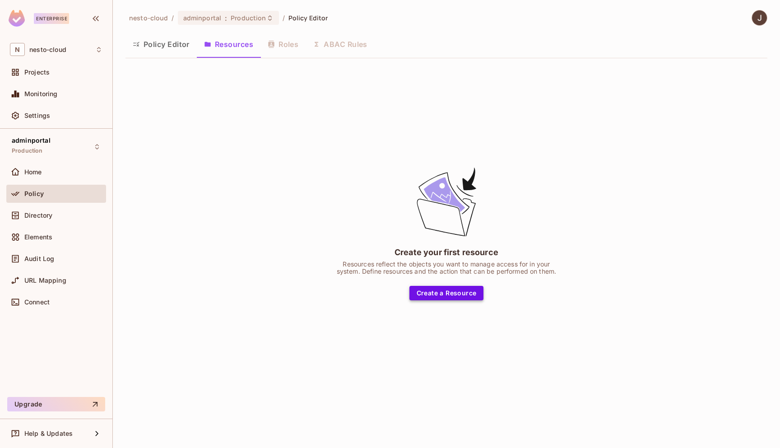
click at [436, 286] on button "Create a Resource" at bounding box center [446, 293] width 74 height 14
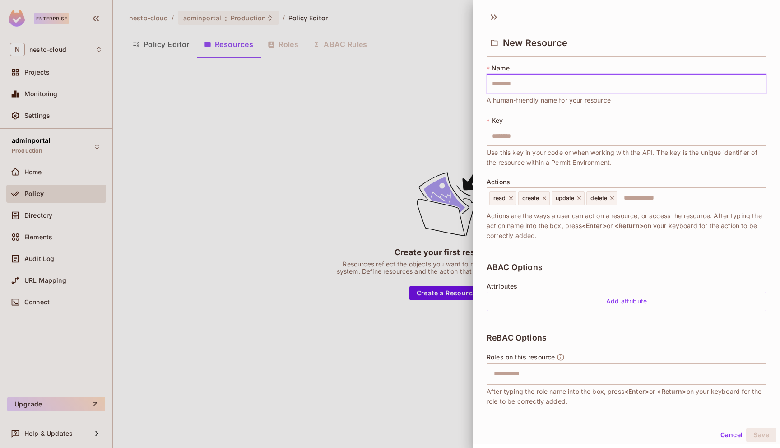
type input "**********"
click at [765, 434] on button "Save" at bounding box center [761, 434] width 30 height 14
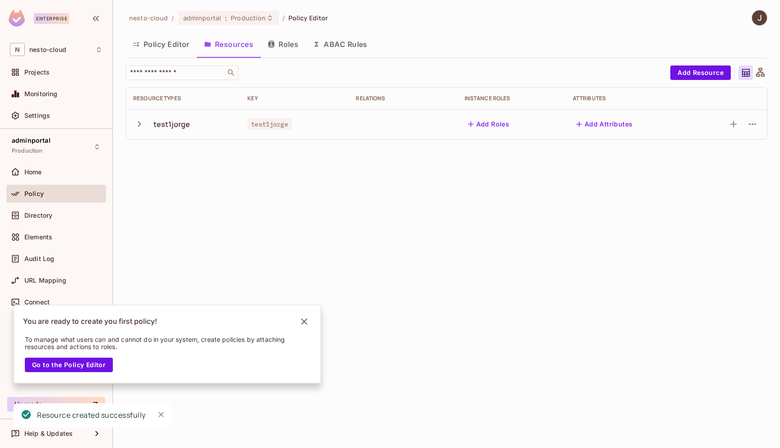
click at [171, 47] on button "Policy Editor" at bounding box center [160, 44] width 71 height 23
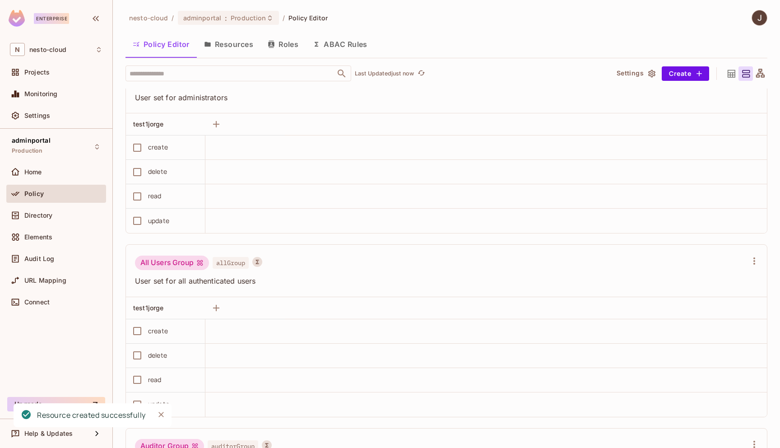
scroll to position [712, 0]
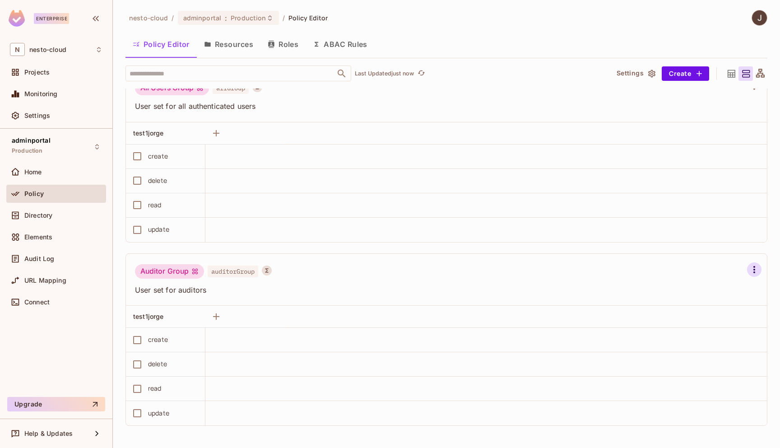
click at [747, 269] on button "button" at bounding box center [754, 269] width 14 height 14
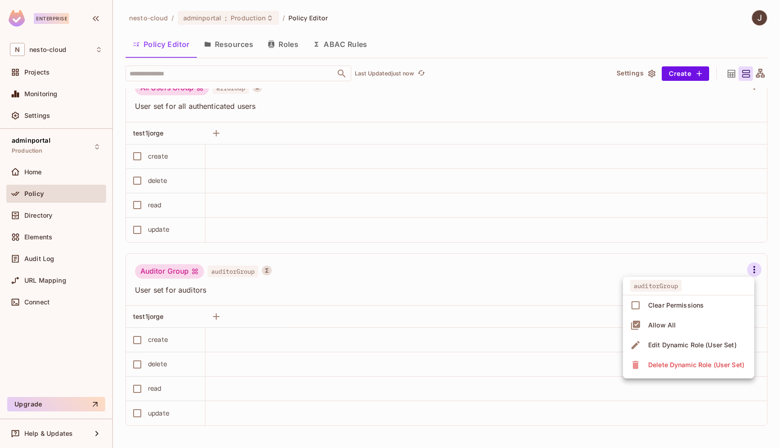
click at [700, 366] on div "Delete Dynamic Role (User Set)" at bounding box center [696, 364] width 96 height 9
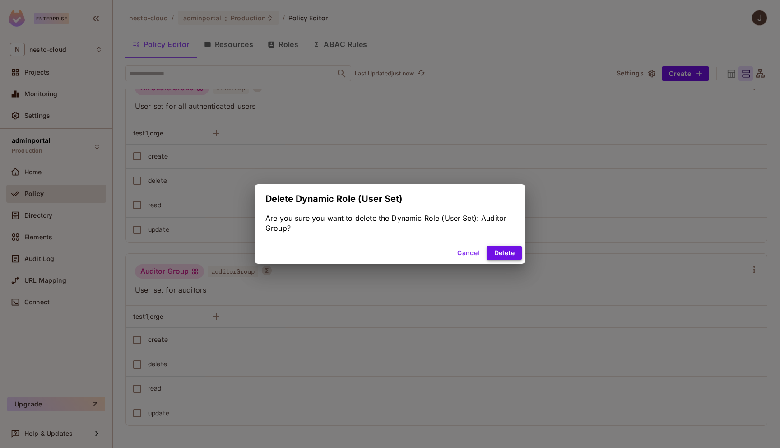
click at [509, 253] on button "Delete" at bounding box center [504, 252] width 35 height 14
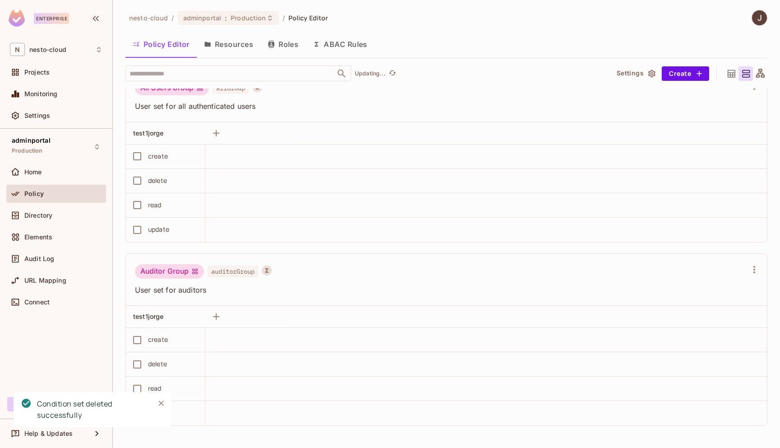
scroll to position [528, 0]
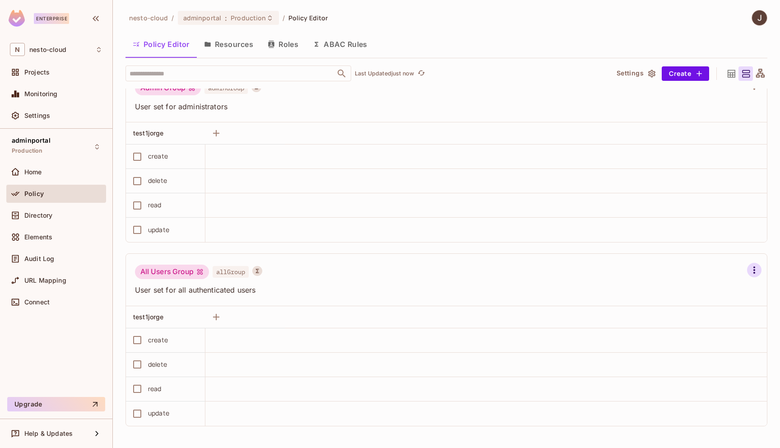
click at [758, 269] on icon "button" at bounding box center [754, 269] width 11 height 11
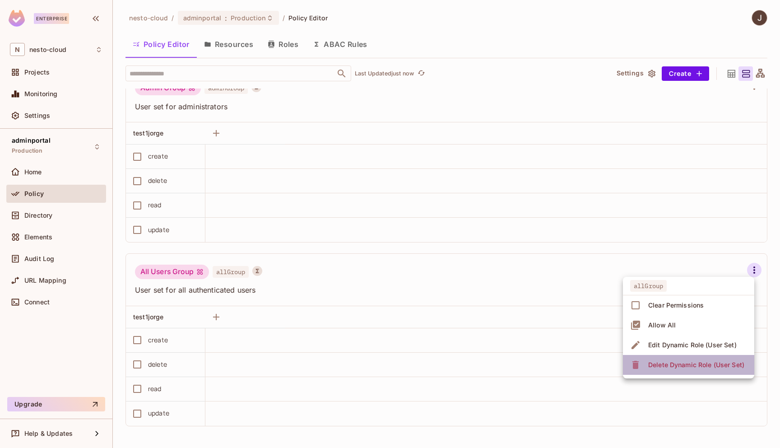
click at [712, 364] on div "Delete Dynamic Role (User Set)" at bounding box center [696, 364] width 96 height 9
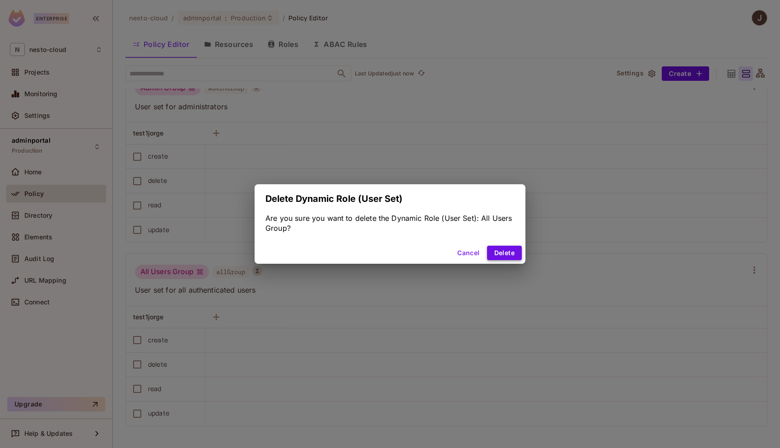
click at [508, 256] on button "Delete" at bounding box center [504, 252] width 35 height 14
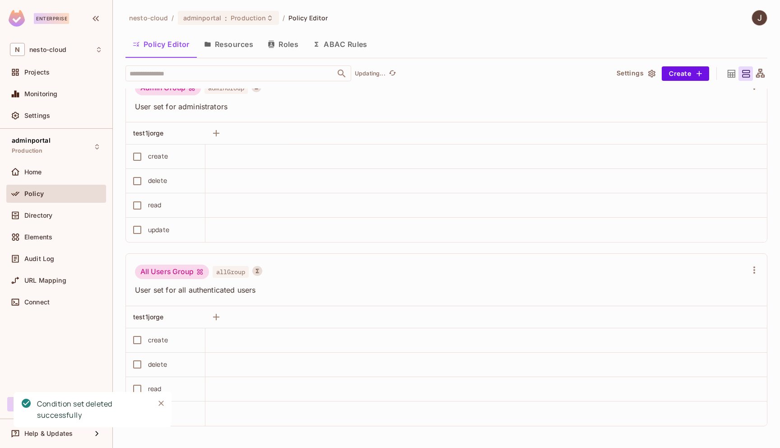
scroll to position [345, 0]
click at [732, 74] on icon at bounding box center [731, 73] width 8 height 8
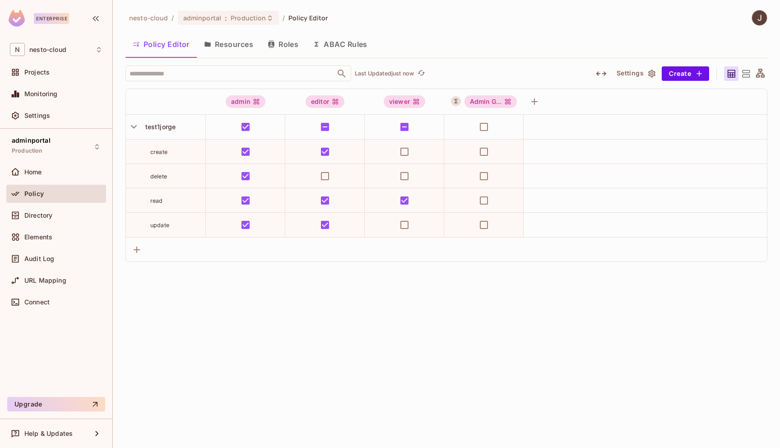
click at [762, 71] on icon at bounding box center [760, 73] width 11 height 11
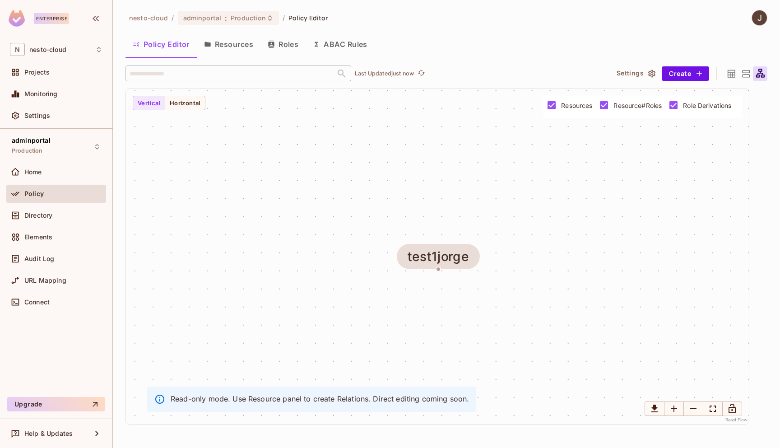
click at [746, 74] on icon at bounding box center [746, 73] width 8 height 7
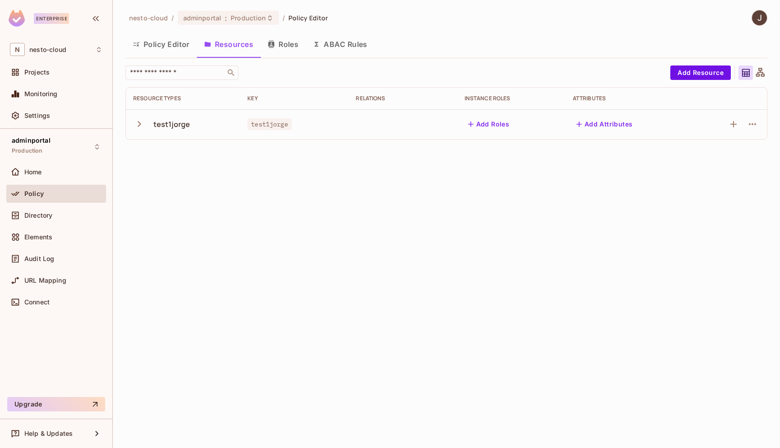
click at [181, 50] on button "Policy Editor" at bounding box center [160, 44] width 71 height 23
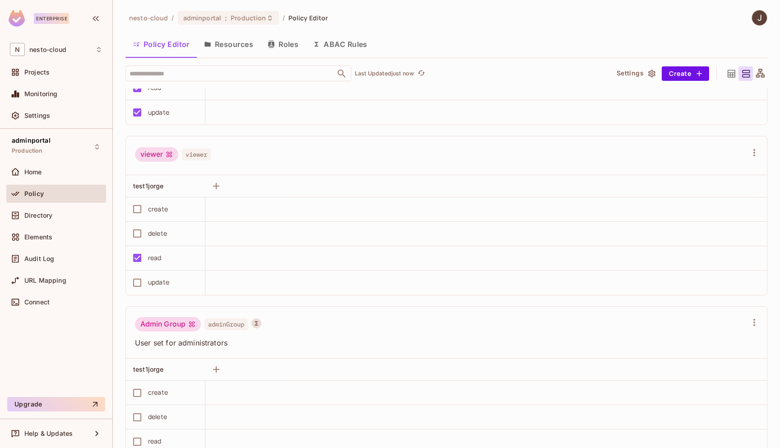
scroll to position [345, 0]
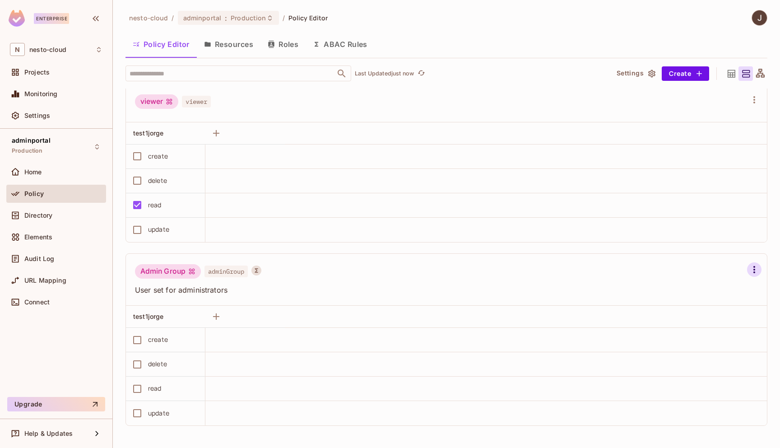
click at [756, 268] on icon "button" at bounding box center [754, 269] width 11 height 11
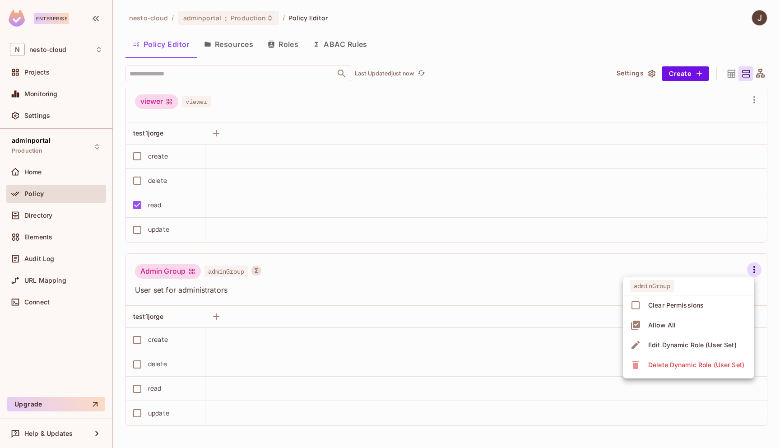
click at [708, 364] on div "Delete Dynamic Role (User Set)" at bounding box center [696, 364] width 96 height 9
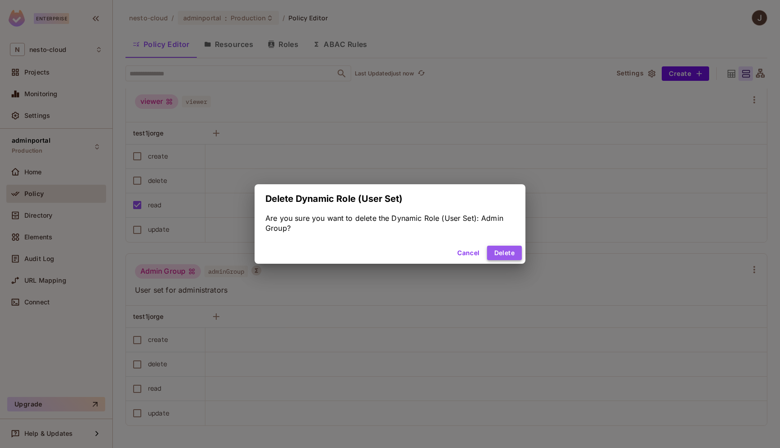
click at [509, 249] on button "Delete" at bounding box center [504, 252] width 35 height 14
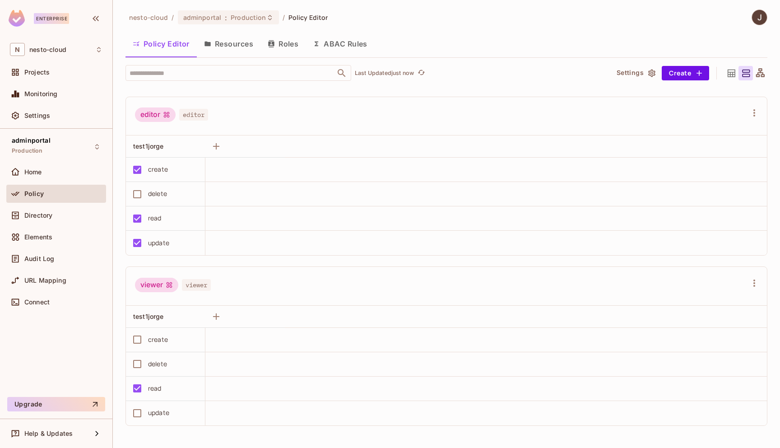
scroll to position [0, 0]
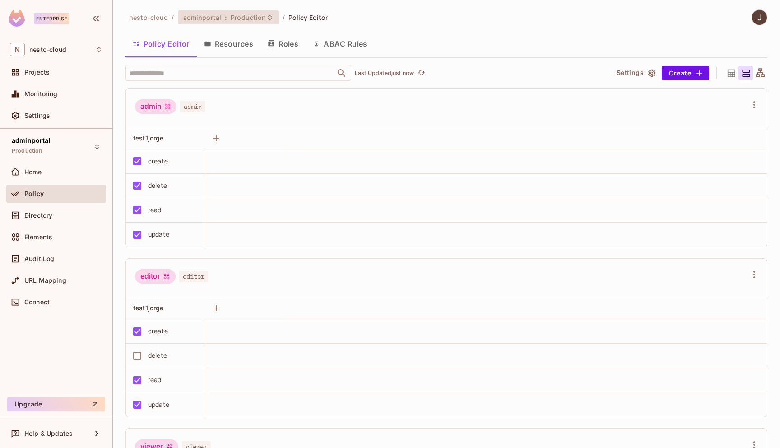
click at [260, 18] on span "Production" at bounding box center [248, 17] width 35 height 9
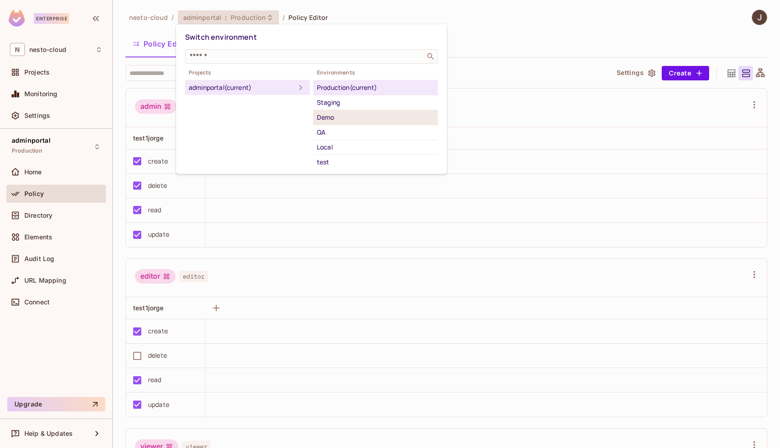
click at [348, 115] on div "Demo" at bounding box center [375, 117] width 117 height 11
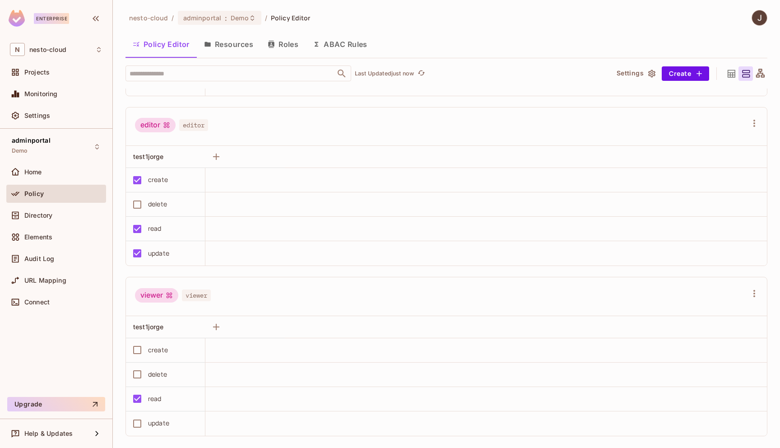
scroll to position [162, 0]
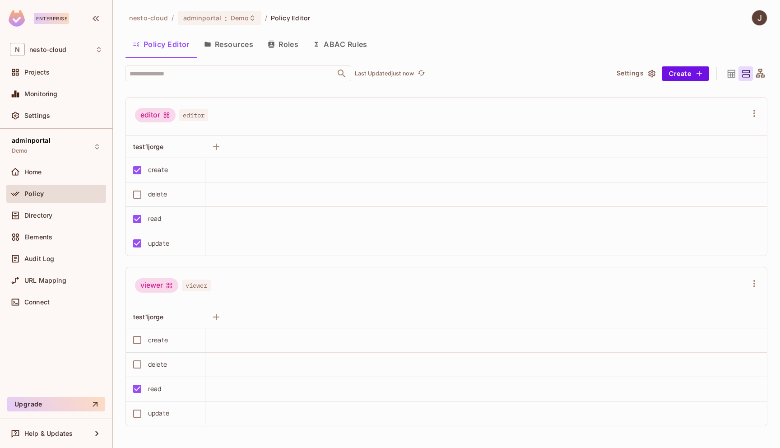
click at [245, 43] on button "Resources" at bounding box center [229, 44] width 64 height 23
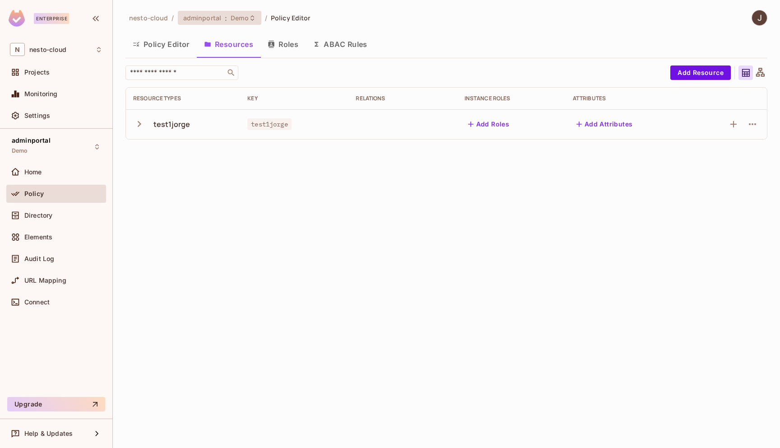
click at [250, 18] on icon at bounding box center [252, 17] width 7 height 7
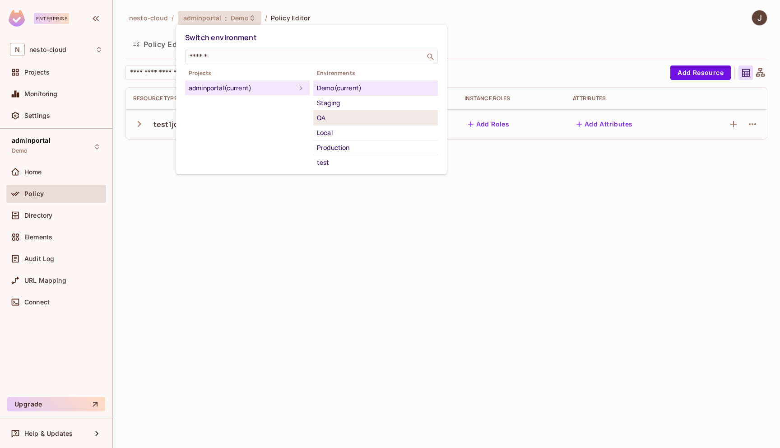
click at [365, 114] on div "QA" at bounding box center [375, 117] width 117 height 11
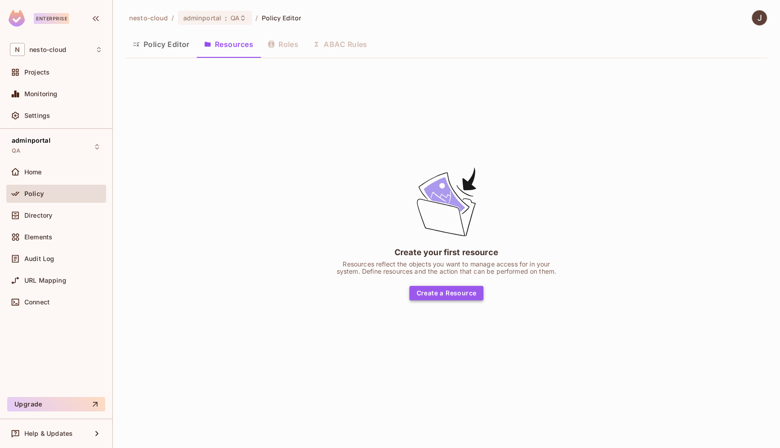
click at [452, 293] on button "Create a Resource" at bounding box center [446, 293] width 74 height 14
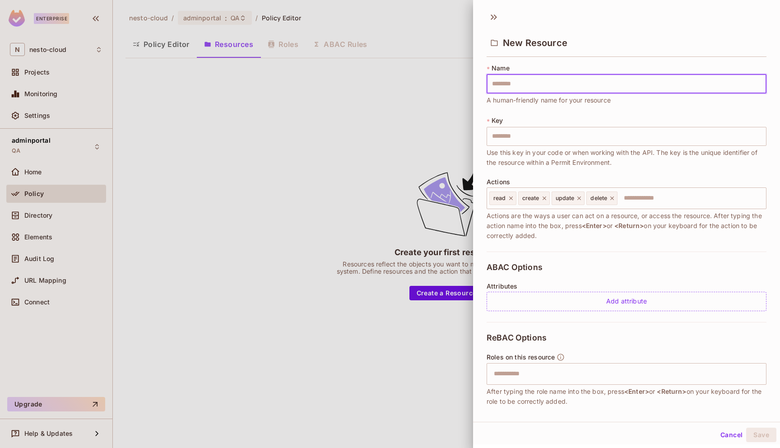
type input "**********"
click at [763, 436] on button "Save" at bounding box center [761, 434] width 30 height 14
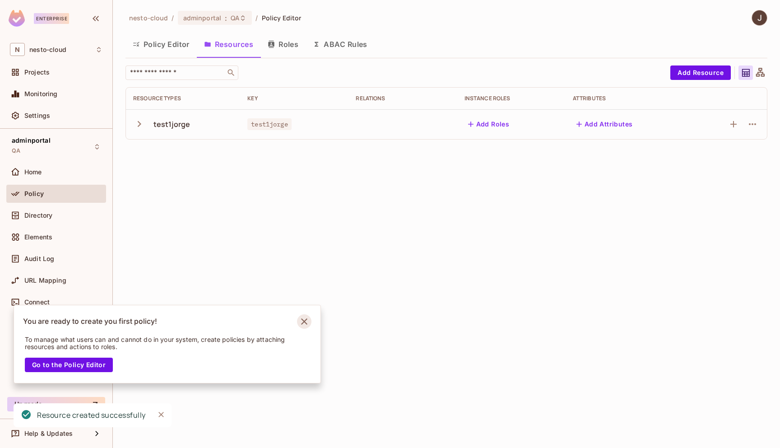
click at [303, 323] on icon "Notifications Alt+T" at bounding box center [304, 321] width 6 height 6
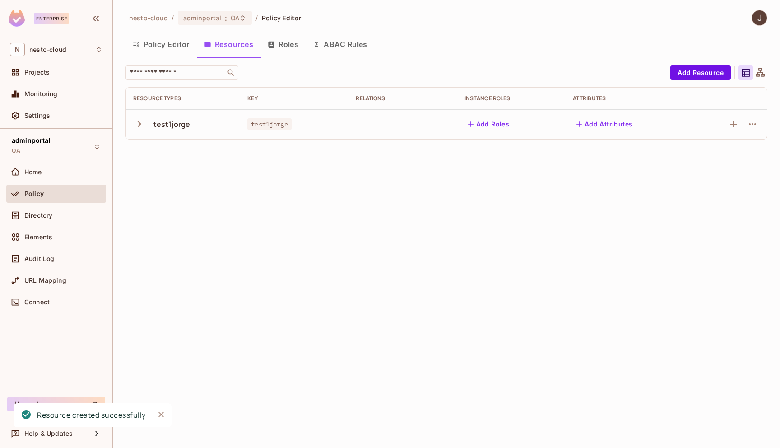
click at [171, 45] on button "Policy Editor" at bounding box center [160, 44] width 71 height 23
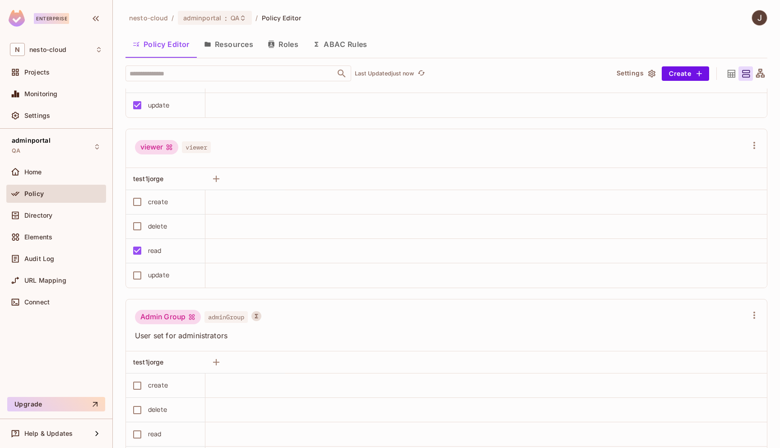
scroll to position [403, 0]
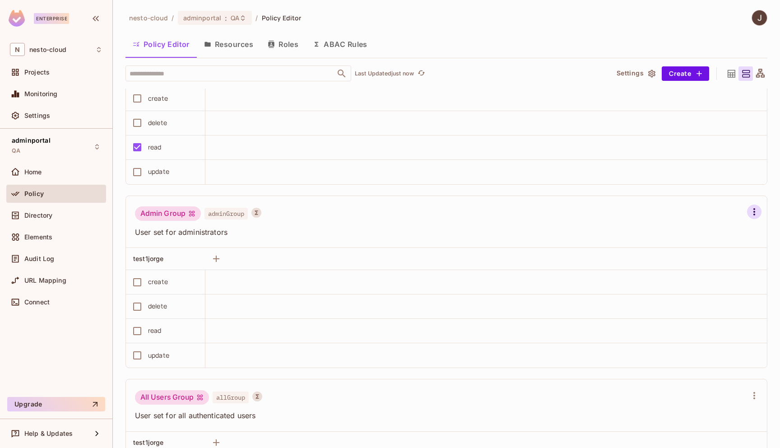
click at [754, 211] on icon "button" at bounding box center [754, 211] width 2 height 7
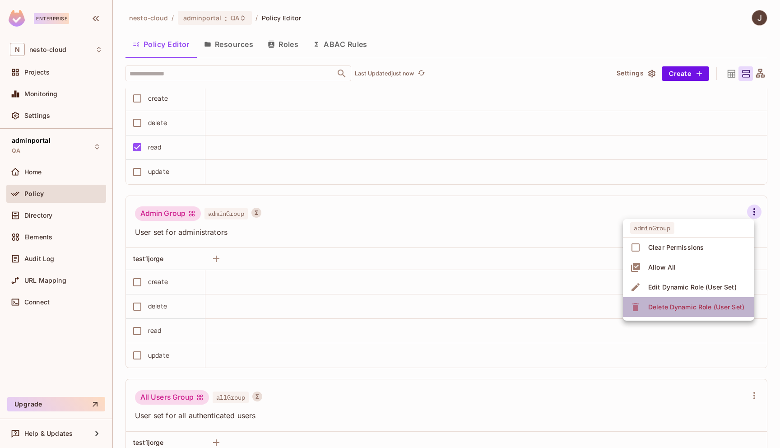
click at [706, 308] on div "Delete Dynamic Role (User Set)" at bounding box center [696, 306] width 96 height 9
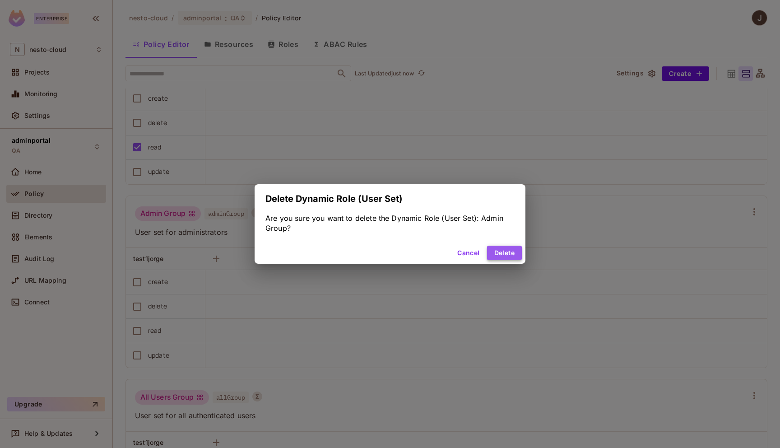
click at [510, 255] on button "Delete" at bounding box center [504, 252] width 35 height 14
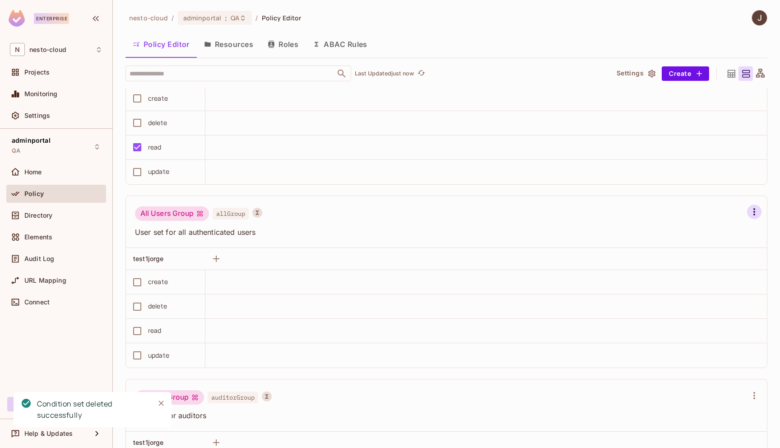
click at [751, 214] on icon "button" at bounding box center [754, 211] width 11 height 11
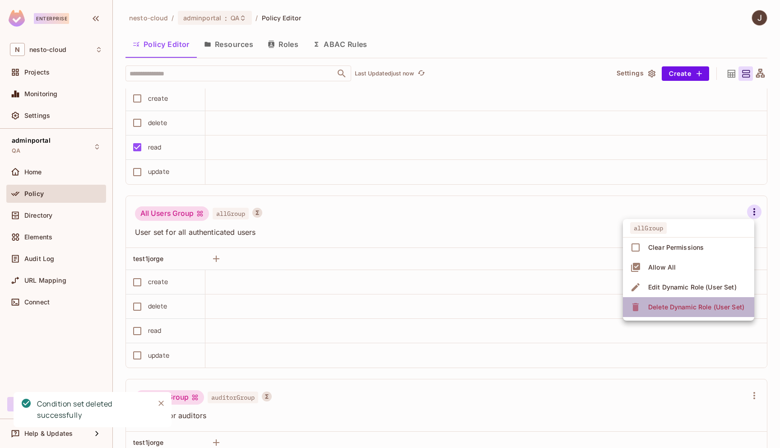
click at [693, 305] on div "Delete Dynamic Role (User Set)" at bounding box center [696, 306] width 96 height 9
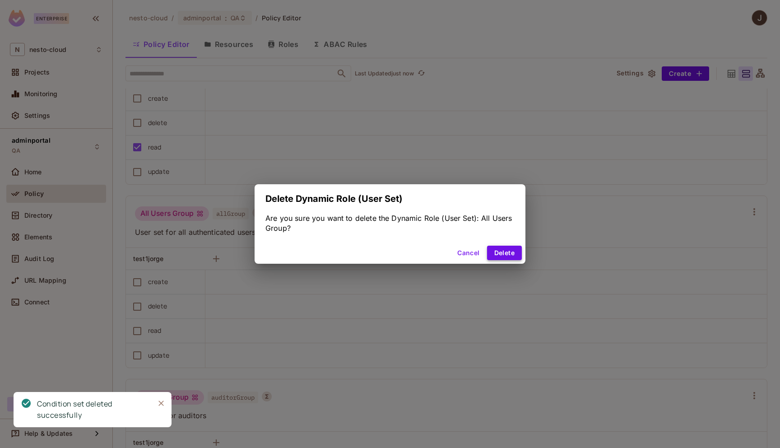
click at [509, 256] on button "Delete" at bounding box center [504, 252] width 35 height 14
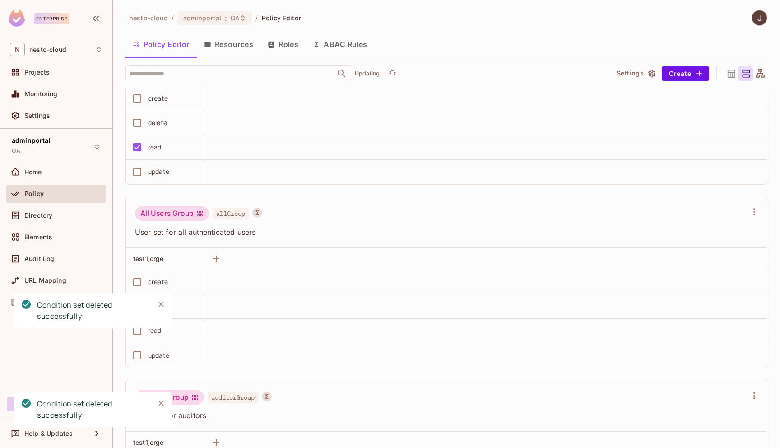
scroll to position [345, 0]
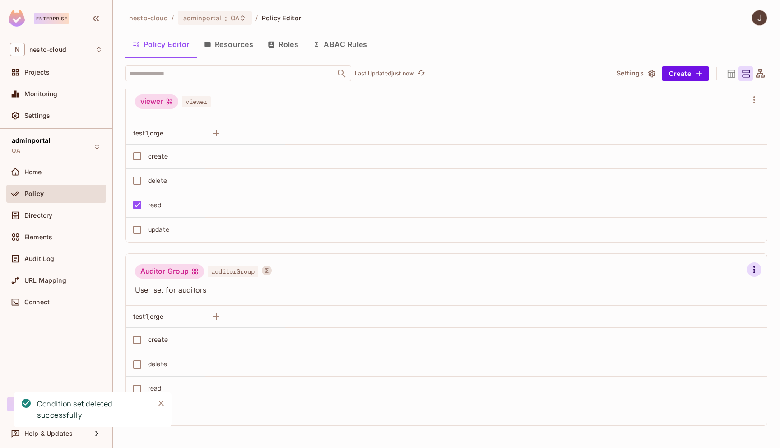
click at [756, 269] on icon "button" at bounding box center [754, 269] width 11 height 11
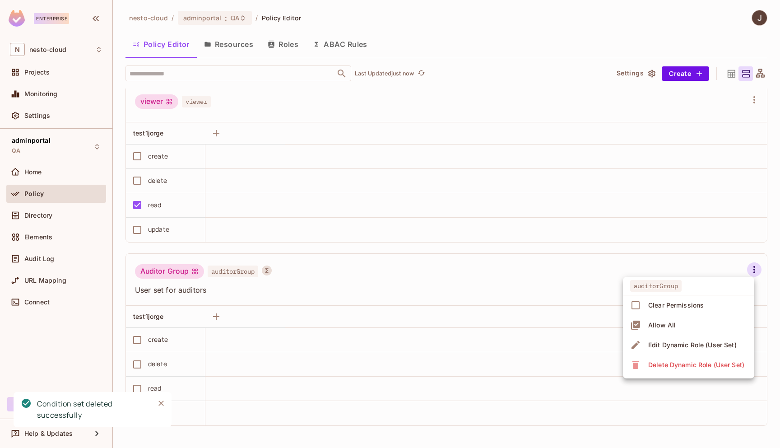
click at [712, 366] on div "Delete Dynamic Role (User Set)" at bounding box center [696, 364] width 96 height 9
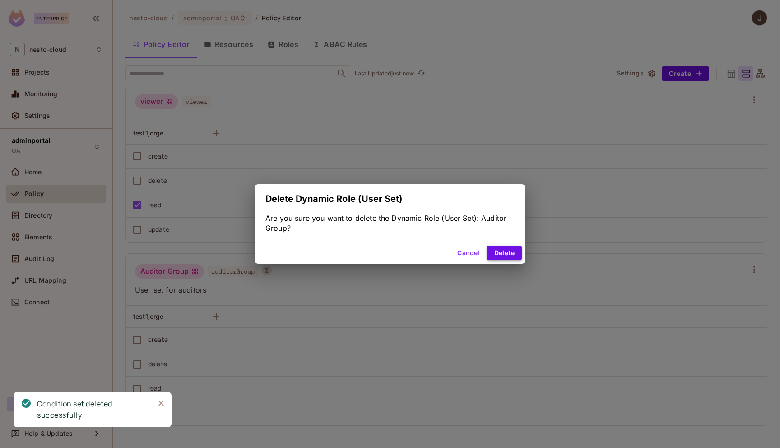
click at [505, 253] on button "Delete" at bounding box center [504, 252] width 35 height 14
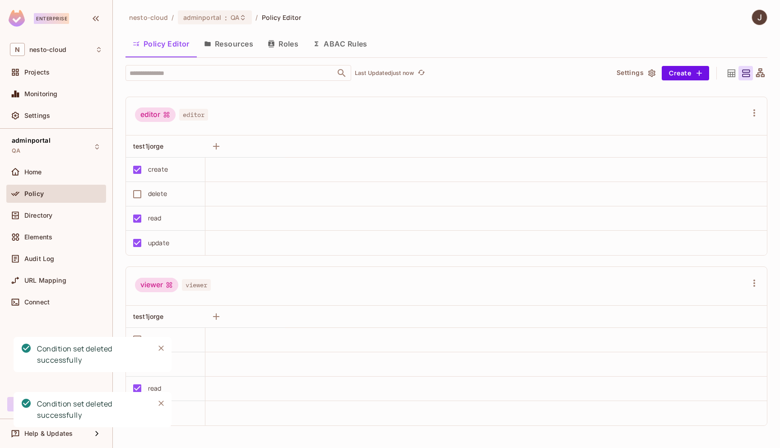
scroll to position [0, 0]
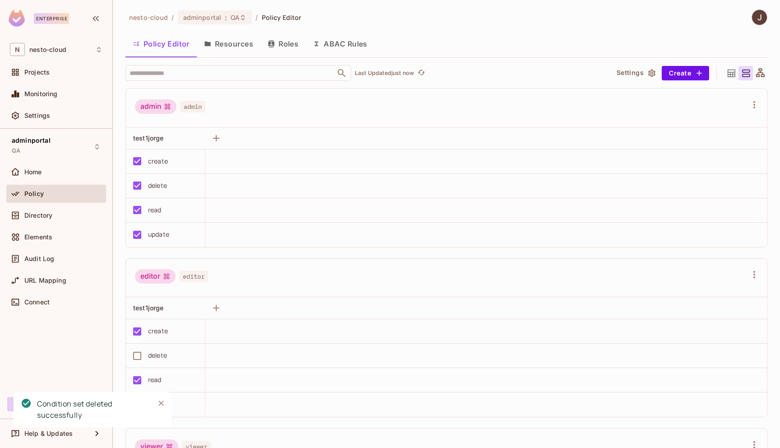
click at [235, 47] on button "Resources" at bounding box center [229, 43] width 64 height 23
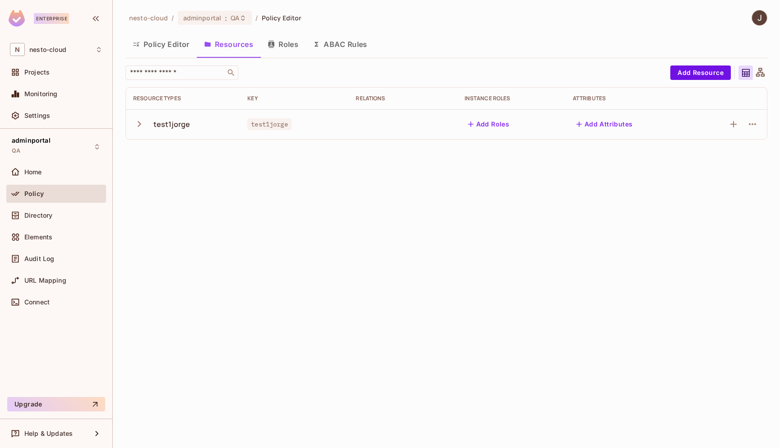
click at [290, 41] on button "Roles" at bounding box center [282, 44] width 45 height 23
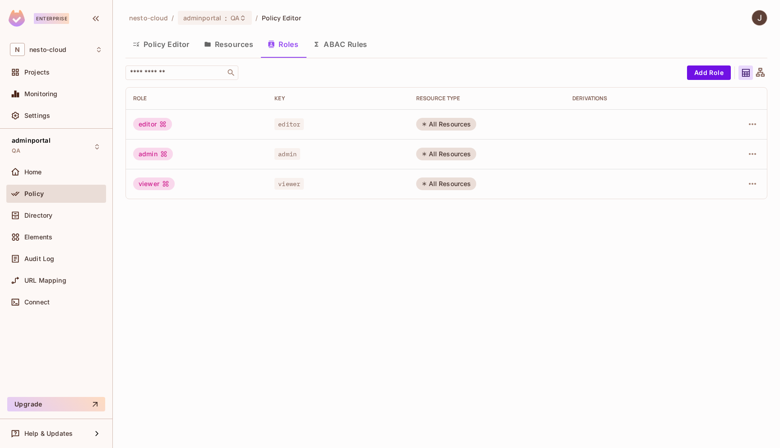
click at [336, 47] on button "ABAC Rules" at bounding box center [340, 44] width 69 height 23
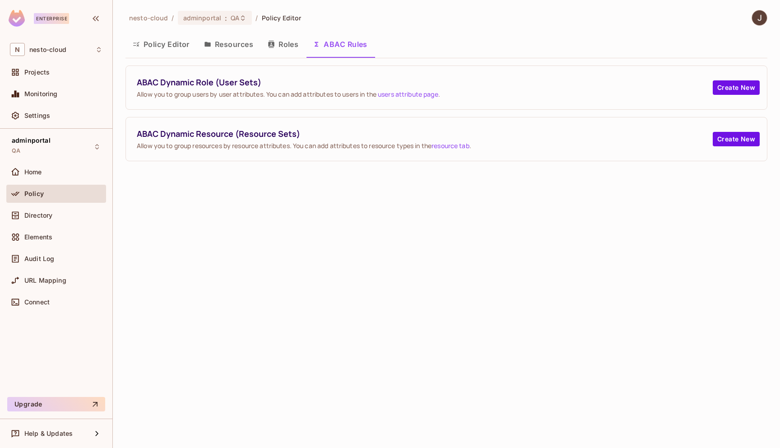
click at [167, 42] on button "Policy Editor" at bounding box center [160, 44] width 71 height 23
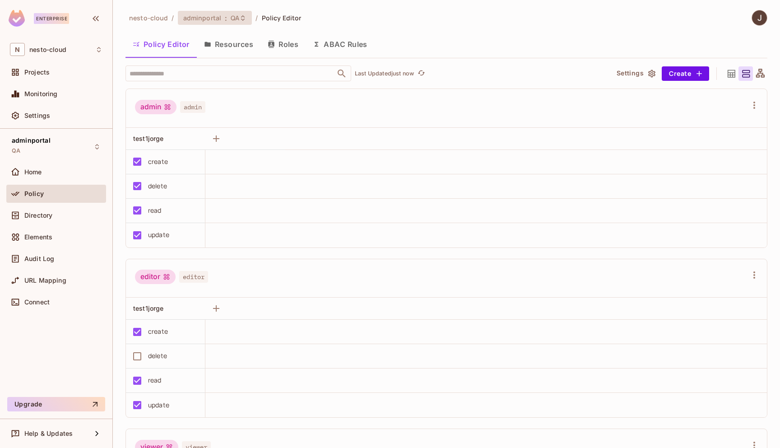
click at [213, 17] on span "adminportal" at bounding box center [202, 18] width 38 height 9
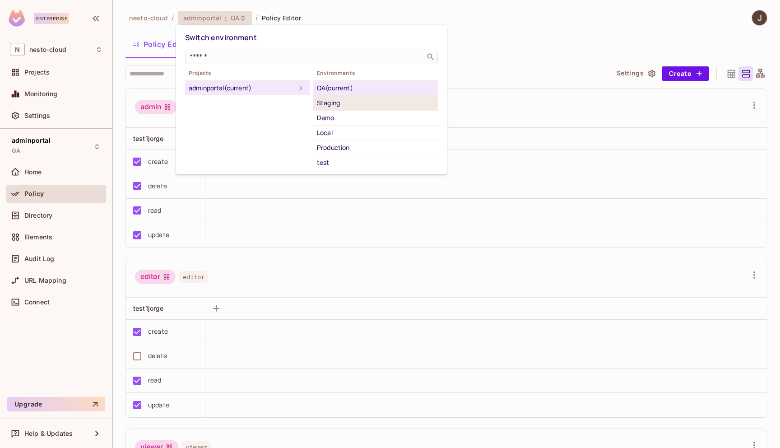
click at [366, 107] on div "Staging" at bounding box center [375, 102] width 117 height 11
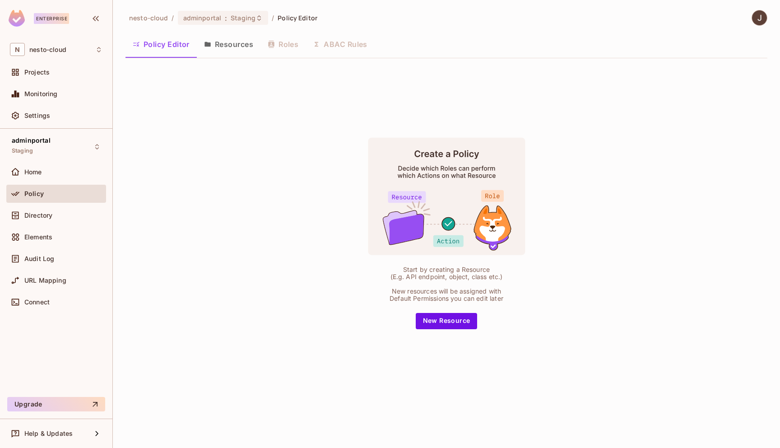
click at [225, 52] on button "Resources" at bounding box center [229, 44] width 64 height 23
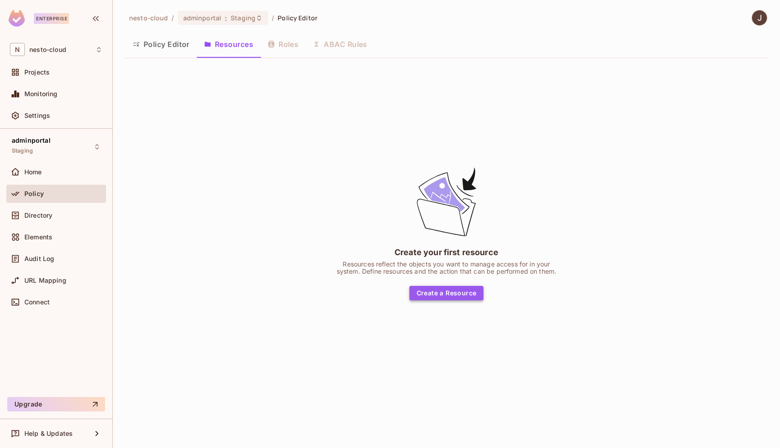
click at [452, 291] on button "Create a Resource" at bounding box center [446, 293] width 74 height 14
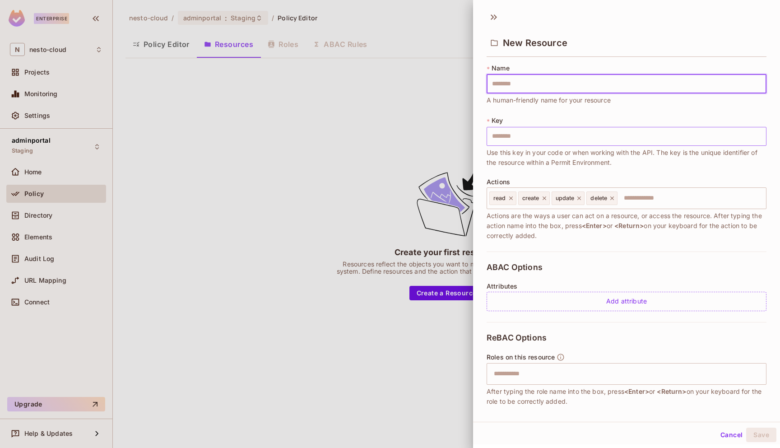
type input "**********"
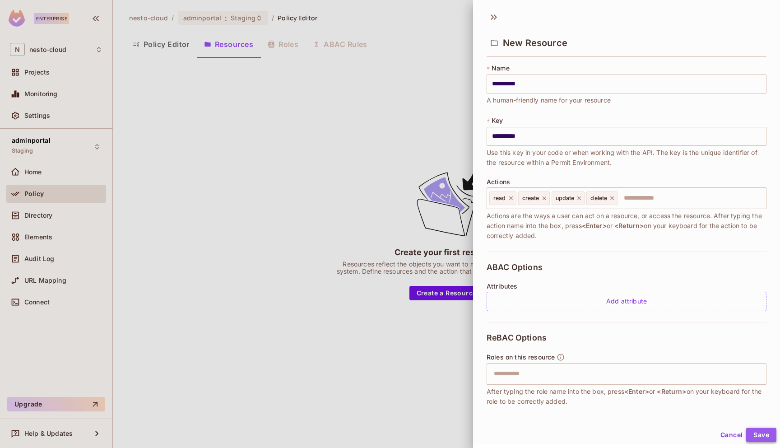
click at [763, 431] on button "Save" at bounding box center [761, 434] width 30 height 14
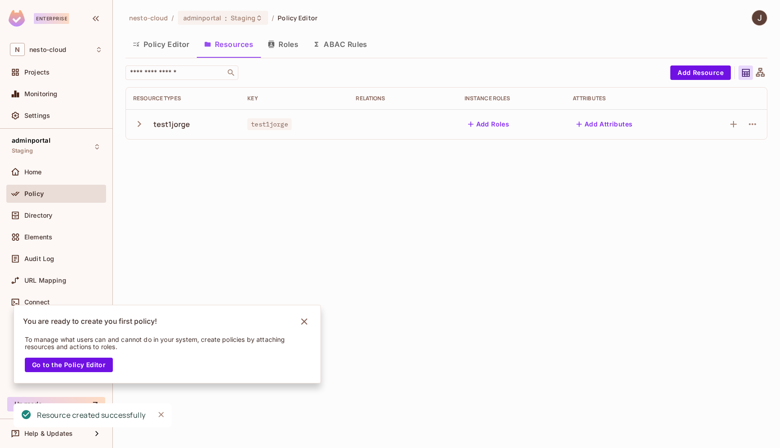
click at [158, 44] on button "Policy Editor" at bounding box center [160, 44] width 71 height 23
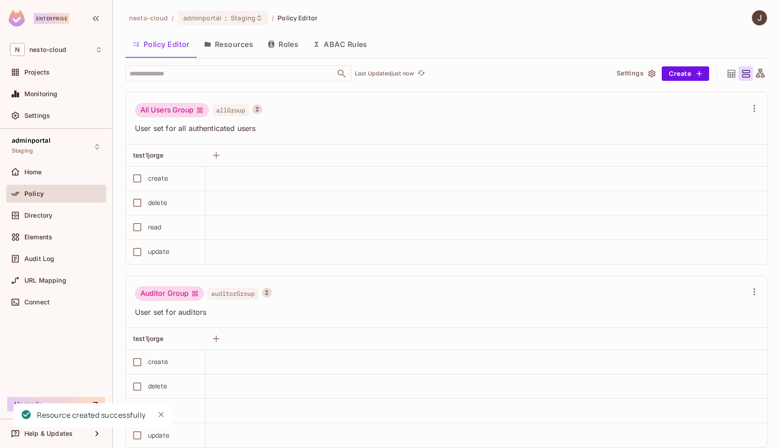
scroll to position [712, 0]
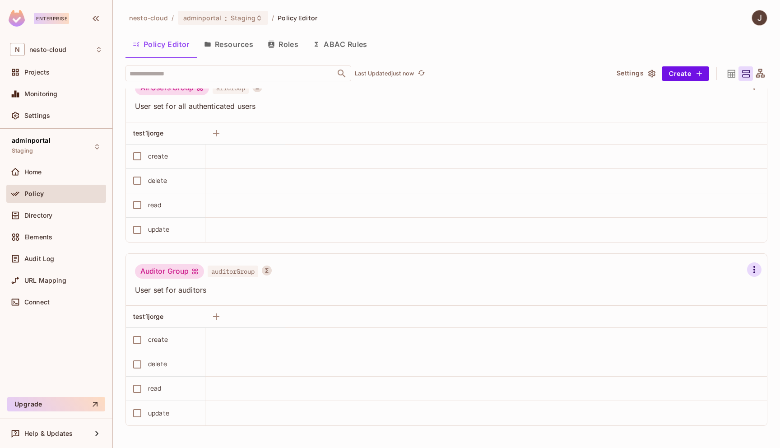
click at [754, 273] on icon "button" at bounding box center [754, 269] width 11 height 11
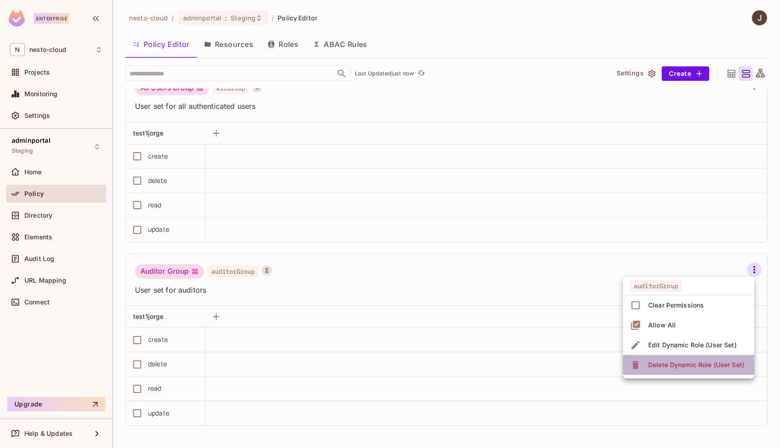
click at [723, 365] on div "Delete Dynamic Role (User Set)" at bounding box center [696, 364] width 96 height 9
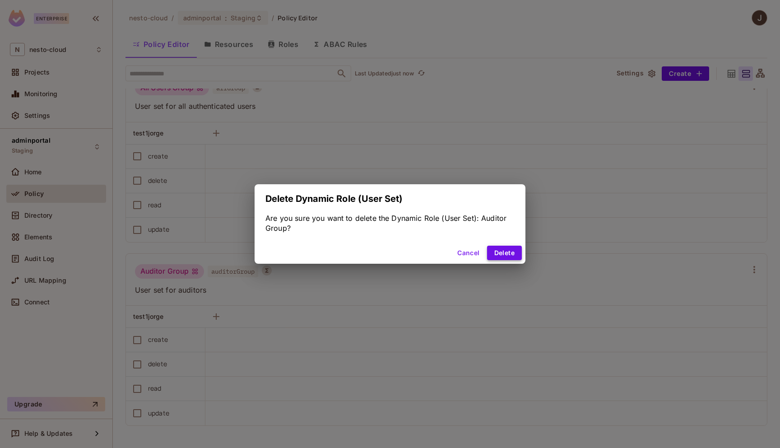
click at [515, 249] on button "Delete" at bounding box center [504, 252] width 35 height 14
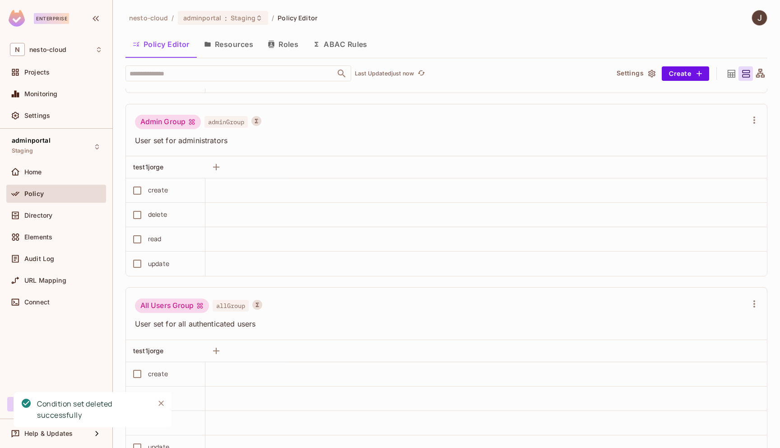
scroll to position [492, 0]
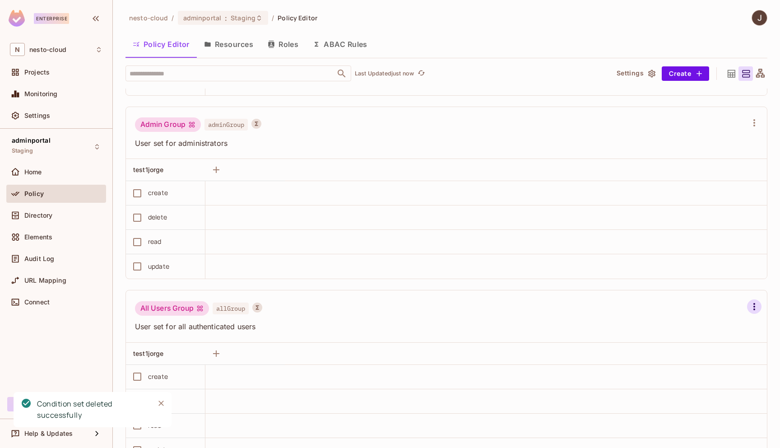
click at [755, 304] on icon "button" at bounding box center [754, 306] width 11 height 11
click at [709, 398] on div "Delete Dynamic Role (User Set)" at bounding box center [696, 401] width 96 height 9
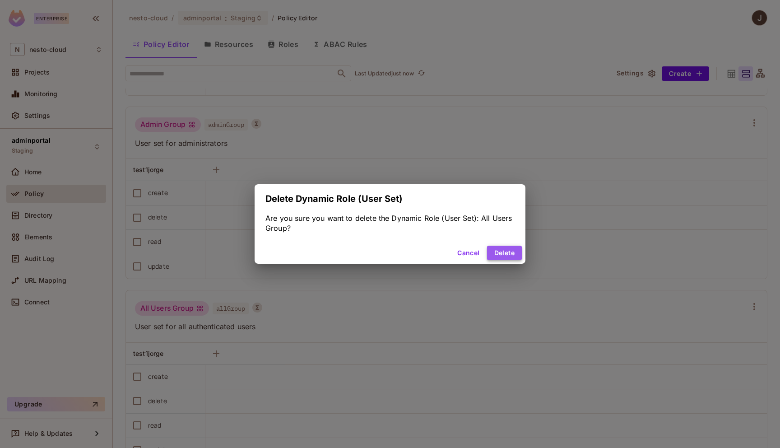
click at [505, 255] on button "Delete" at bounding box center [504, 252] width 35 height 14
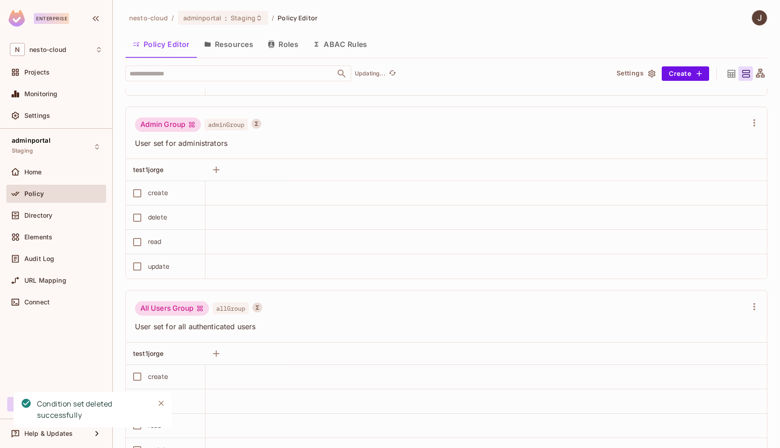
scroll to position [345, 0]
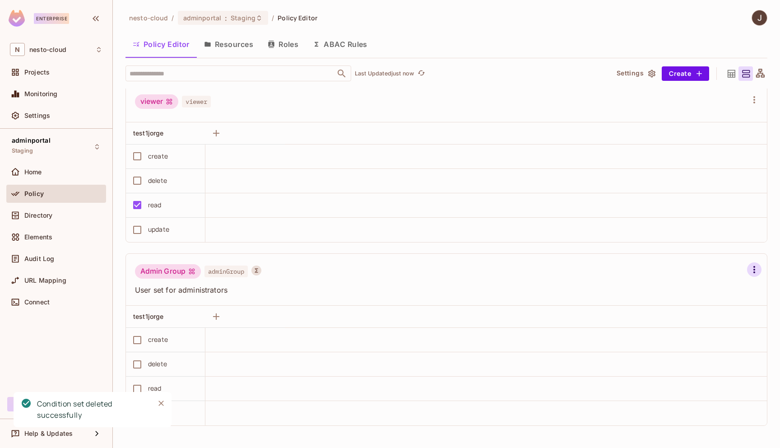
click at [755, 269] on icon "button" at bounding box center [754, 269] width 2 height 7
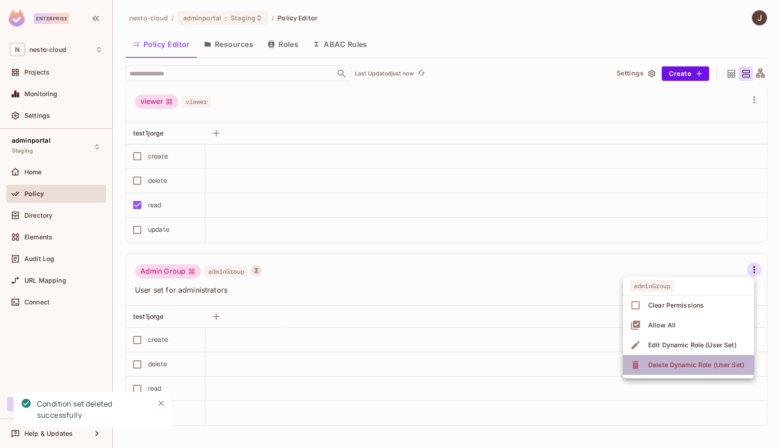
click at [710, 362] on div "Delete Dynamic Role (User Set)" at bounding box center [696, 364] width 96 height 9
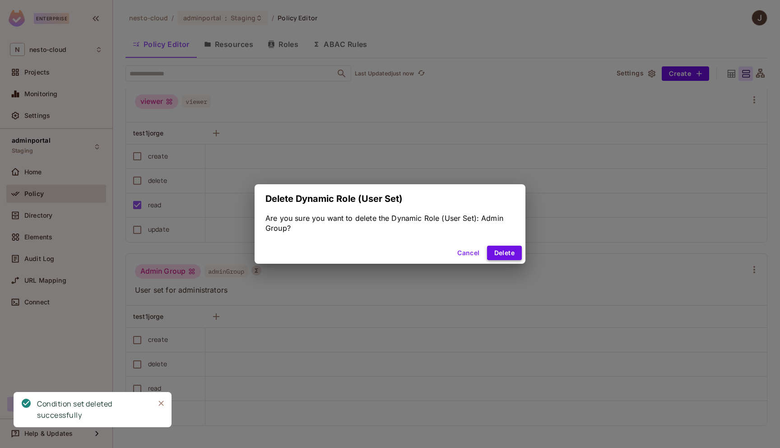
click at [510, 253] on button "Delete" at bounding box center [504, 252] width 35 height 14
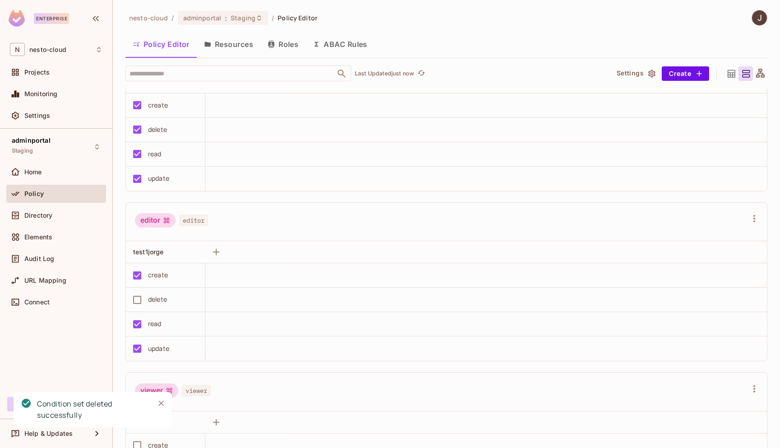
scroll to position [0, 0]
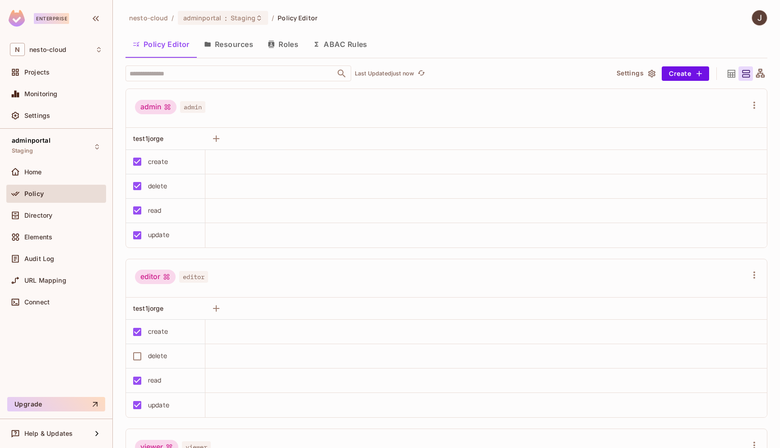
click at [245, 49] on button "Resources" at bounding box center [229, 44] width 64 height 23
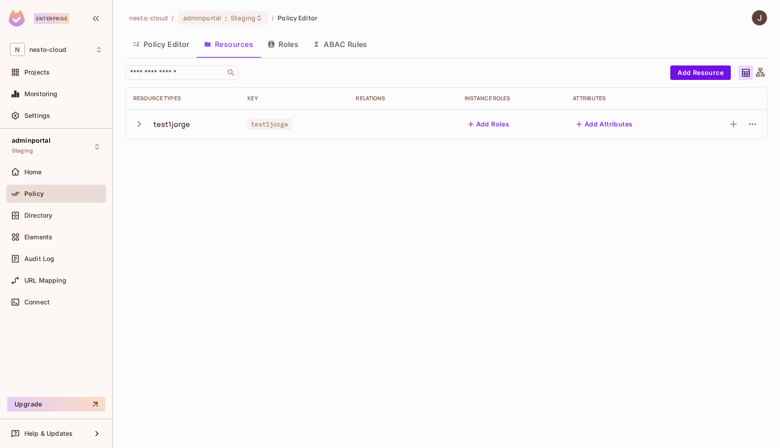
click at [288, 46] on button "Roles" at bounding box center [282, 44] width 45 height 23
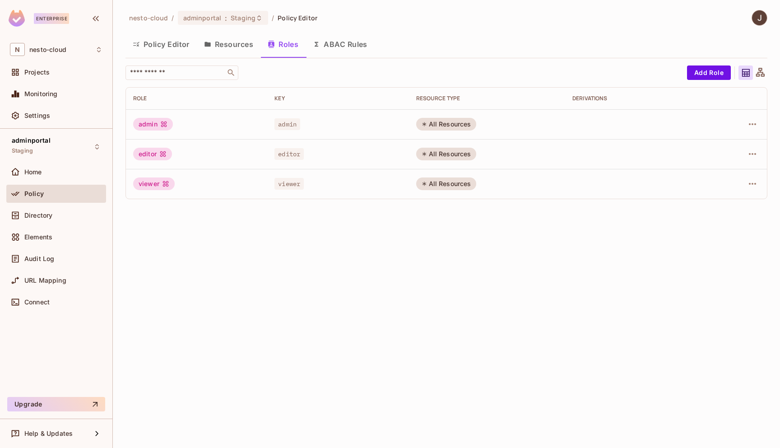
click at [374, 260] on div "nesto-cloud / adminportal : Staging / Policy Editor Policy Editor Resources Rol…" at bounding box center [446, 224] width 667 height 448
click at [180, 51] on button "Policy Editor" at bounding box center [160, 44] width 71 height 23
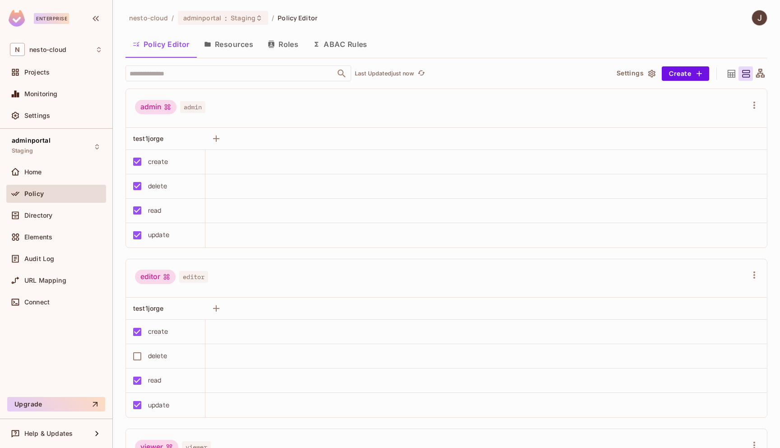
click at [288, 42] on button "Roles" at bounding box center [282, 44] width 45 height 23
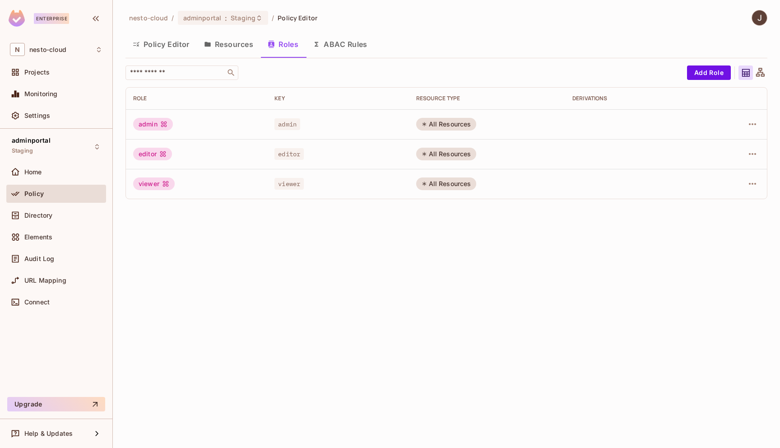
click at [747, 69] on icon at bounding box center [745, 72] width 11 height 11
click at [764, 74] on icon at bounding box center [760, 72] width 9 height 9
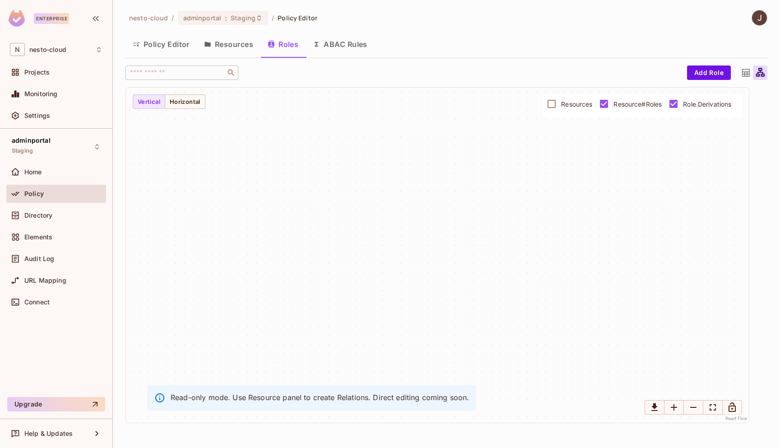
click at [748, 74] on icon at bounding box center [745, 72] width 11 height 11
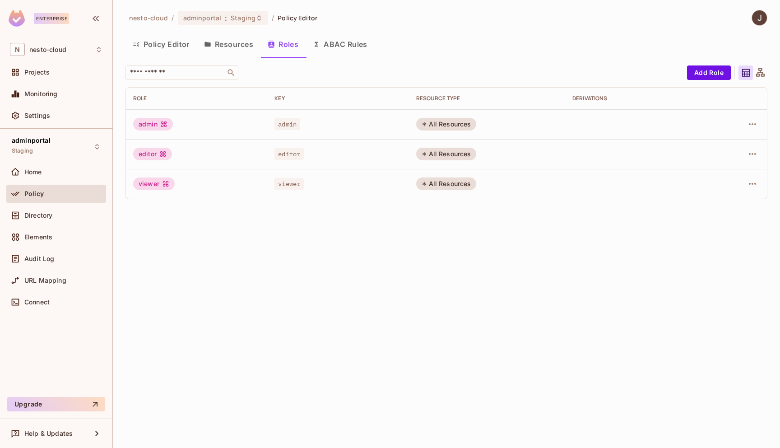
click at [762, 74] on icon at bounding box center [760, 72] width 9 height 9
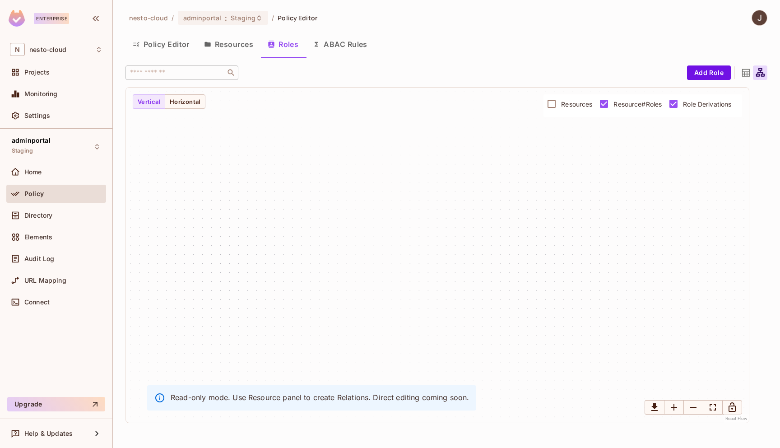
click at [750, 77] on icon at bounding box center [745, 72] width 11 height 11
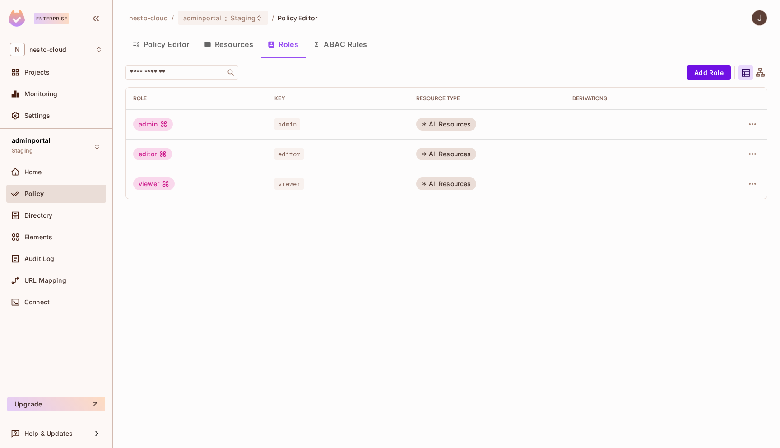
click at [163, 46] on button "Policy Editor" at bounding box center [160, 44] width 71 height 23
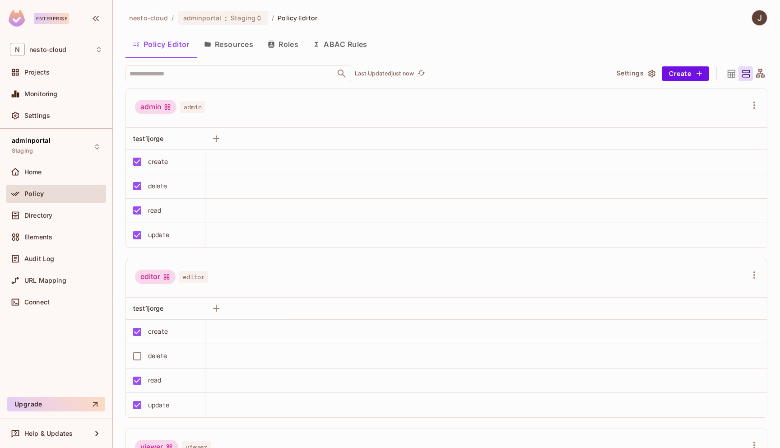
click at [230, 40] on button "Resources" at bounding box center [229, 44] width 64 height 23
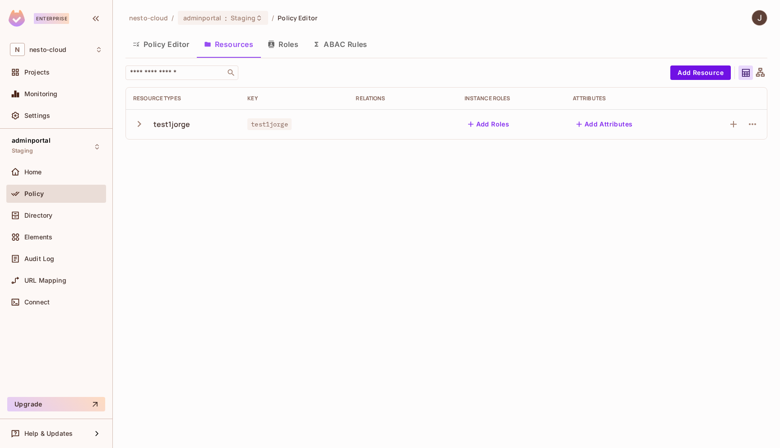
click at [151, 46] on button "Policy Editor" at bounding box center [160, 44] width 71 height 23
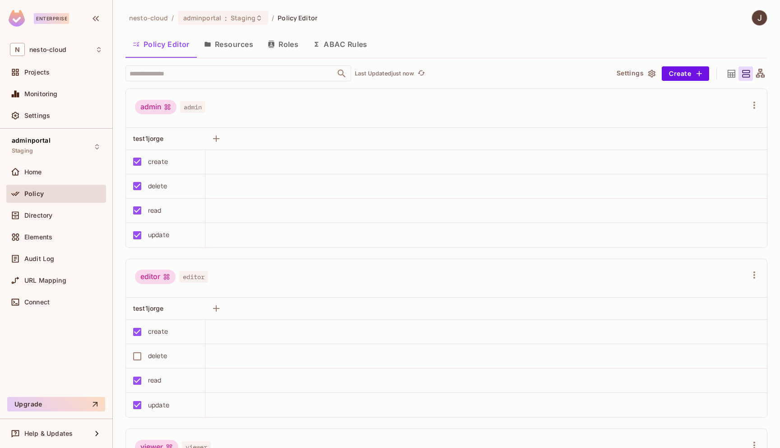
click at [763, 17] on img at bounding box center [759, 17] width 15 height 15
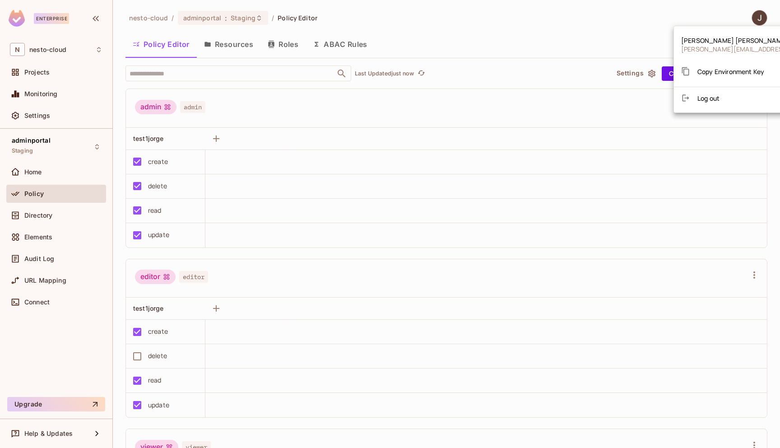
click at [66, 120] on div at bounding box center [390, 224] width 780 height 448
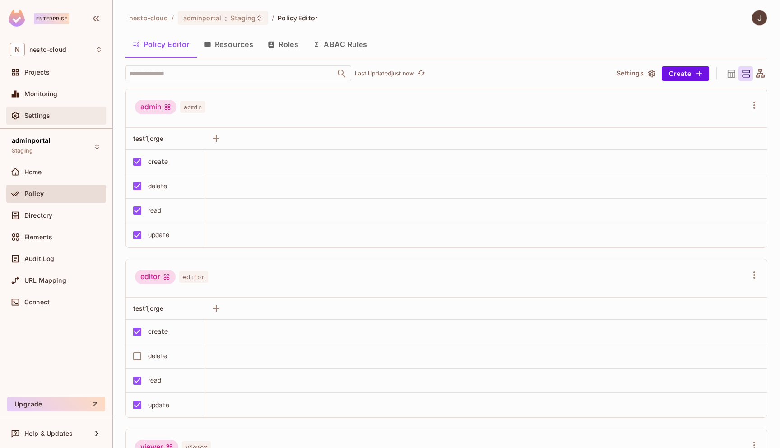
click at [32, 120] on div "Settings" at bounding box center [56, 115] width 93 height 11
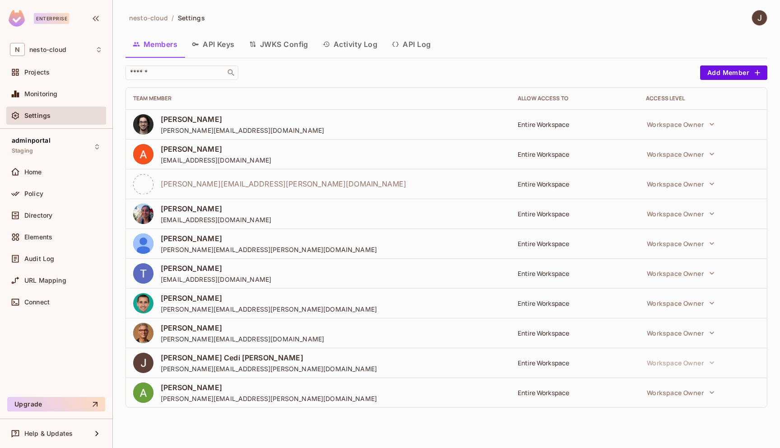
click at [402, 52] on button "API Log" at bounding box center [410, 44] width 53 height 23
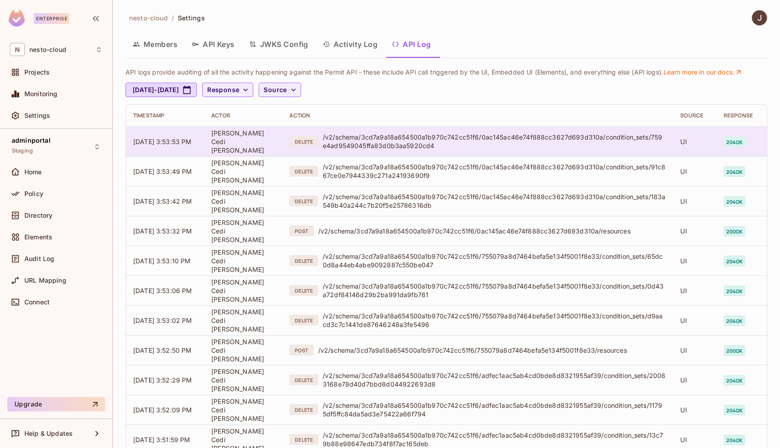
scroll to position [176, 0]
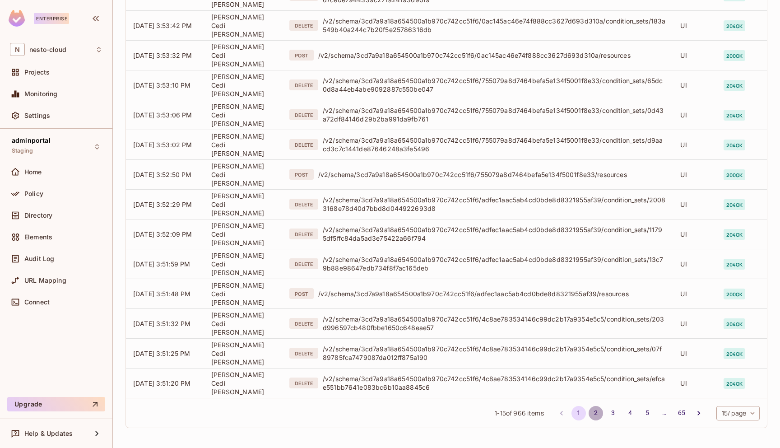
click at [594, 414] on button "2" at bounding box center [595, 413] width 14 height 14
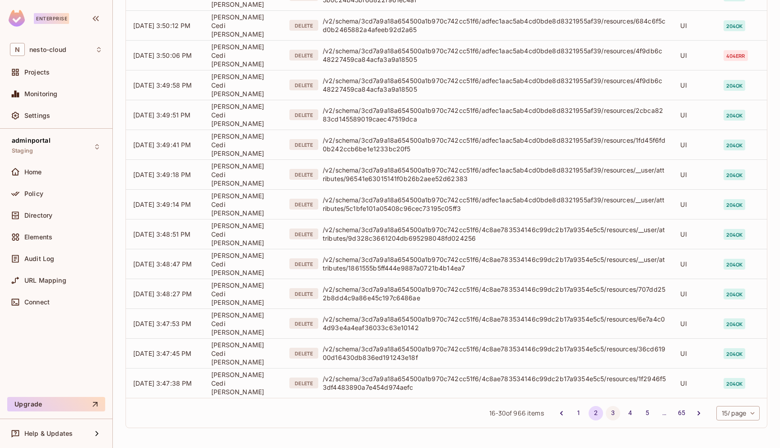
click at [612, 408] on button "3" at bounding box center [613, 413] width 14 height 14
click at [642, 412] on button "5" at bounding box center [647, 413] width 14 height 14
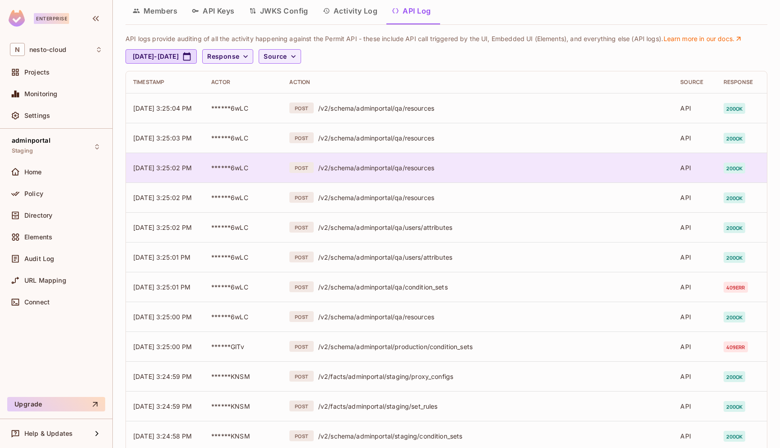
scroll to position [34, 0]
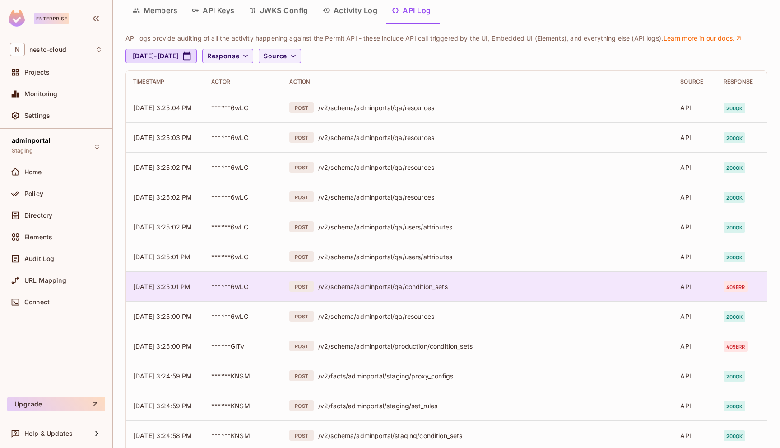
click at [421, 287] on div "/v2/schema/adminportal/qa/condition_sets" at bounding box center [492, 286] width 348 height 9
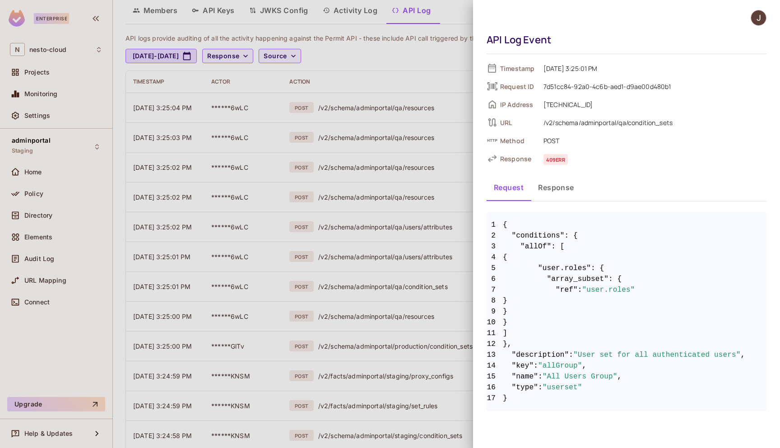
click at [607, 324] on span "10 }" at bounding box center [626, 322] width 280 height 11
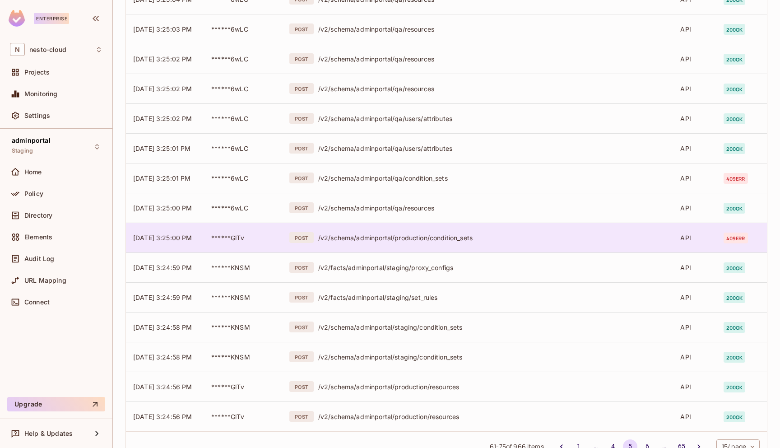
scroll to position [0, 0]
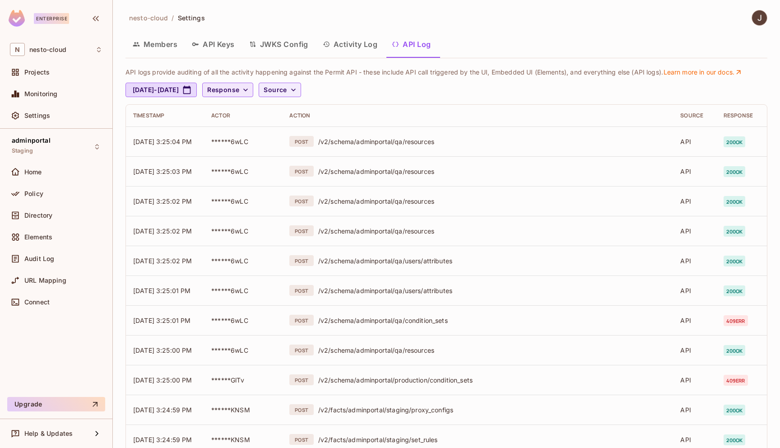
click at [250, 90] on icon "button" at bounding box center [245, 89] width 9 height 9
click at [329, 93] on div at bounding box center [390, 224] width 780 height 448
click at [298, 86] on icon "button" at bounding box center [293, 89] width 9 height 9
click at [338, 110] on span "API logs" at bounding box center [327, 110] width 38 height 9
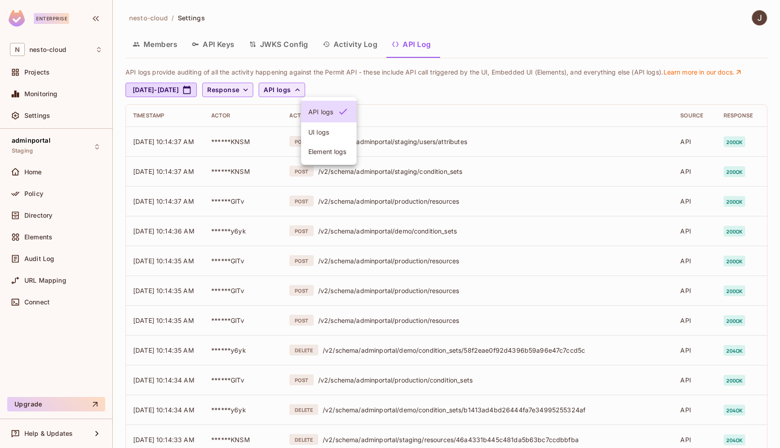
click at [397, 89] on div at bounding box center [390, 224] width 780 height 448
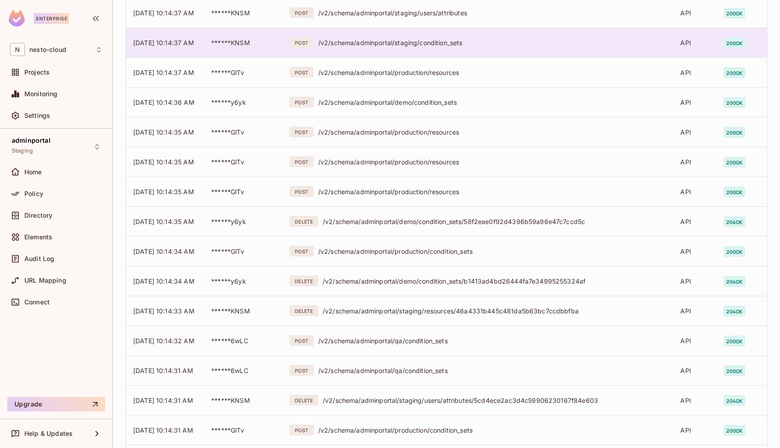
scroll to position [176, 0]
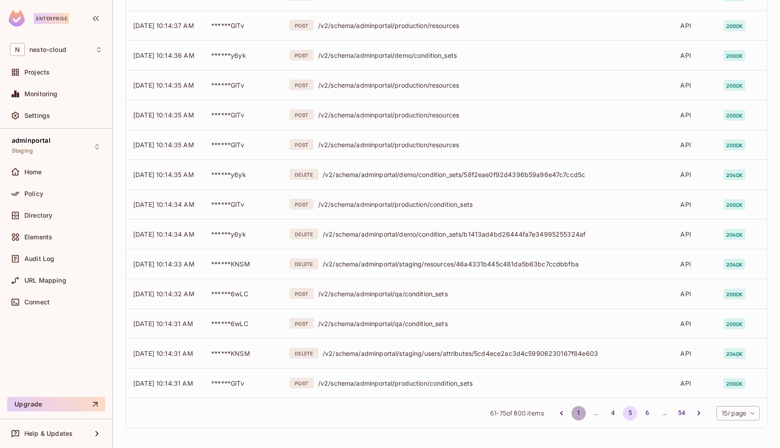
click at [575, 411] on button "1" at bounding box center [578, 413] width 14 height 14
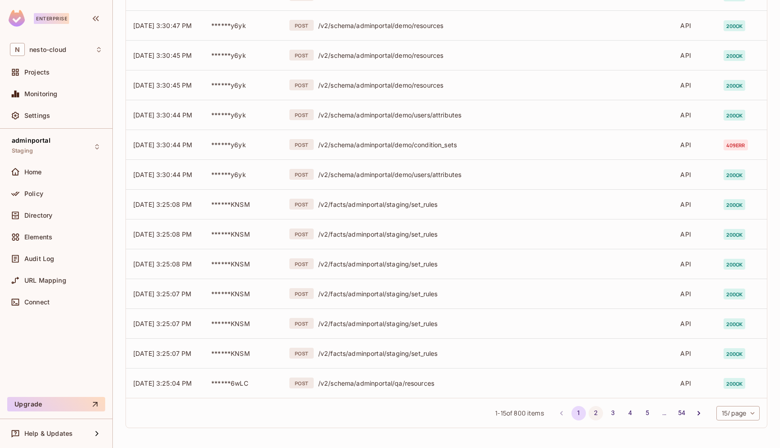
click at [594, 414] on button "2" at bounding box center [595, 413] width 14 height 14
click at [611, 415] on button "3" at bounding box center [613, 413] width 14 height 14
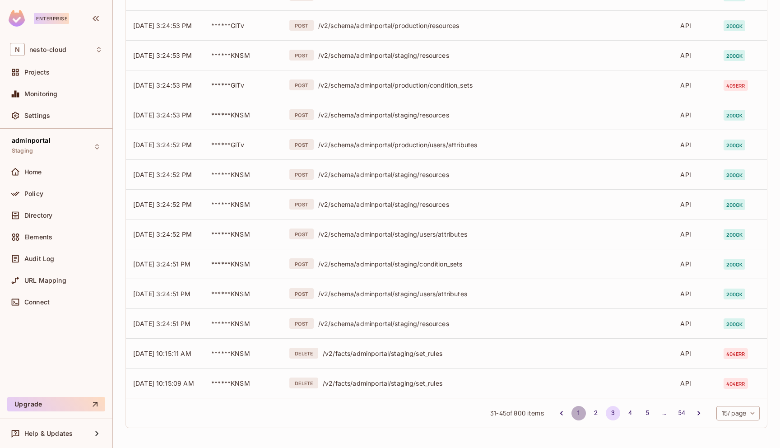
click at [576, 417] on button "1" at bounding box center [578, 413] width 14 height 14
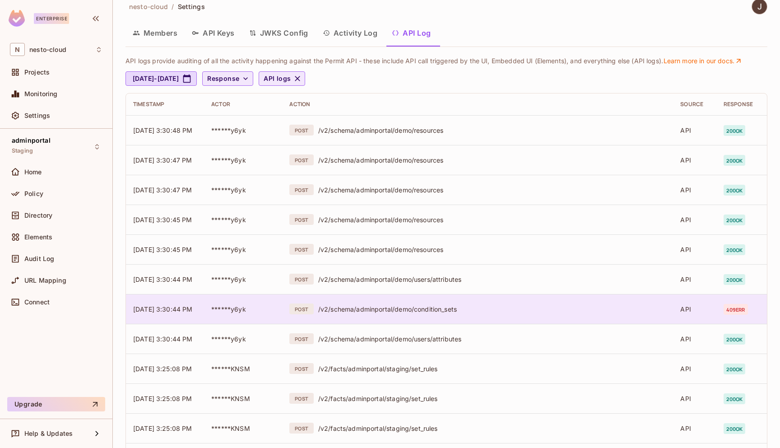
scroll to position [3, 0]
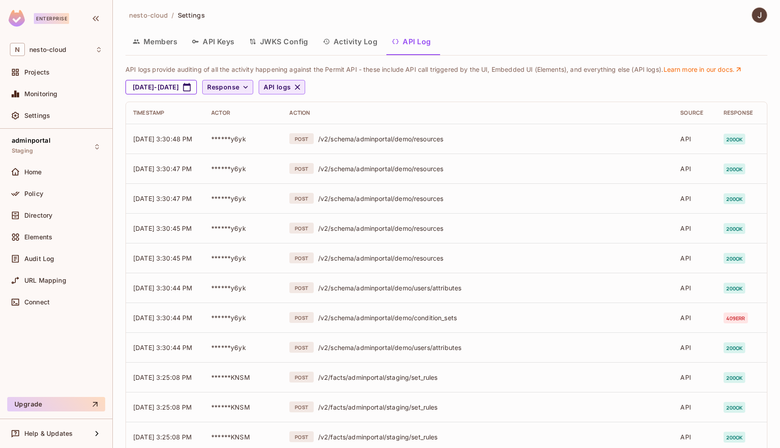
click at [195, 88] on button "Sep 10, 2025 - Oct 10, 2025" at bounding box center [160, 87] width 71 height 14
select select "*"
select select "****"
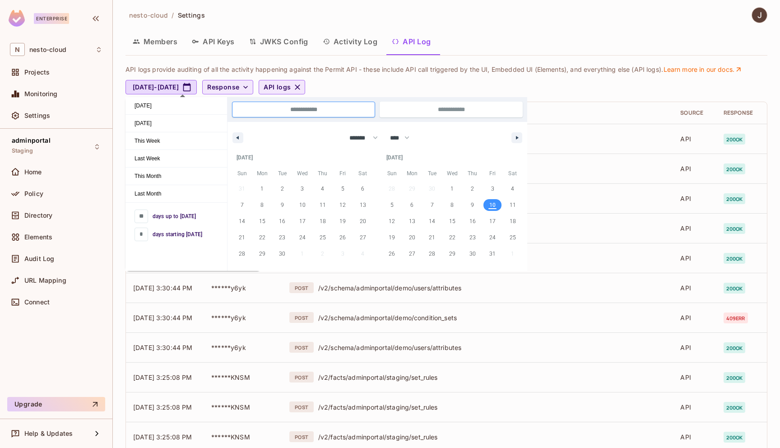
click at [491, 206] on span "10" at bounding box center [492, 205] width 6 height 16
type input "*"
type input "**********"
select select "*"
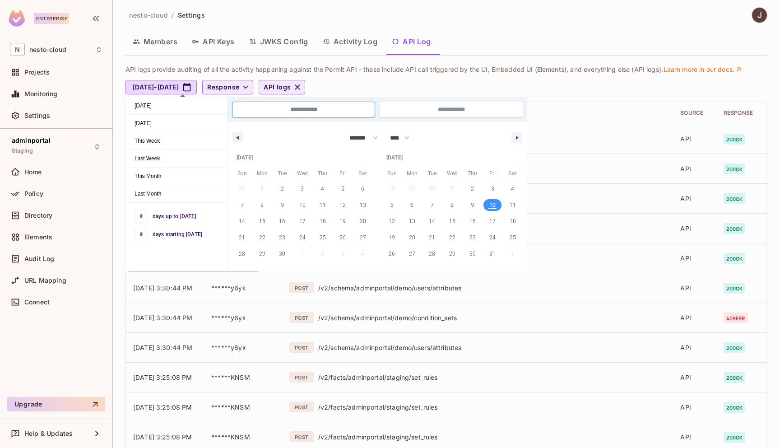
scroll to position [0, 0]
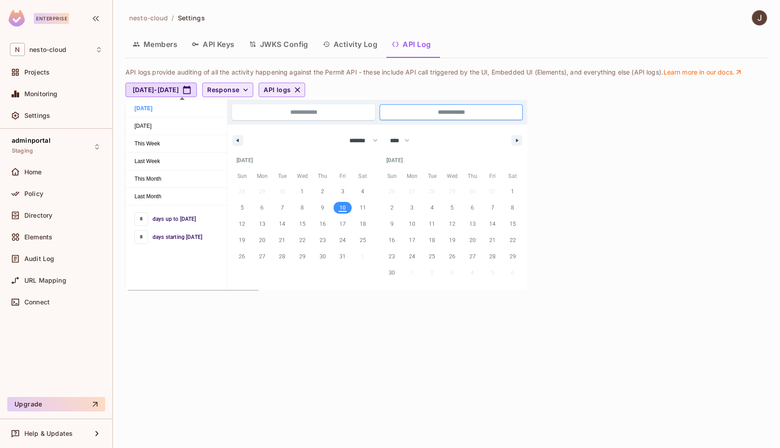
click at [593, 100] on div "API logs provide auditing of all the activity happening against the Permit API …" at bounding box center [446, 84] width 642 height 39
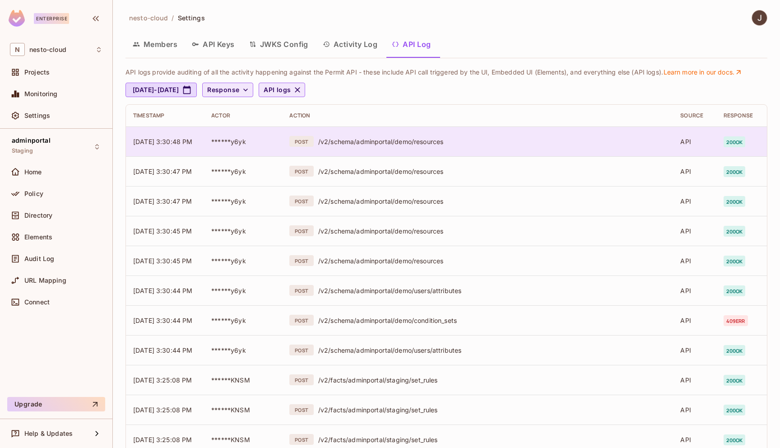
scroll to position [30, 0]
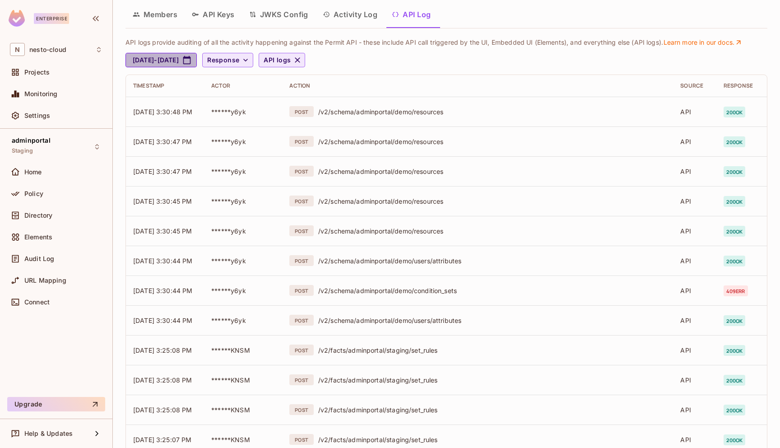
click at [191, 62] on icon "button" at bounding box center [186, 60] width 9 height 9
select select "*"
select select "****"
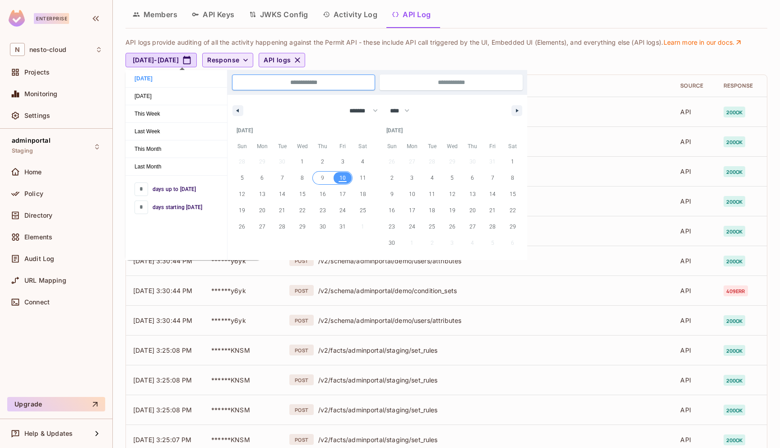
click at [321, 182] on span "9" at bounding box center [322, 178] width 3 height 16
type input "*"
type input "**********"
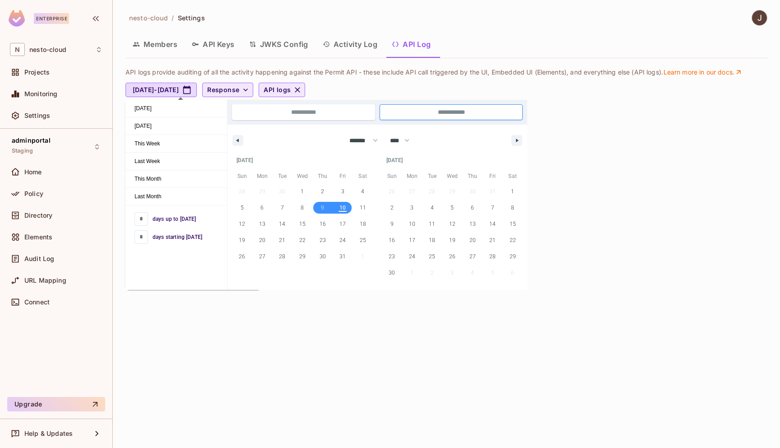
click at [469, 48] on div "Members API Keys JWKS Config Activity Log API Log" at bounding box center [446, 44] width 642 height 23
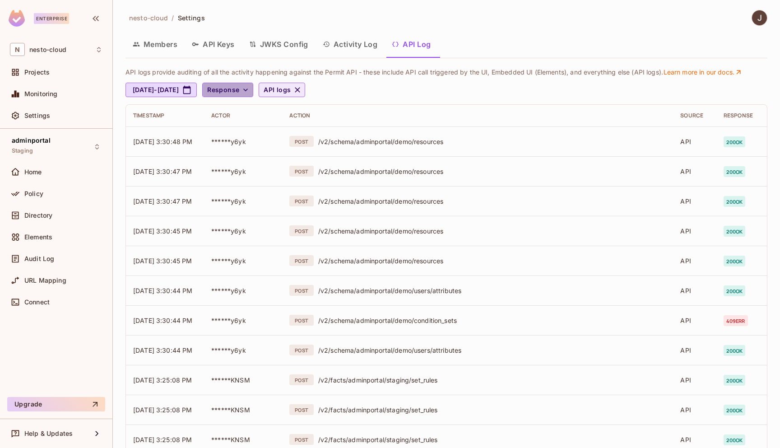
click at [253, 90] on button "Response" at bounding box center [227, 90] width 51 height 14
click at [270, 144] on span "500" at bounding box center [263, 143] width 31 height 9
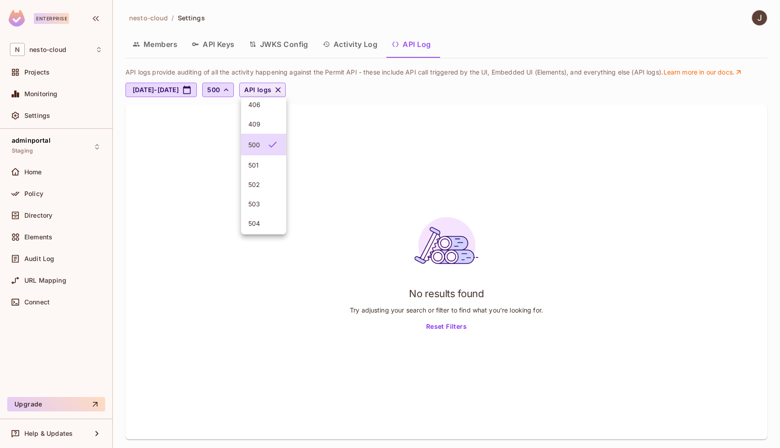
click at [472, 95] on div at bounding box center [390, 224] width 780 height 448
click at [188, 93] on button "Oct 9, 2025 - Oct 10, 2025" at bounding box center [160, 90] width 71 height 14
select select "*"
select select "****"
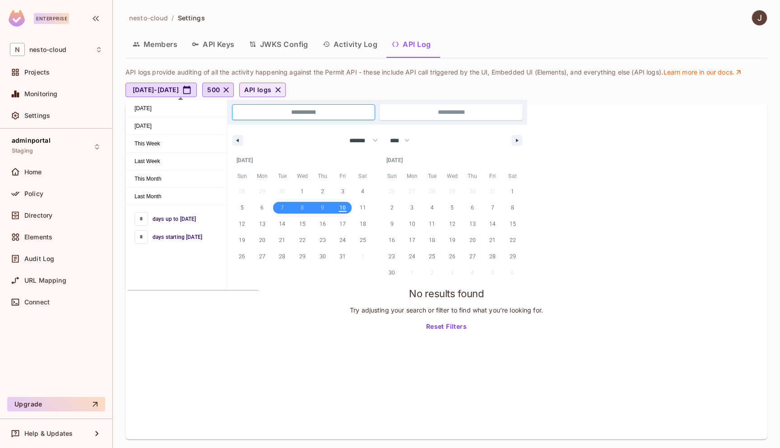
drag, startPoint x: 287, startPoint y: 211, endPoint x: 343, endPoint y: 208, distance: 56.0
click at [343, 208] on div "28 29 30 1 2 3 4 5 6 7 8 9 10 11 12 13 14 15 16 17 18 19 20 21 22 23 24 25 26 2…" at bounding box center [302, 223] width 141 height 81
type input "*"
type input "**********"
click at [491, 77] on div "API logs provide auditing of all the activity happening against the Permit API …" at bounding box center [443, 82] width 637 height 29
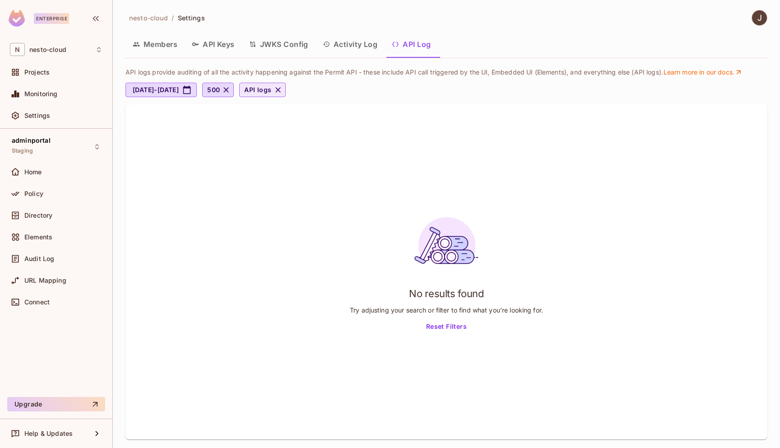
click at [271, 91] on span "API logs" at bounding box center [257, 89] width 27 height 11
drag, startPoint x: 309, startPoint y: 153, endPoint x: 316, endPoint y: 110, distance: 43.6
click at [316, 110] on ul "API logs UI logs Element logs" at bounding box center [305, 131] width 56 height 68
click at [316, 110] on icon at bounding box center [319, 111] width 11 height 11
click at [383, 88] on div at bounding box center [390, 224] width 780 height 448
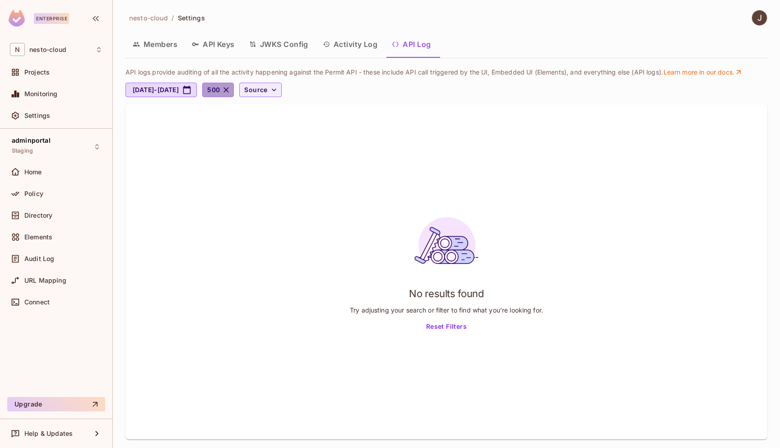
click at [229, 90] on icon "button" at bounding box center [226, 89] width 5 height 5
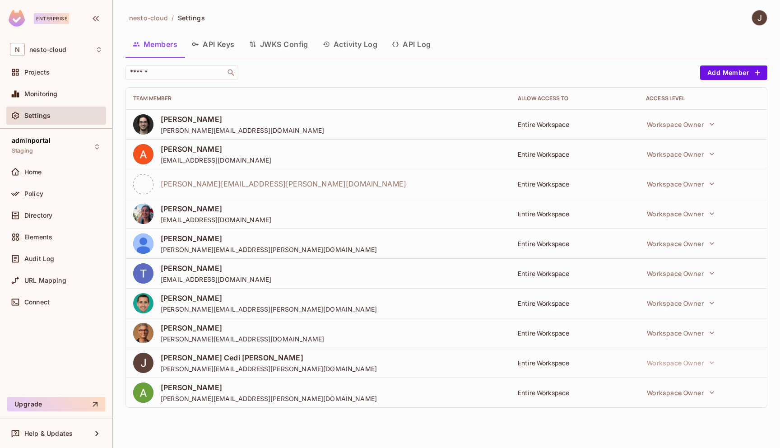
click at [365, 46] on button "Activity Log" at bounding box center [349, 44] width 69 height 23
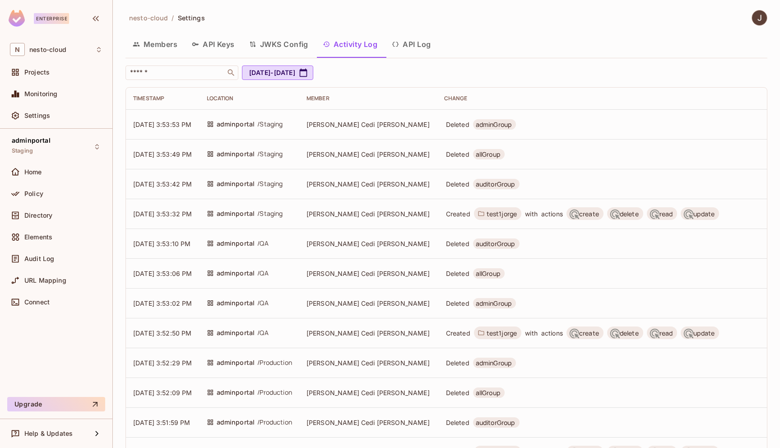
click at [417, 46] on button "API Log" at bounding box center [410, 44] width 53 height 23
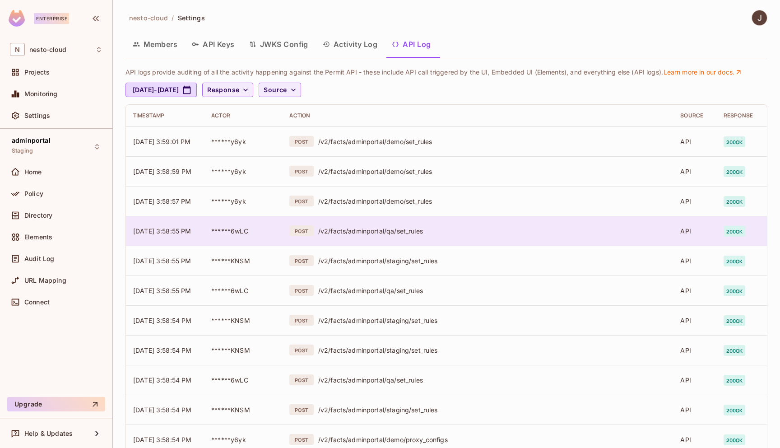
scroll to position [176, 0]
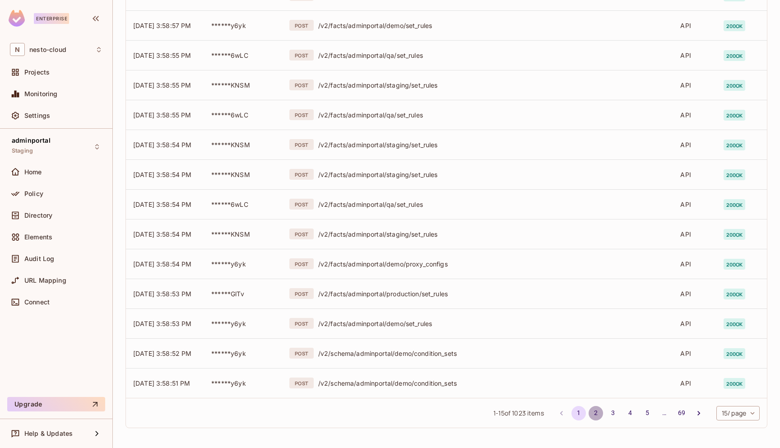
click at [594, 414] on button "2" at bounding box center [595, 413] width 14 height 14
click at [613, 408] on button "3" at bounding box center [613, 413] width 14 height 14
click at [625, 415] on button "4" at bounding box center [630, 413] width 14 height 14
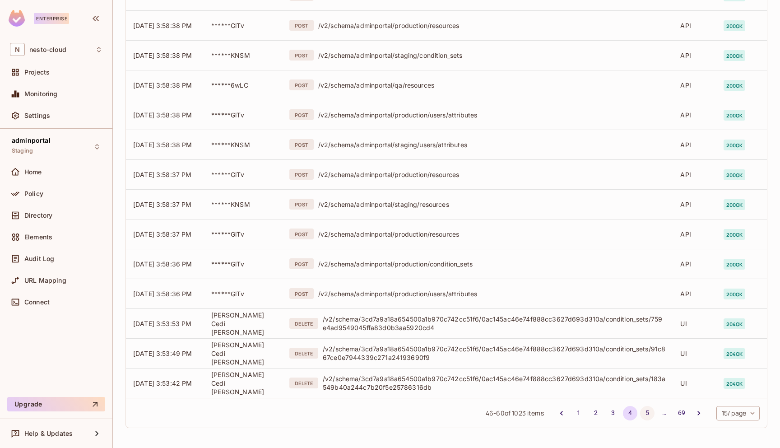
click at [643, 413] on button "5" at bounding box center [647, 413] width 14 height 14
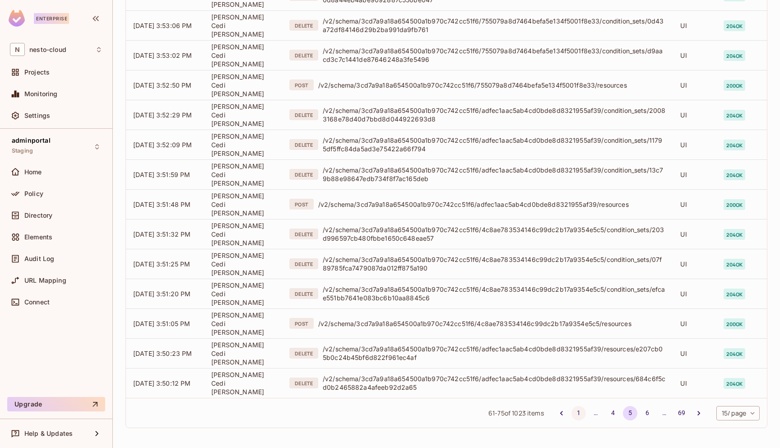
click at [578, 412] on button "1" at bounding box center [578, 413] width 14 height 14
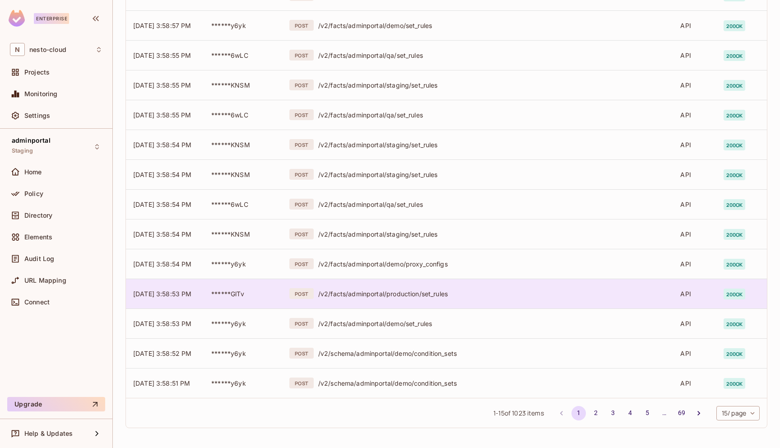
scroll to position [0, 0]
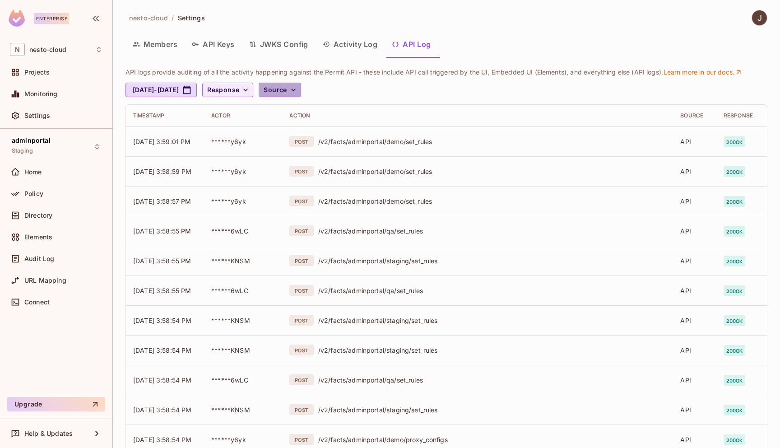
click at [301, 92] on button "Source" at bounding box center [280, 90] width 42 height 14
click at [332, 114] on span "API logs" at bounding box center [327, 110] width 38 height 9
click at [456, 95] on div at bounding box center [390, 224] width 780 height 448
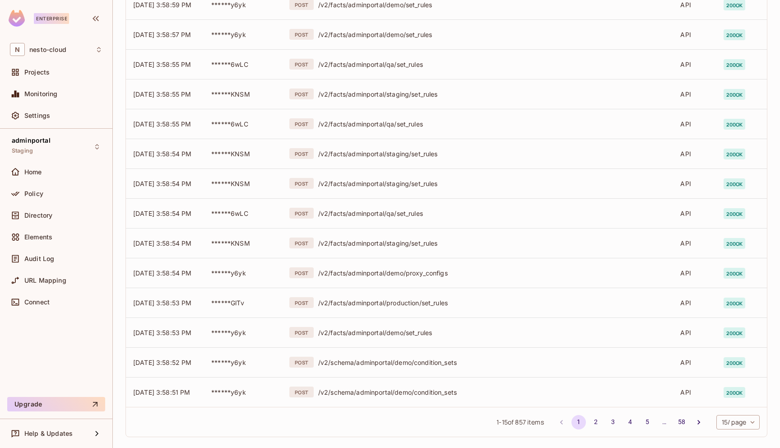
scroll to position [171, 0]
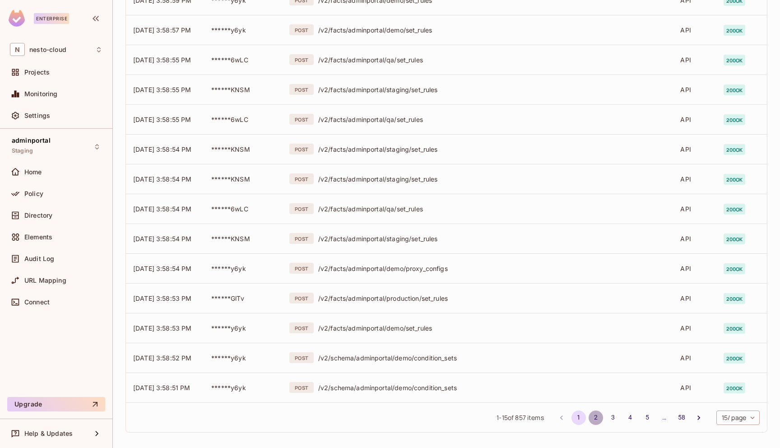
click at [592, 417] on button "2" at bounding box center [595, 417] width 14 height 14
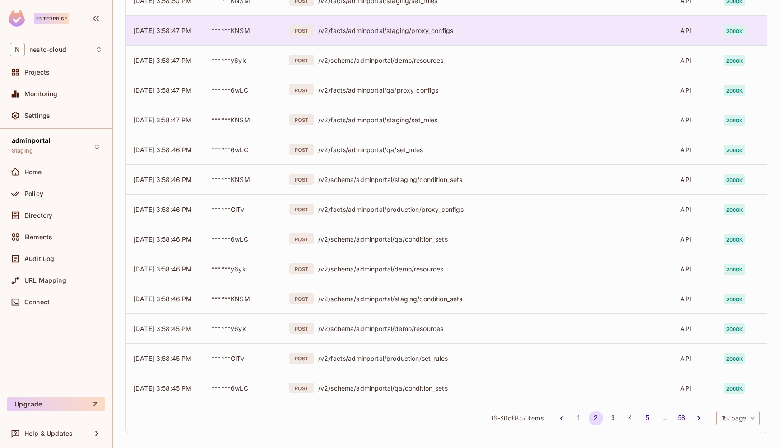
scroll to position [176, 0]
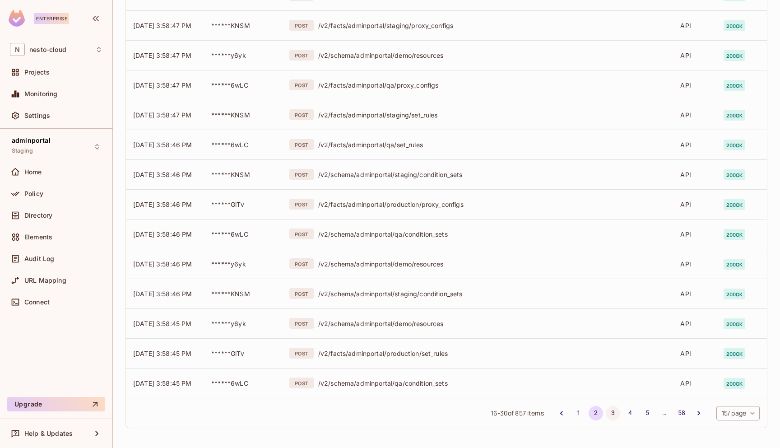
click at [607, 413] on button "3" at bounding box center [613, 413] width 14 height 14
click at [627, 412] on button "4" at bounding box center [630, 413] width 14 height 14
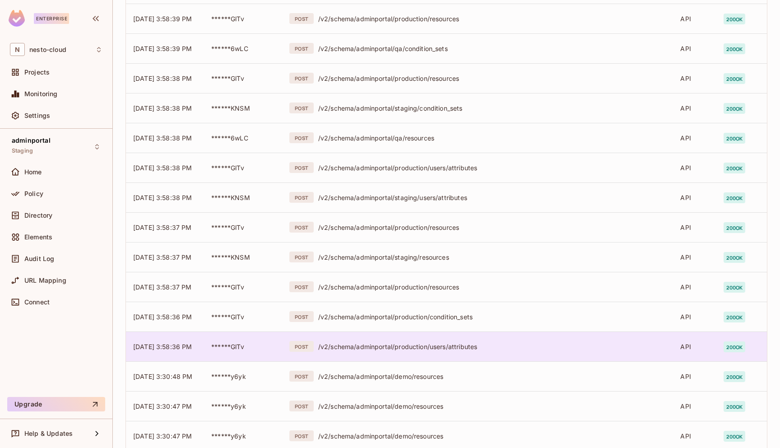
scroll to position [116, 0]
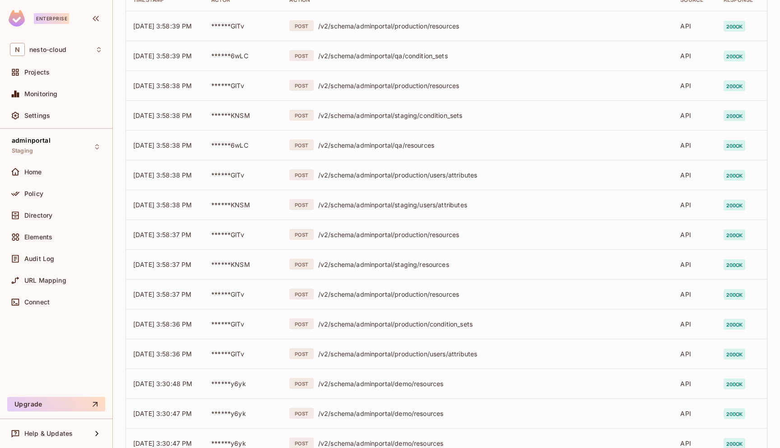
click at [54, 182] on div "Home" at bounding box center [56, 174] width 100 height 22
click at [42, 195] on span "Policy" at bounding box center [33, 193] width 19 height 7
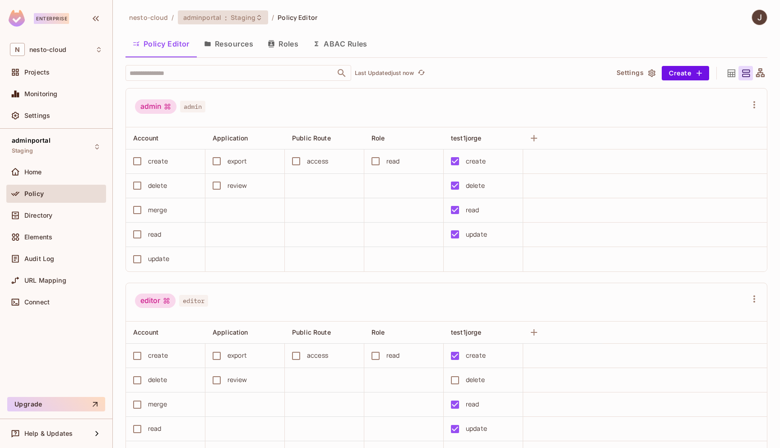
click at [240, 13] on span "Staging" at bounding box center [243, 17] width 25 height 9
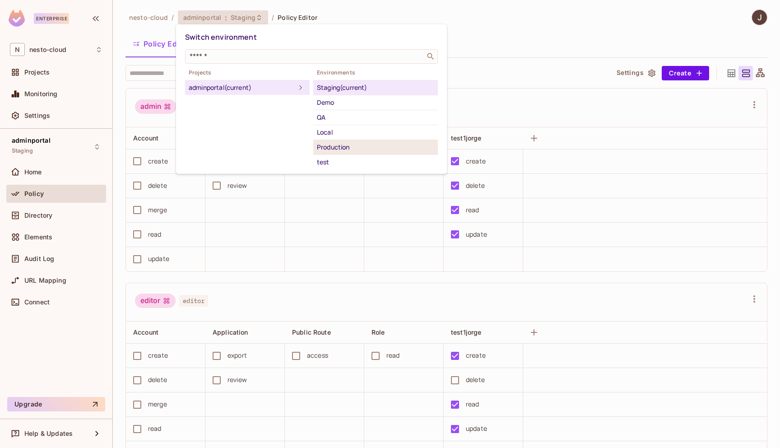
click at [349, 151] on div "Production" at bounding box center [375, 147] width 117 height 11
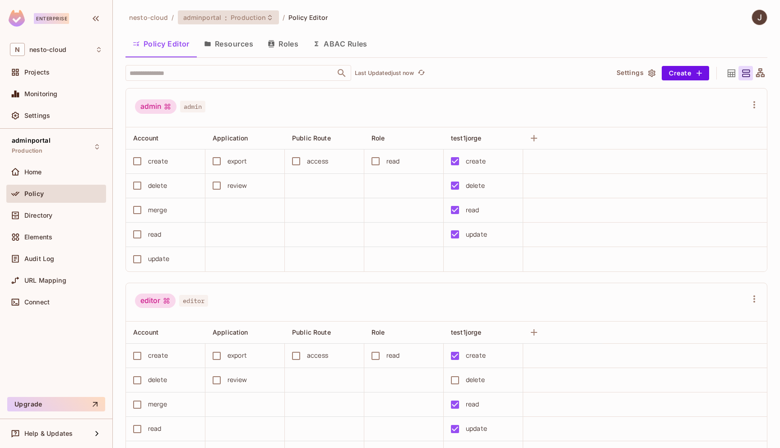
click at [235, 18] on span "Production" at bounding box center [248, 17] width 35 height 9
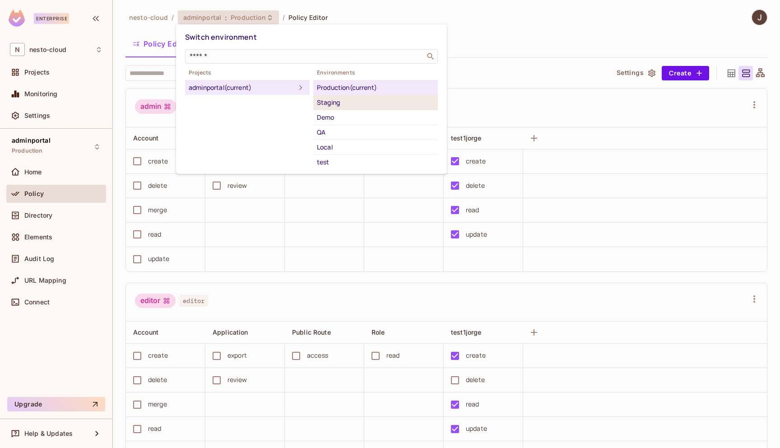
click at [367, 108] on li "Staging" at bounding box center [375, 102] width 125 height 15
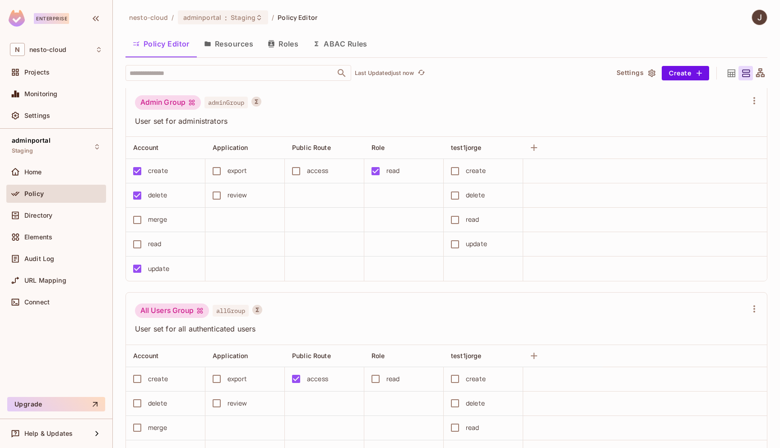
scroll to position [858, 0]
